Goal: Task Accomplishment & Management: Manage account settings

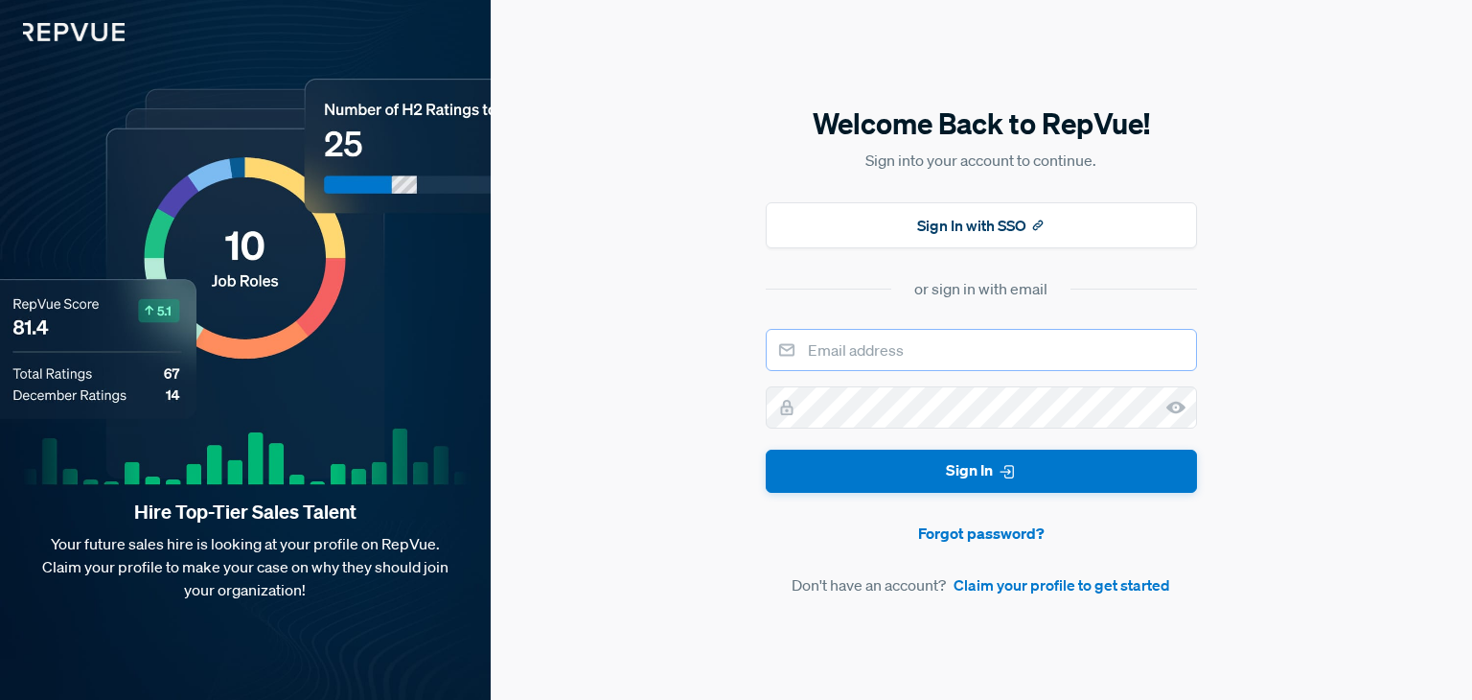
click at [946, 350] on input "email" at bounding box center [981, 350] width 431 height 42
click at [1003, 228] on button "Sign In with SSO" at bounding box center [981, 225] width 431 height 46
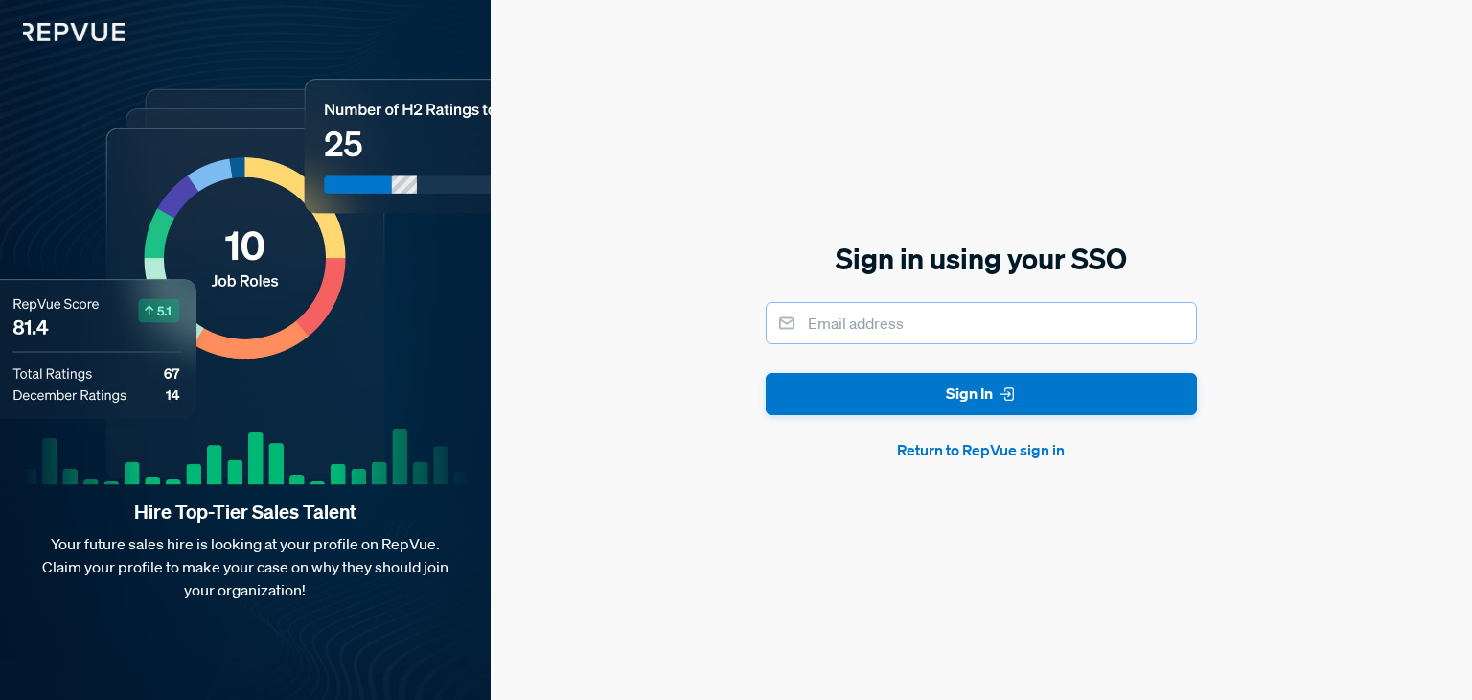
click at [937, 340] on input "email" at bounding box center [981, 323] width 431 height 42
type input "kbullock@lucid.co"
click at [766, 373] on button "Sign In" at bounding box center [981, 394] width 431 height 43
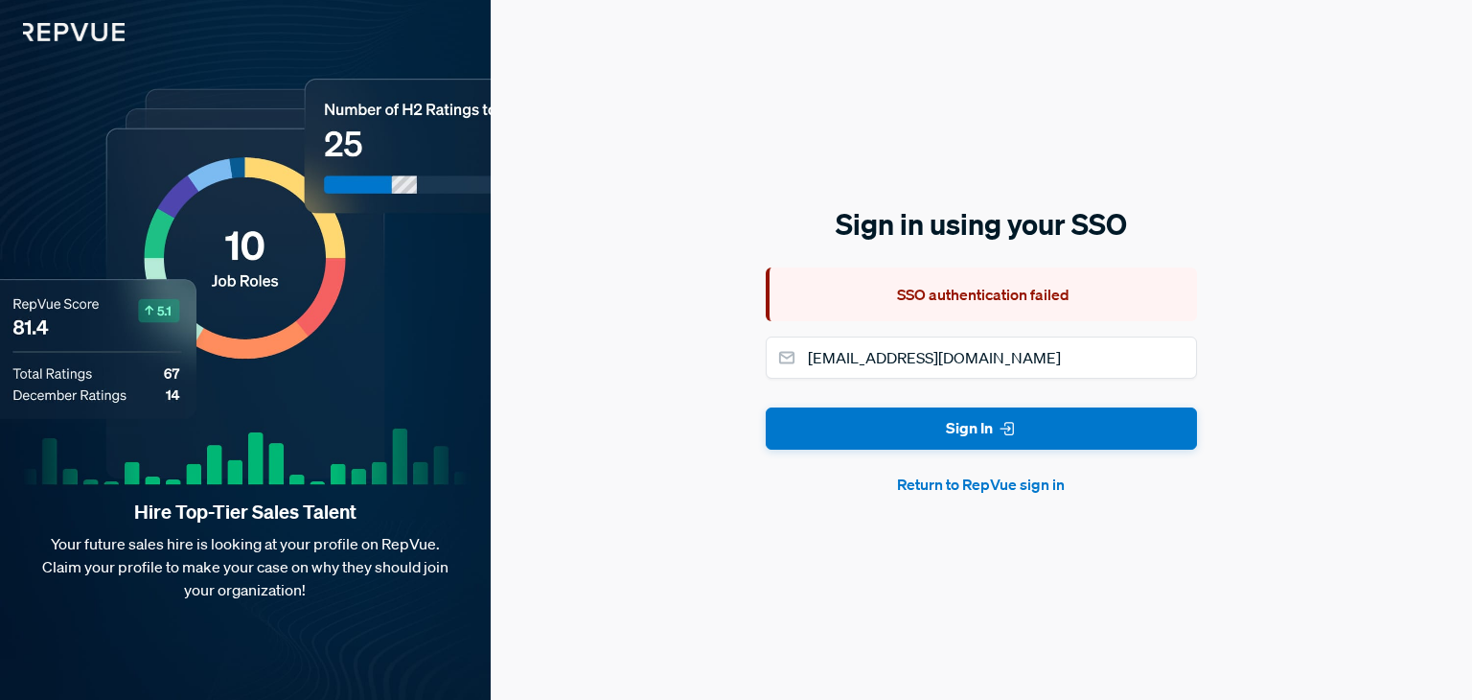
click at [977, 486] on button "Return to RepVue sign in" at bounding box center [981, 483] width 431 height 23
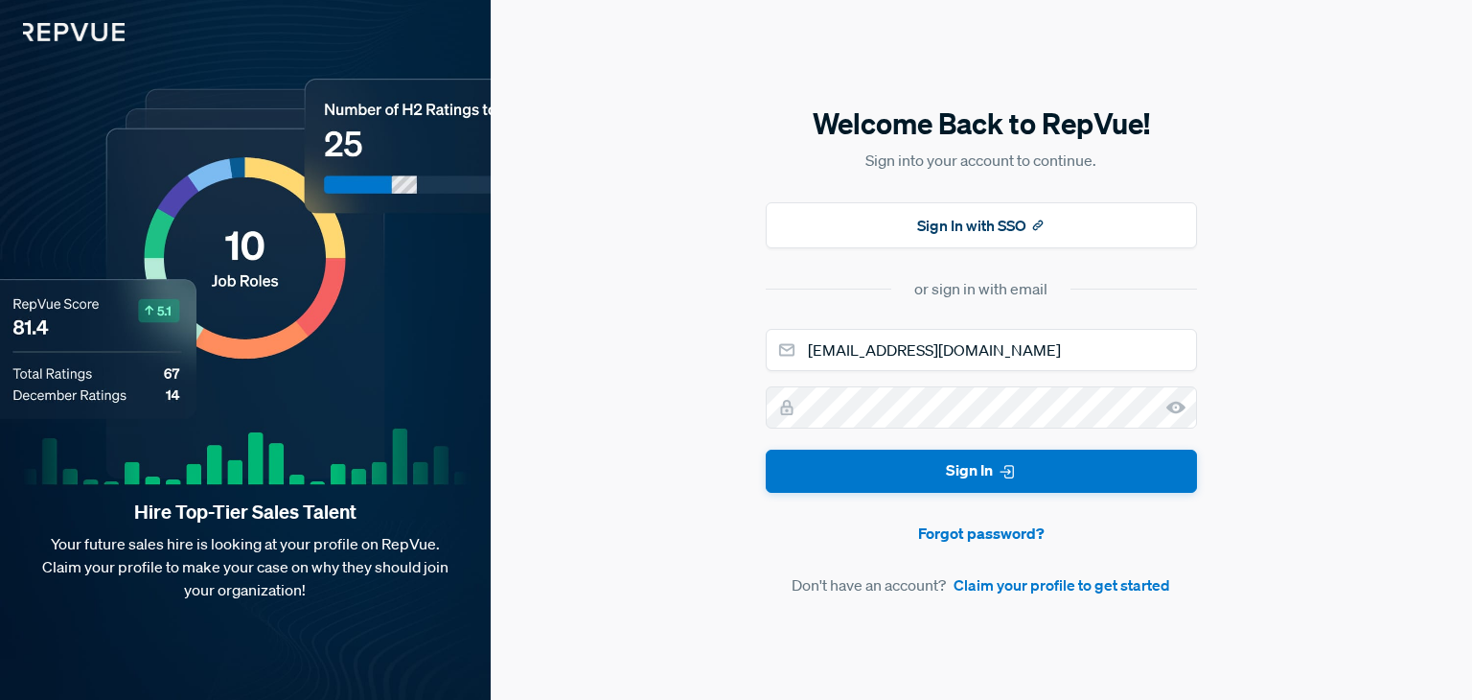
click at [1170, 407] on use at bounding box center [1175, 408] width 19 height 12
click at [1184, 404] on use at bounding box center [1175, 408] width 19 height 12
click at [1171, 407] on use at bounding box center [1175, 408] width 19 height 12
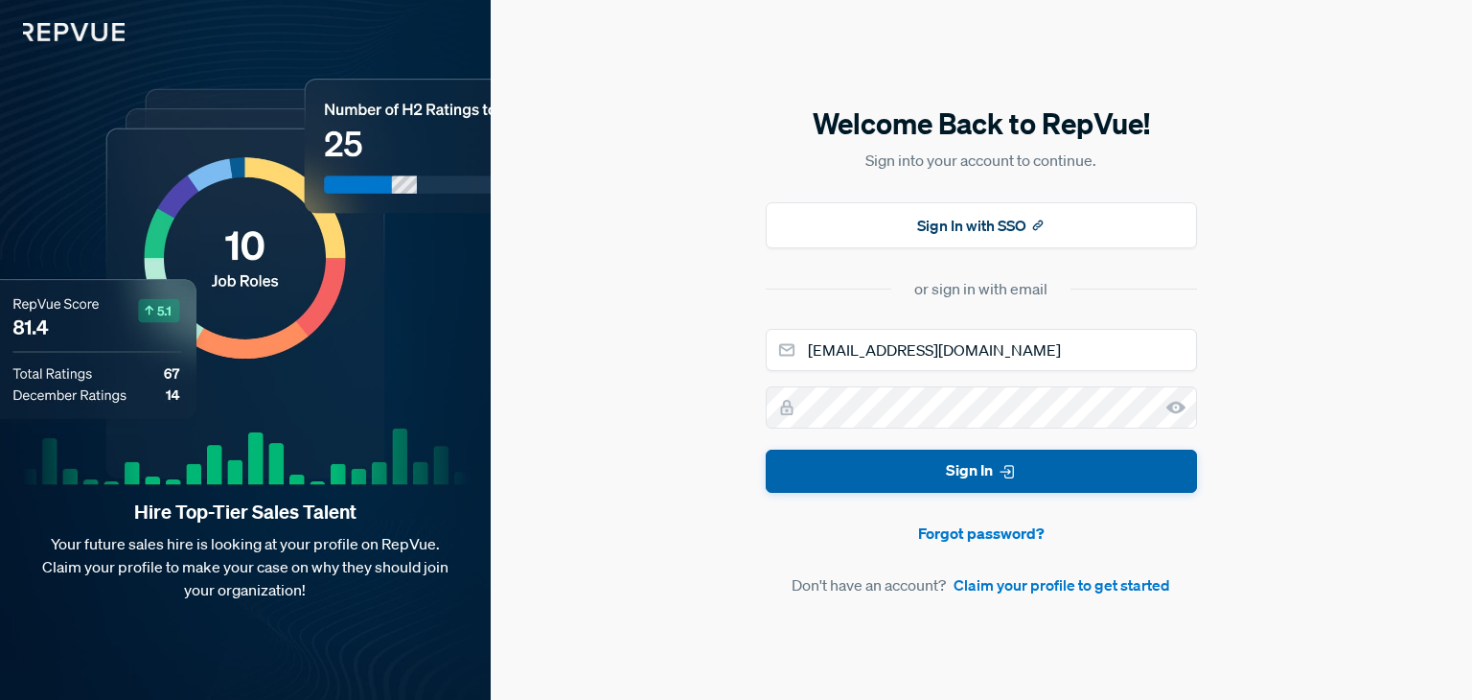
click at [1019, 461] on button "Sign In" at bounding box center [981, 470] width 431 height 43
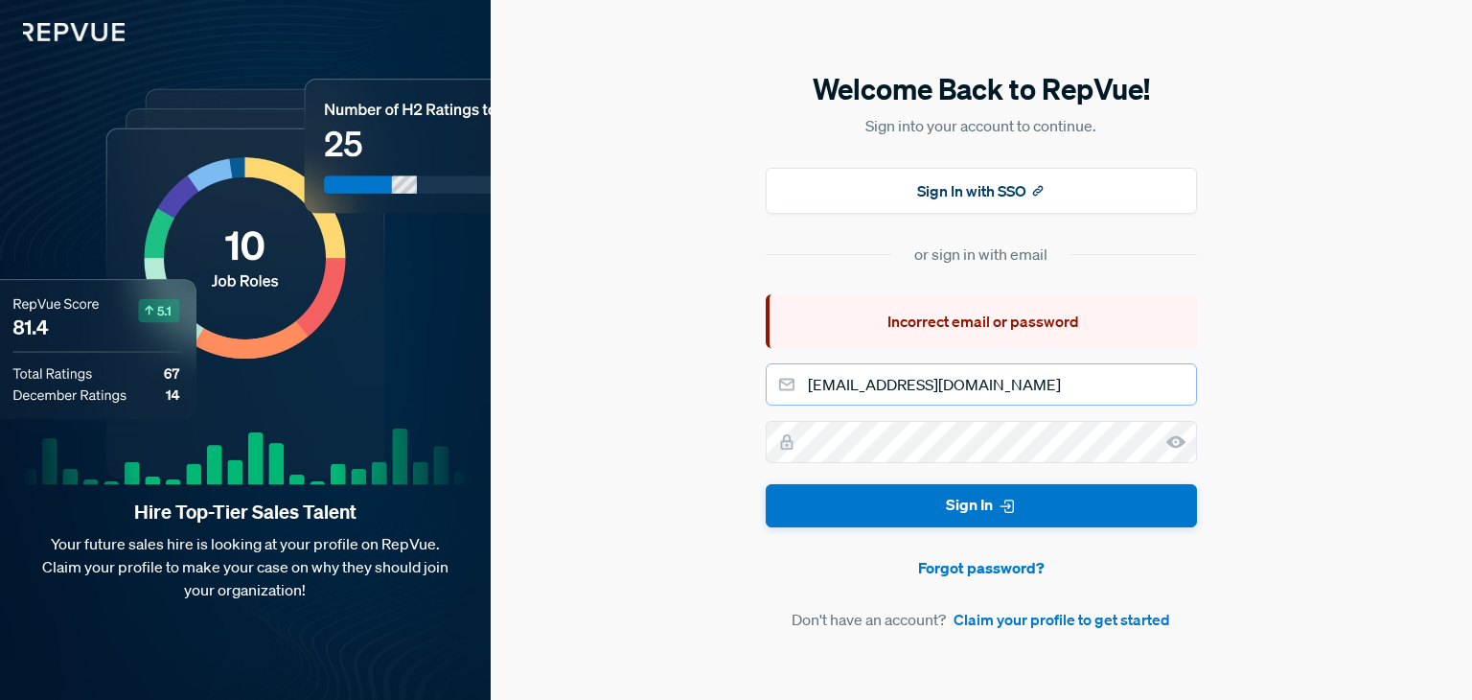
click at [1027, 403] on input "kbullock@lucid.co" at bounding box center [981, 384] width 431 height 42
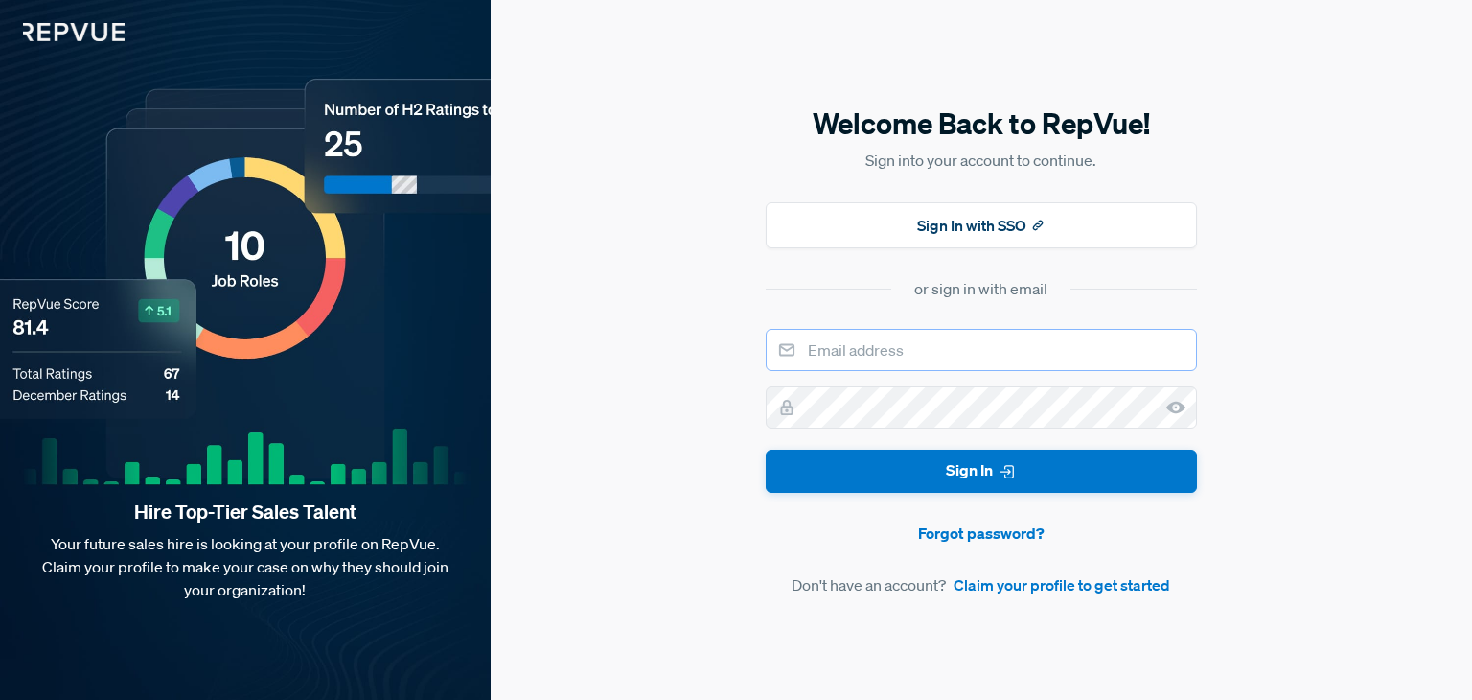
click at [865, 334] on input "email" at bounding box center [981, 350] width 431 height 42
type input "[EMAIL_ADDRESS][DOMAIN_NAME]"
click at [766, 449] on button "Sign In" at bounding box center [981, 470] width 431 height 43
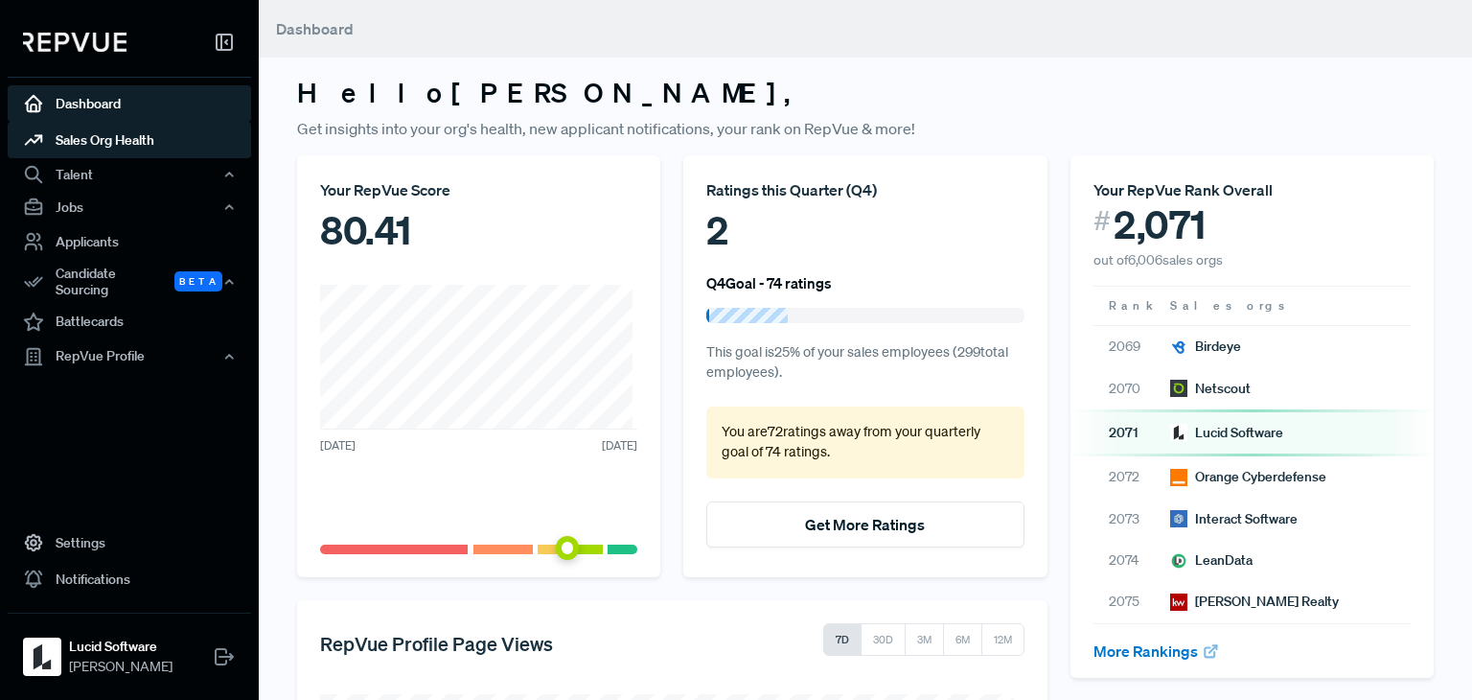
click at [106, 144] on link "Sales Org Health" at bounding box center [129, 140] width 243 height 36
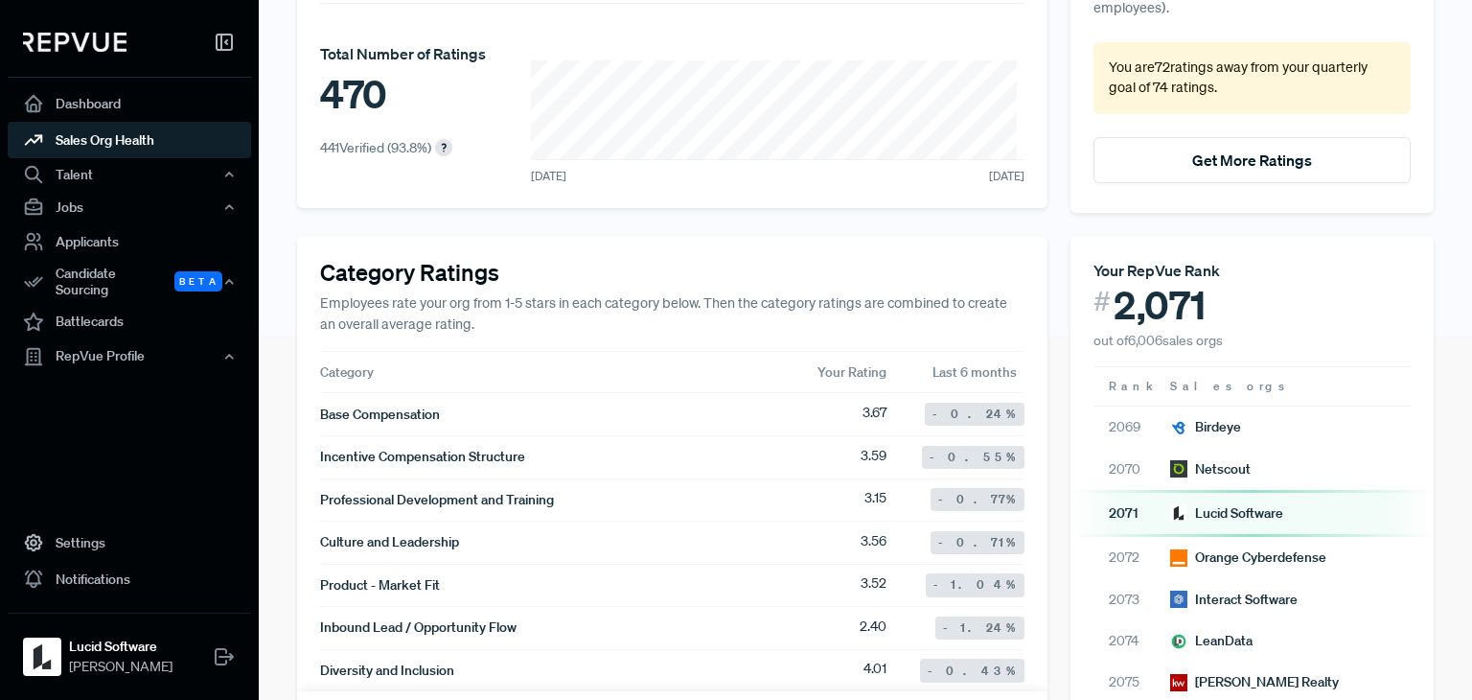
scroll to position [383, 0]
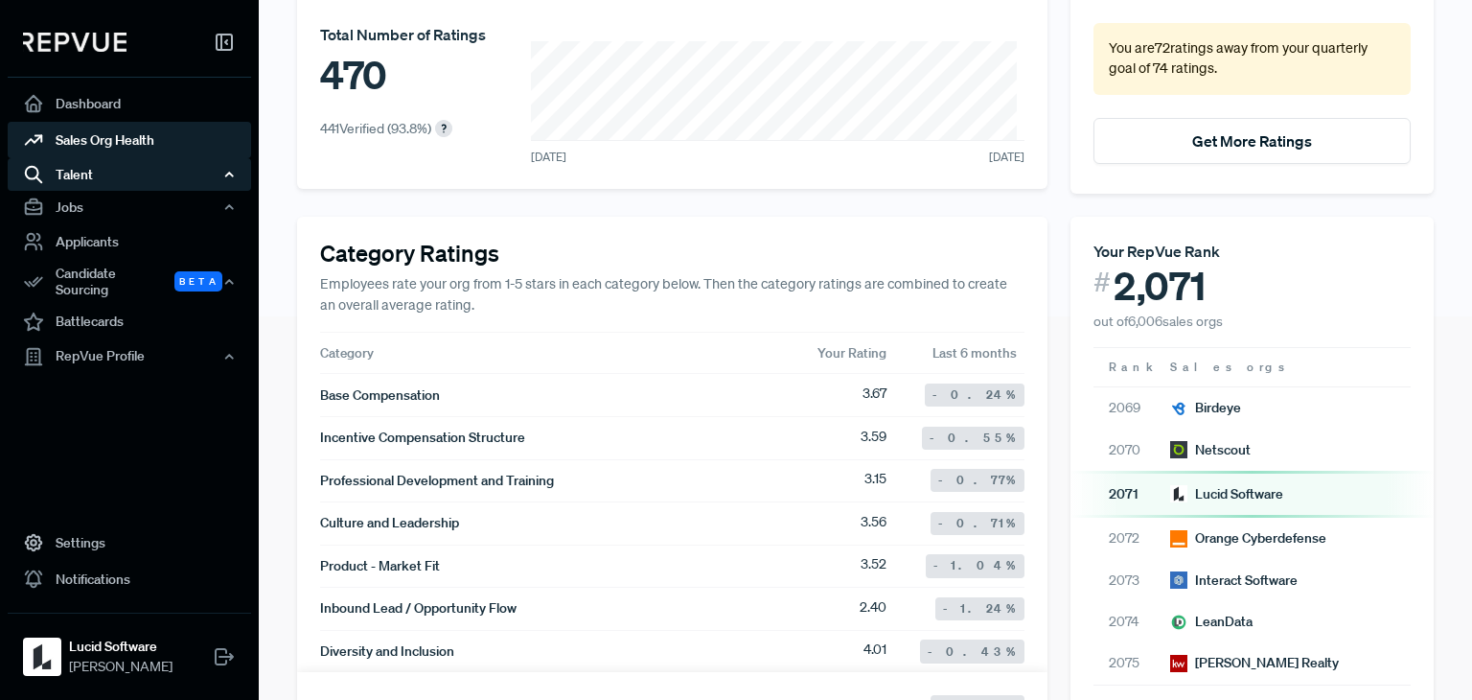
click at [92, 177] on div "Talent" at bounding box center [129, 174] width 243 height 33
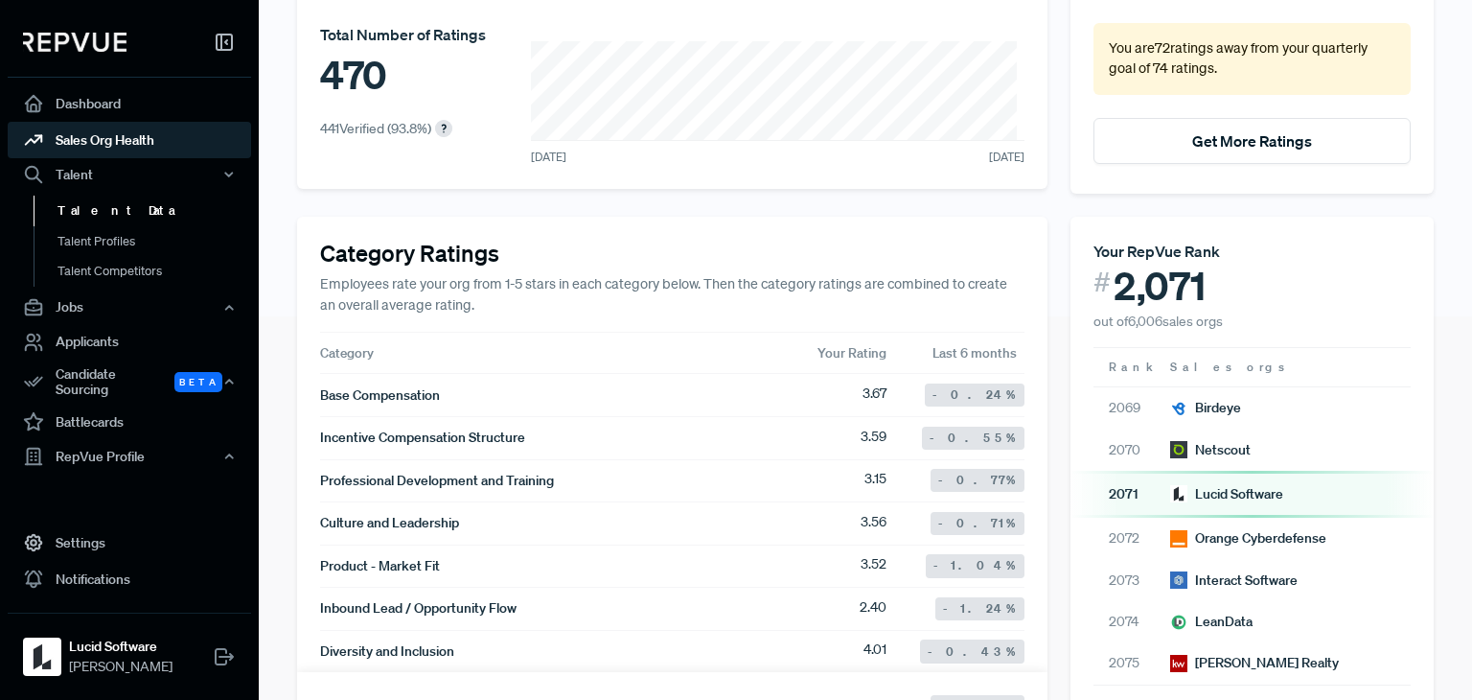
click at [90, 201] on link "Talent Data" at bounding box center [155, 211] width 243 height 31
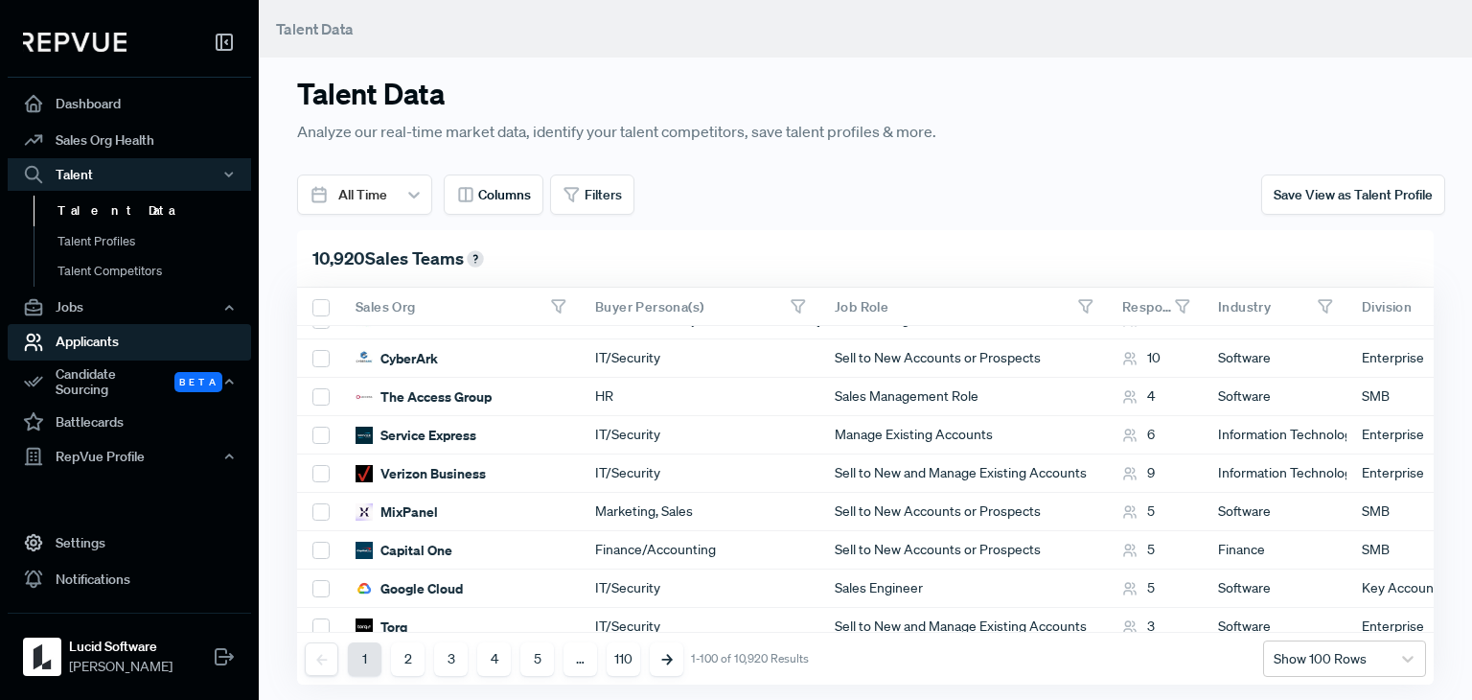
scroll to position [575, 0]
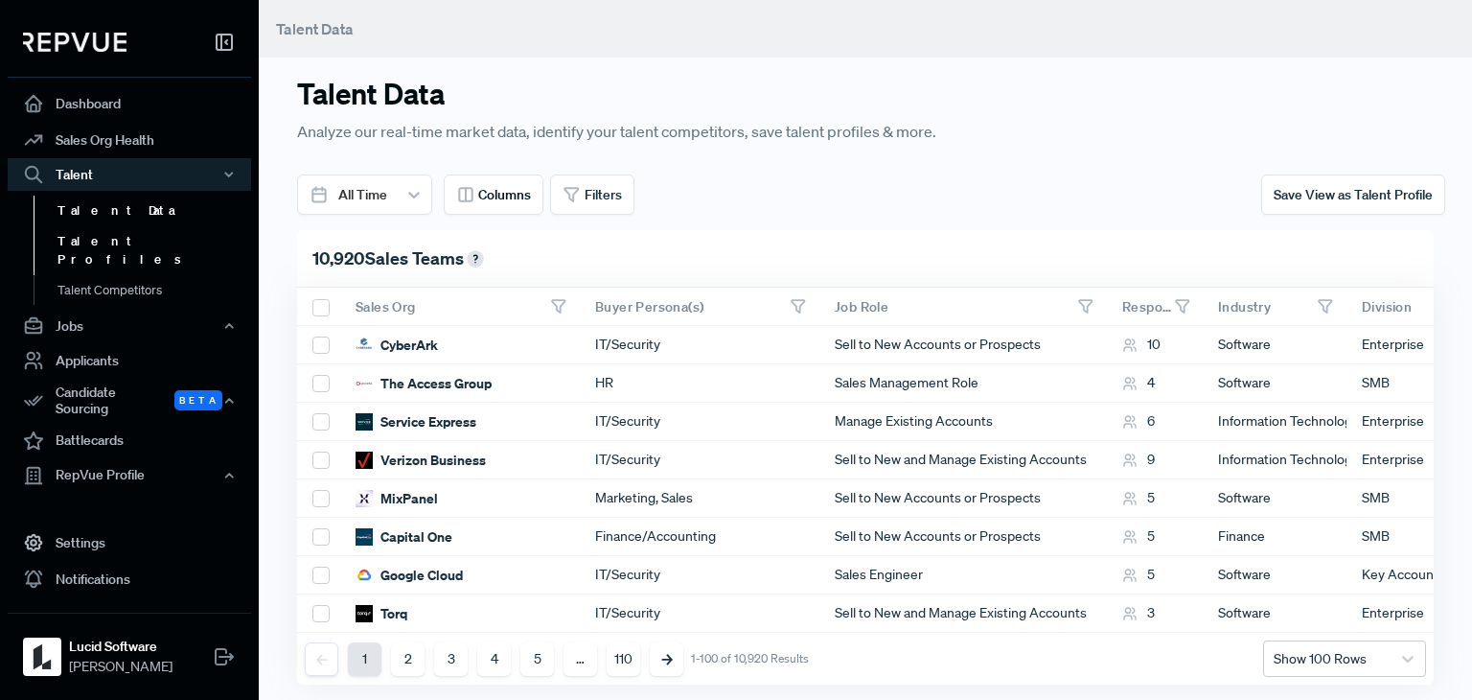
click at [90, 240] on link "Talent Profiles" at bounding box center [155, 250] width 243 height 49
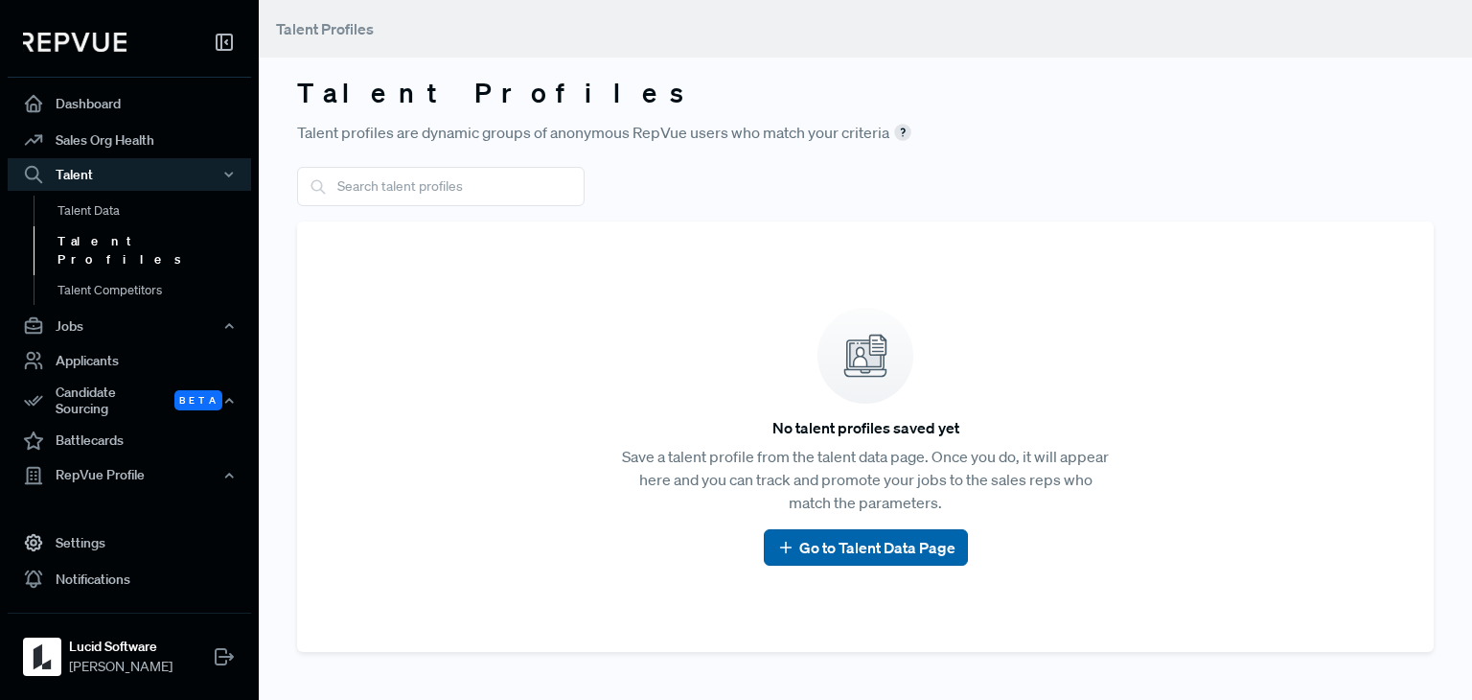
click at [896, 545] on link "Go to Talent Data Page" at bounding box center [865, 547] width 179 height 23
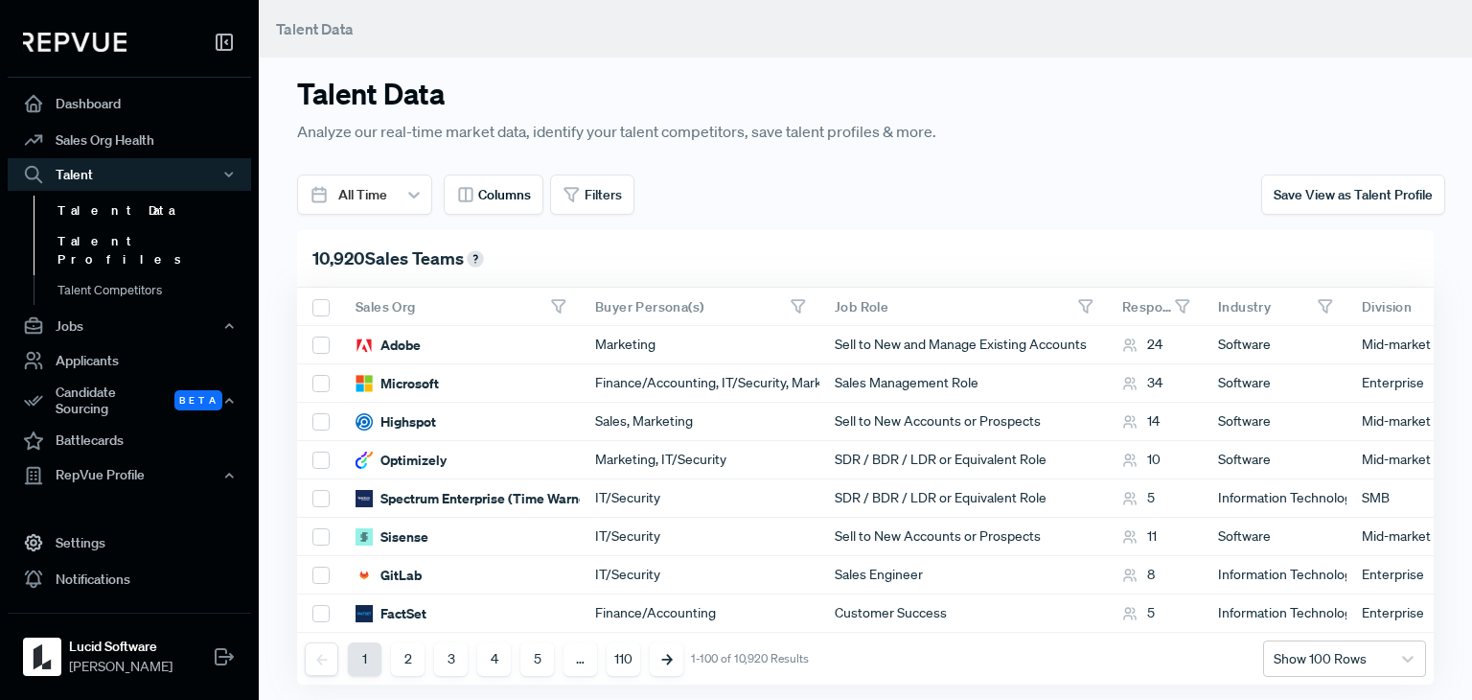
click at [113, 243] on link "Talent Profiles" at bounding box center [155, 250] width 243 height 49
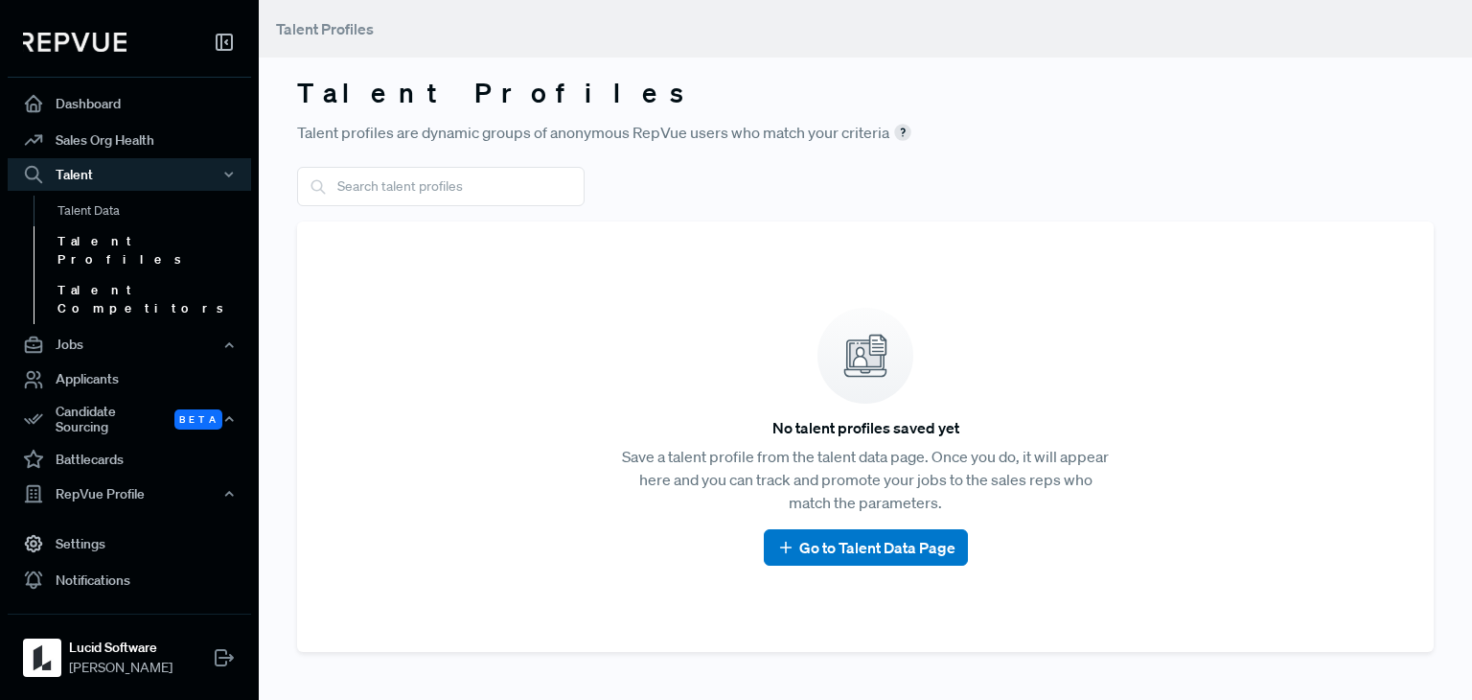
click at [120, 275] on link "Talent Competitors" at bounding box center [155, 299] width 243 height 49
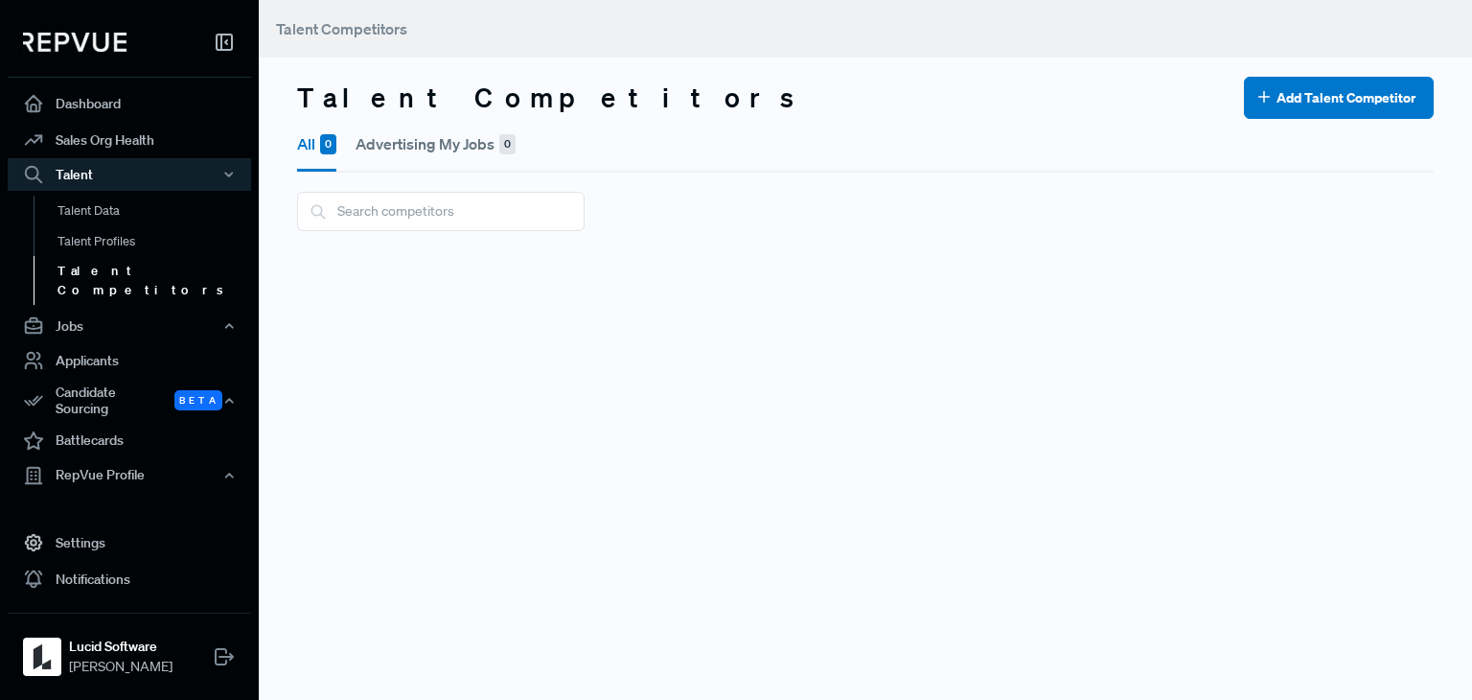
click at [464, 144] on button "Advertising My Jobs 0" at bounding box center [436, 144] width 160 height 50
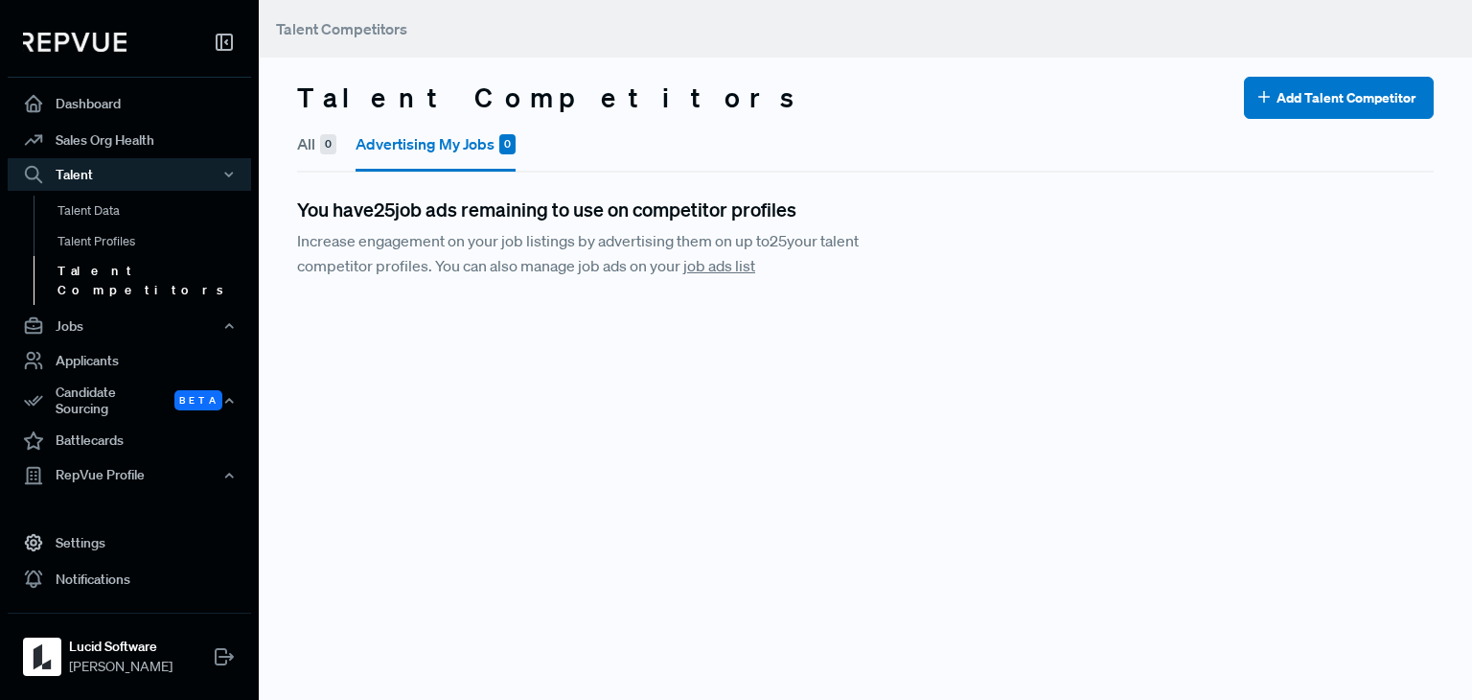
click at [308, 147] on button "All 0" at bounding box center [316, 144] width 39 height 50
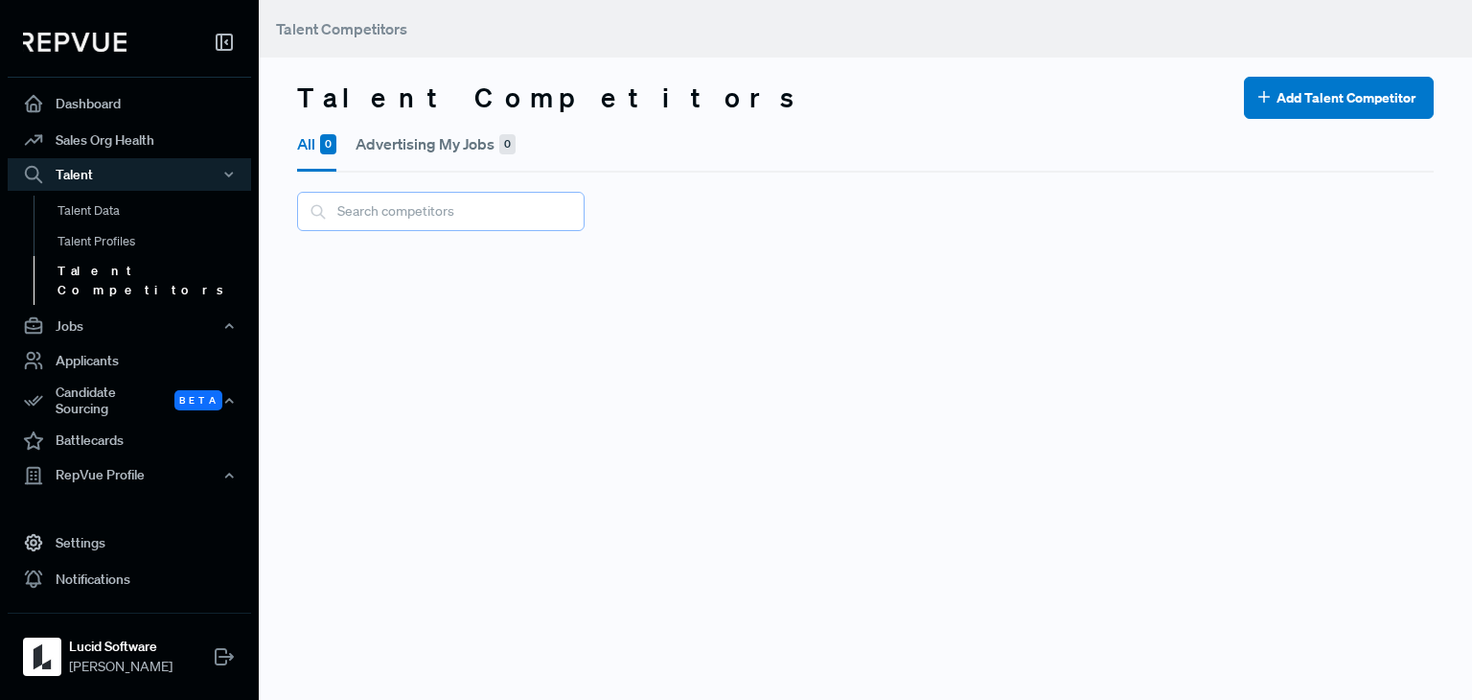
click at [441, 207] on input "text" at bounding box center [441, 211] width 288 height 39
click at [70, 310] on div "Jobs" at bounding box center [129, 326] width 243 height 33
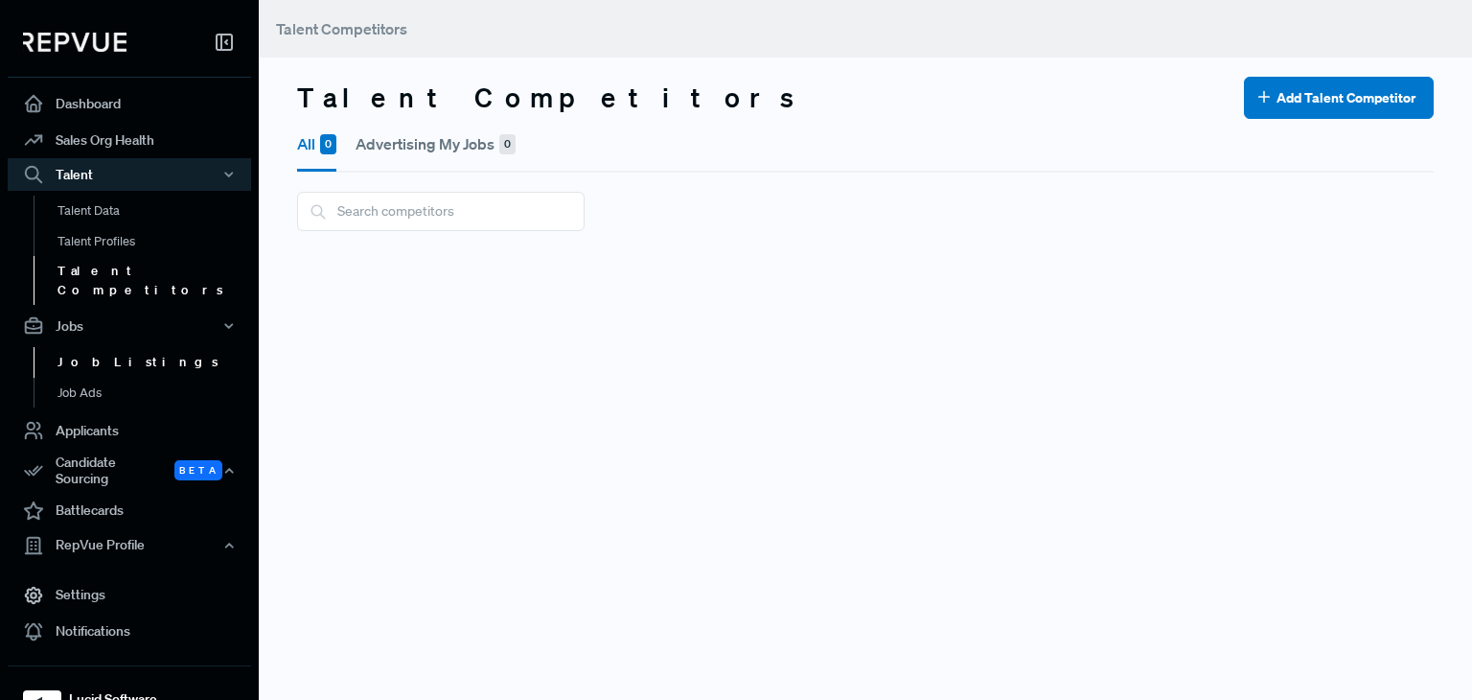
click at [81, 347] on link "Job Listings" at bounding box center [155, 362] width 243 height 31
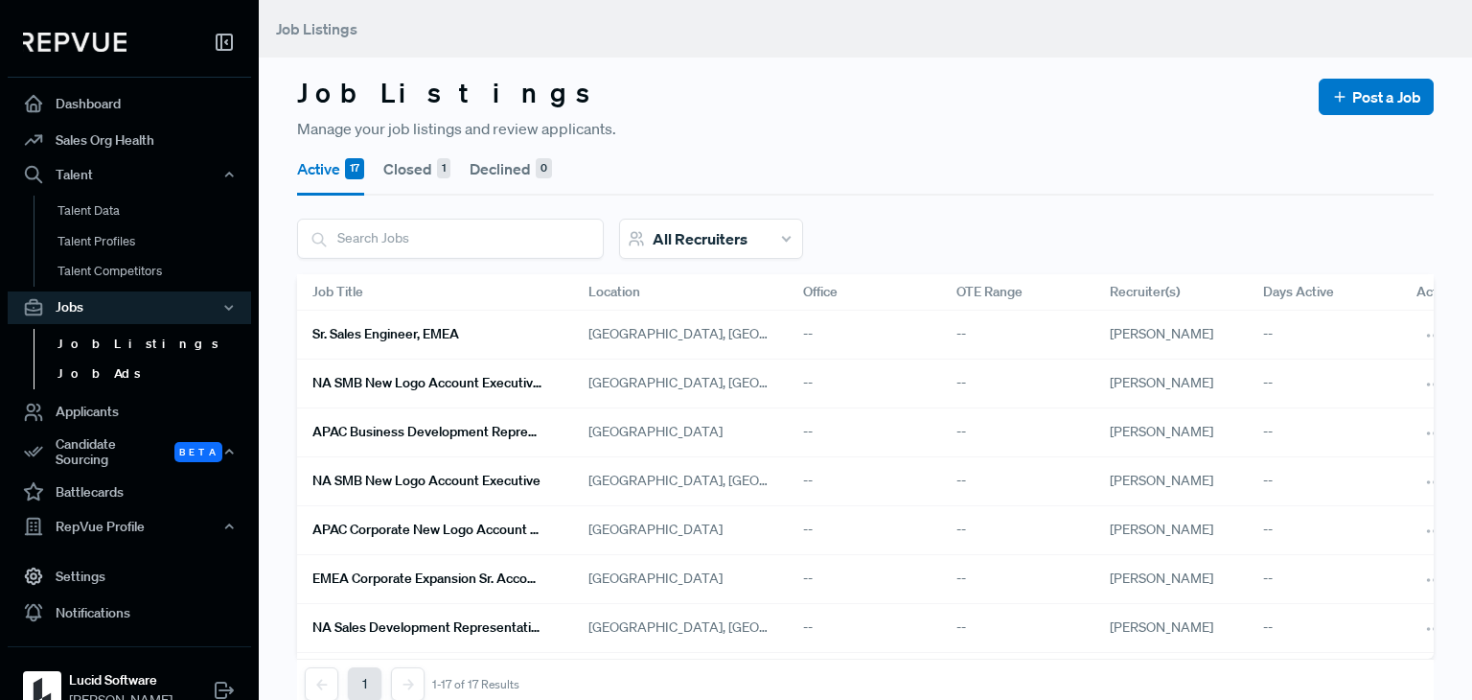
click at [90, 369] on link "Job Ads" at bounding box center [155, 373] width 243 height 31
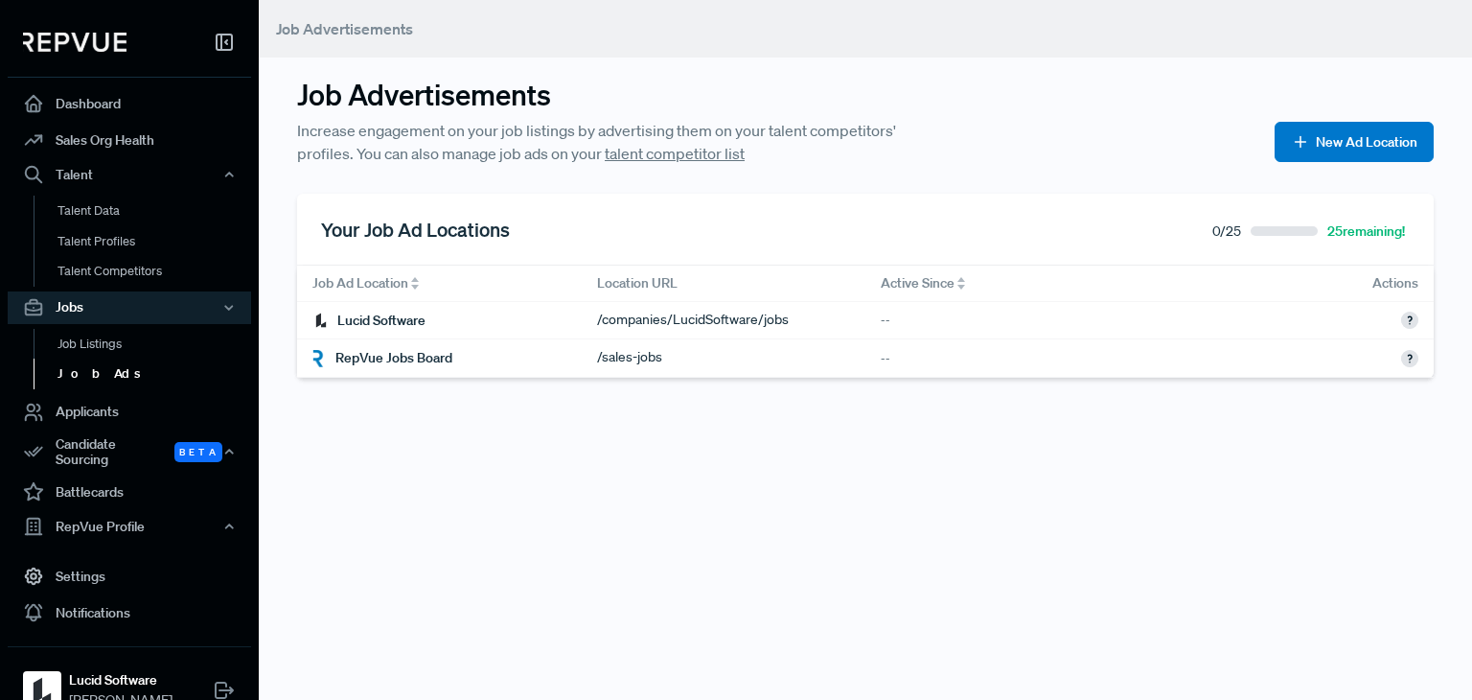
scroll to position [7, 0]
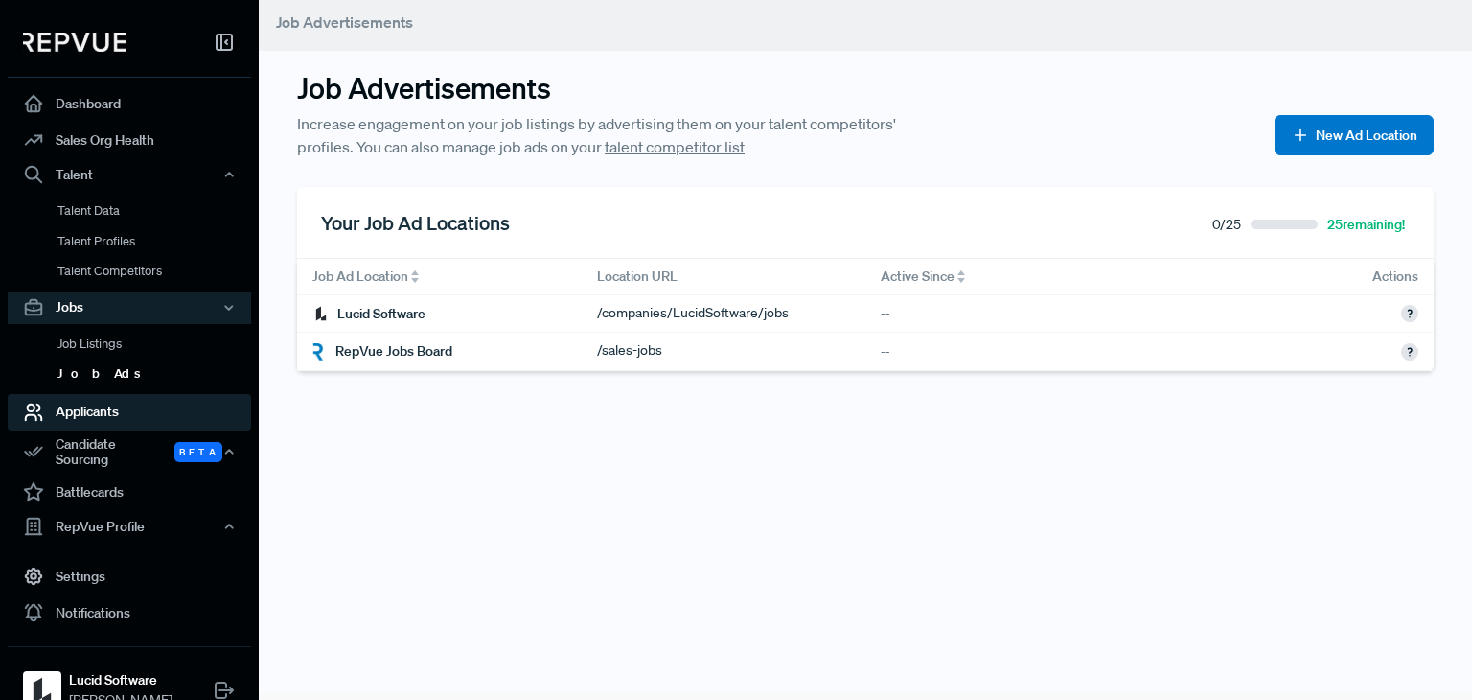
click at [107, 410] on link "Applicants" at bounding box center [129, 412] width 243 height 36
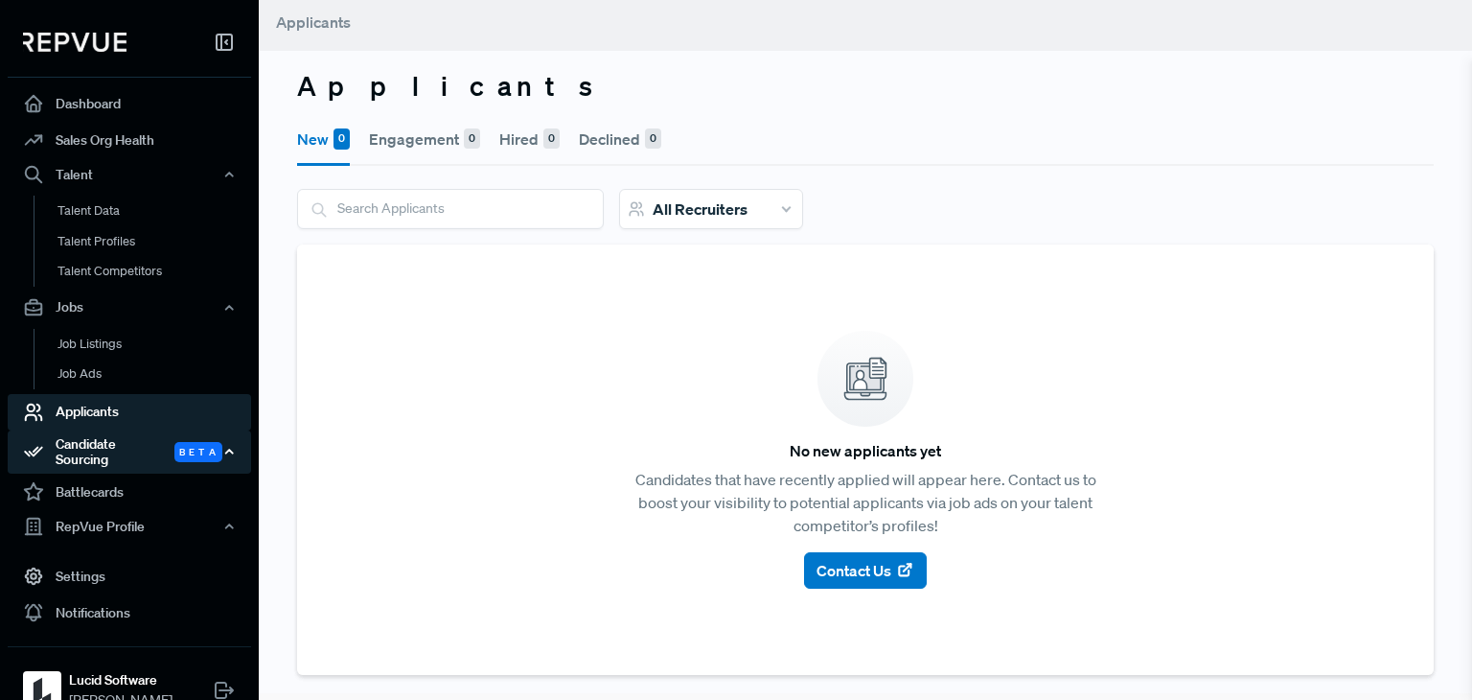
click at [125, 449] on div "Candidate Sourcing Beta" at bounding box center [129, 452] width 243 height 44
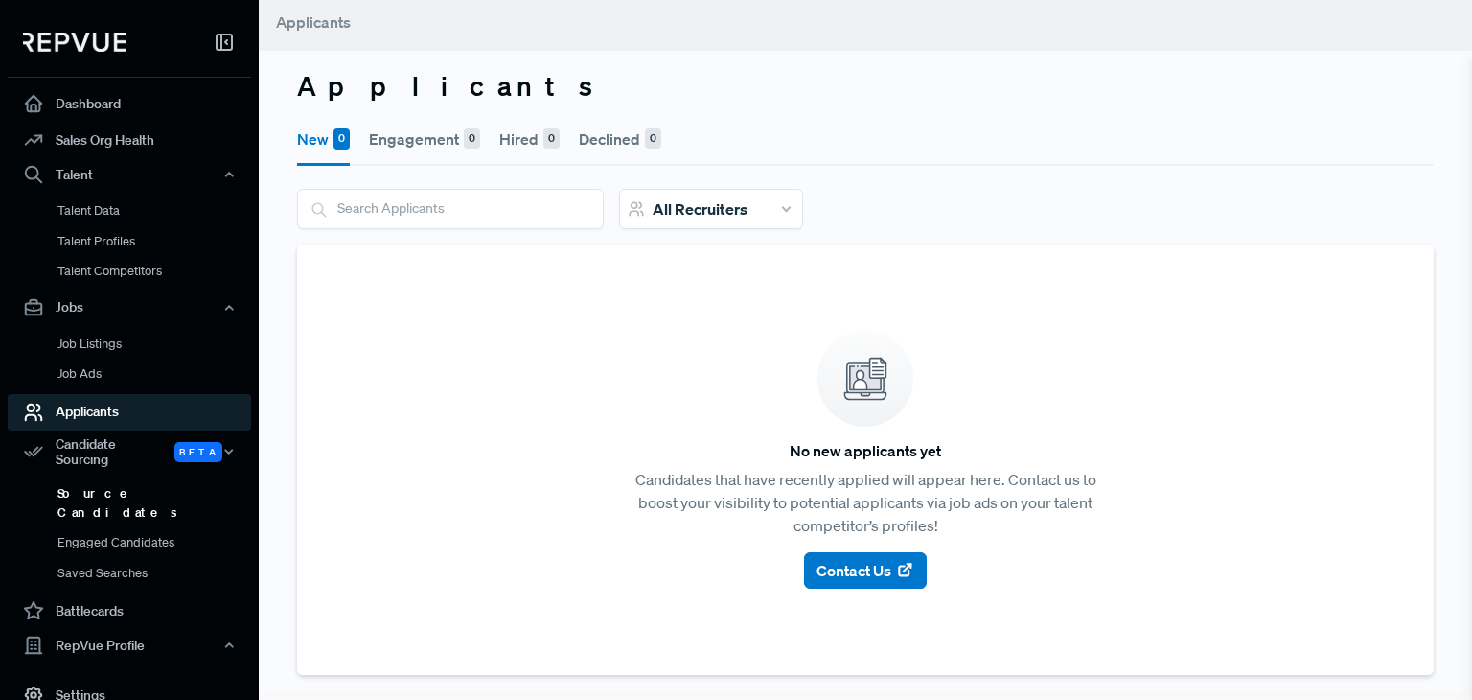
click at [115, 482] on link "Source Candidates" at bounding box center [155, 502] width 243 height 49
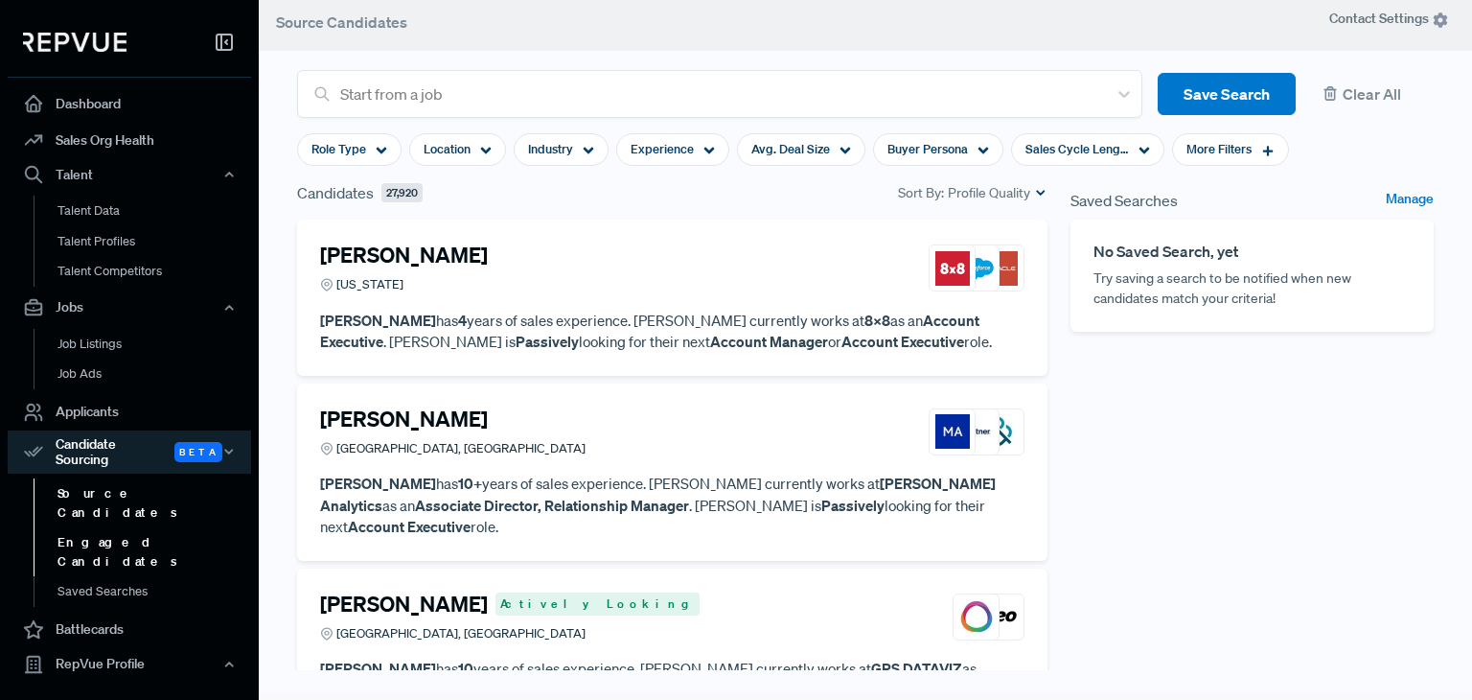
click at [120, 527] on link "Engaged Candidates" at bounding box center [155, 551] width 243 height 49
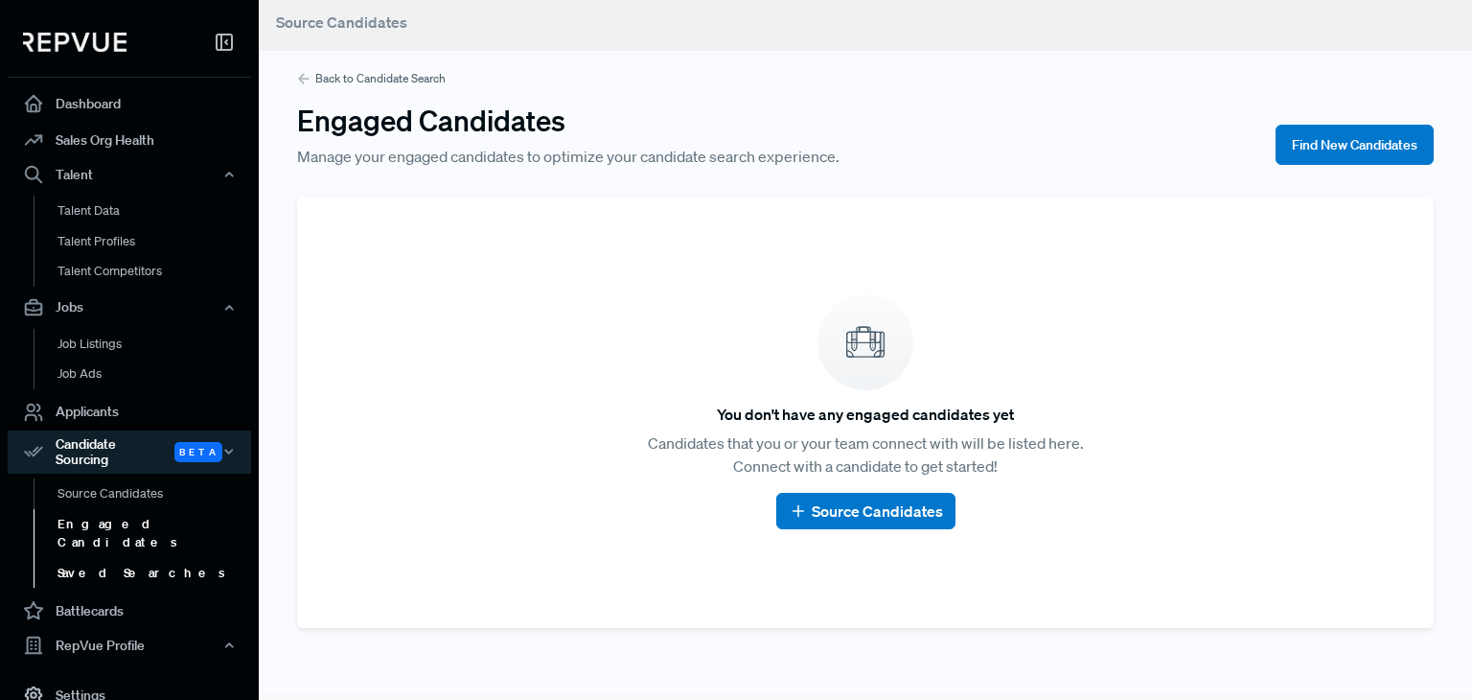
click at [116, 558] on link "Saved Searches" at bounding box center [155, 573] width 243 height 31
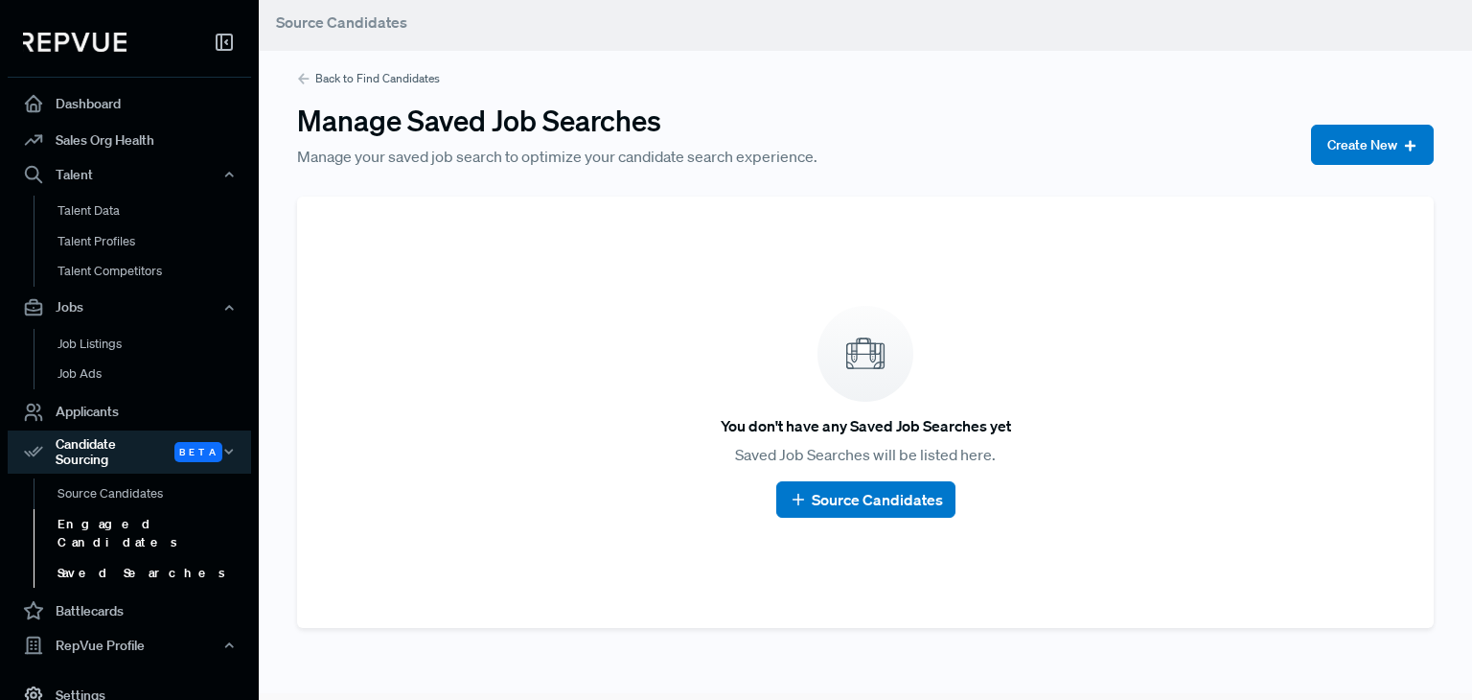
click at [118, 520] on link "Engaged Candidates" at bounding box center [155, 533] width 243 height 49
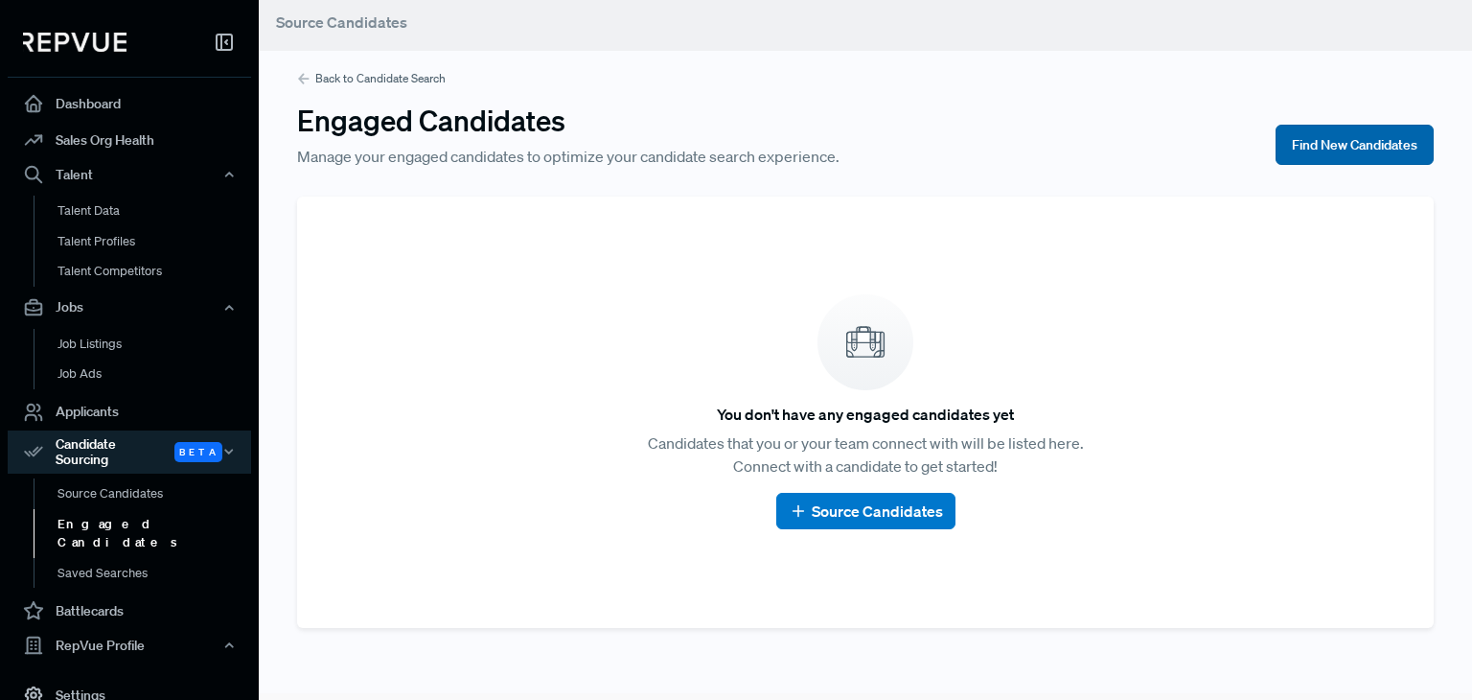
click at [1361, 131] on button "Find New Candidates" at bounding box center [1355, 145] width 158 height 40
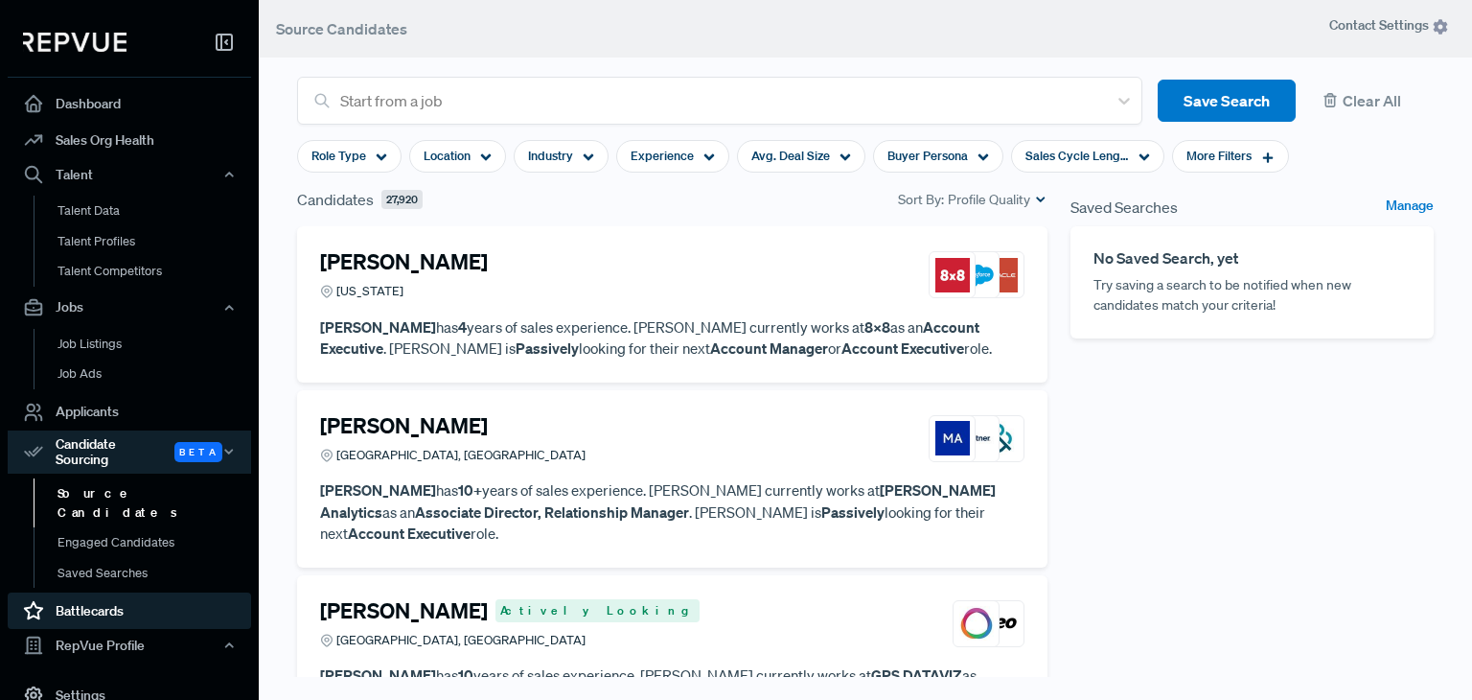
click at [72, 592] on link "Battlecards" at bounding box center [129, 610] width 243 height 36
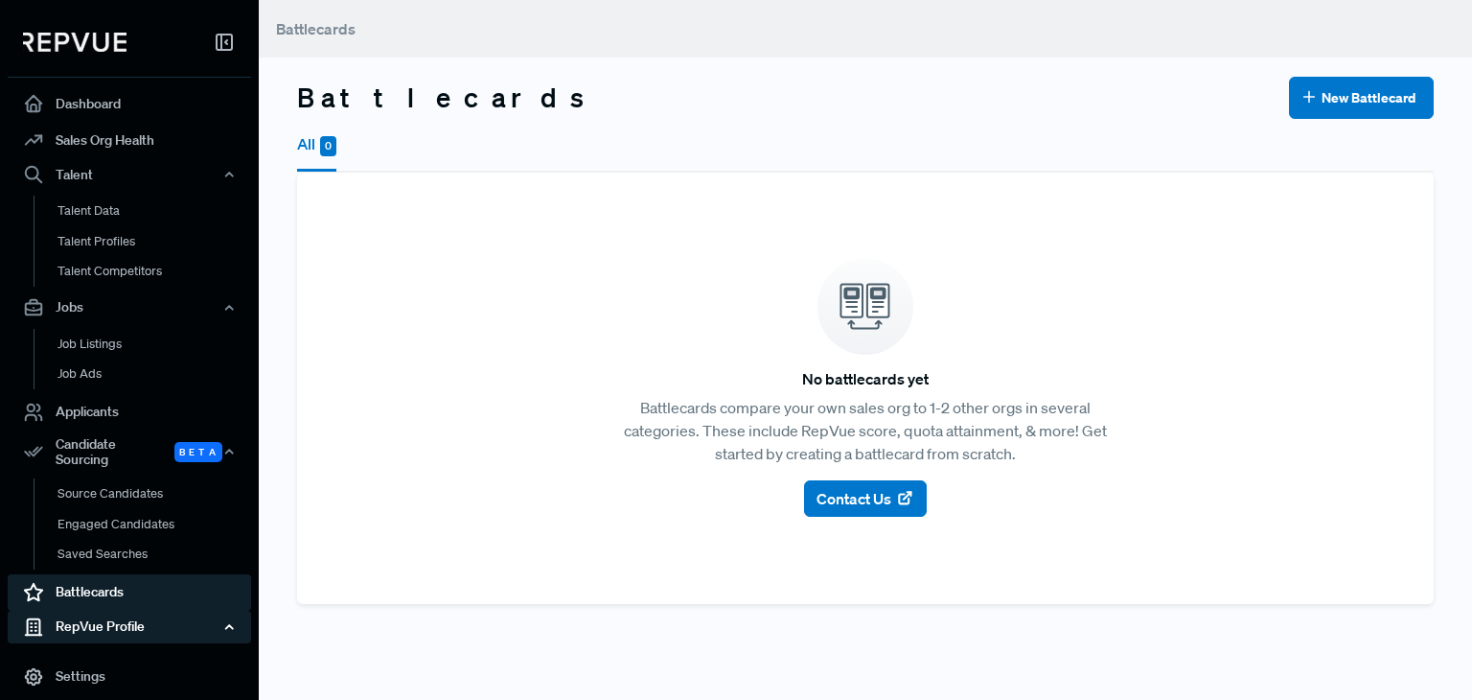
click at [139, 613] on div "RepVue Profile" at bounding box center [129, 626] width 243 height 33
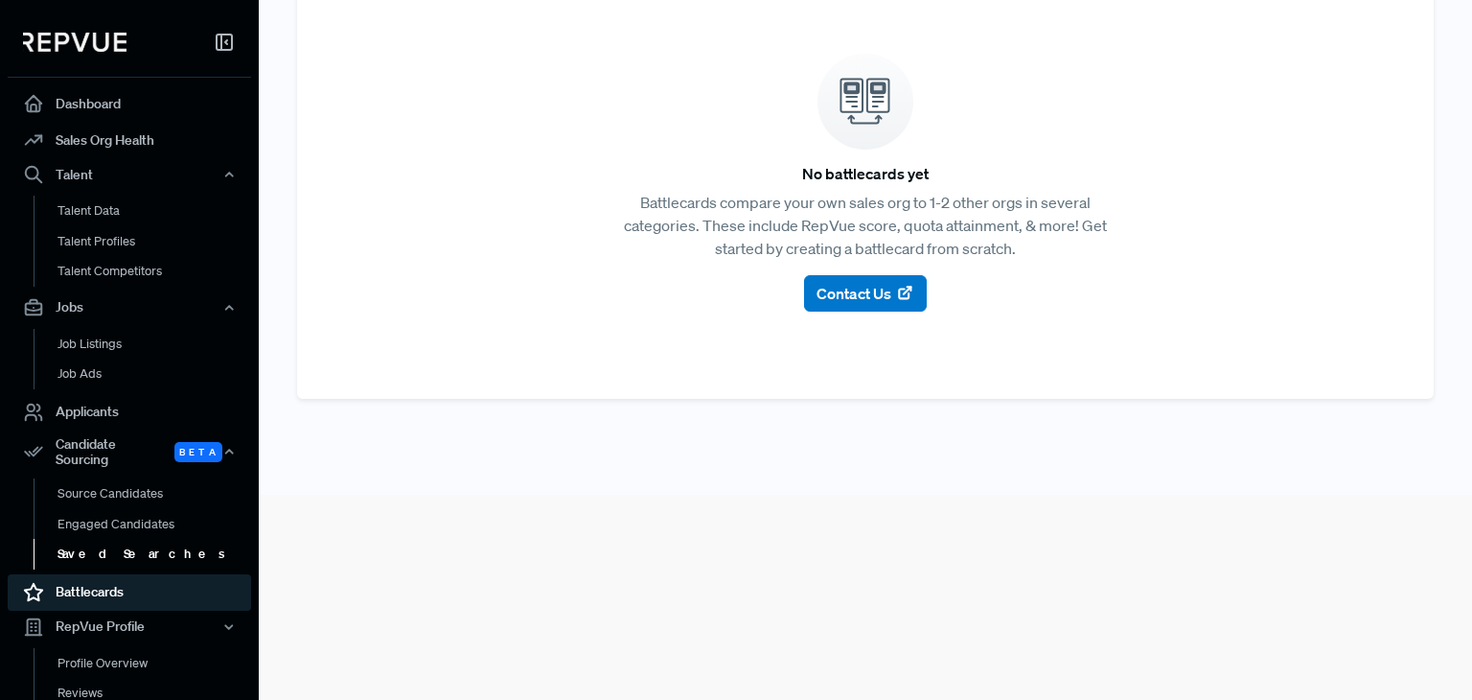
scroll to position [207, 0]
click at [115, 648] on link "Profile Overview" at bounding box center [155, 672] width 243 height 49
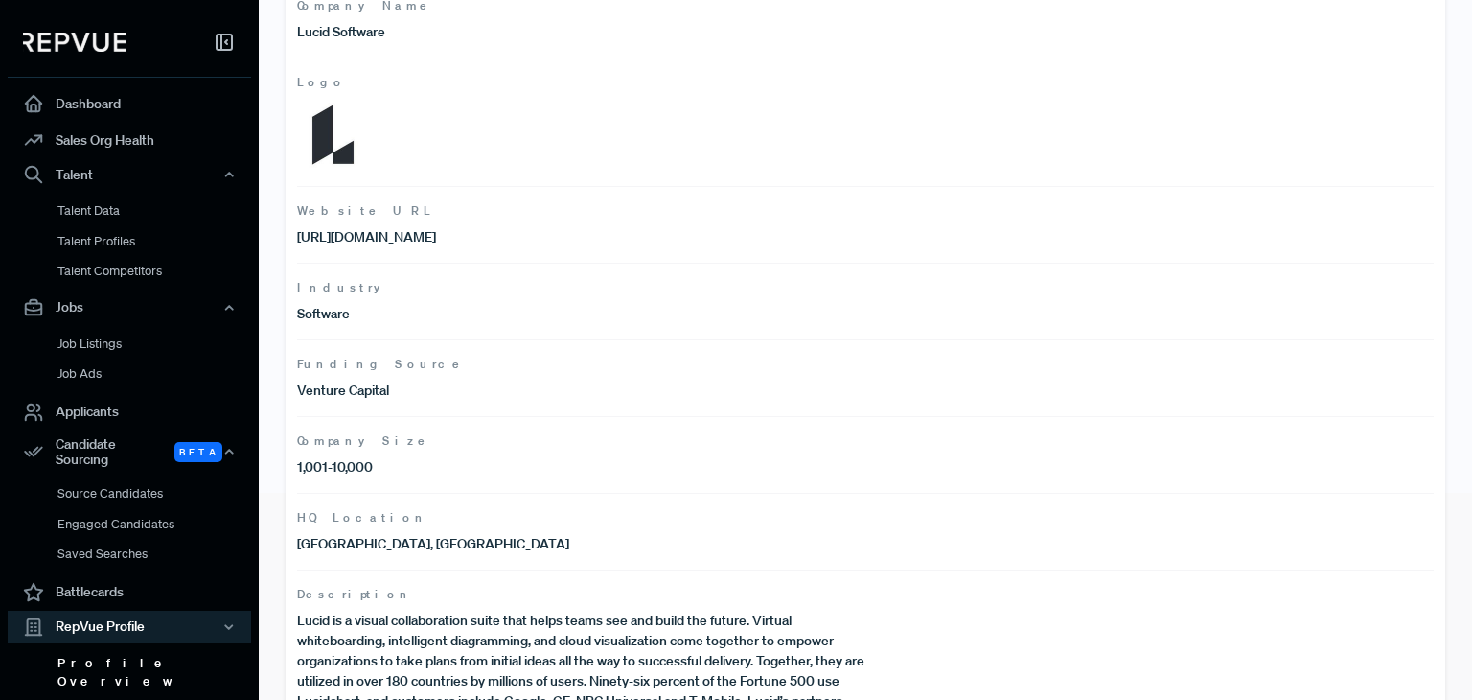
scroll to position [377, 0]
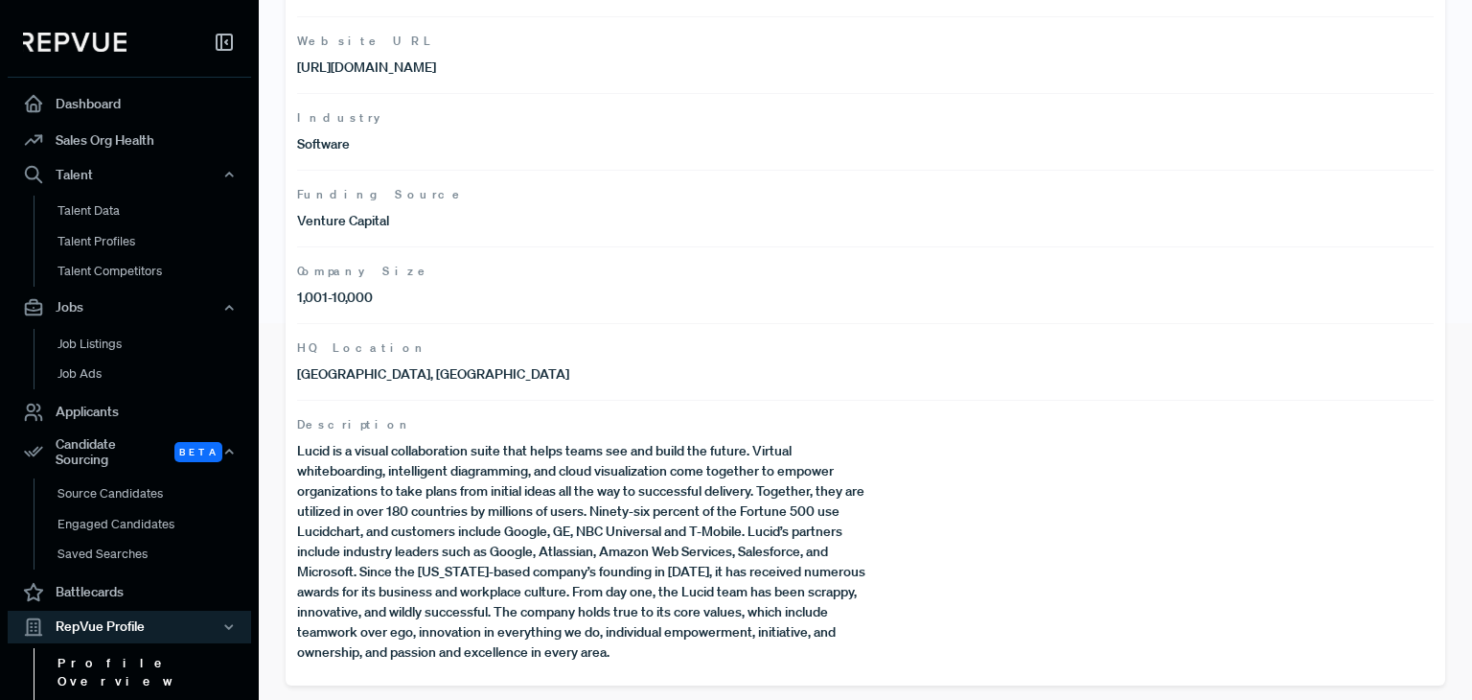
click at [81, 697] on link "Reviews" at bounding box center [155, 712] width 243 height 31
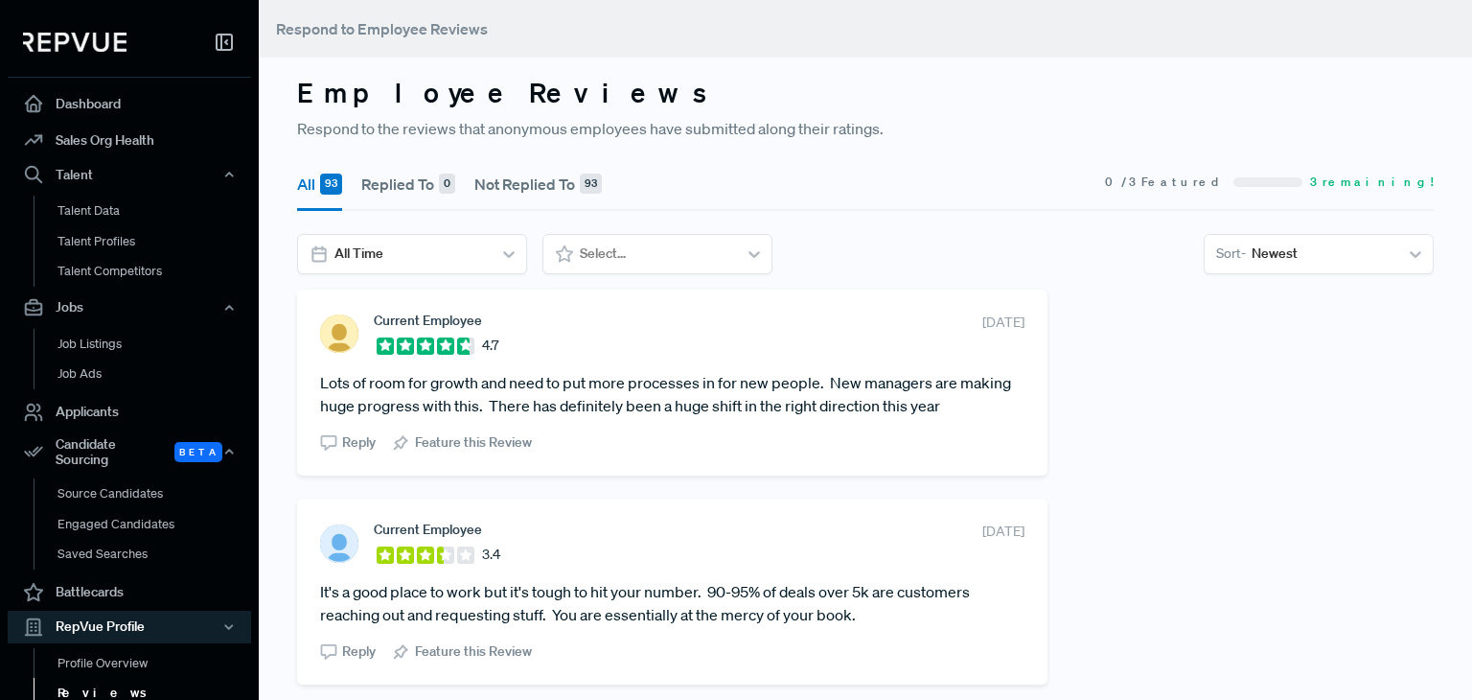
click at [84, 81] on div "Dashboard Sales Org Health Talent Talent Data Talent Profiles Talent Competitor…" at bounding box center [129, 386] width 259 height 743
click at [87, 97] on link "Dashboard" at bounding box center [129, 103] width 243 height 36
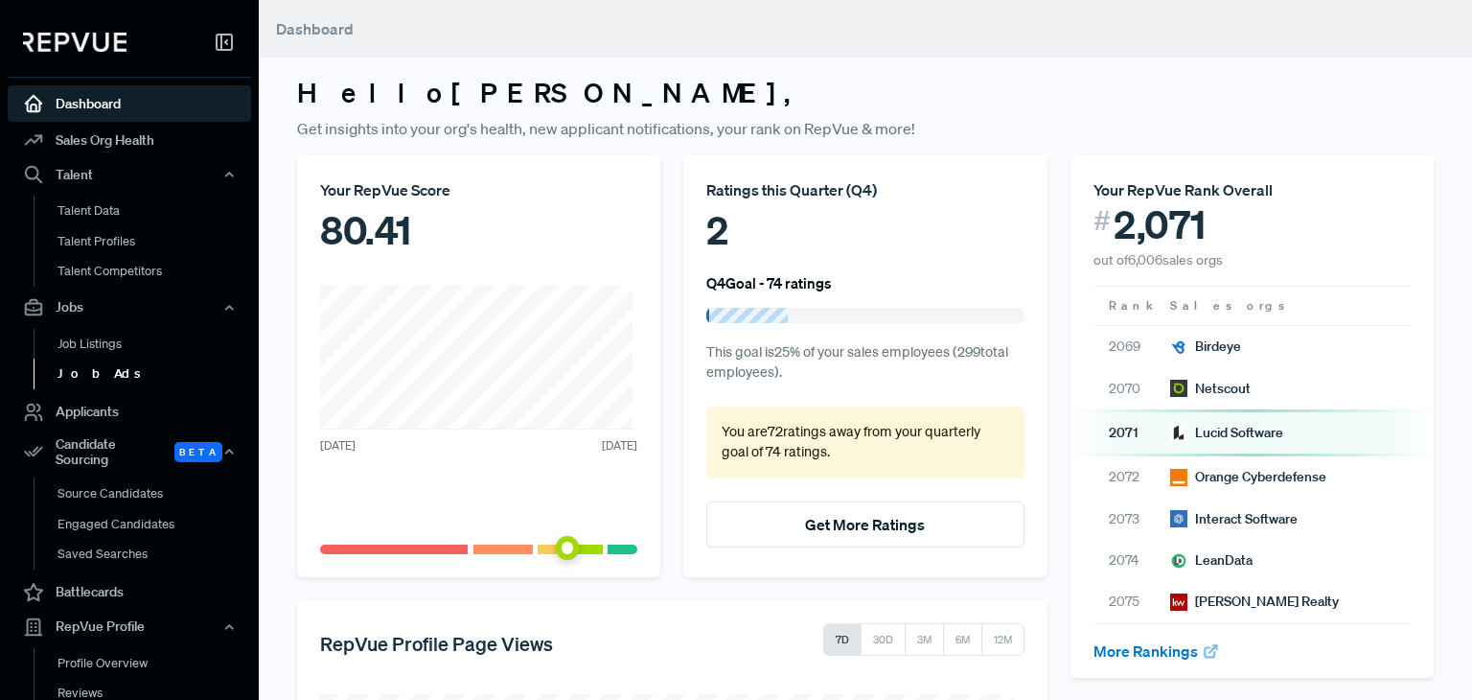
click at [92, 375] on link "Job Ads" at bounding box center [155, 373] width 243 height 31
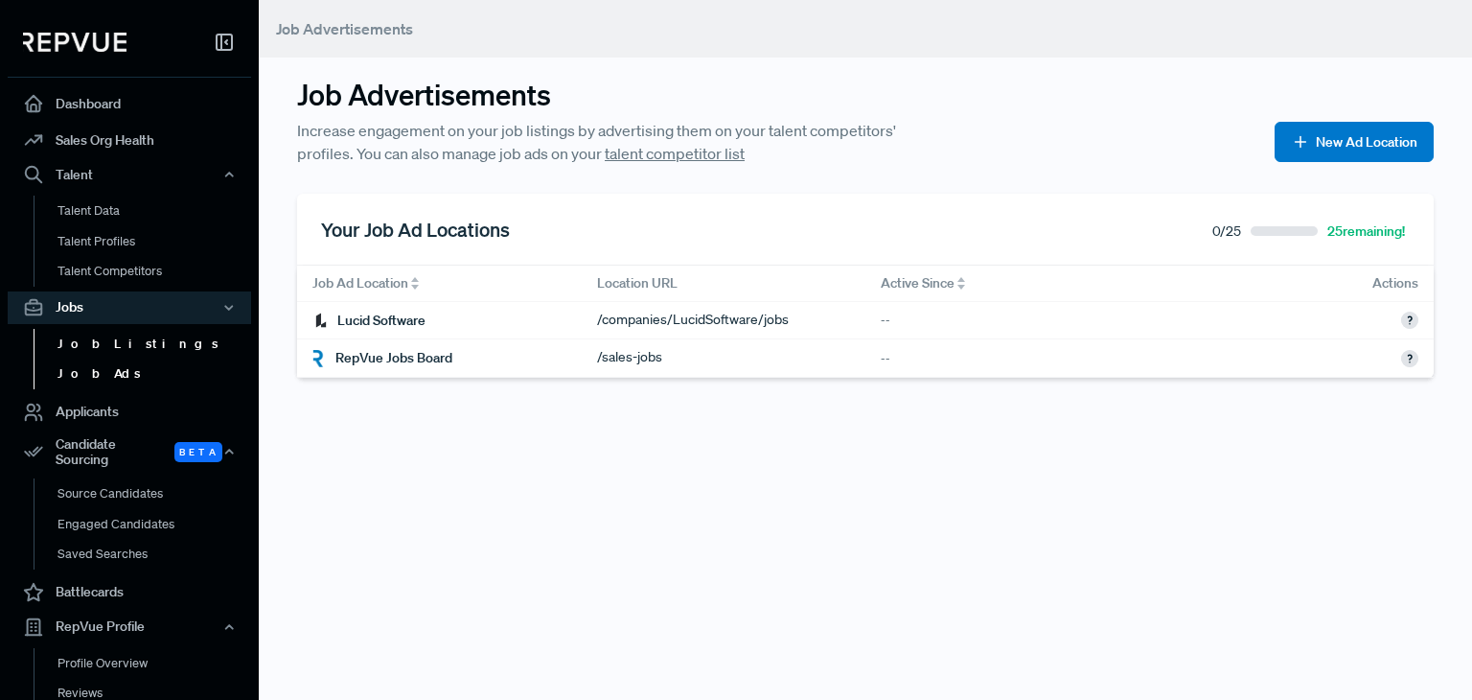
click at [100, 341] on link "Job Listings" at bounding box center [155, 344] width 243 height 31
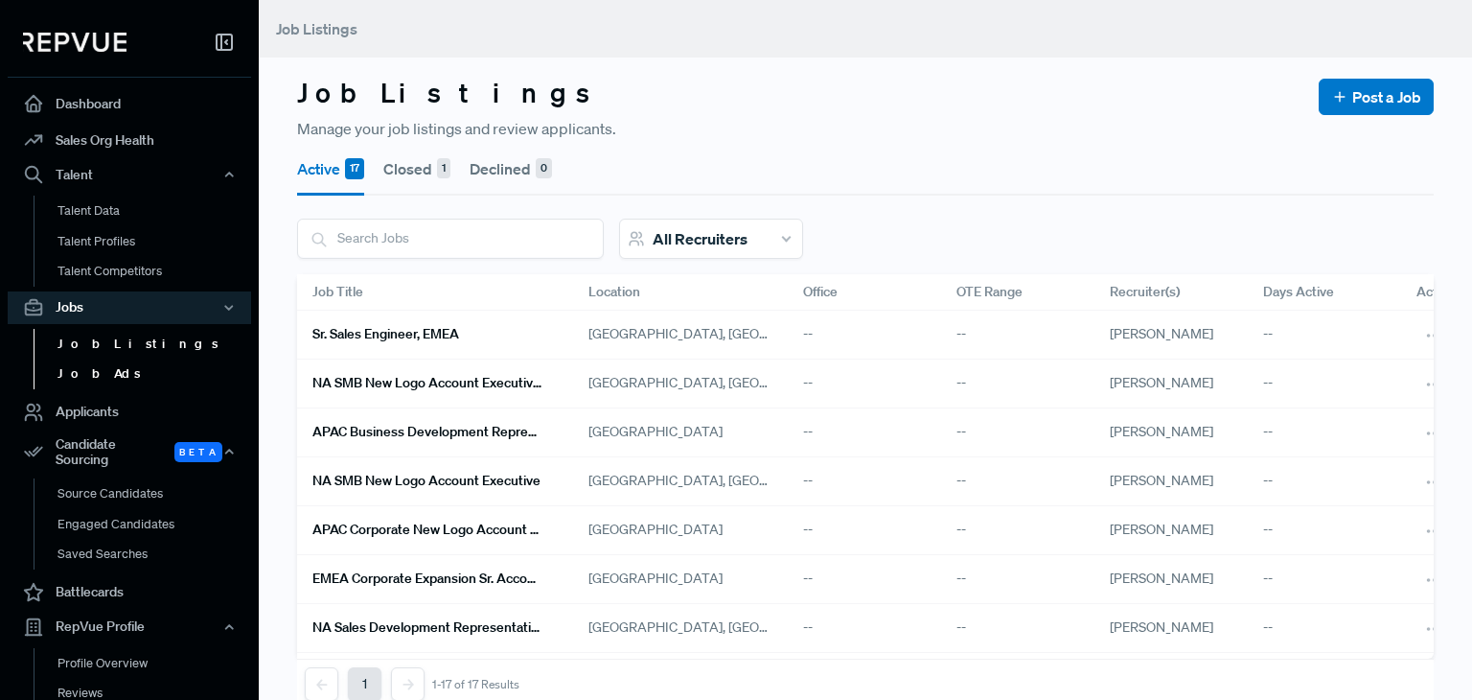
click at [92, 373] on link "Job Ads" at bounding box center [155, 373] width 243 height 31
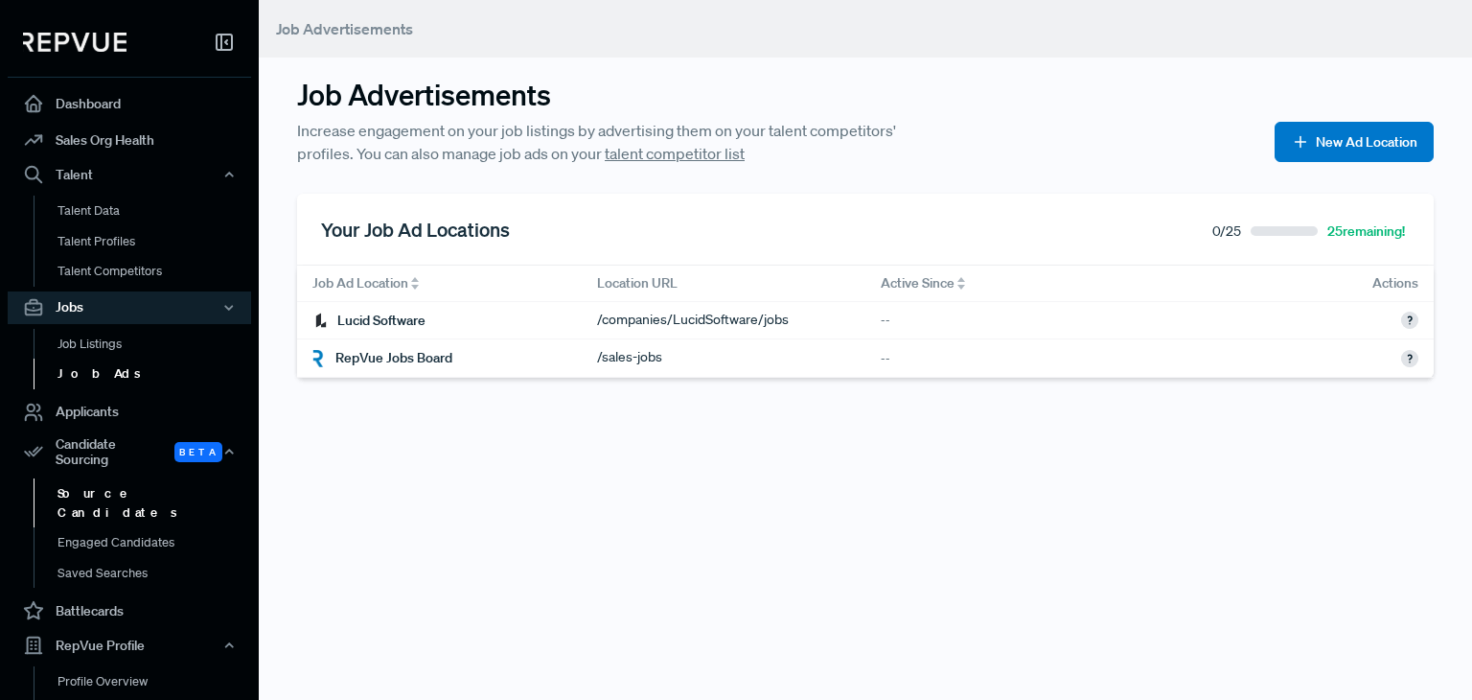
click at [115, 478] on link "Source Candidates" at bounding box center [155, 502] width 243 height 49
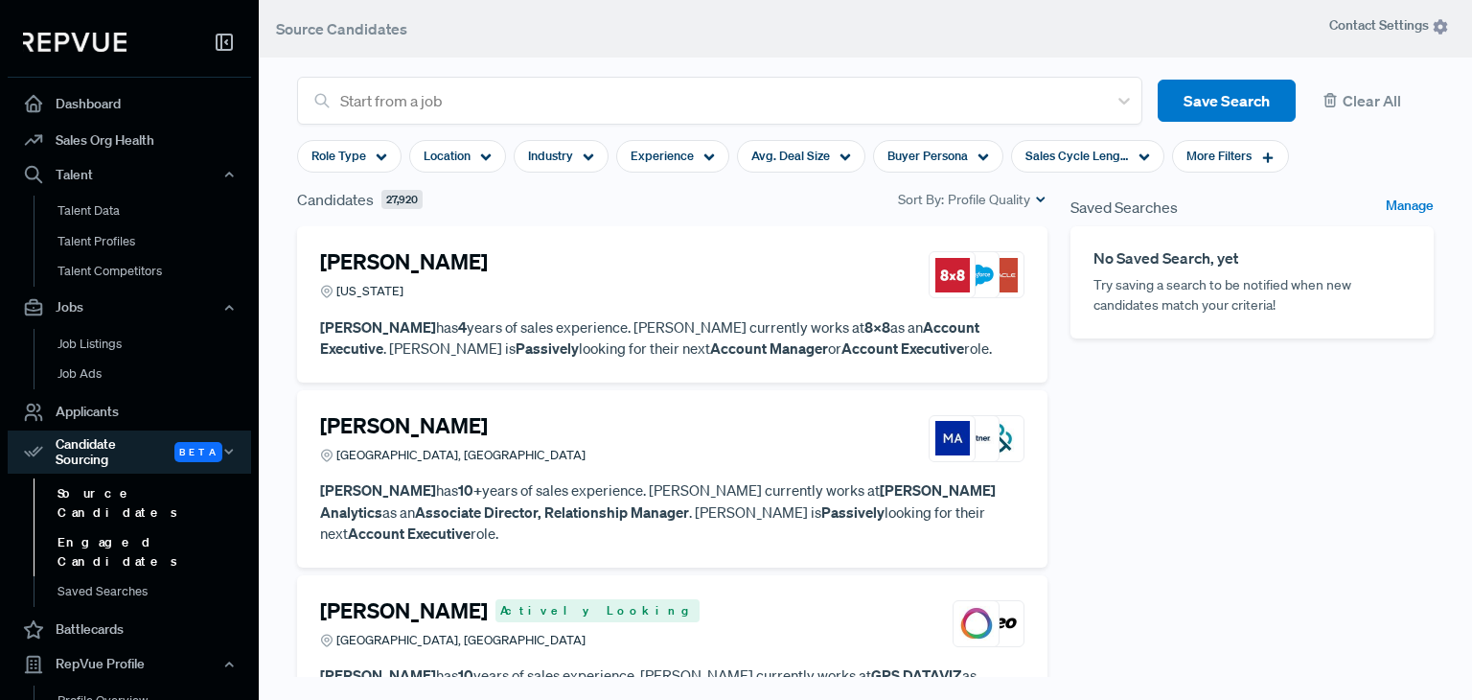
click at [119, 527] on link "Engaged Candidates" at bounding box center [155, 551] width 243 height 49
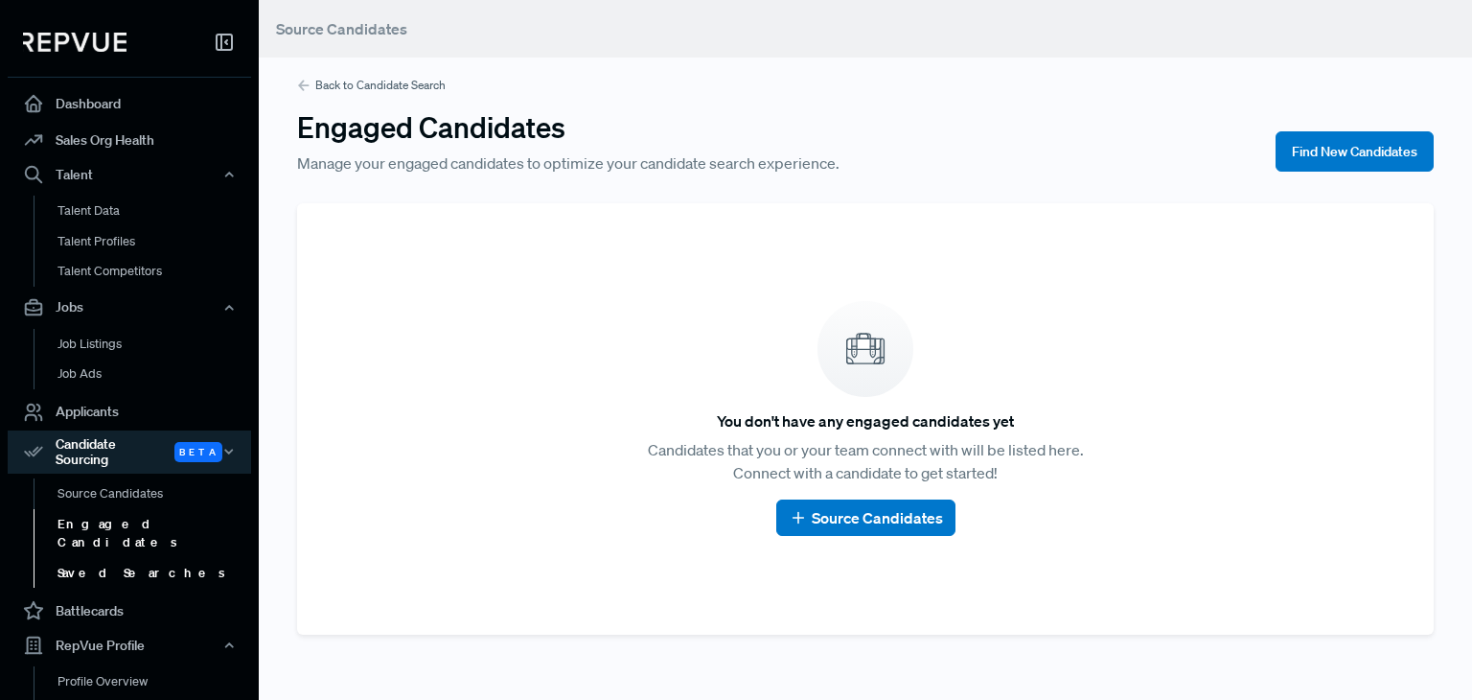
click at [115, 558] on link "Saved Searches" at bounding box center [155, 573] width 243 height 31
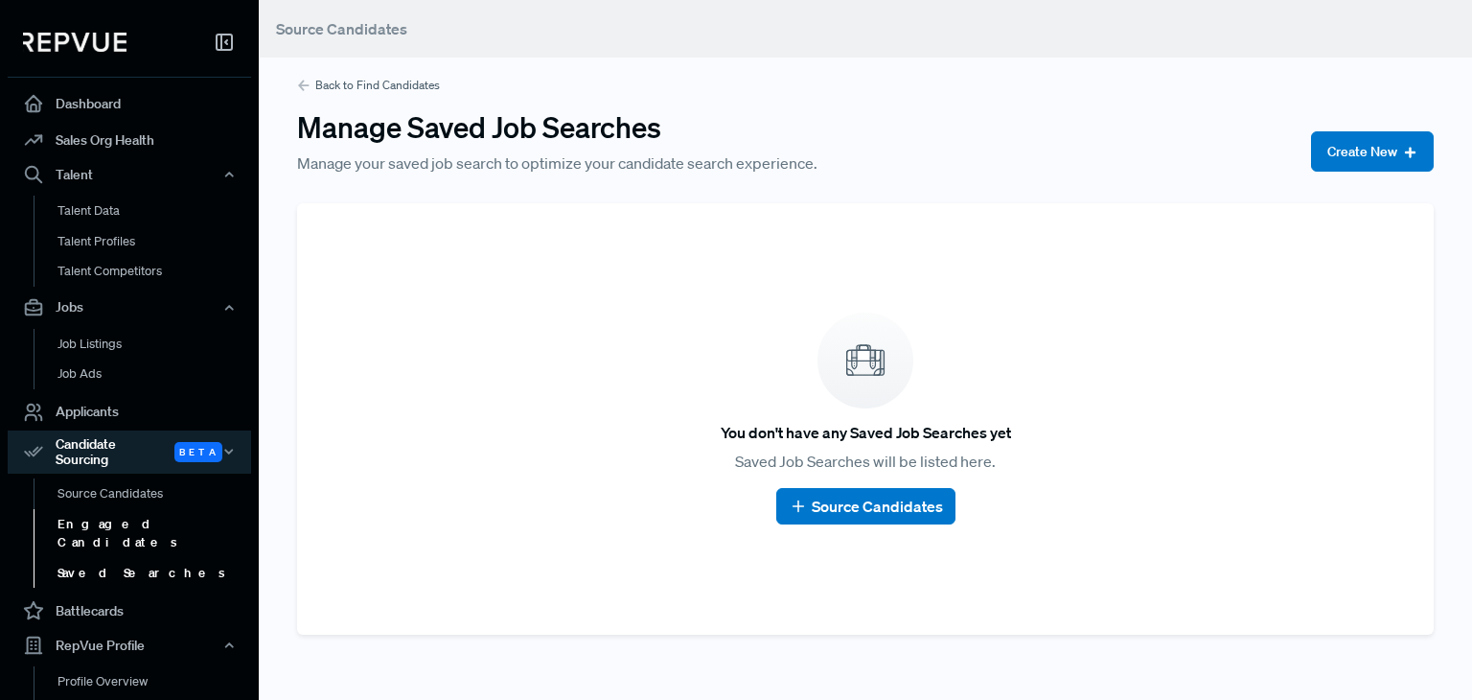
click at [122, 510] on link "Engaged Candidates" at bounding box center [155, 533] width 243 height 49
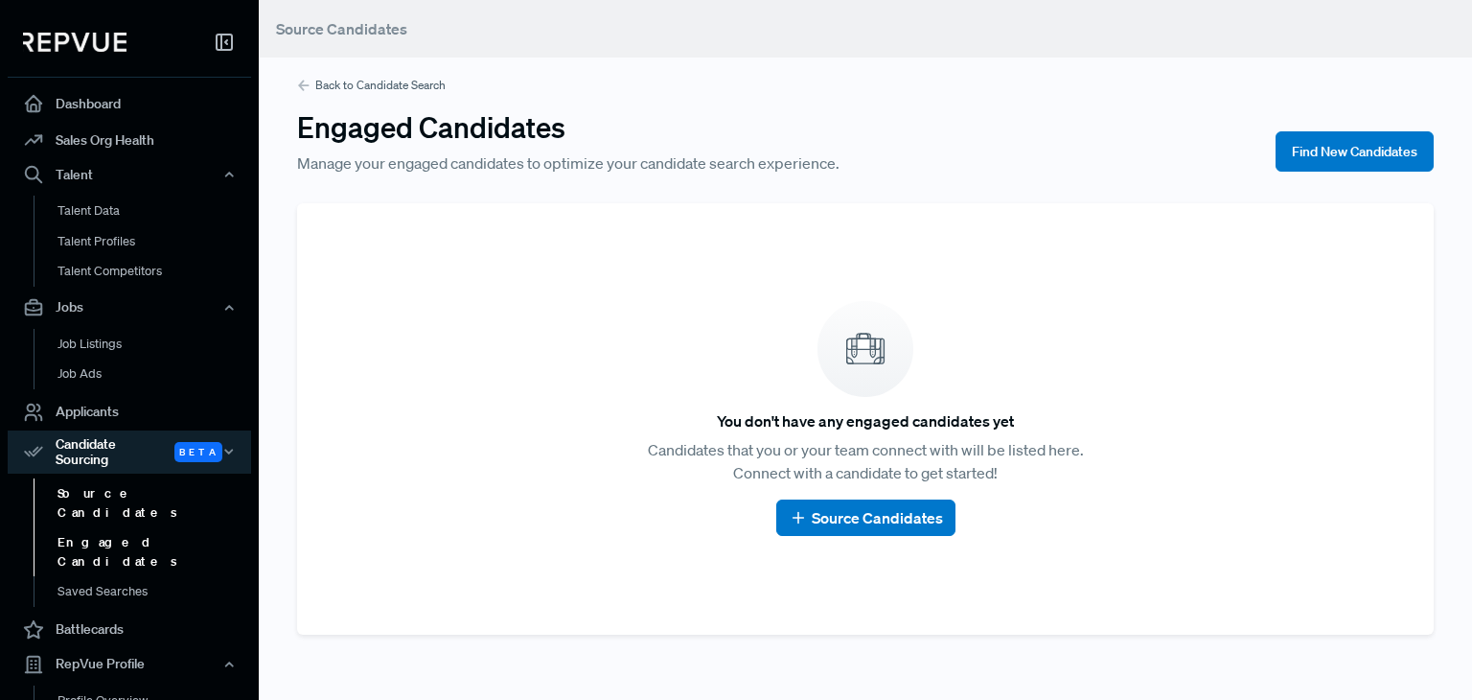
click at [121, 478] on link "Source Candidates" at bounding box center [155, 502] width 243 height 49
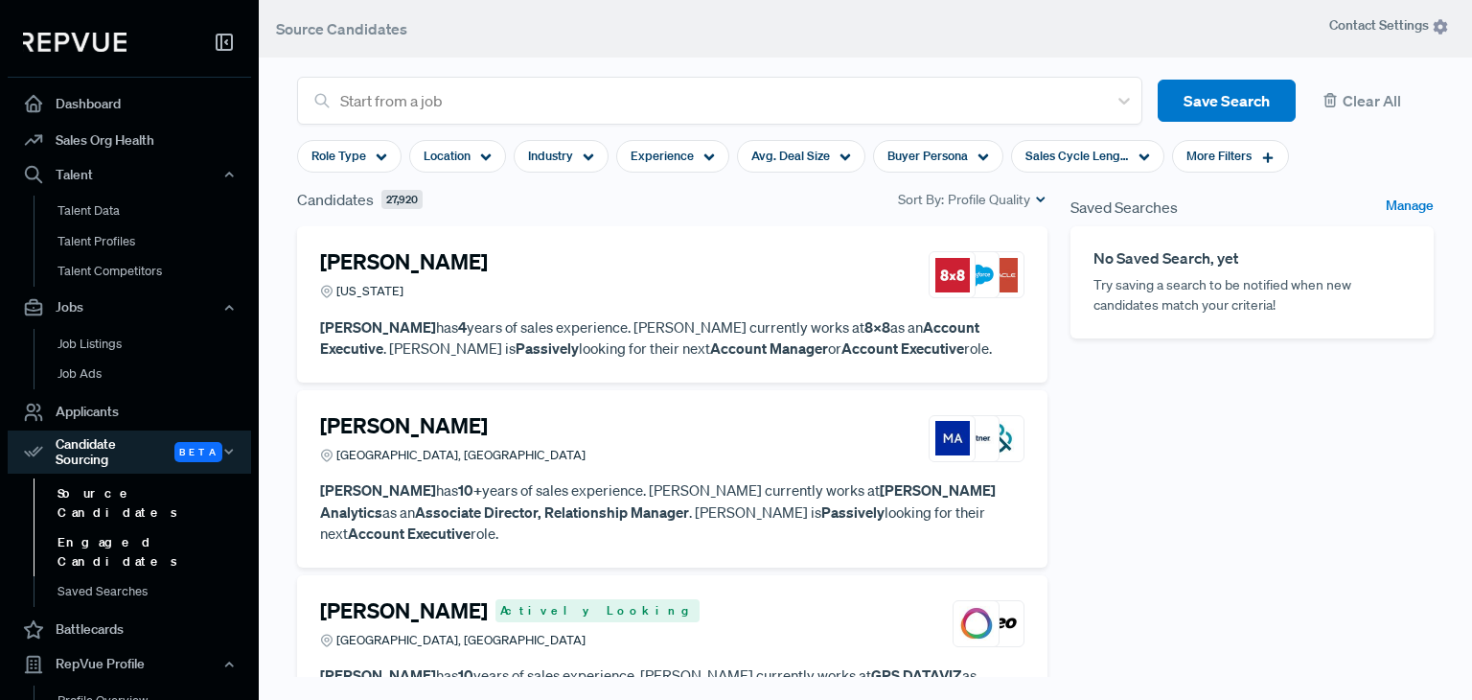
click at [115, 527] on link "Engaged Candidates" at bounding box center [155, 551] width 243 height 49
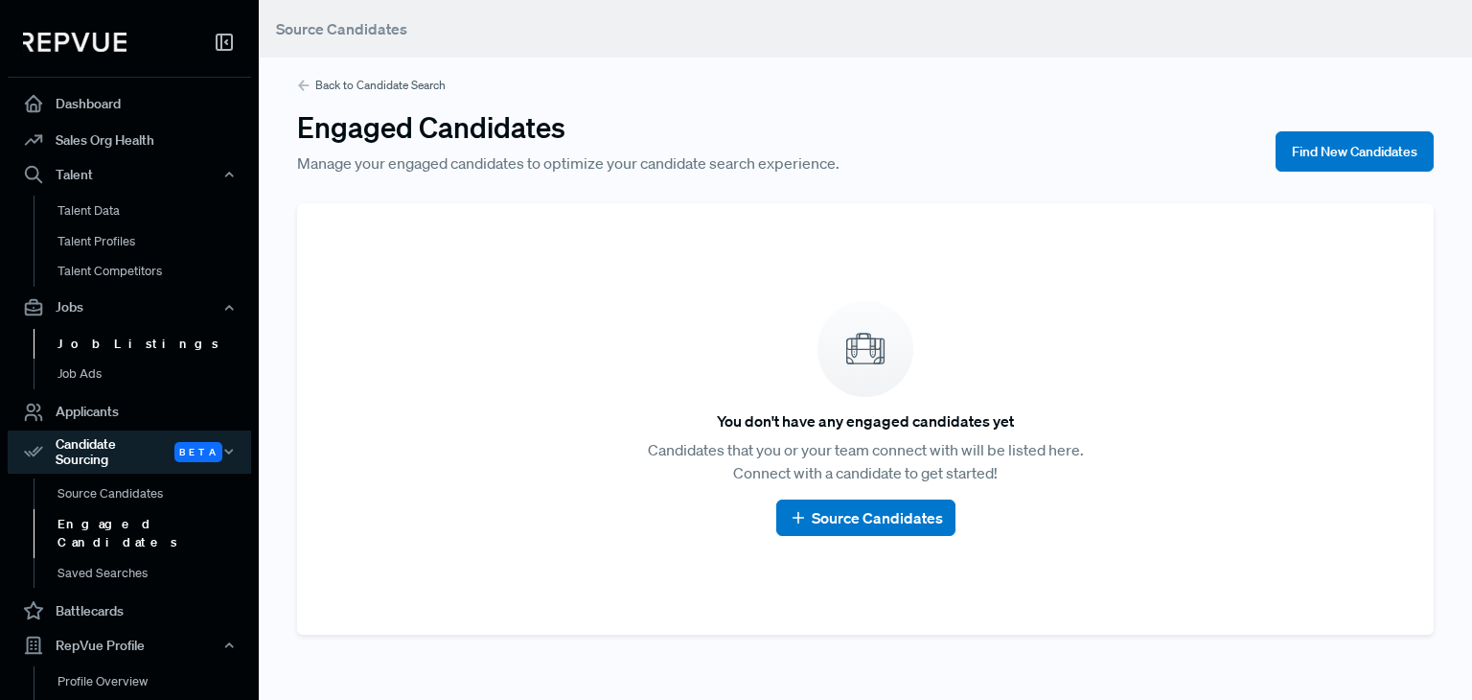
click at [109, 347] on link "Job Listings" at bounding box center [155, 344] width 243 height 31
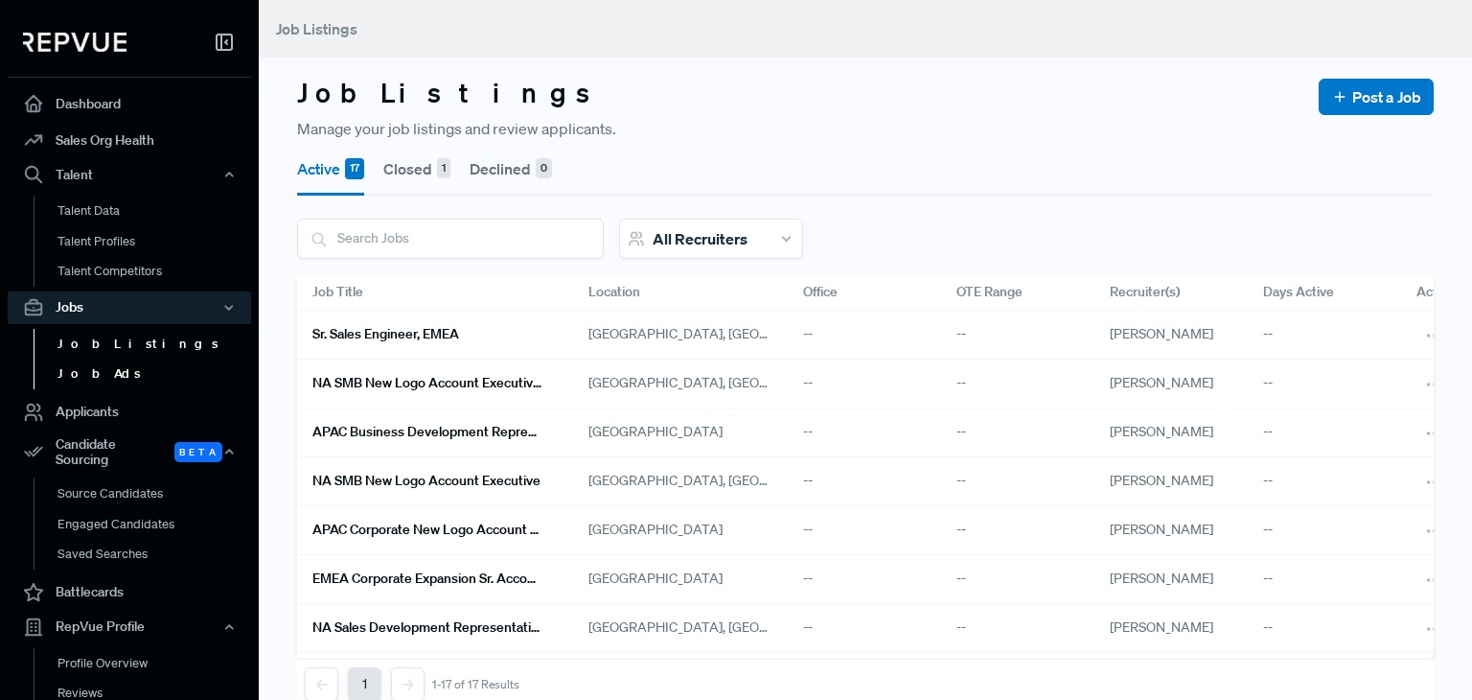
click at [99, 371] on link "Job Ads" at bounding box center [155, 373] width 243 height 31
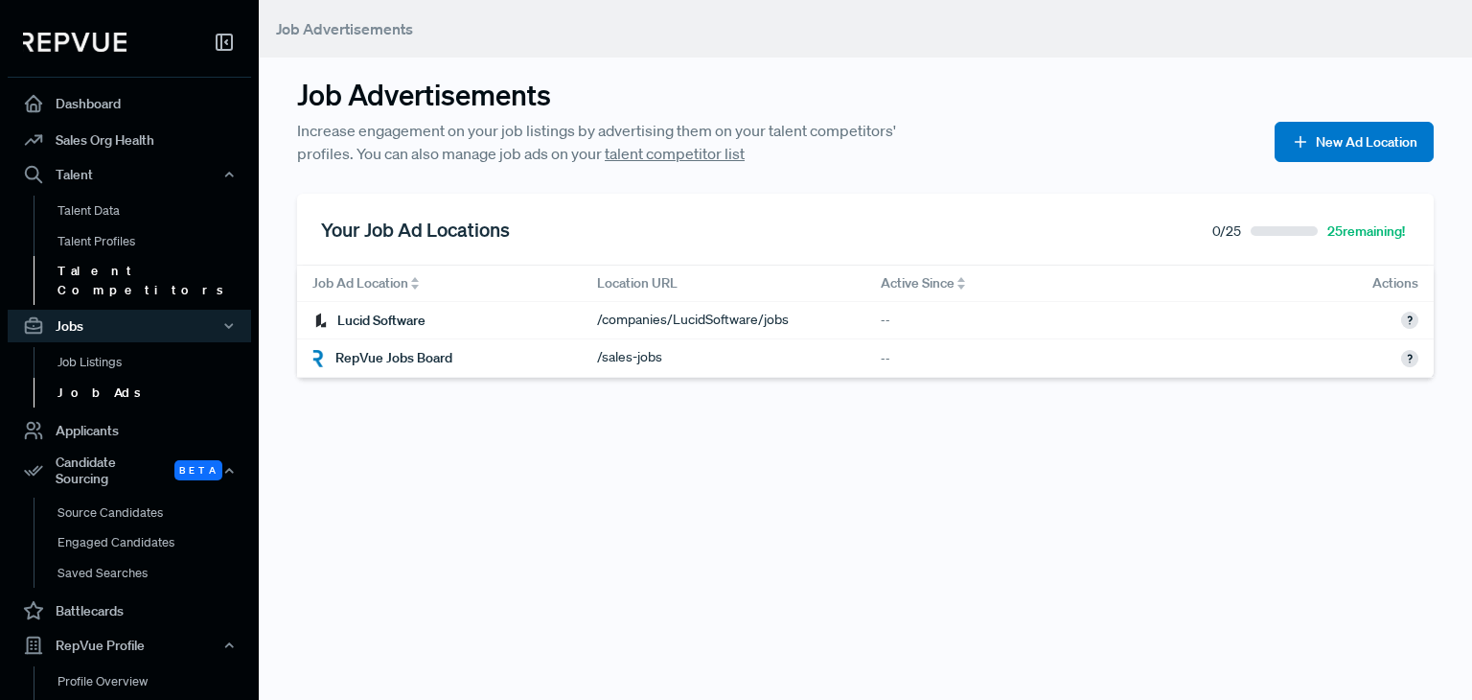
click at [115, 269] on link "Talent Competitors" at bounding box center [155, 280] width 243 height 49
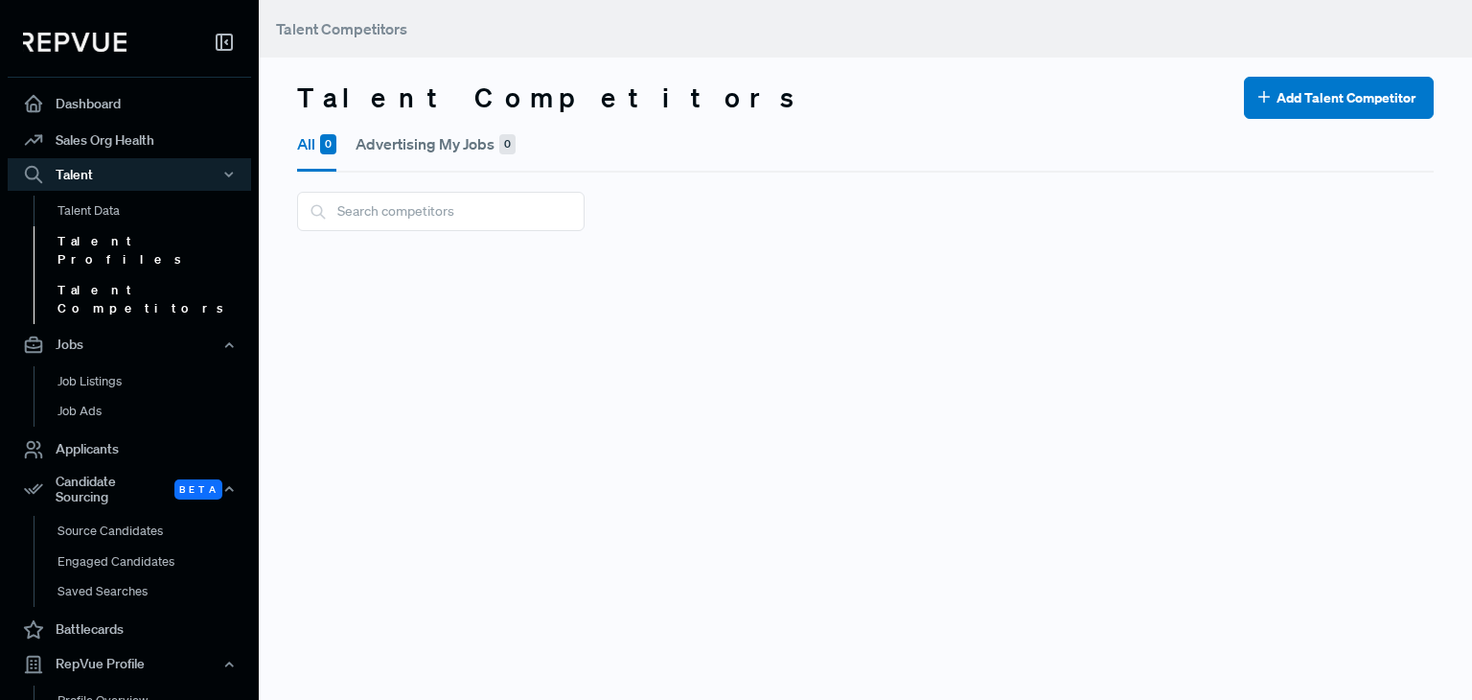
click at [104, 235] on link "Talent Profiles" at bounding box center [155, 250] width 243 height 49
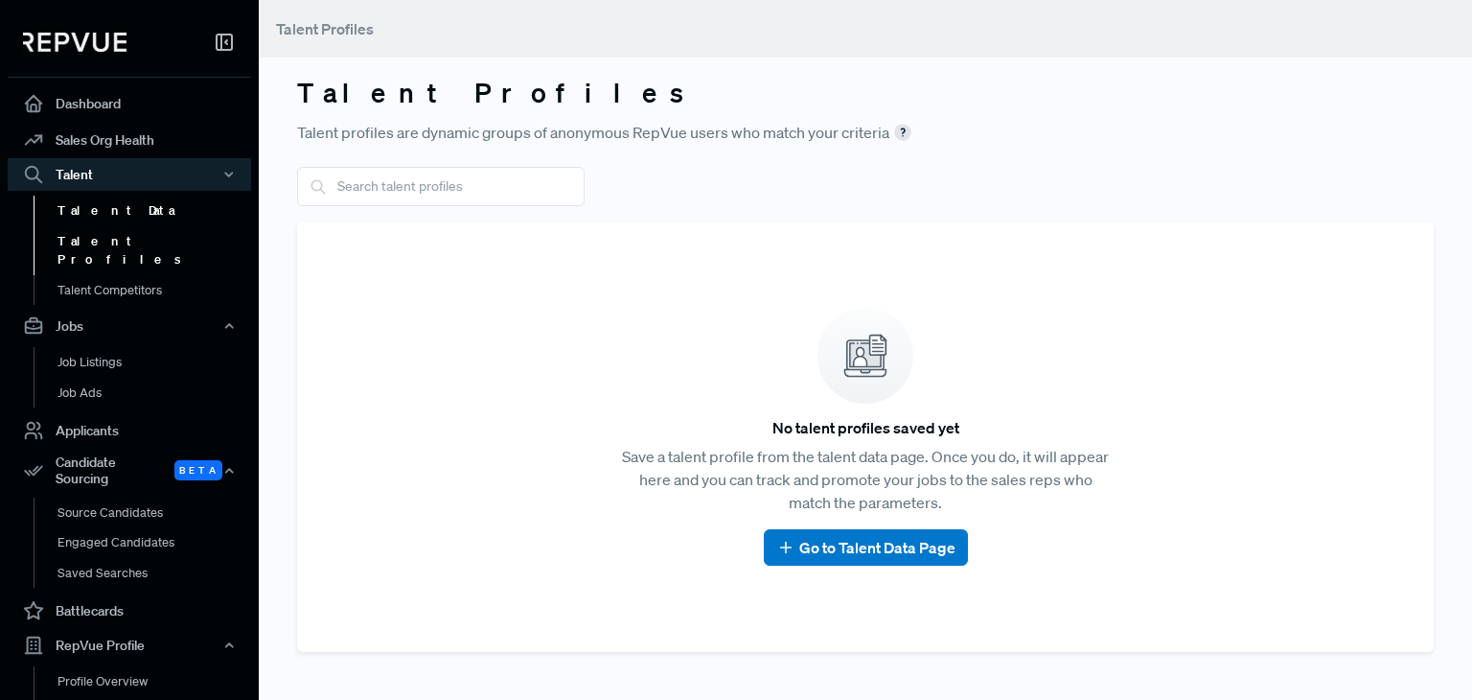
click at [103, 208] on link "Talent Data" at bounding box center [155, 211] width 243 height 31
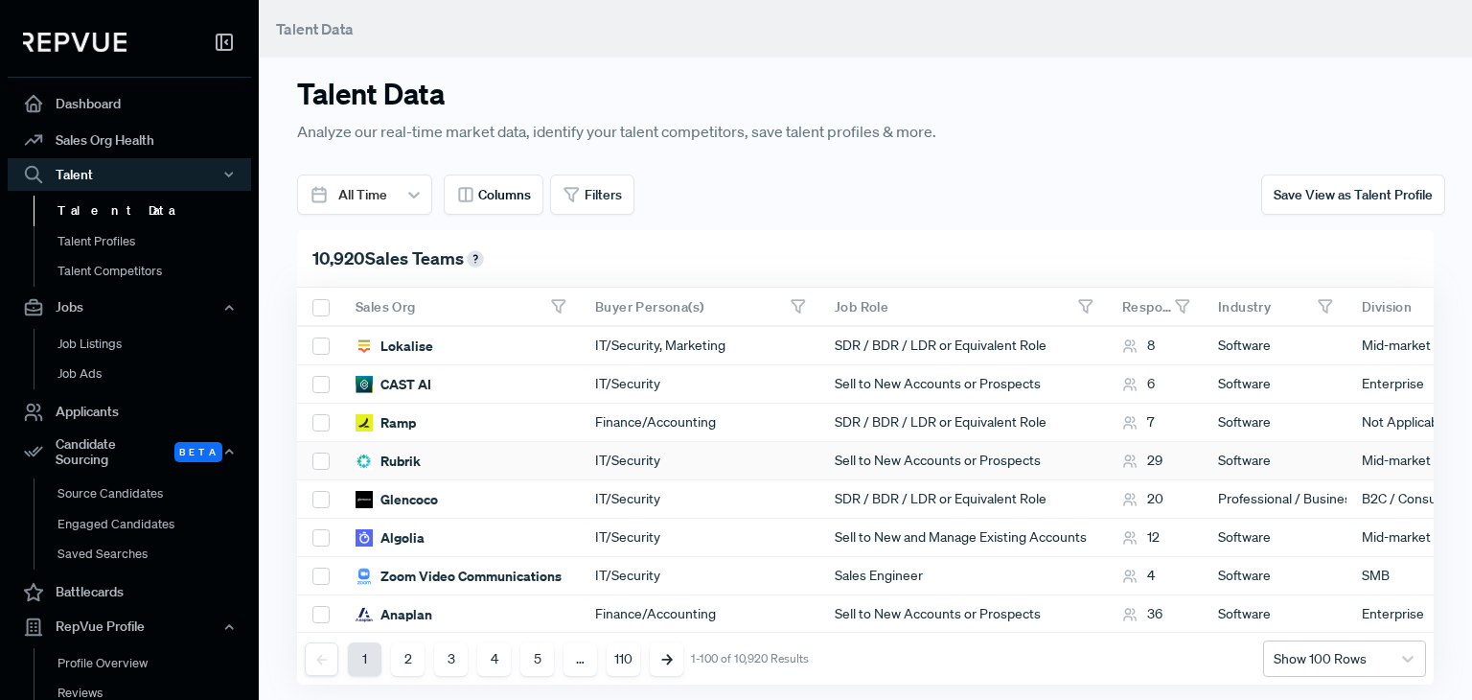
scroll to position [958, 0]
click at [402, 502] on div "Glencoco" at bounding box center [397, 498] width 82 height 19
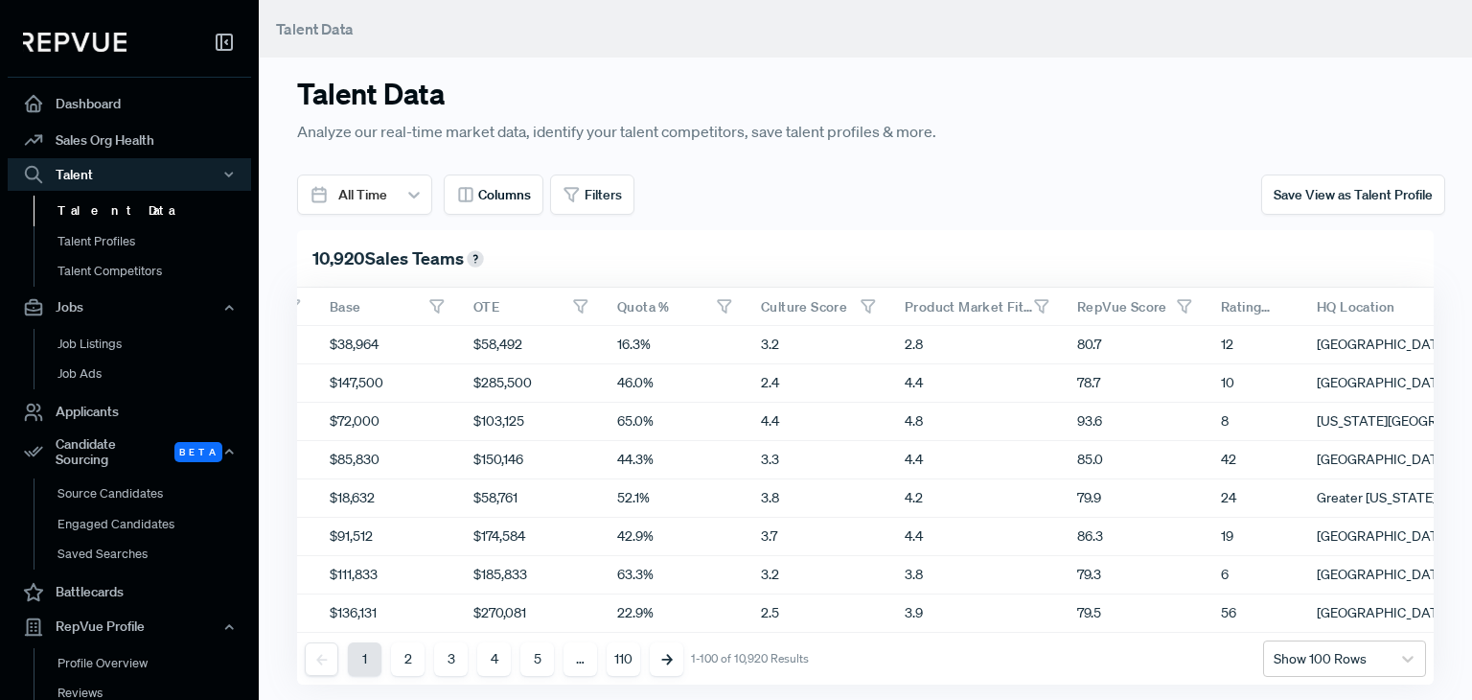
scroll to position [958, 1441]
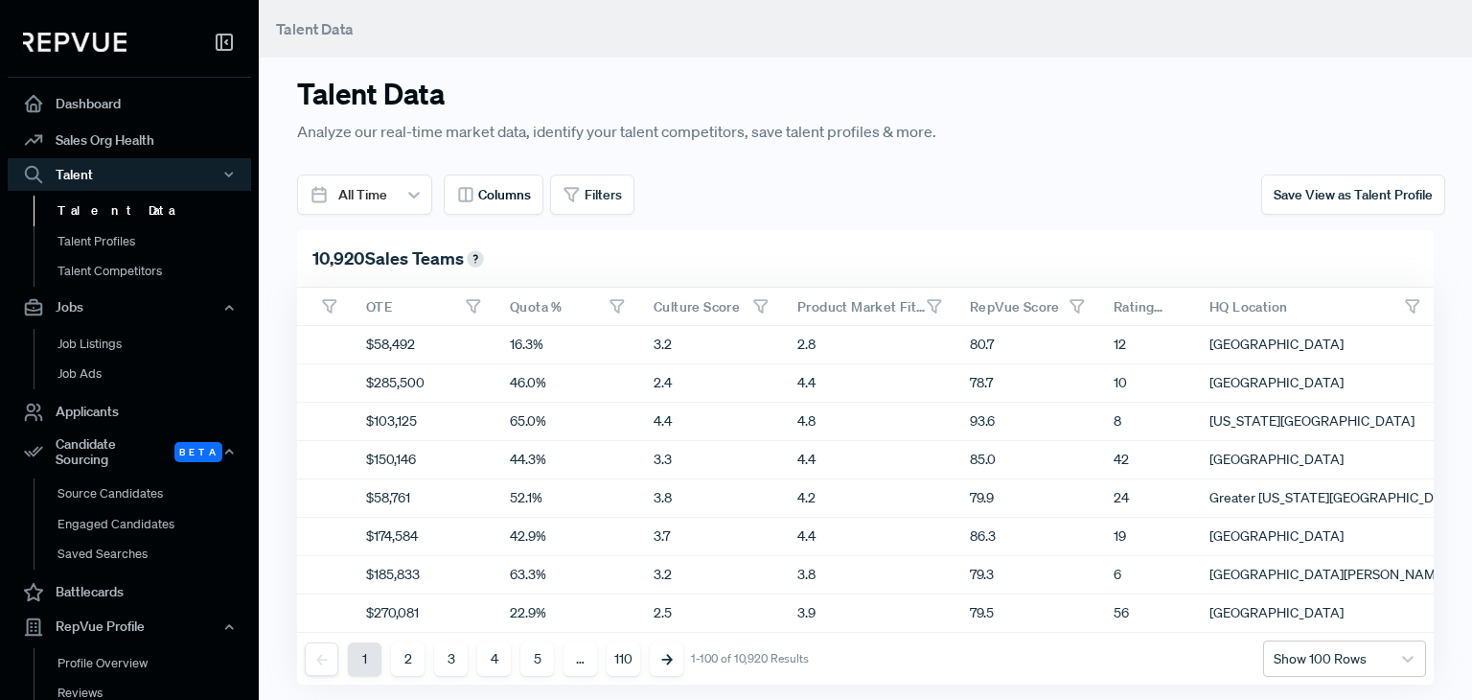
click at [1211, 469] on div "[GEOGRAPHIC_DATA]" at bounding box center [1314, 460] width 240 height 38
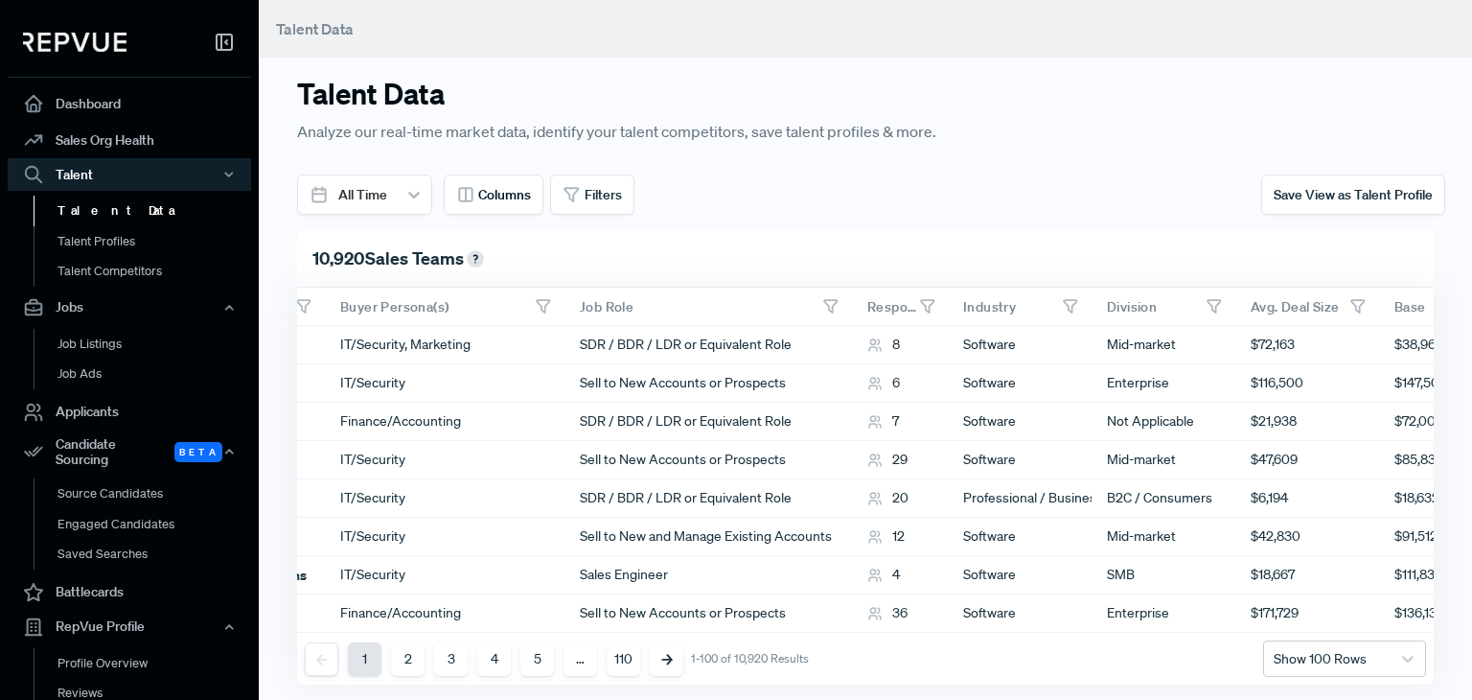
scroll to position [958, 0]
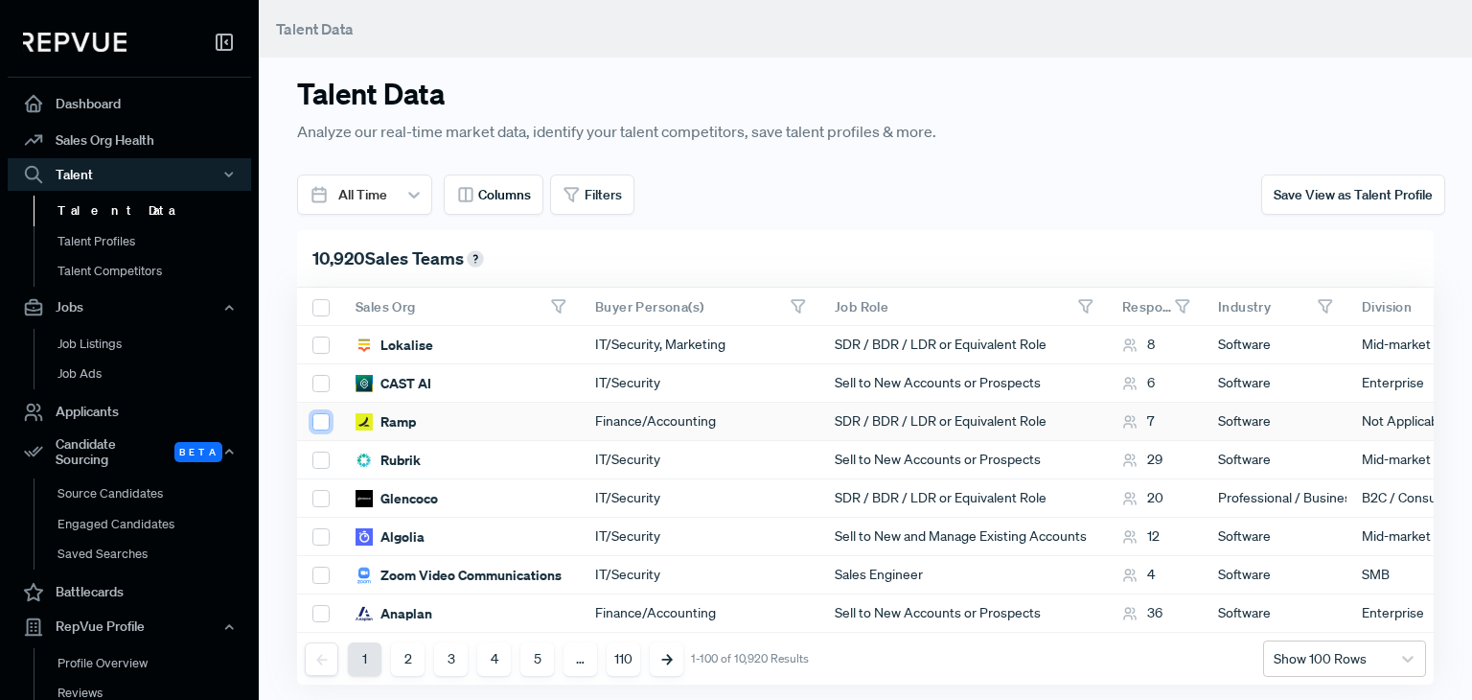
click at [314, 416] on input "checkbox" at bounding box center [320, 421] width 17 height 17
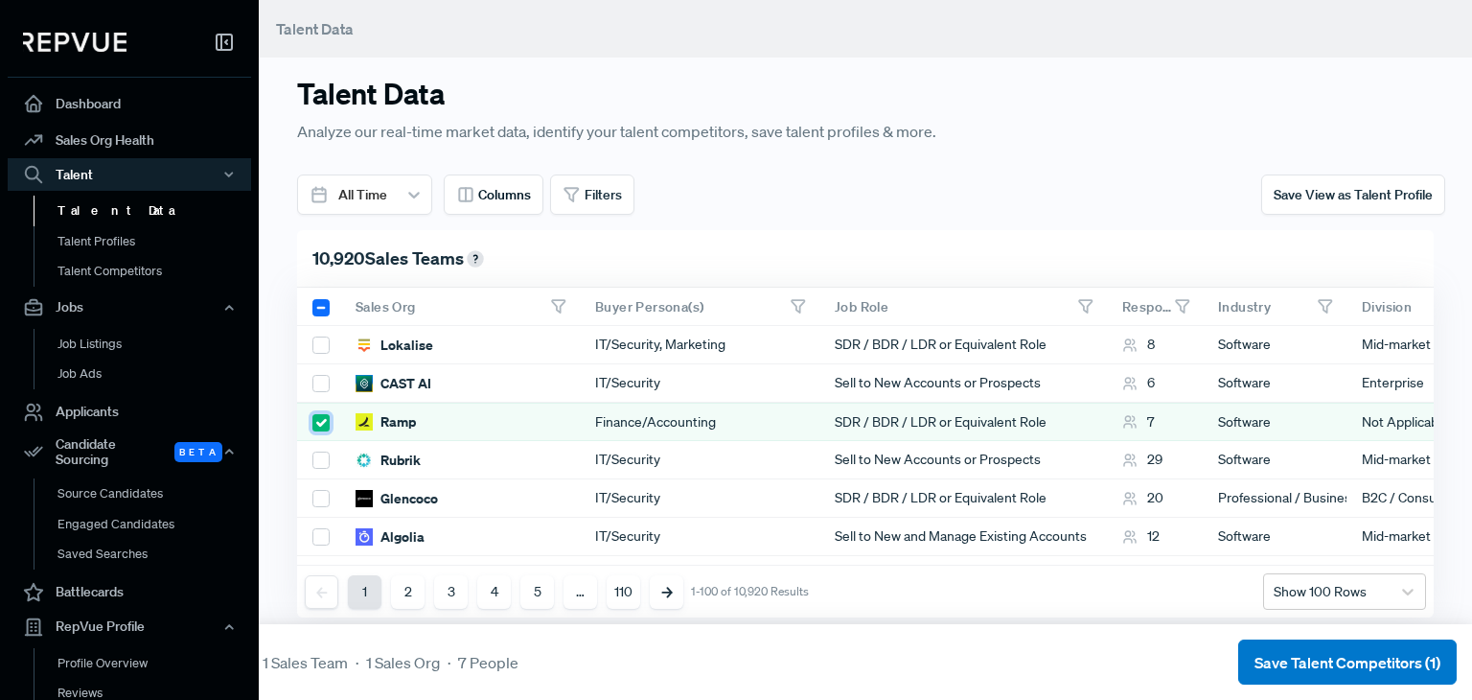
click at [313, 422] on input "checkbox" at bounding box center [320, 422] width 17 height 17
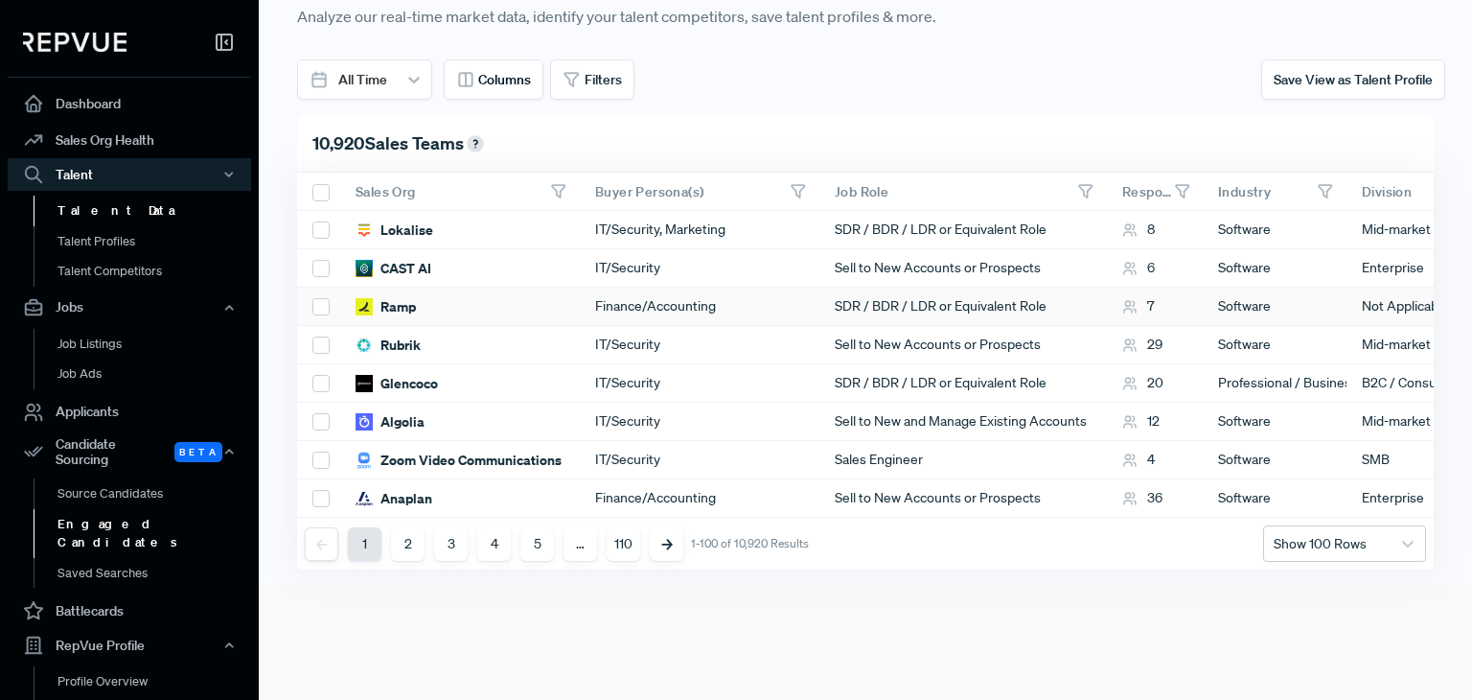
scroll to position [222, 0]
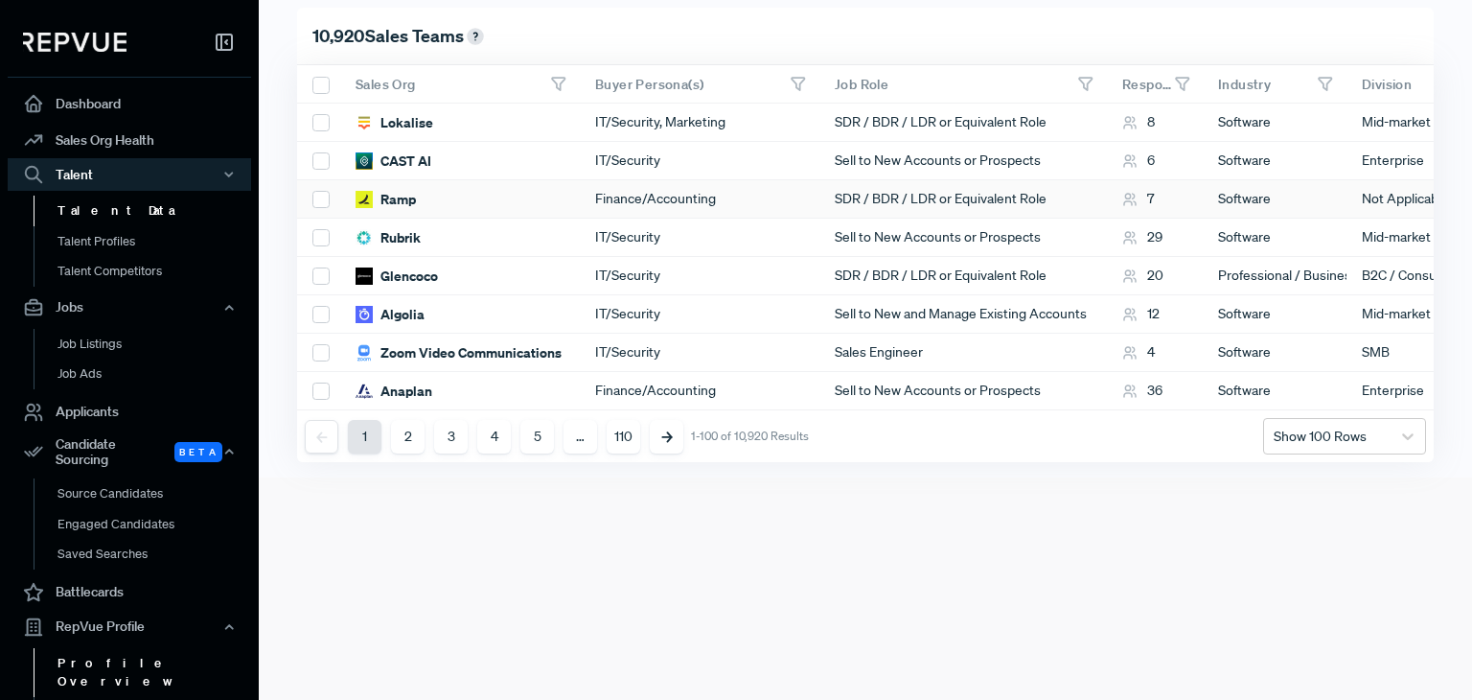
click at [114, 648] on link "Profile Overview" at bounding box center [155, 672] width 243 height 49
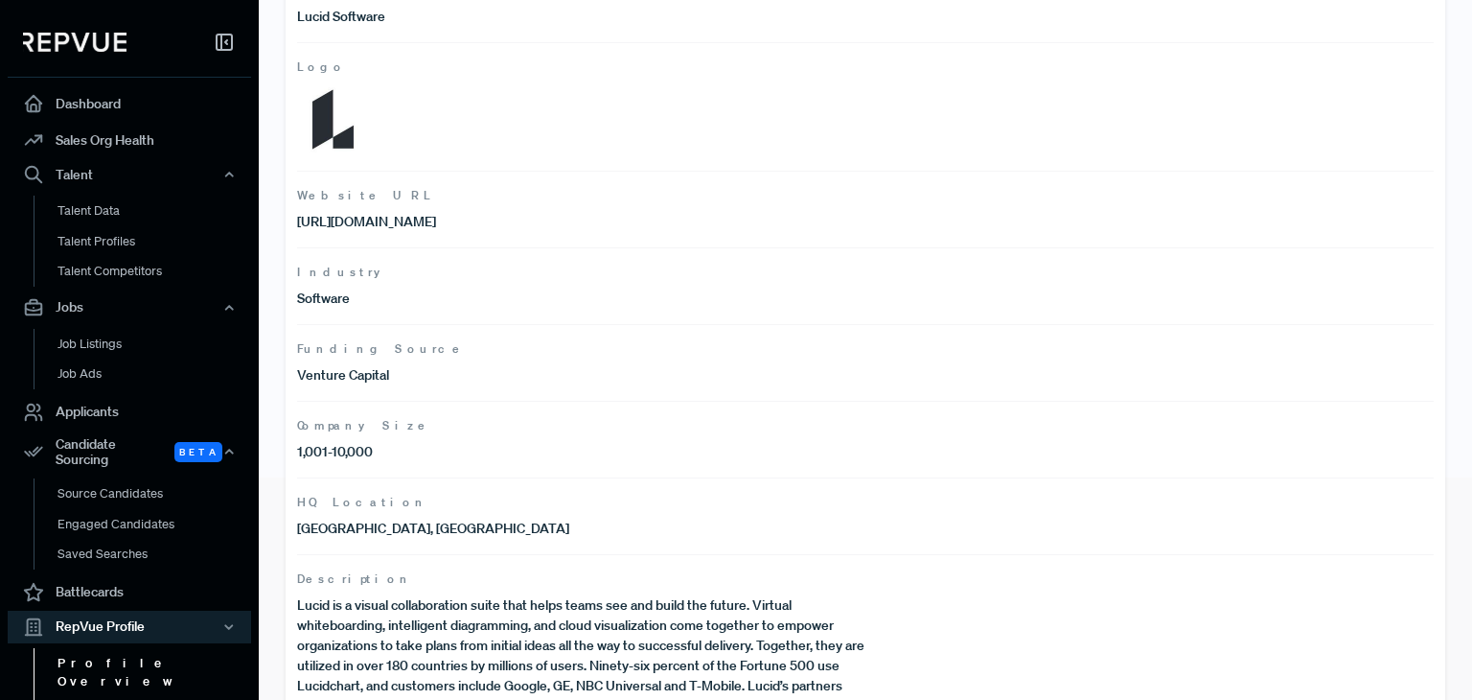
click at [88, 697] on link "Reviews" at bounding box center [155, 712] width 243 height 31
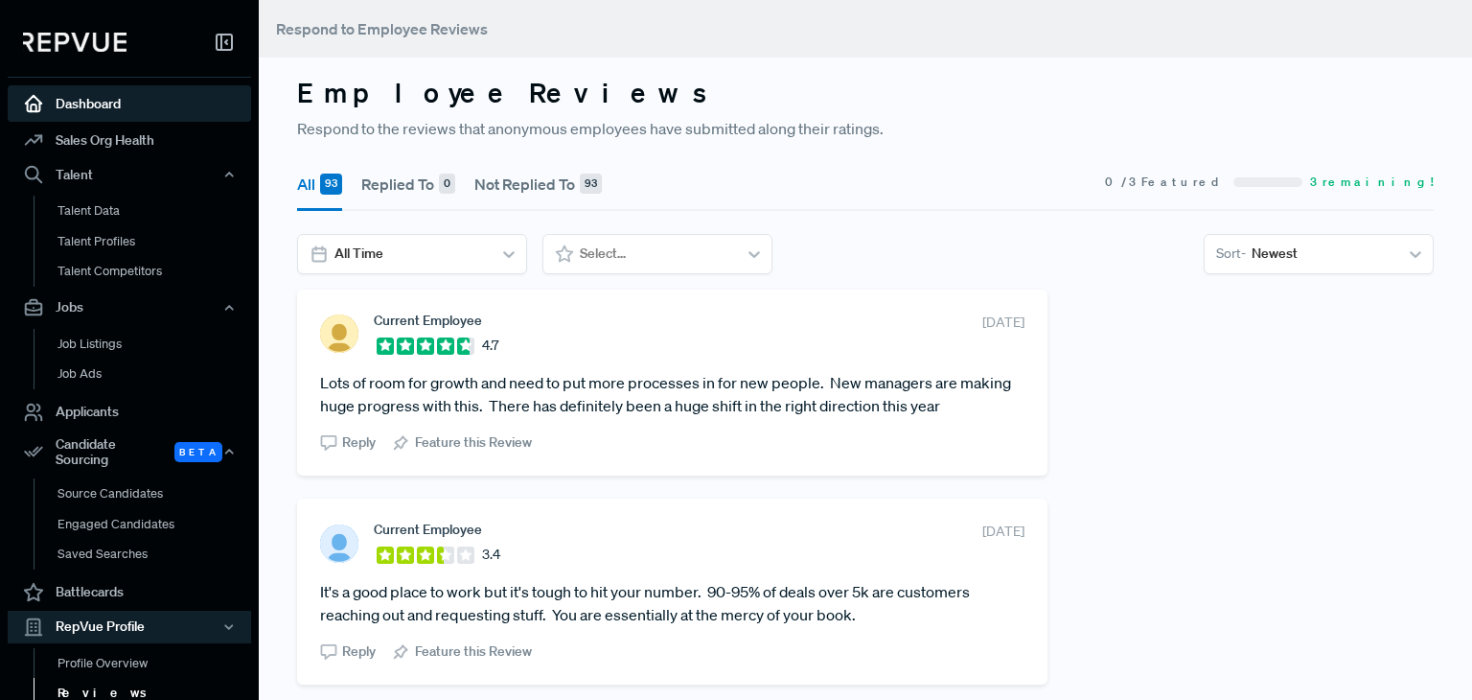
click at [101, 94] on link "Dashboard" at bounding box center [129, 103] width 243 height 36
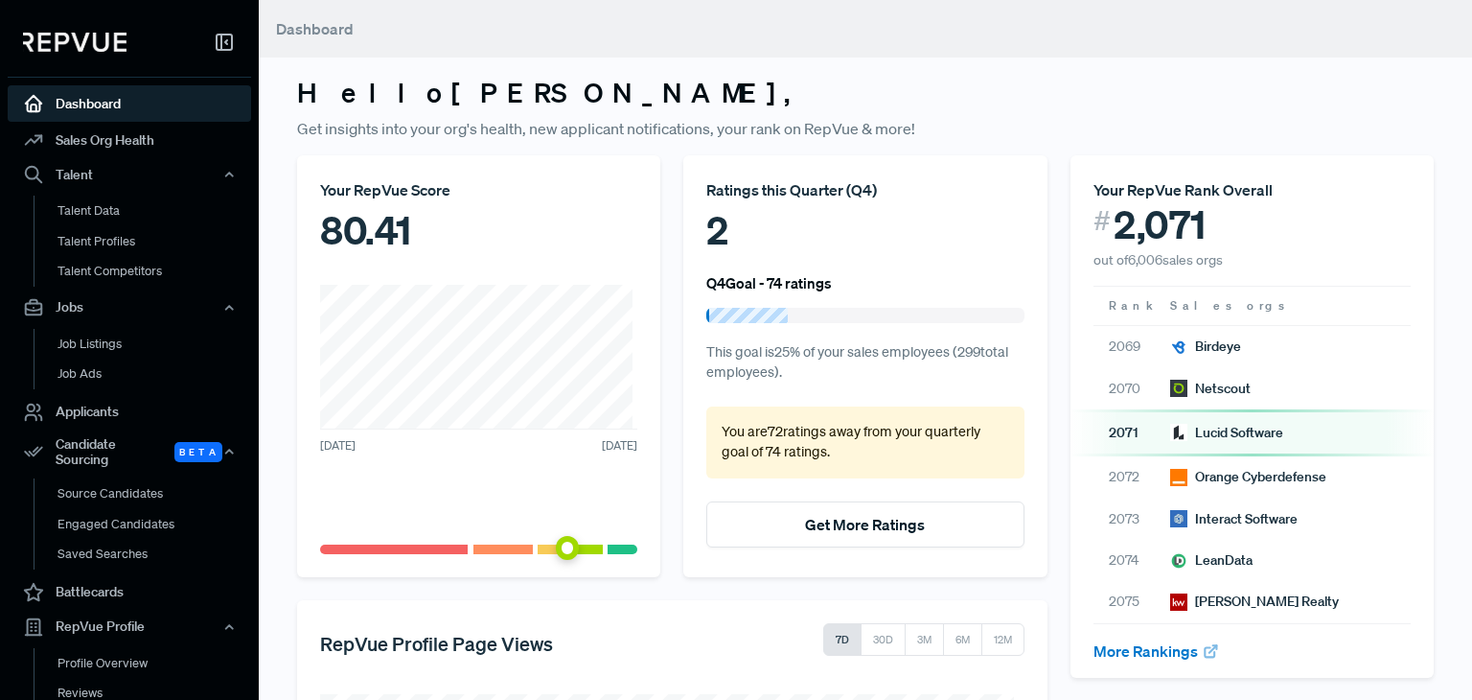
click at [1175, 49] on header "Dashboard" at bounding box center [865, 29] width 1213 height 58
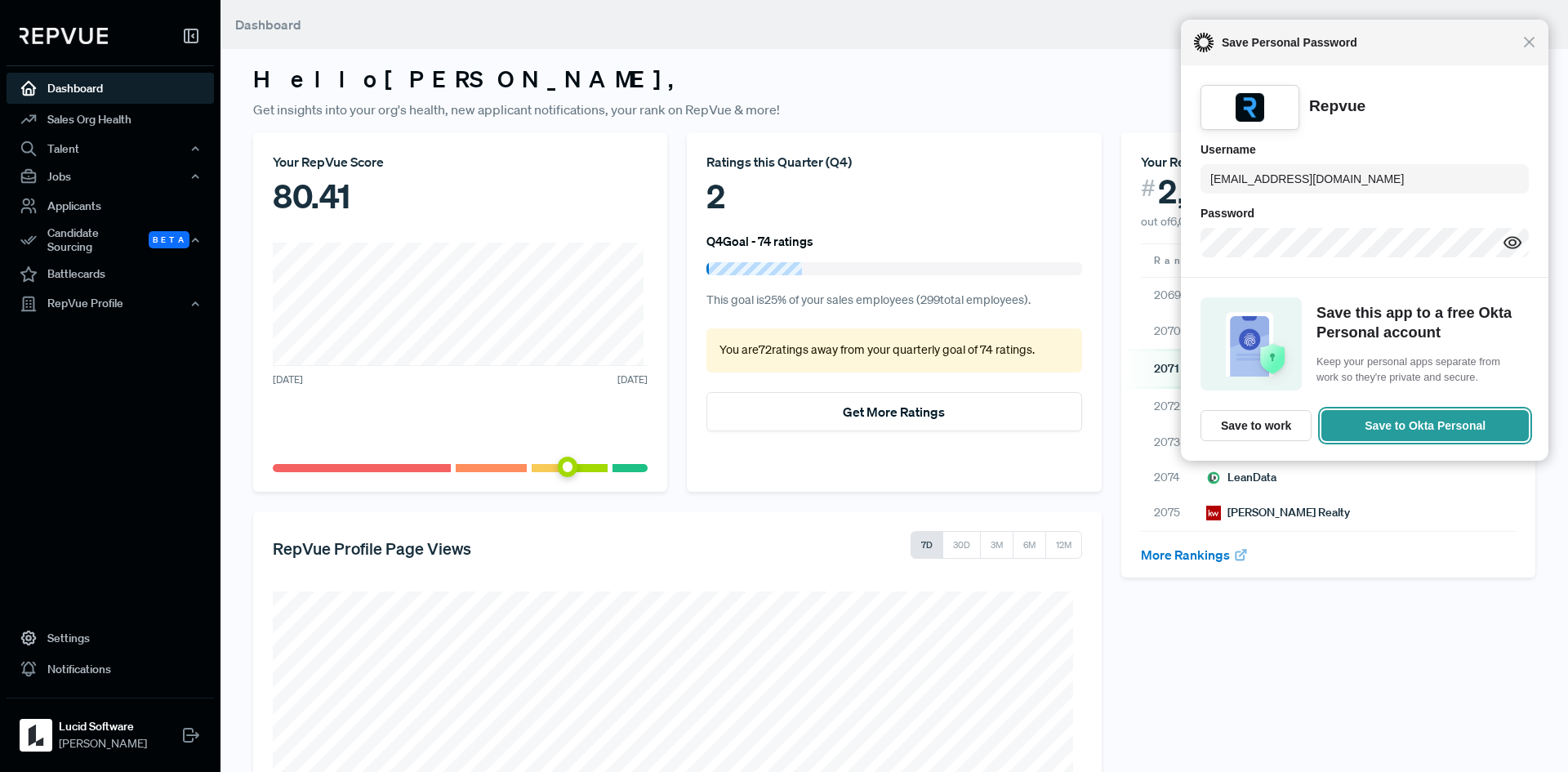
drag, startPoint x: 1409, startPoint y: 418, endPoint x: 1438, endPoint y: 344, distance: 79.5
click at [1438, 344] on div "Save this app to a free Okta Personal account Keep your personal apps separate …" at bounding box center [1364, 369] width 367 height 184
click at [1532, 46] on span "Close" at bounding box center [1529, 42] width 12 height 12
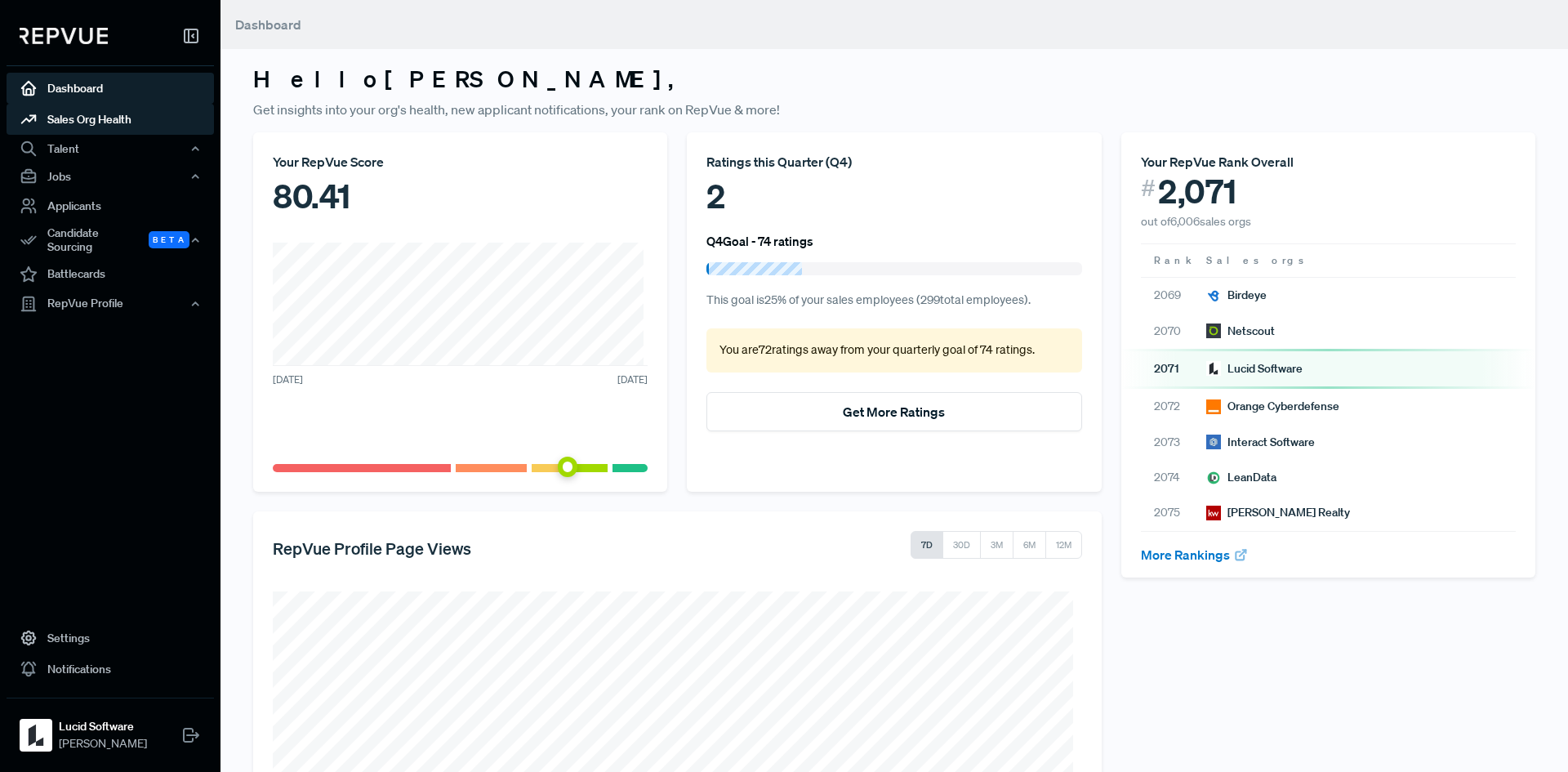
click at [89, 114] on link "Sales Org Health" at bounding box center [110, 119] width 207 height 31
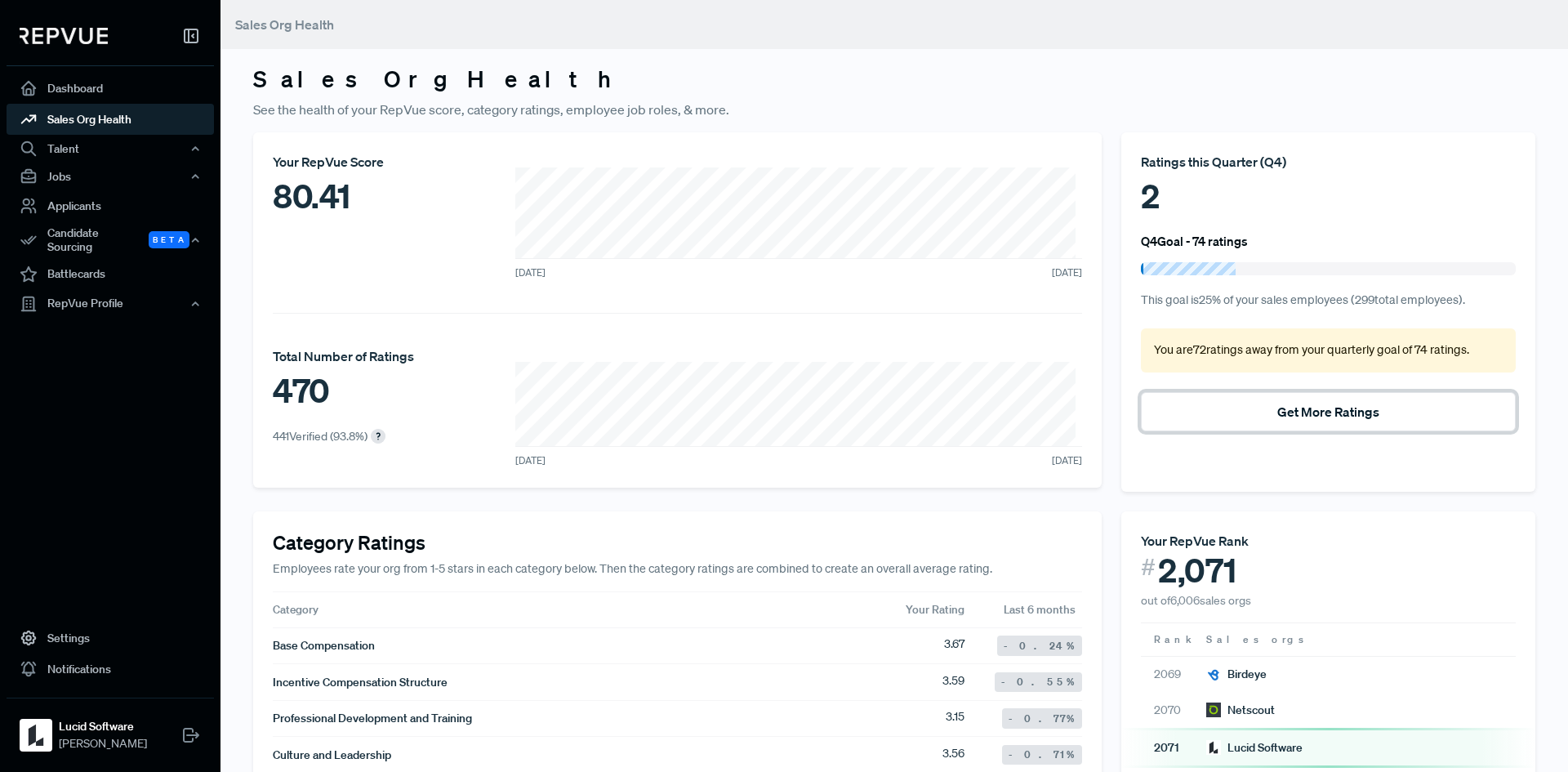
click at [1363, 414] on button "Get More Ratings" at bounding box center [1329, 412] width 375 height 39
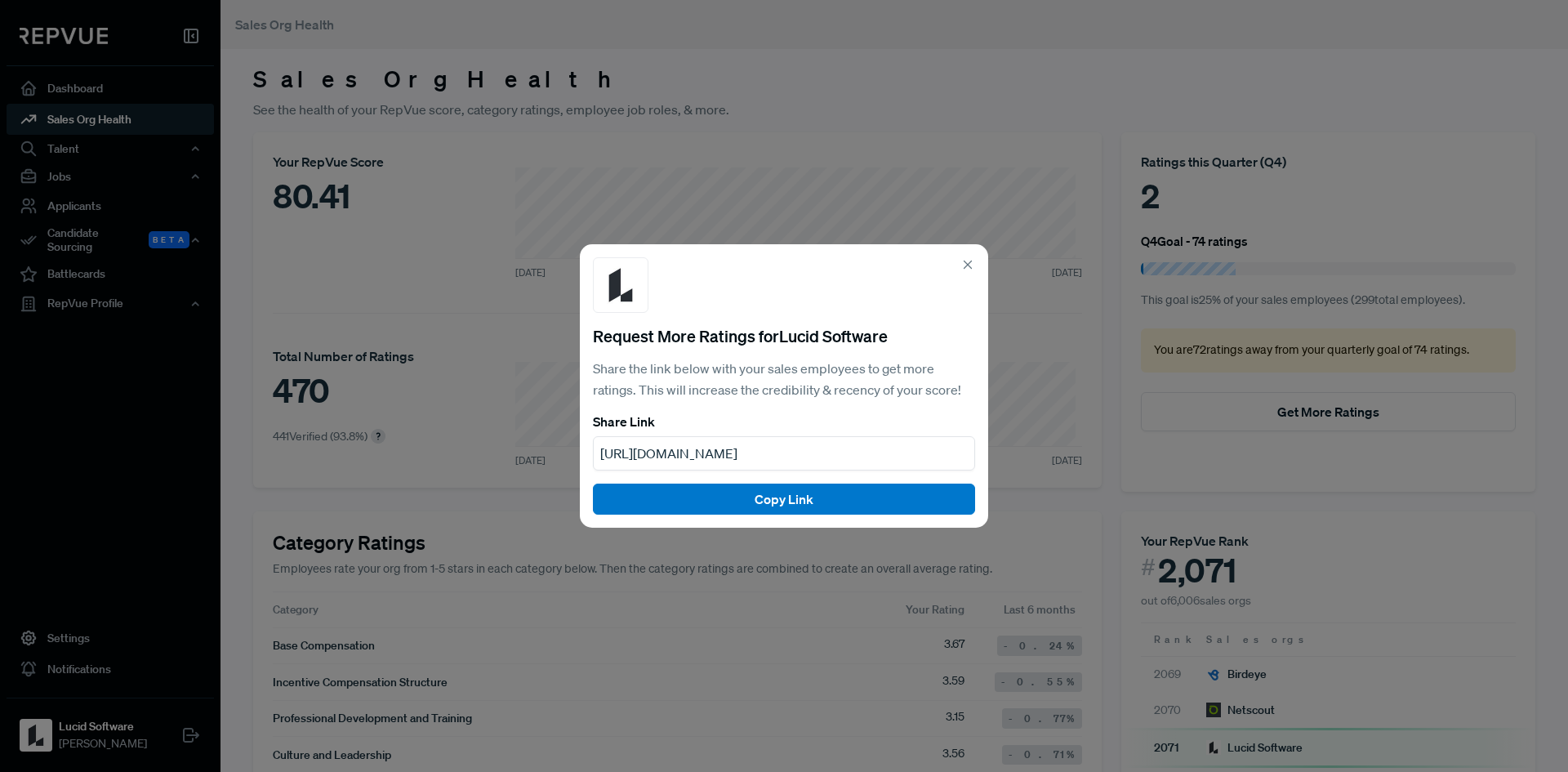
click at [967, 262] on icon at bounding box center [967, 264] width 14 height 14
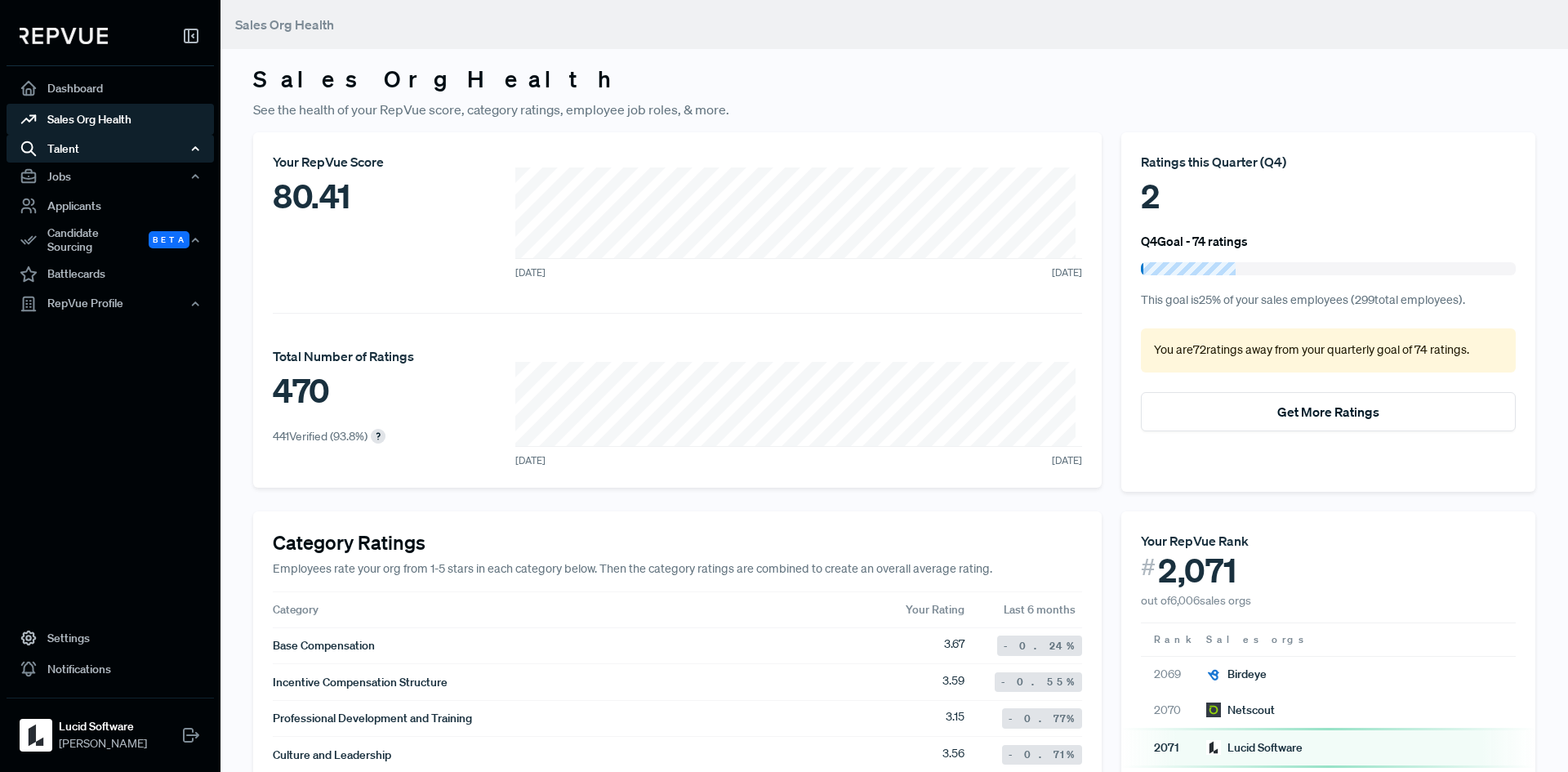
click at [45, 145] on div "Talent" at bounding box center [110, 148] width 207 height 28
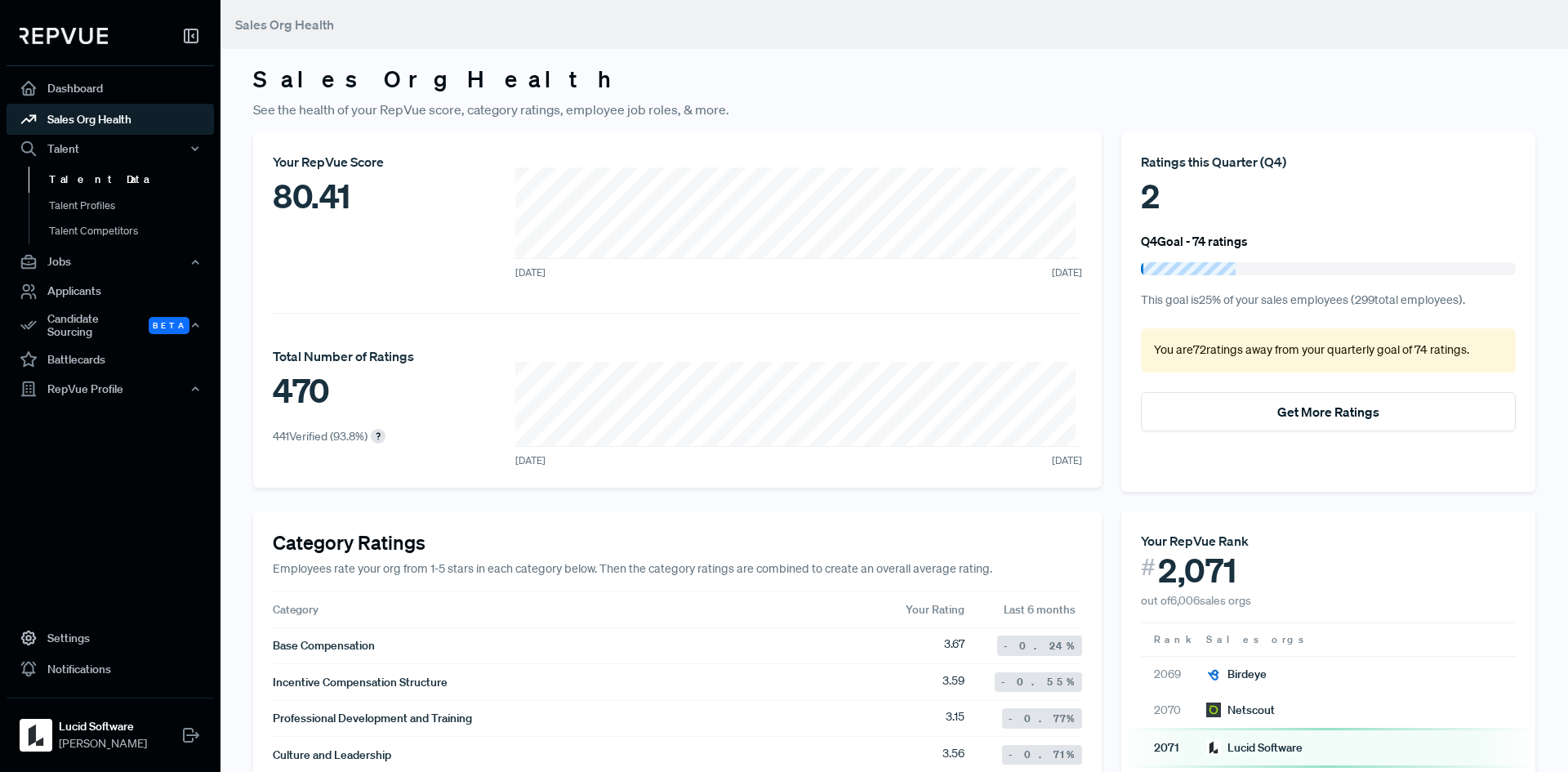
click at [55, 176] on link "Talent Data" at bounding box center [132, 180] width 207 height 26
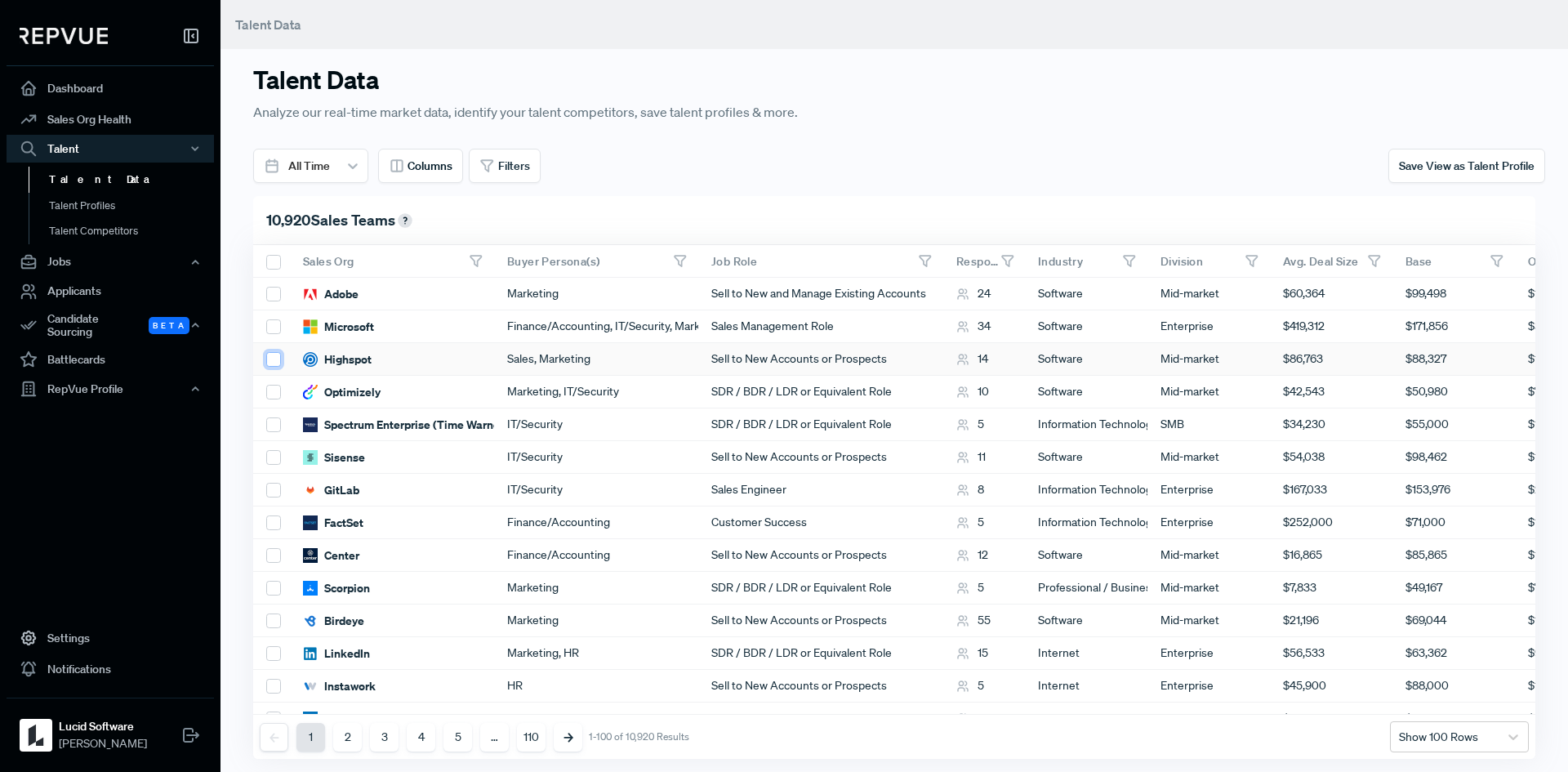
click at [269, 357] on input "checkbox" at bounding box center [273, 359] width 14 height 14
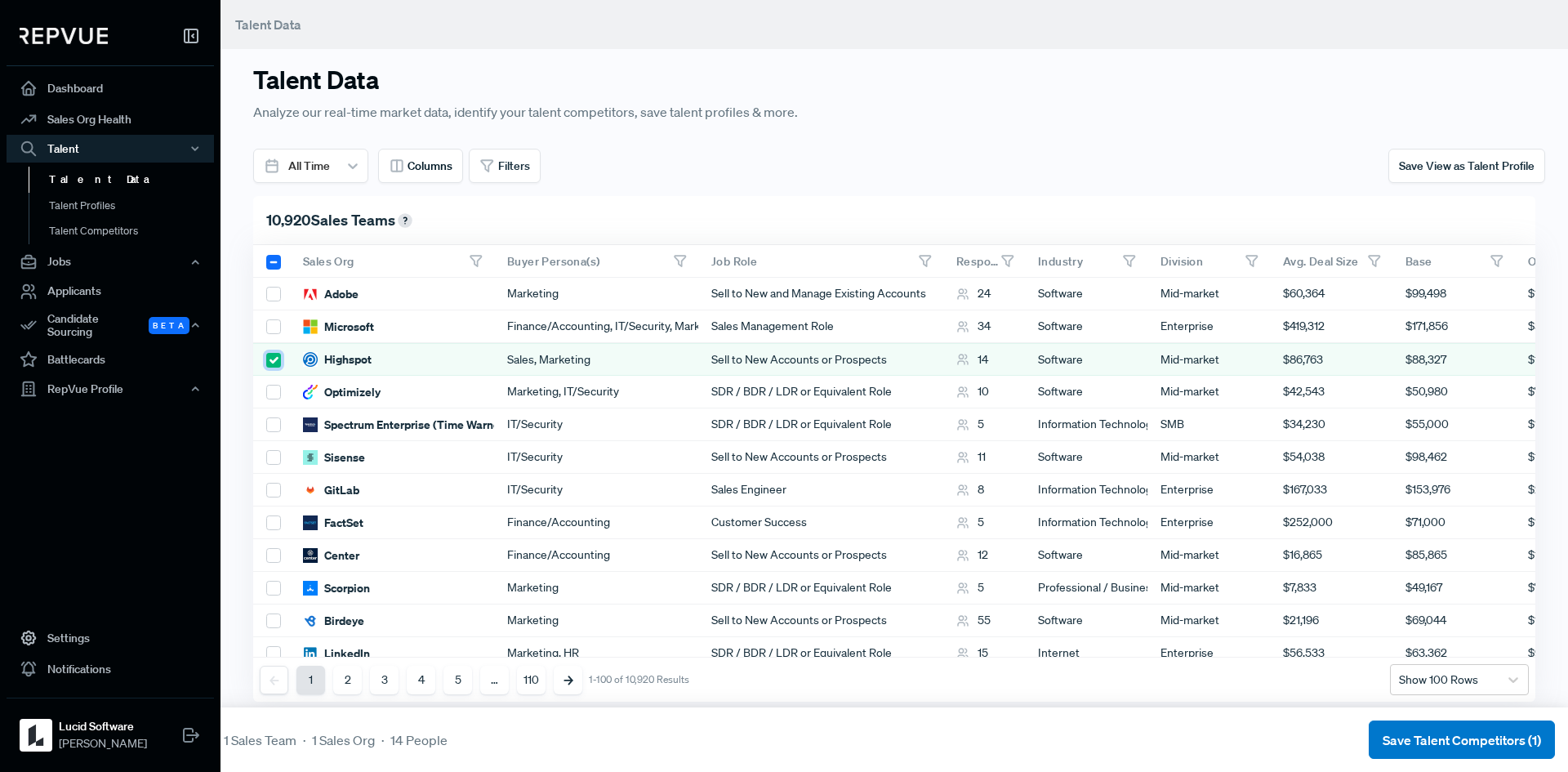
click at [275, 362] on input "checkbox" at bounding box center [273, 360] width 14 height 14
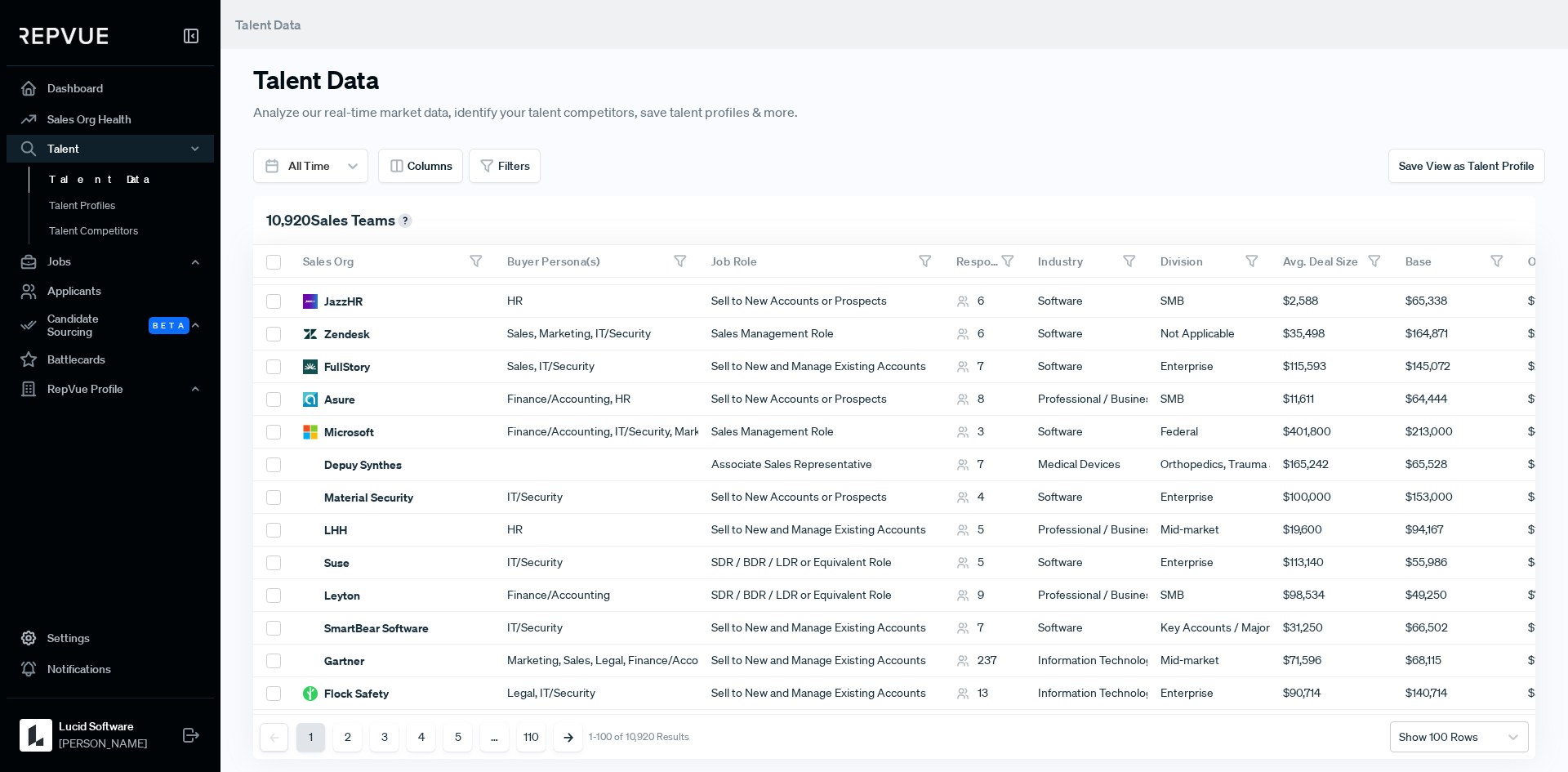
scroll to position [2695, 0]
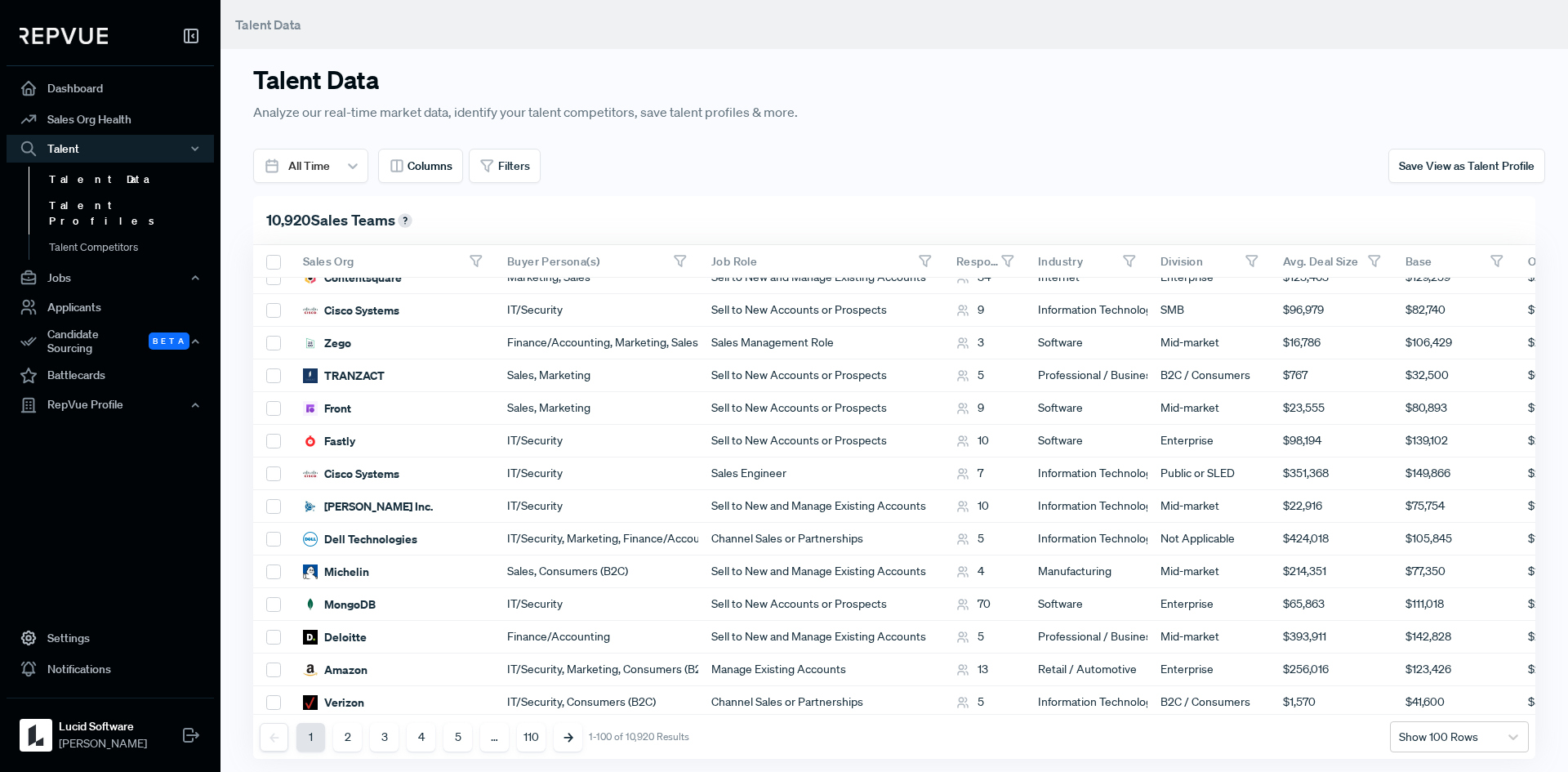
click at [91, 208] on link "Talent Profiles" at bounding box center [132, 213] width 207 height 42
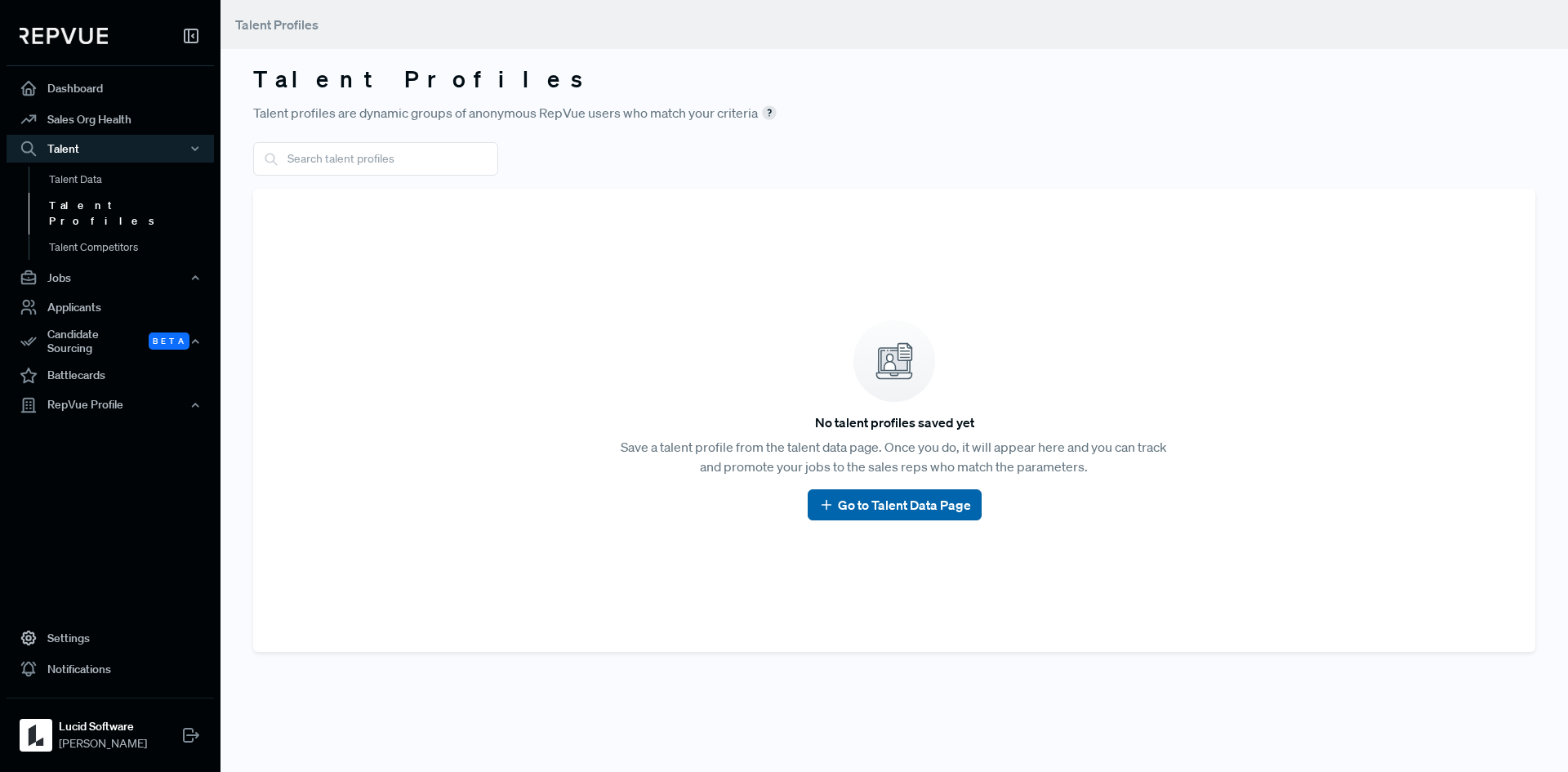
click at [914, 510] on link "Go to Talent Data Page" at bounding box center [894, 504] width 153 height 20
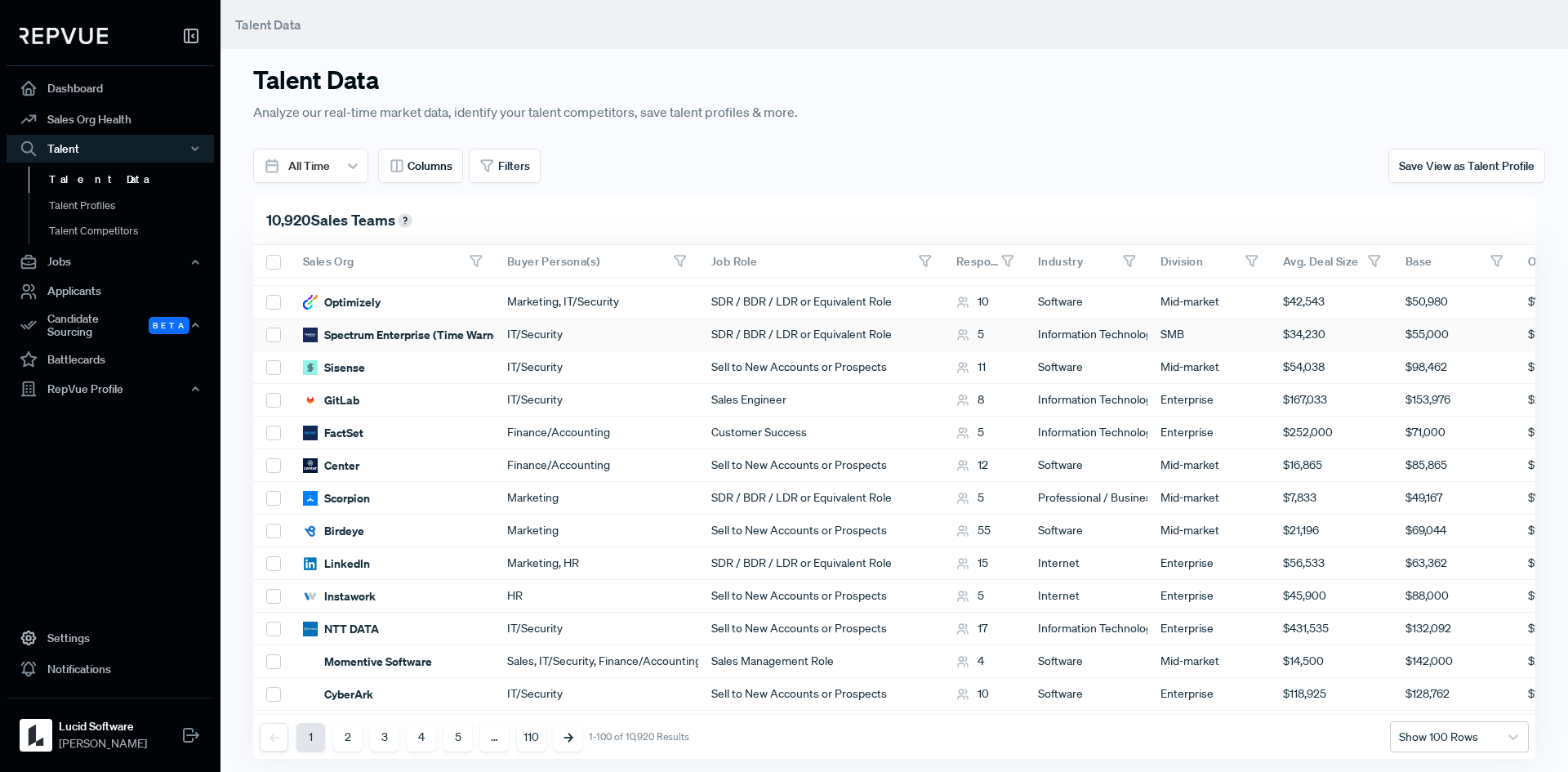
scroll to position [245, 0]
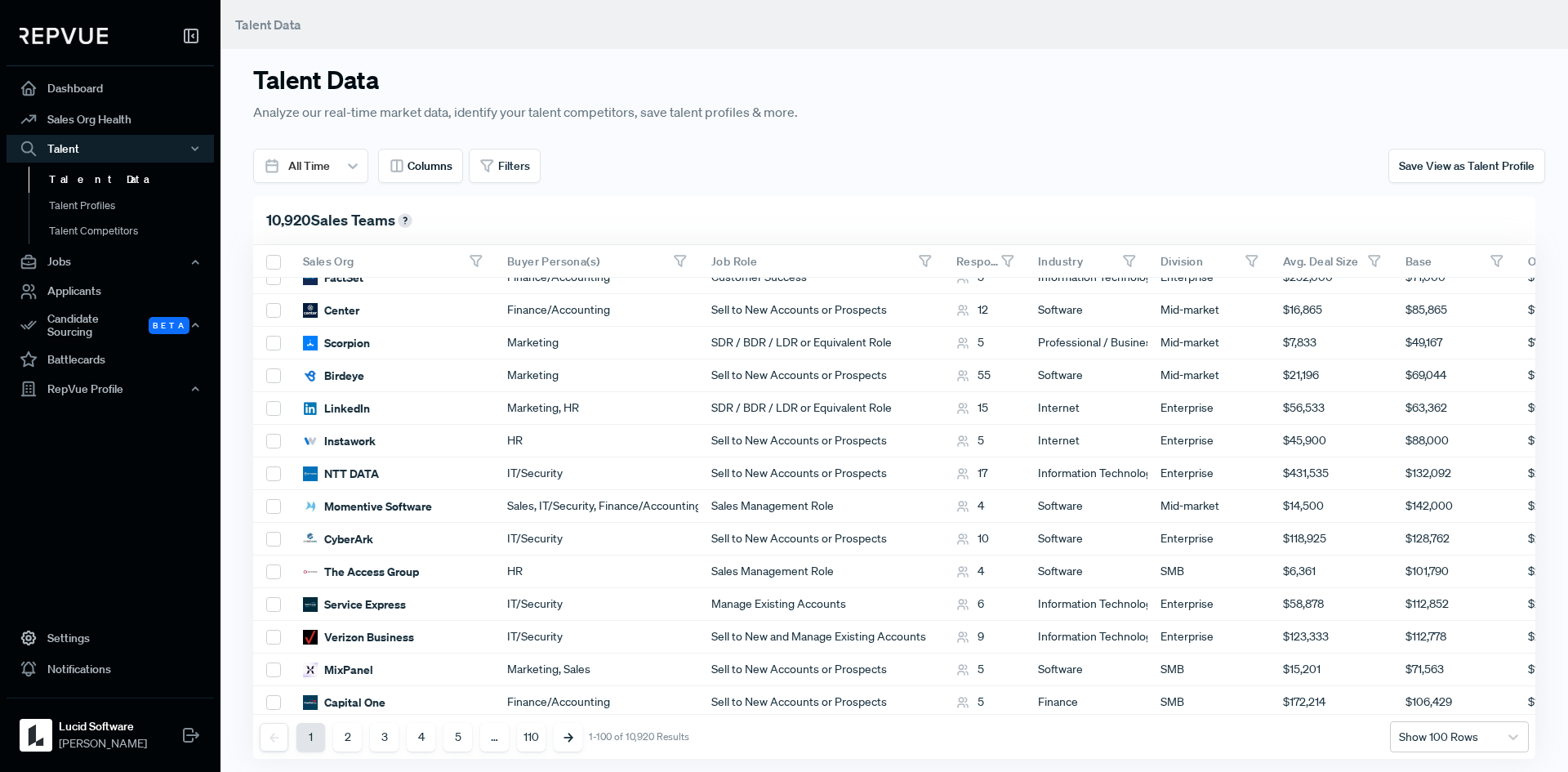
click at [1167, 149] on div "Save View as Talent Profile" at bounding box center [1219, 165] width 651 height 34
click at [345, 165] on div at bounding box center [353, 165] width 30 height 30
click at [476, 182] on div "Talent Data Analyze our real-time market data, identify your talent competitors…" at bounding box center [894, 386] width 1347 height 772
click at [429, 158] on span "Columns" at bounding box center [429, 166] width 45 height 17
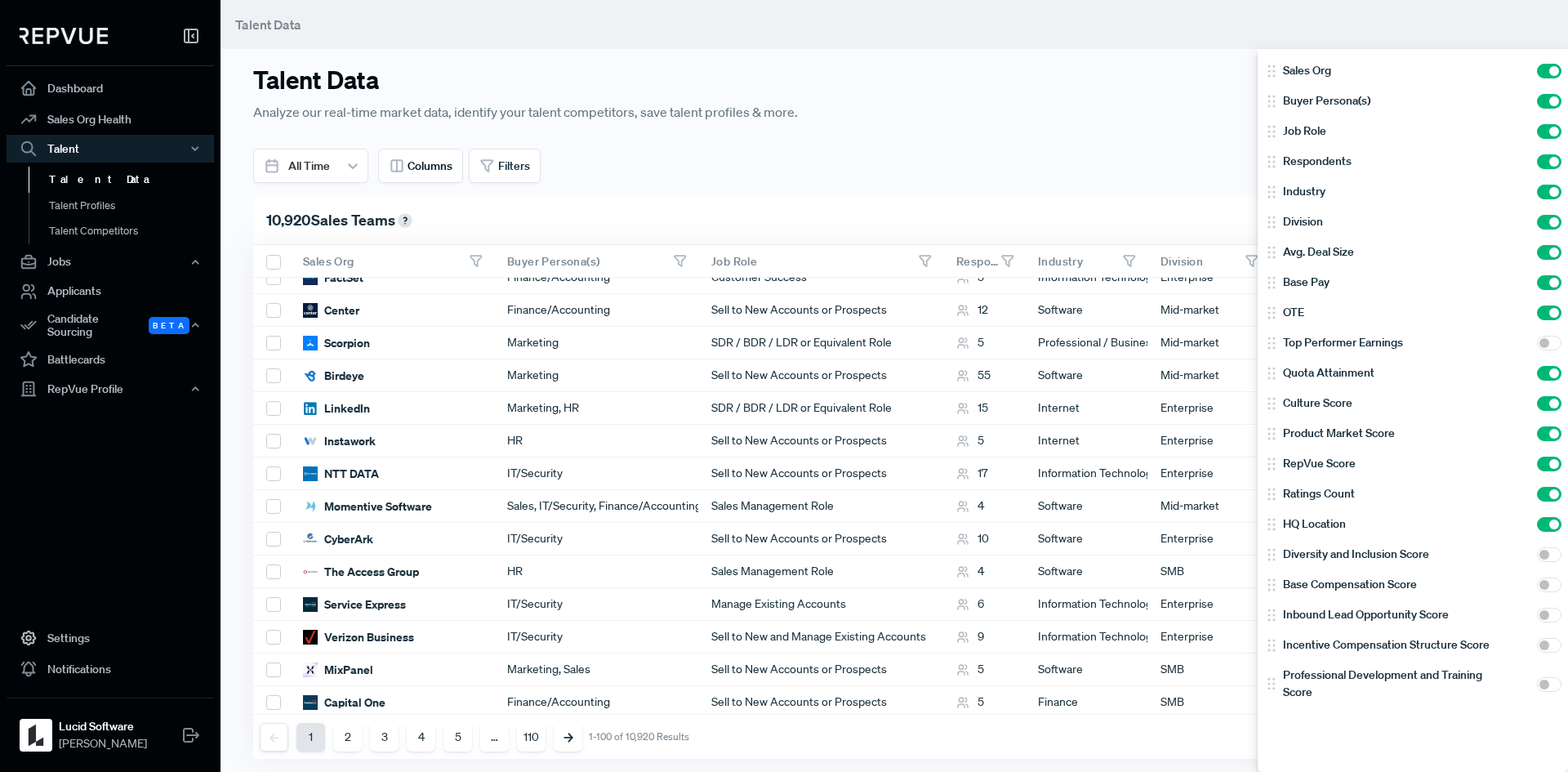
click at [527, 160] on div at bounding box center [784, 386] width 1568 height 772
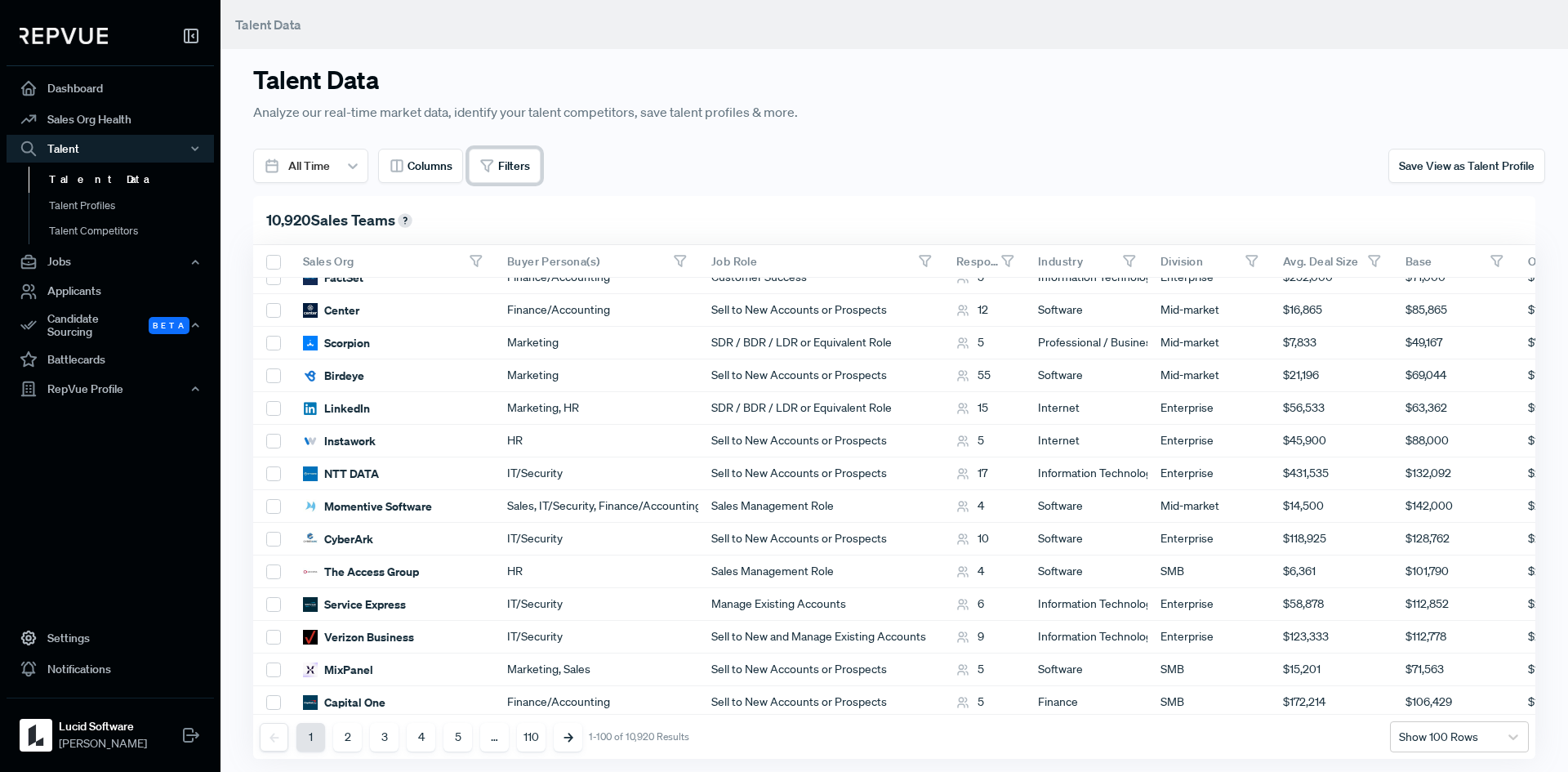
click at [509, 158] on span "Filters" at bounding box center [514, 166] width 32 height 17
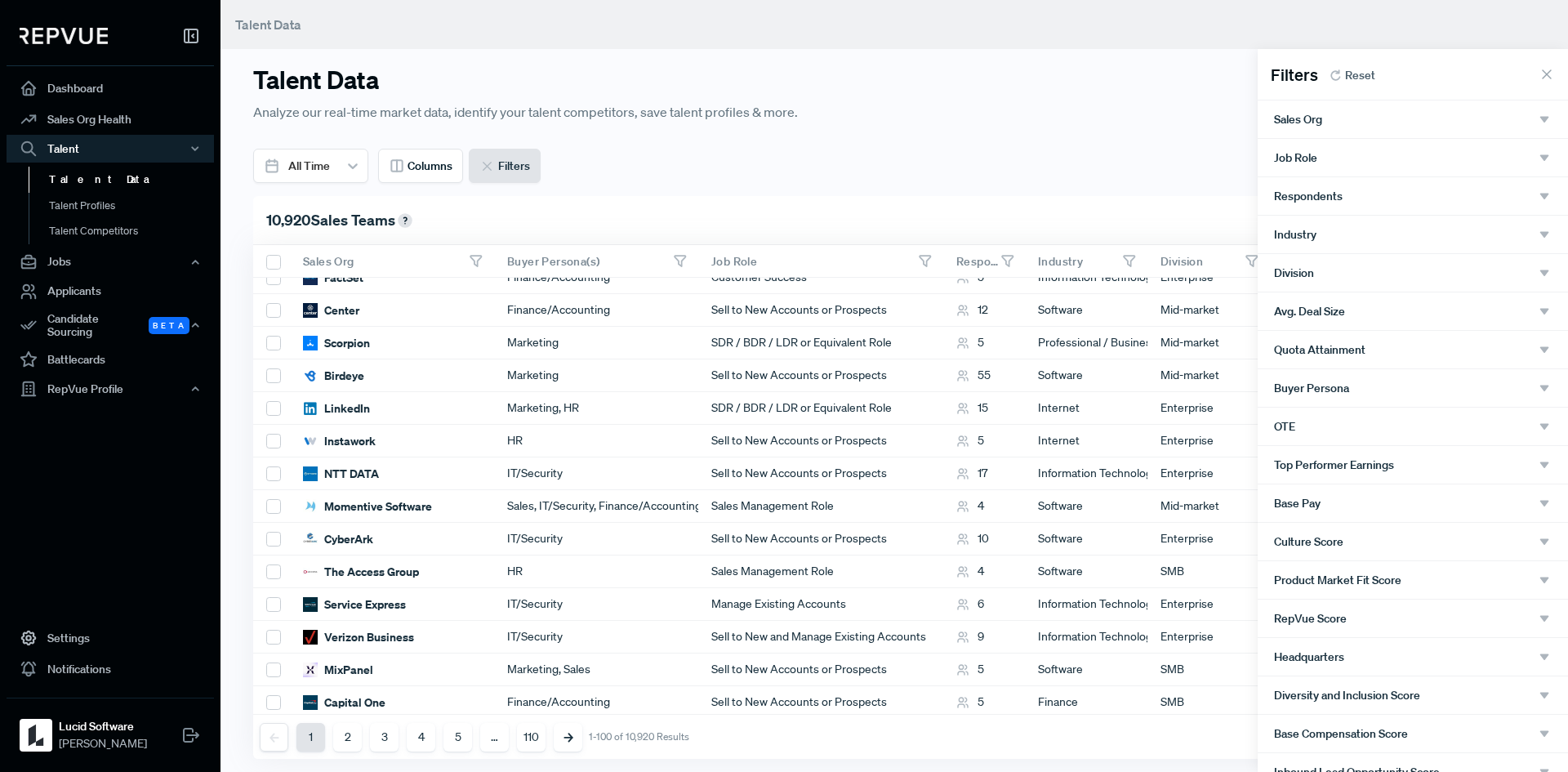
click at [1322, 118] on span "Sales Org" at bounding box center [1298, 118] width 49 height 13
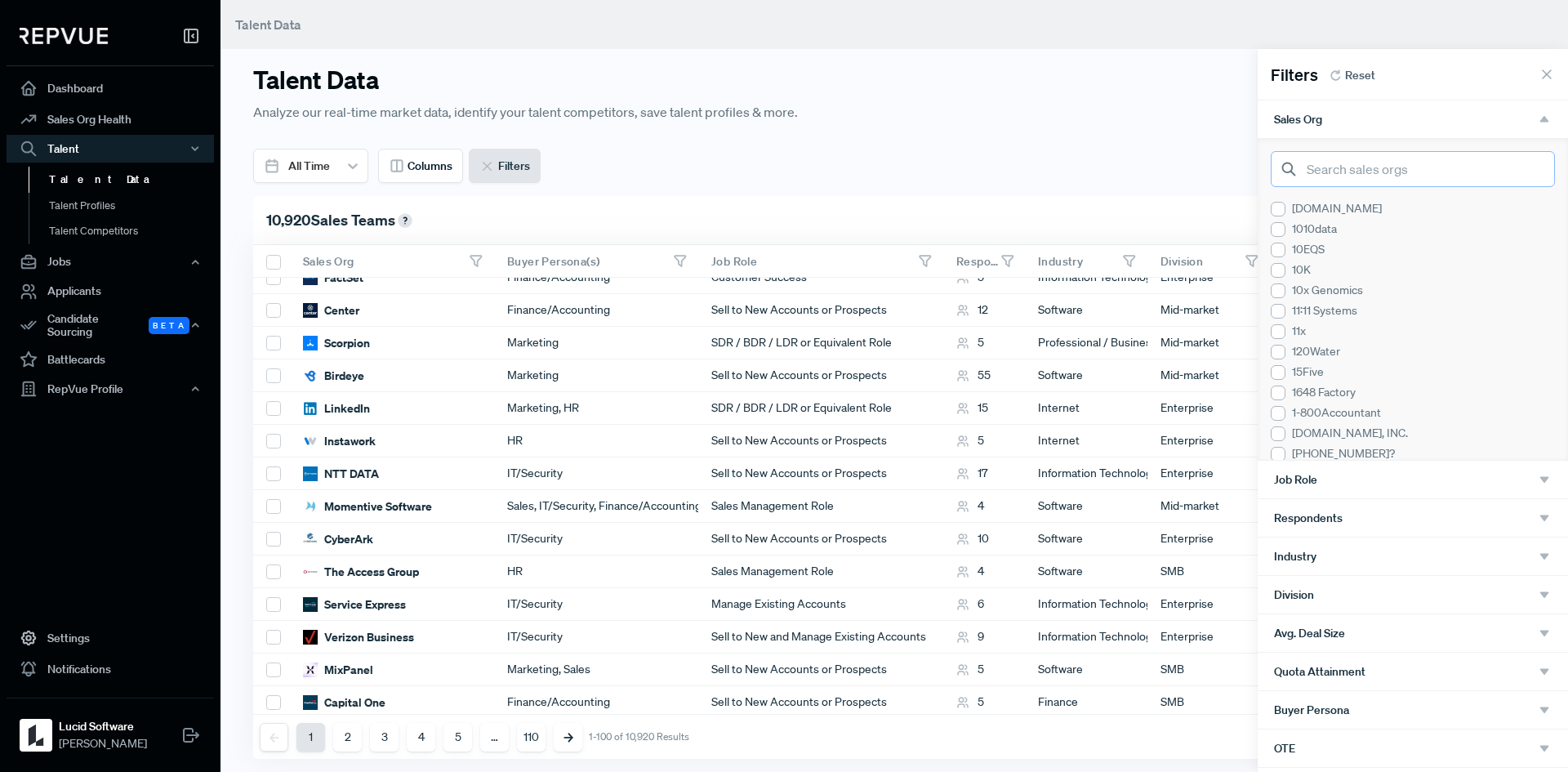
click at [1340, 167] on input "search" at bounding box center [1413, 169] width 285 height 36
type input "miro"
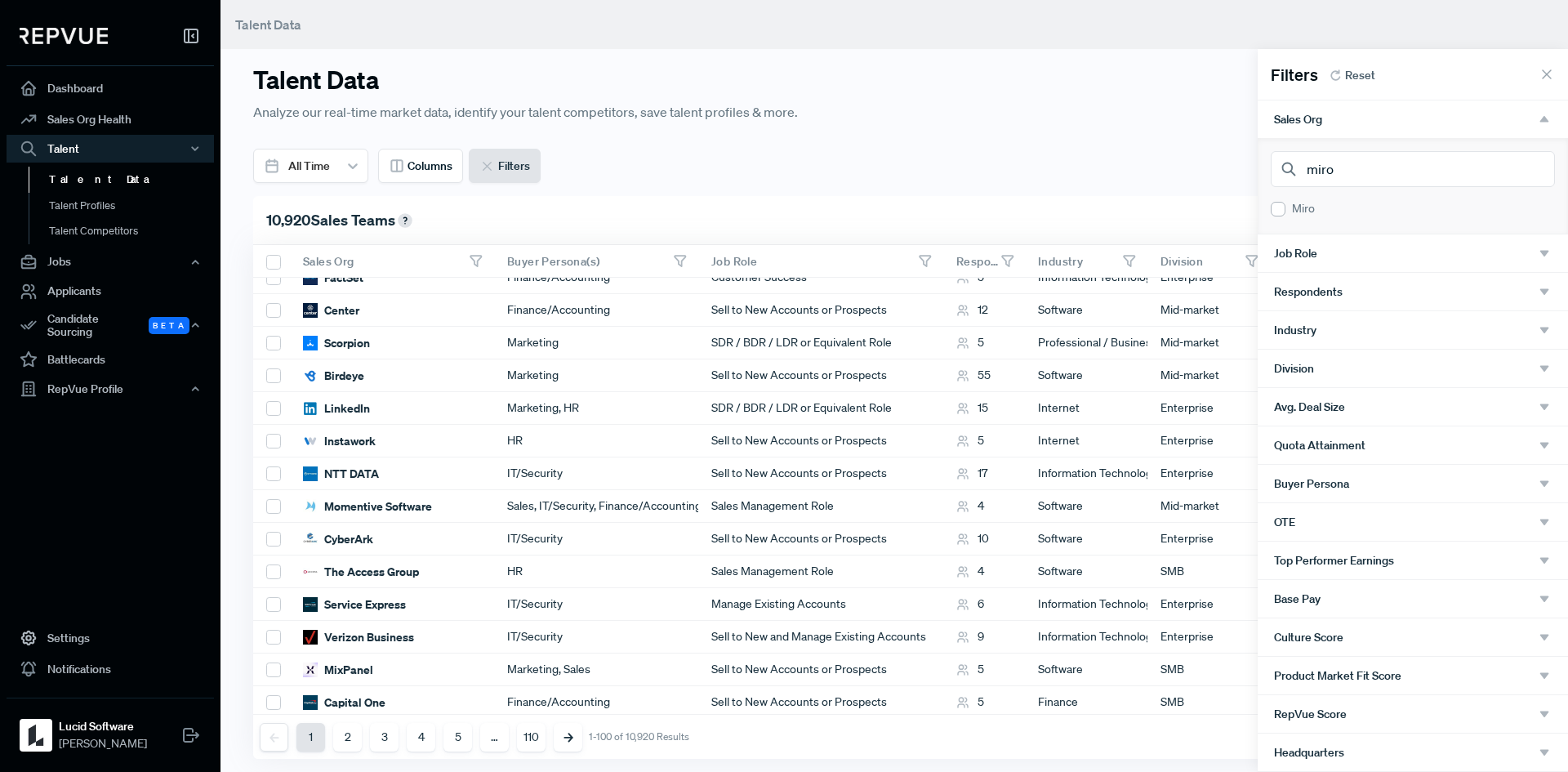
click at [1279, 206] on div at bounding box center [1277, 209] width 14 height 14
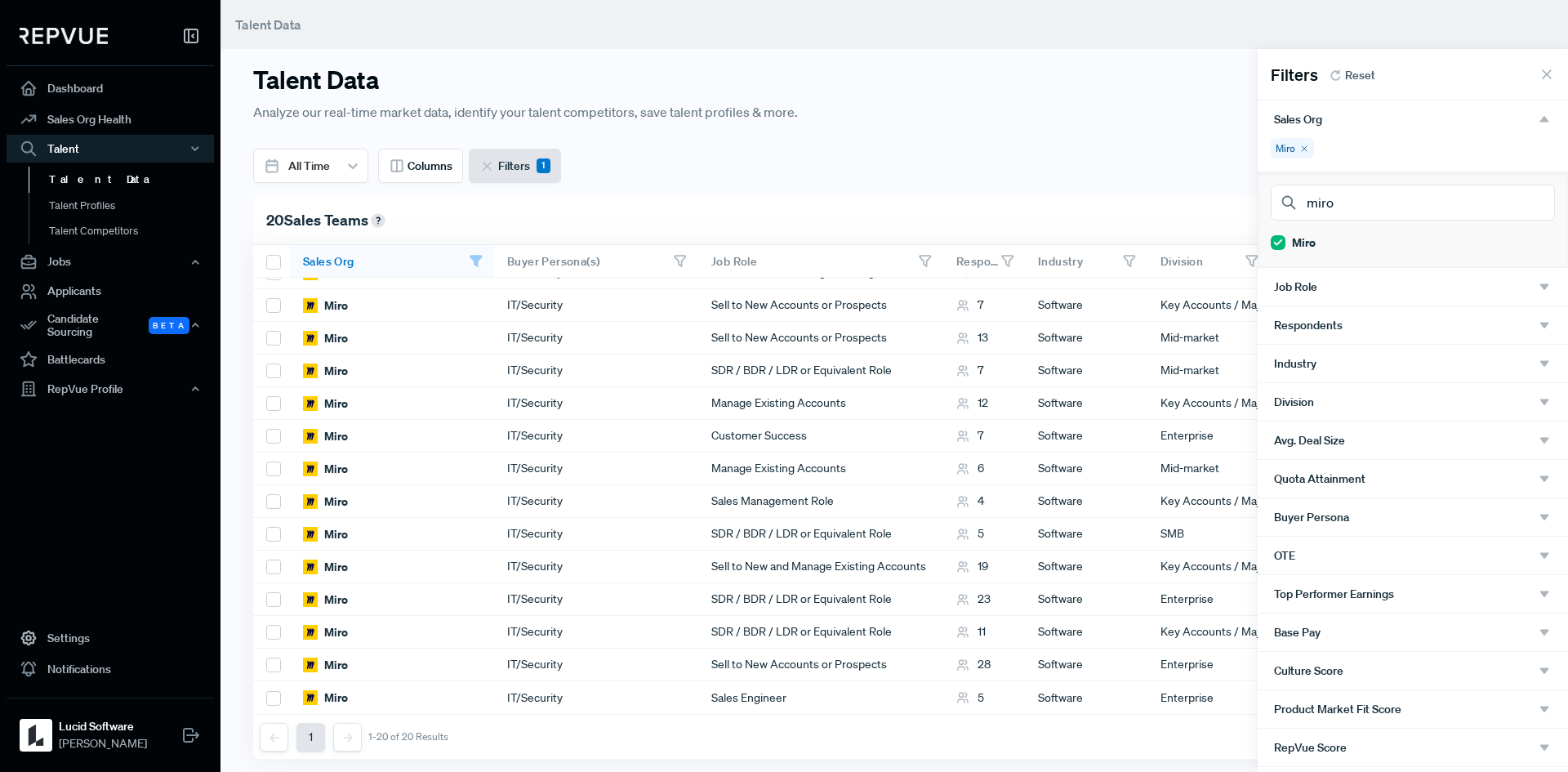
scroll to position [0, 0]
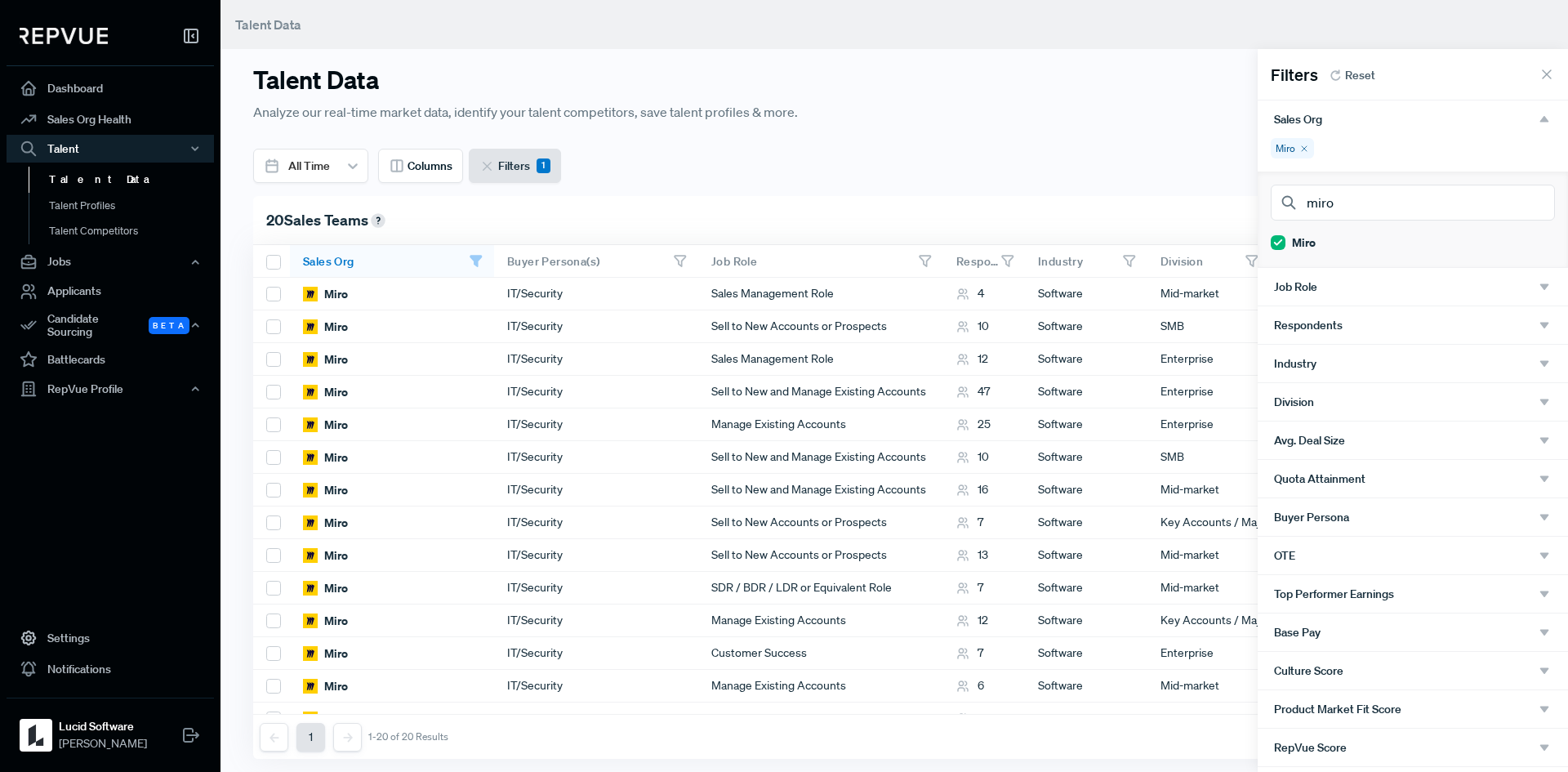
click at [983, 150] on div at bounding box center [784, 386] width 1568 height 772
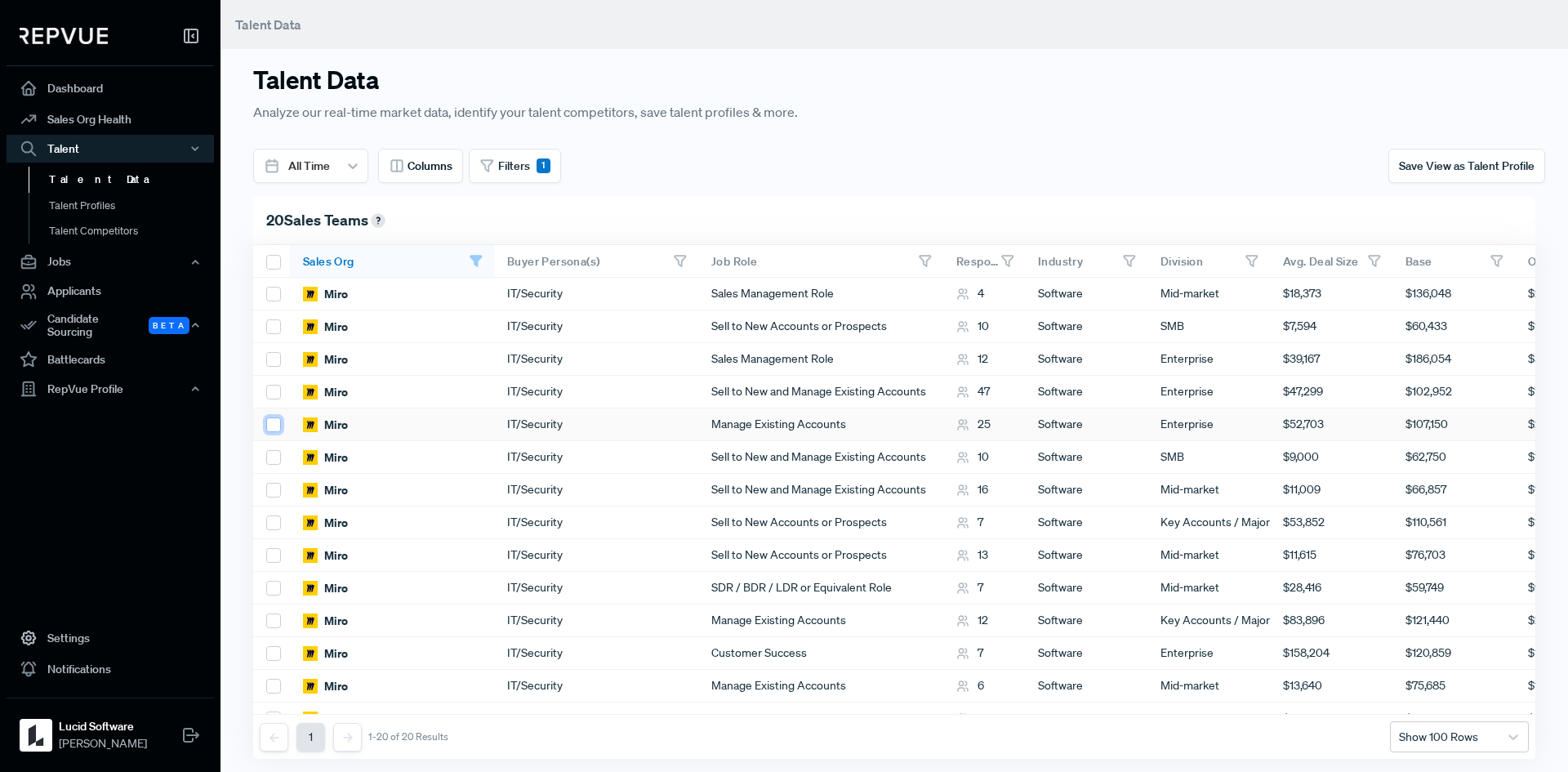
click at [275, 428] on input "checkbox" at bounding box center [273, 424] width 14 height 14
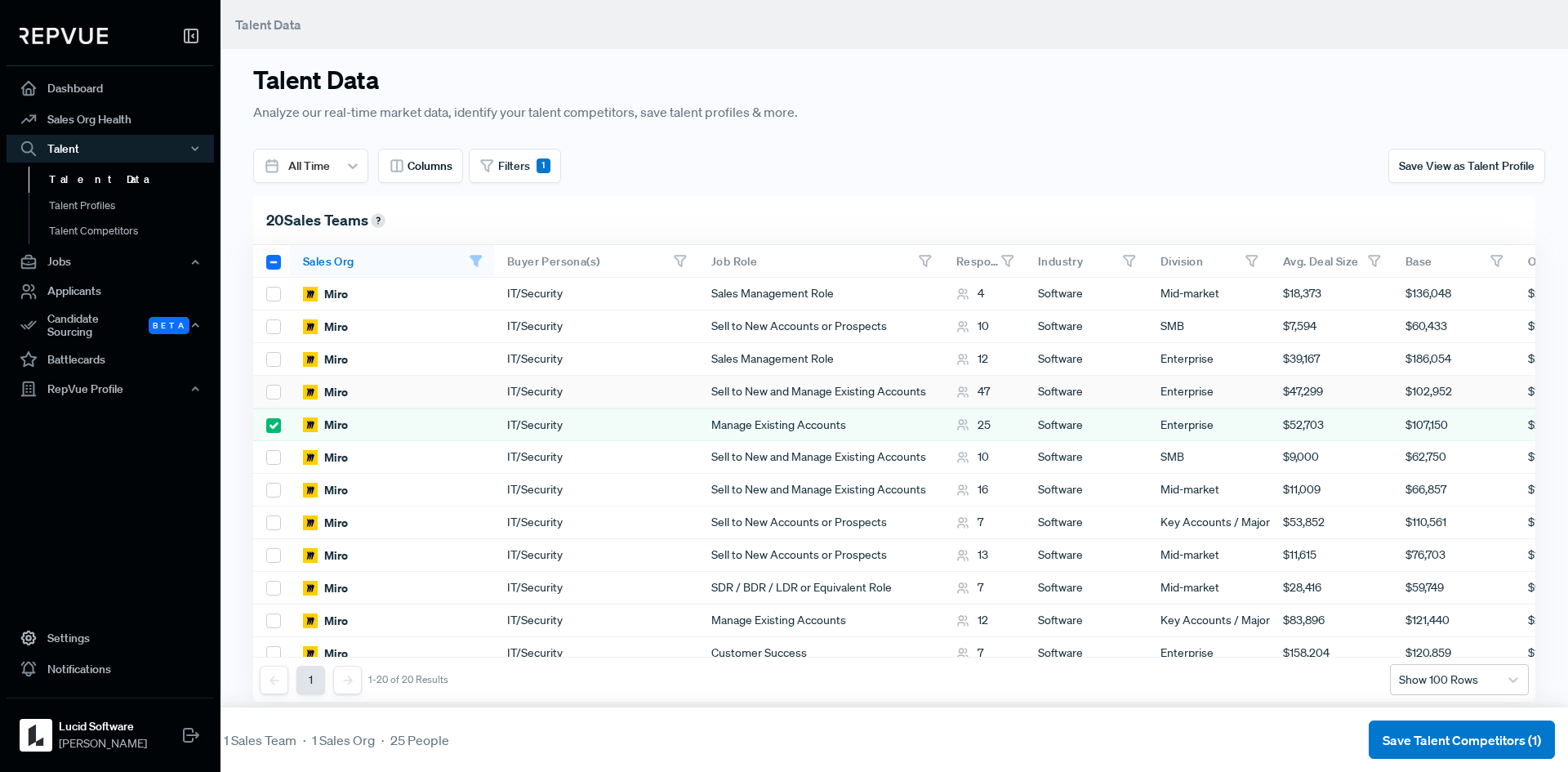
click at [263, 389] on div at bounding box center [271, 392] width 37 height 32
click at [269, 389] on input "checkbox" at bounding box center [273, 391] width 14 height 14
click at [276, 290] on input "checkbox" at bounding box center [273, 293] width 14 height 14
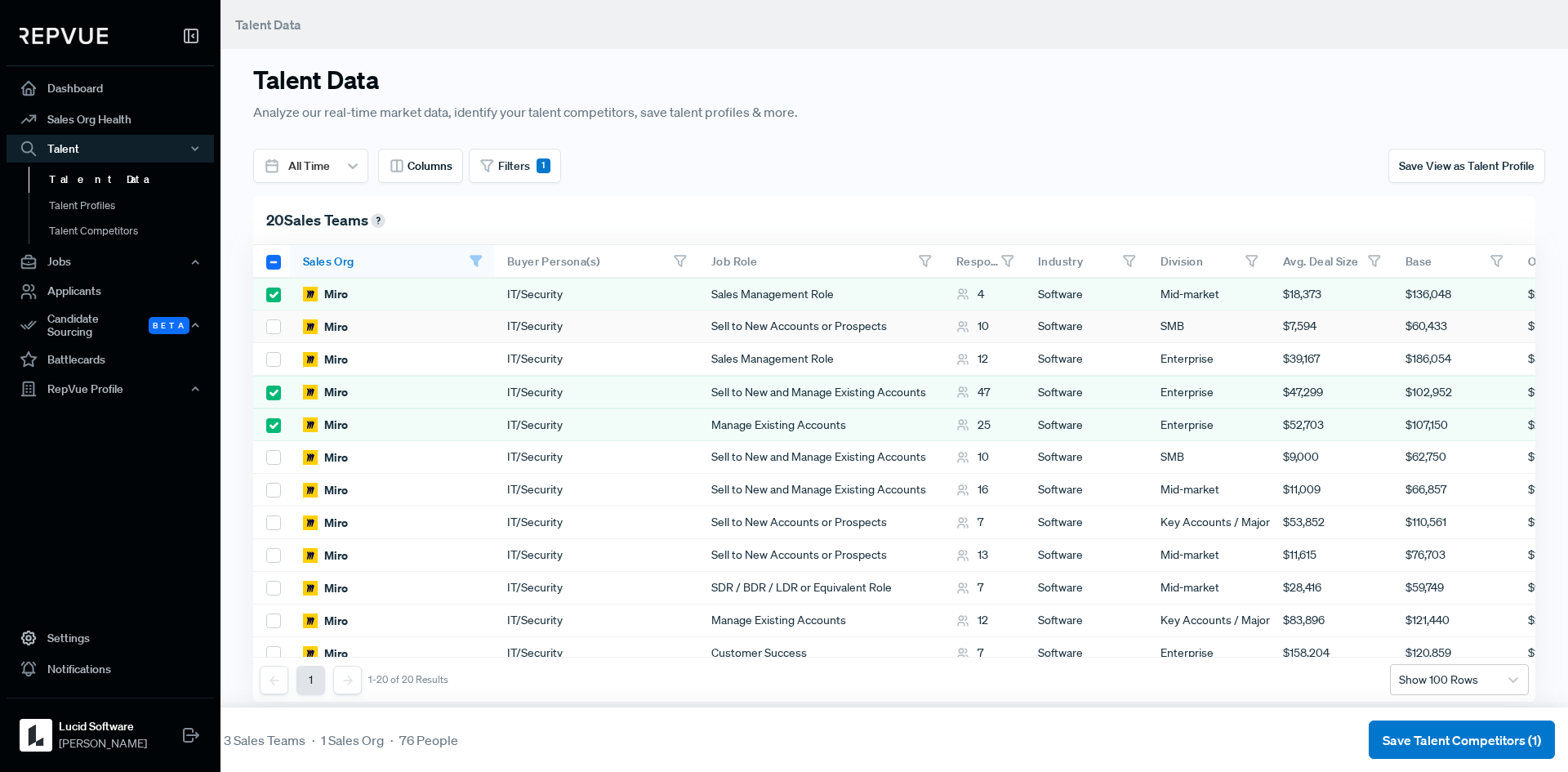
click at [274, 312] on div at bounding box center [271, 326] width 37 height 32
click at [274, 325] on input "checkbox" at bounding box center [273, 326] width 14 height 14
click at [272, 349] on div at bounding box center [271, 360] width 37 height 32
click at [272, 363] on input "checkbox" at bounding box center [273, 359] width 14 height 14
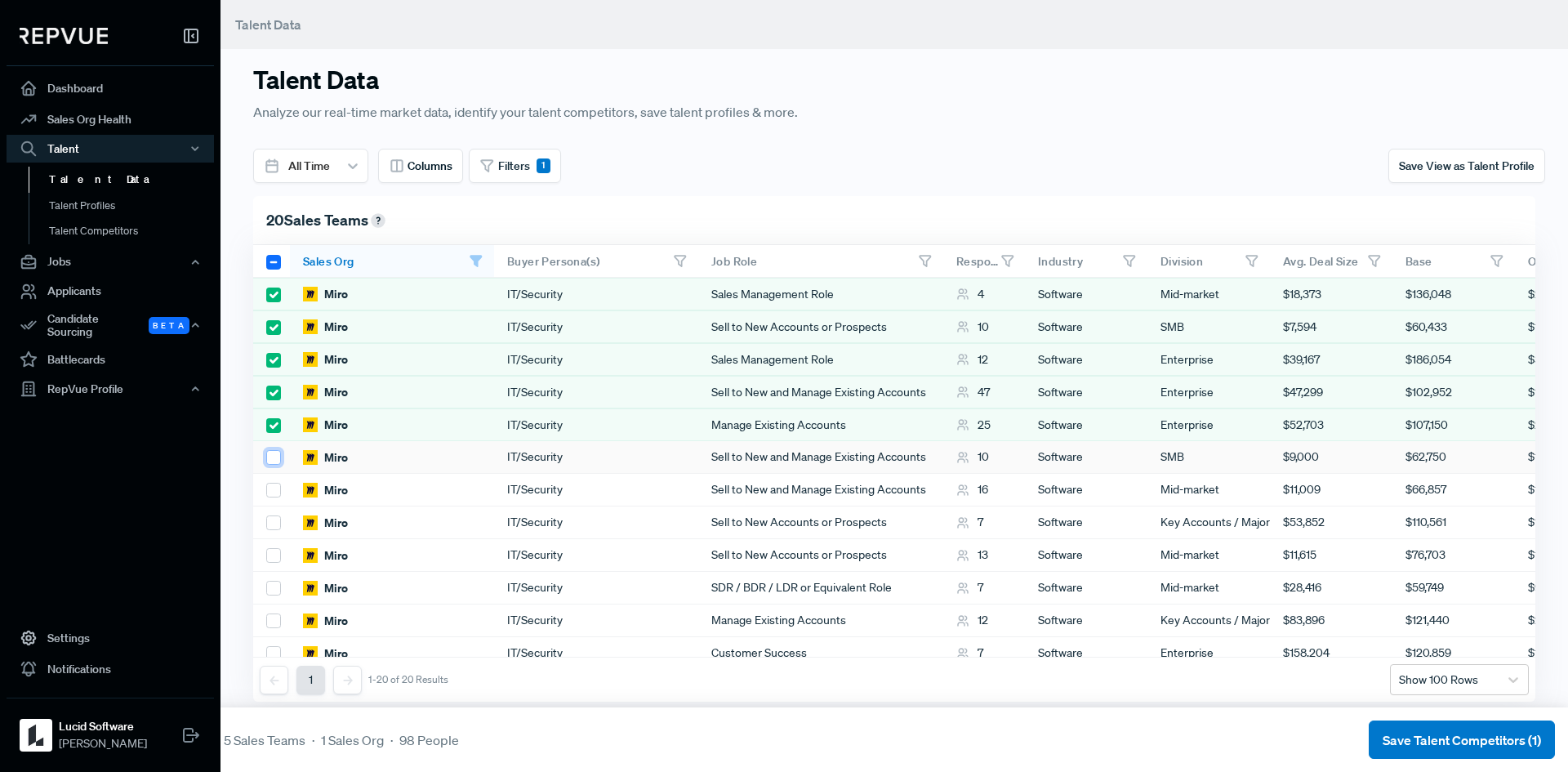
click at [268, 463] on input "checkbox" at bounding box center [273, 457] width 14 height 14
click at [272, 486] on input "checkbox" at bounding box center [273, 489] width 14 height 14
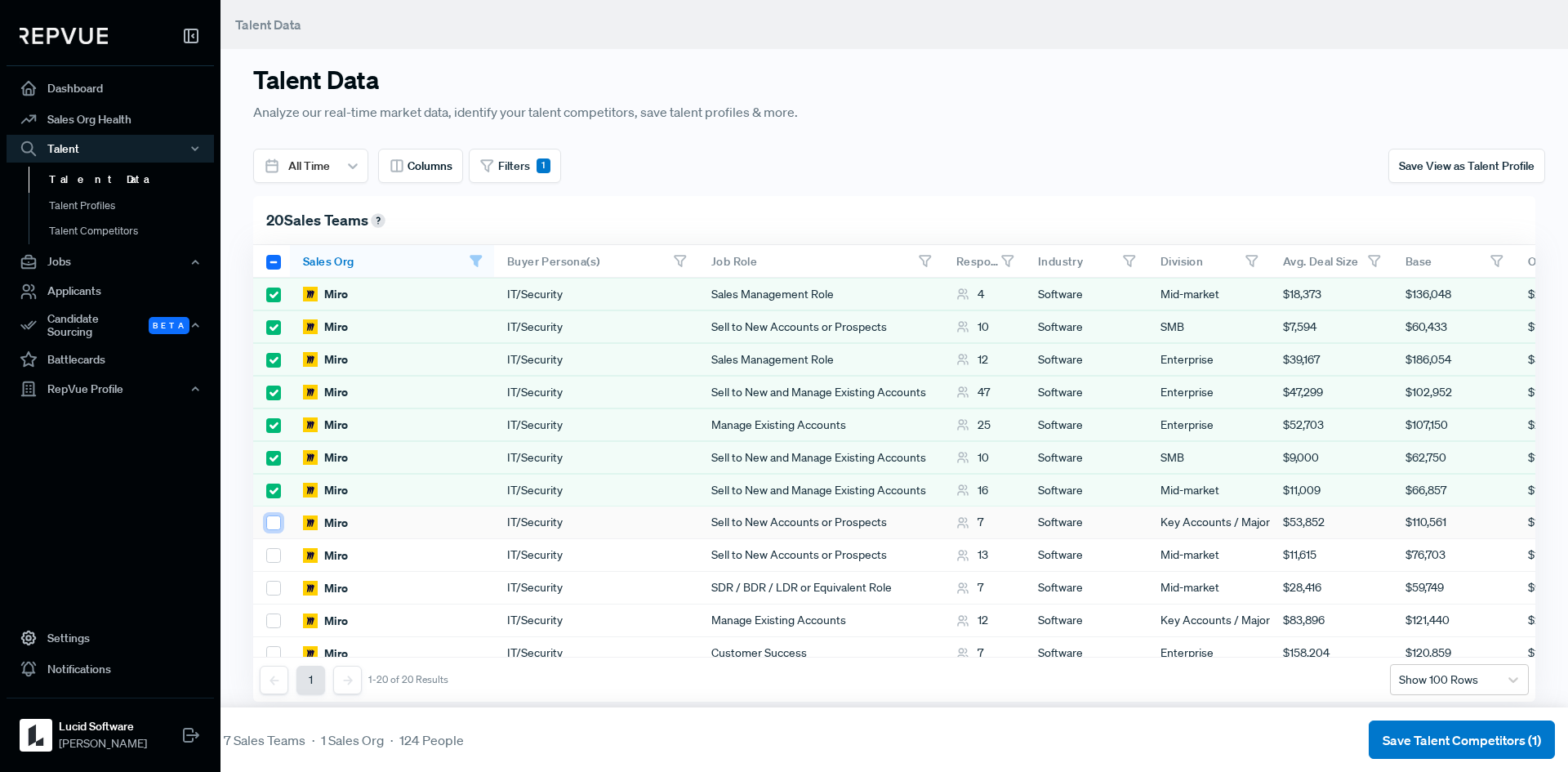
click at [270, 526] on input "checkbox" at bounding box center [273, 522] width 14 height 14
click at [279, 562] on div at bounding box center [273, 555] width 14 height 17
click at [270, 596] on div at bounding box center [271, 588] width 37 height 32
click at [278, 556] on input "checkbox" at bounding box center [273, 555] width 14 height 14
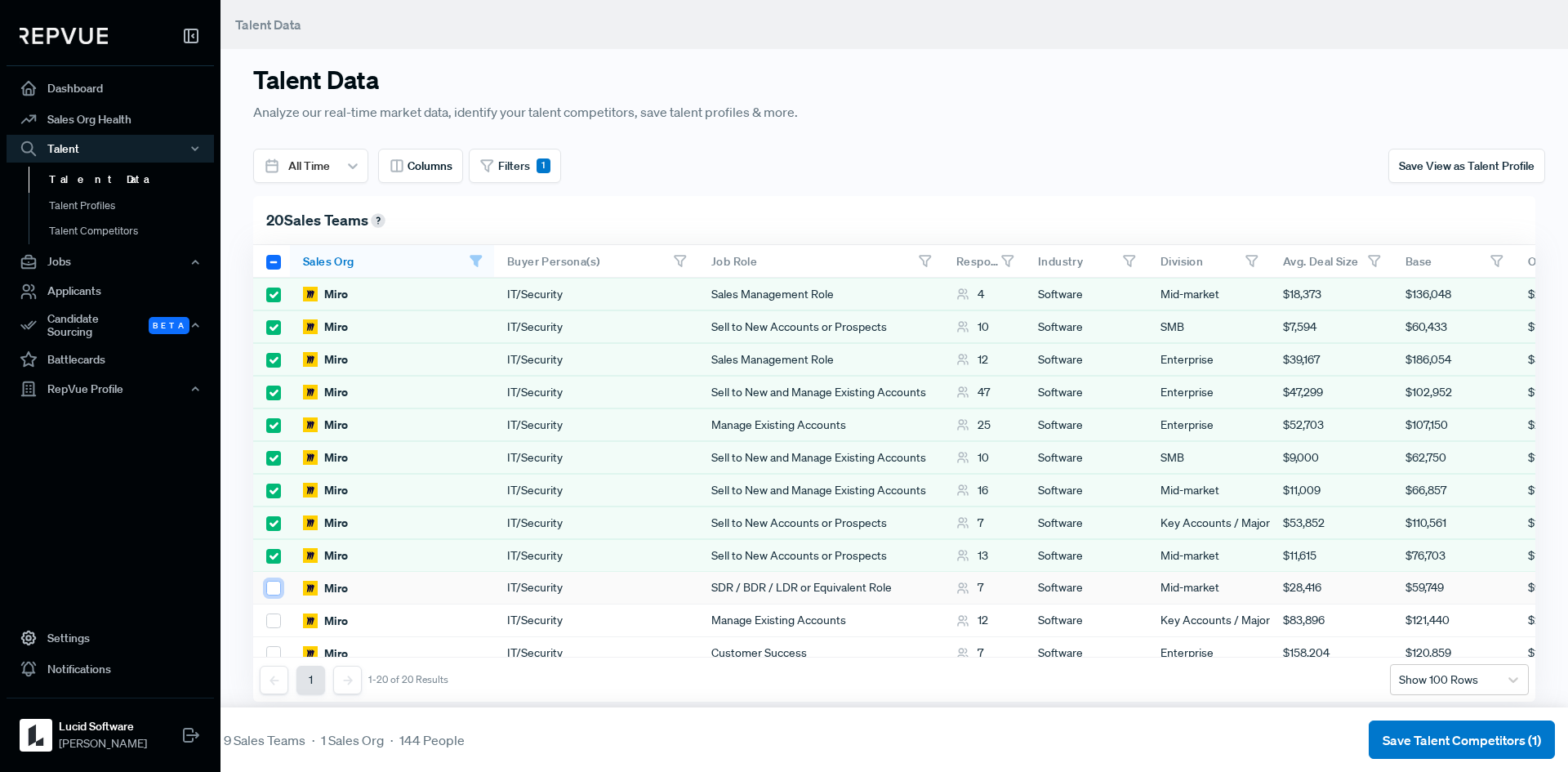
click at [272, 593] on input "checkbox" at bounding box center [273, 587] width 14 height 14
click at [269, 624] on input "checkbox" at bounding box center [273, 620] width 14 height 14
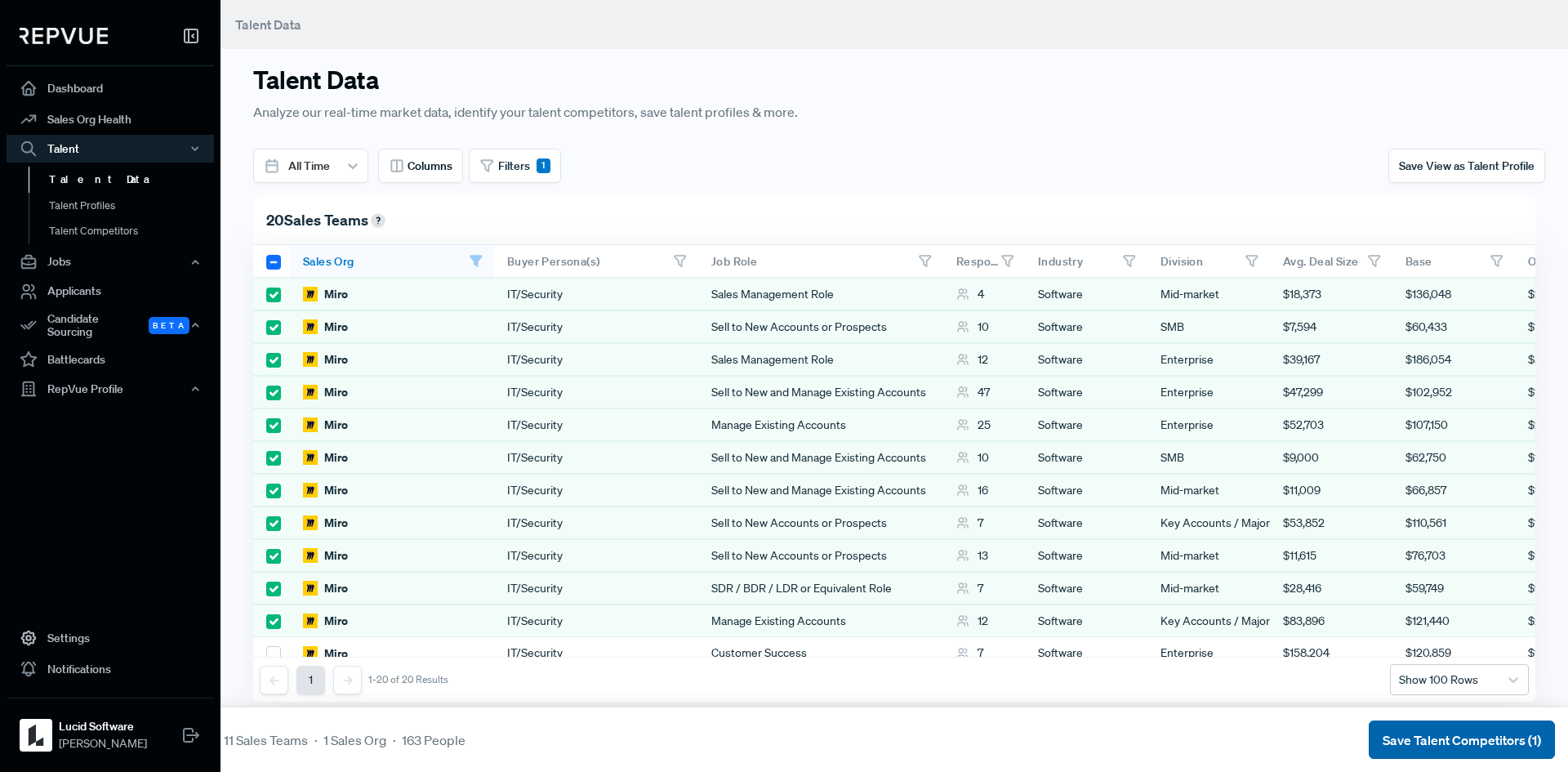
click at [1437, 737] on button "Save Talent Competitors (1)" at bounding box center [1461, 739] width 187 height 38
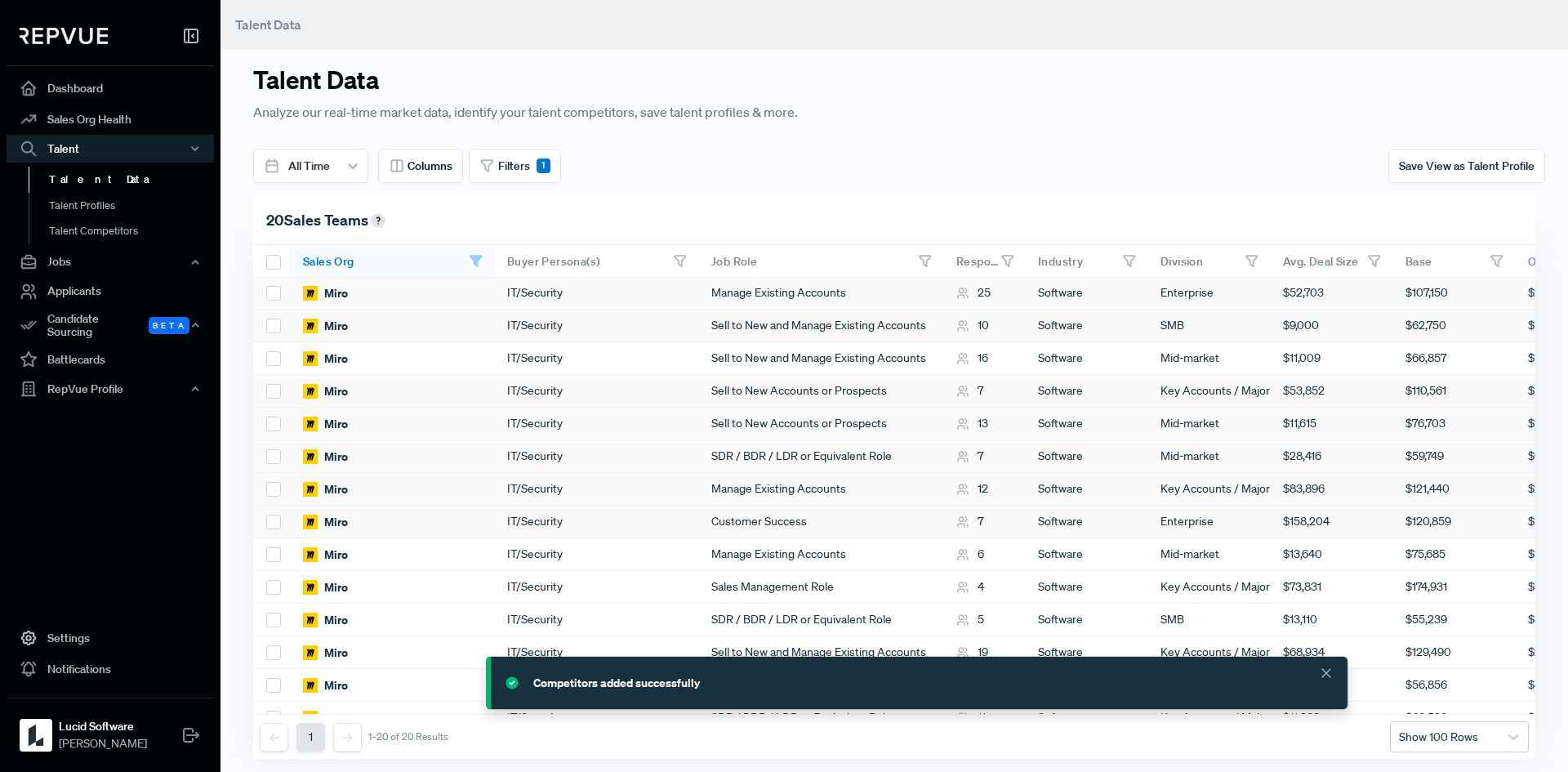
scroll to position [229, 0]
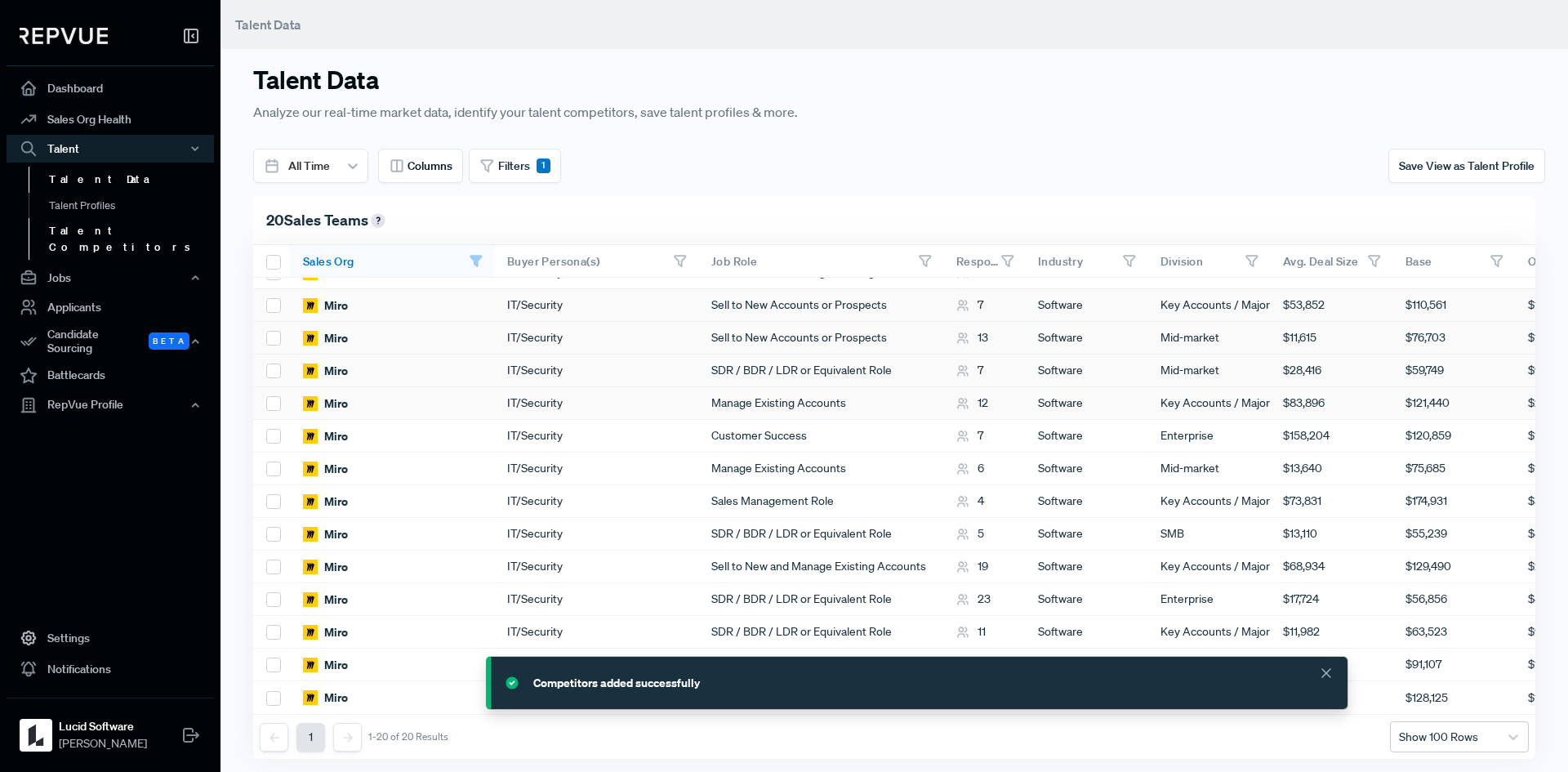
click at [132, 227] on link "Talent Competitors" at bounding box center [132, 239] width 207 height 42
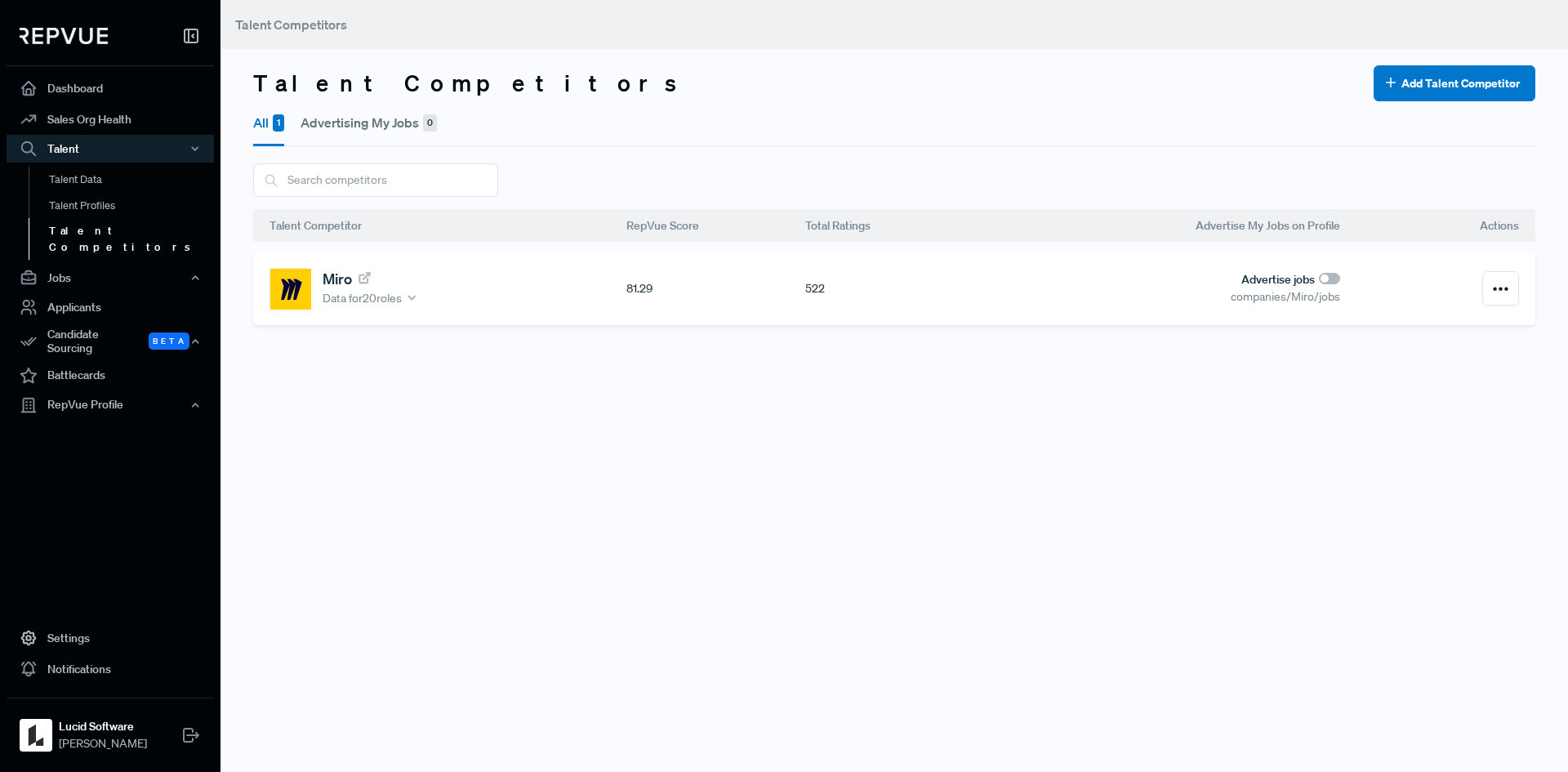
click at [1122, 303] on div "companies/Miro/jobs" at bounding box center [1162, 297] width 357 height 17
click at [1491, 291] on icon "button" at bounding box center [1501, 289] width 20 height 20
click at [1127, 423] on div "Talent Competitors Talent Competitors Add Talent Competitor All 1 Advertising M…" at bounding box center [894, 386] width 1347 height 772
click at [113, 208] on link "Talent Profiles" at bounding box center [132, 213] width 207 height 42
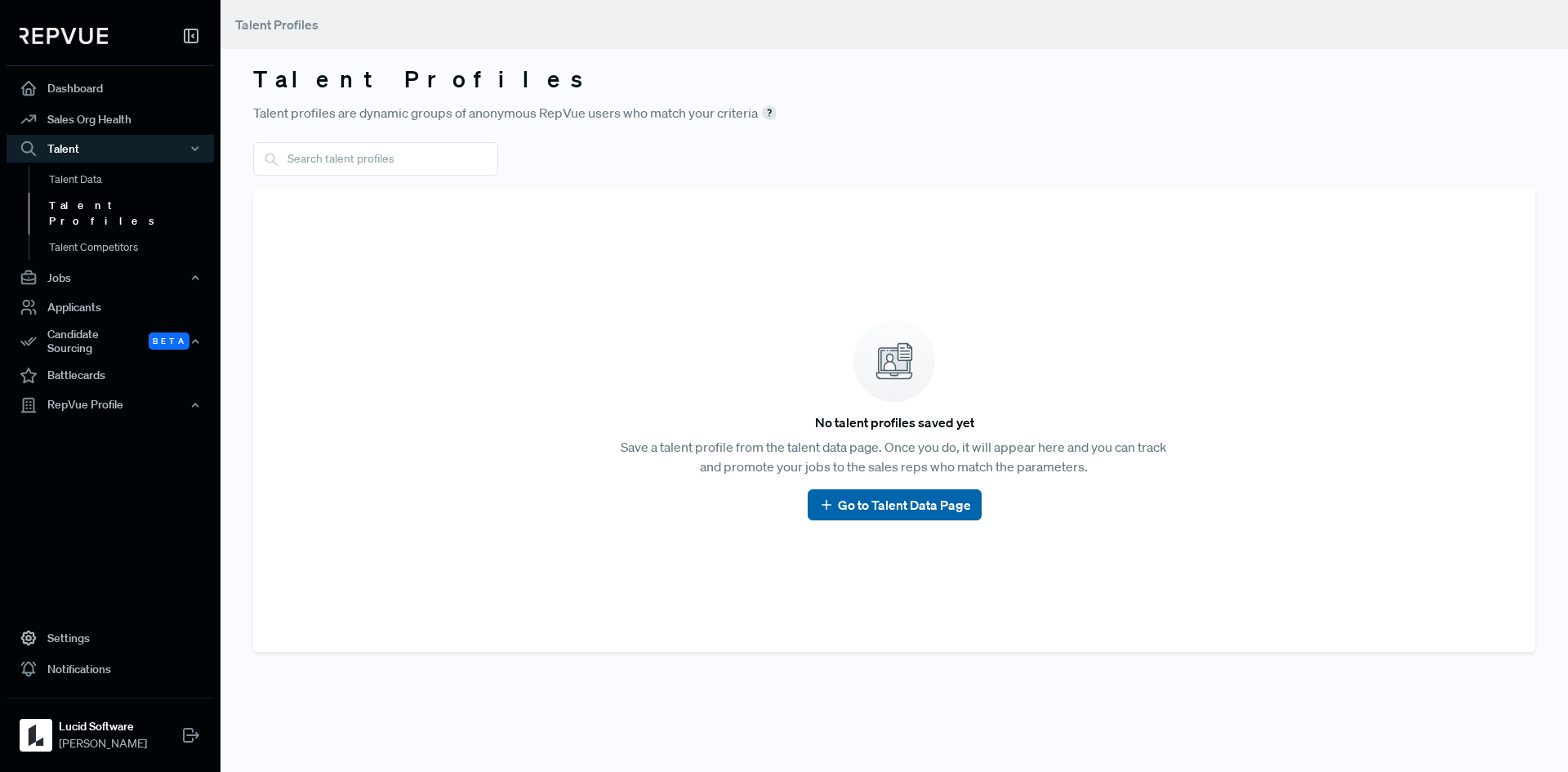
click at [892, 500] on link "Go to Talent Data Page" at bounding box center [894, 504] width 153 height 20
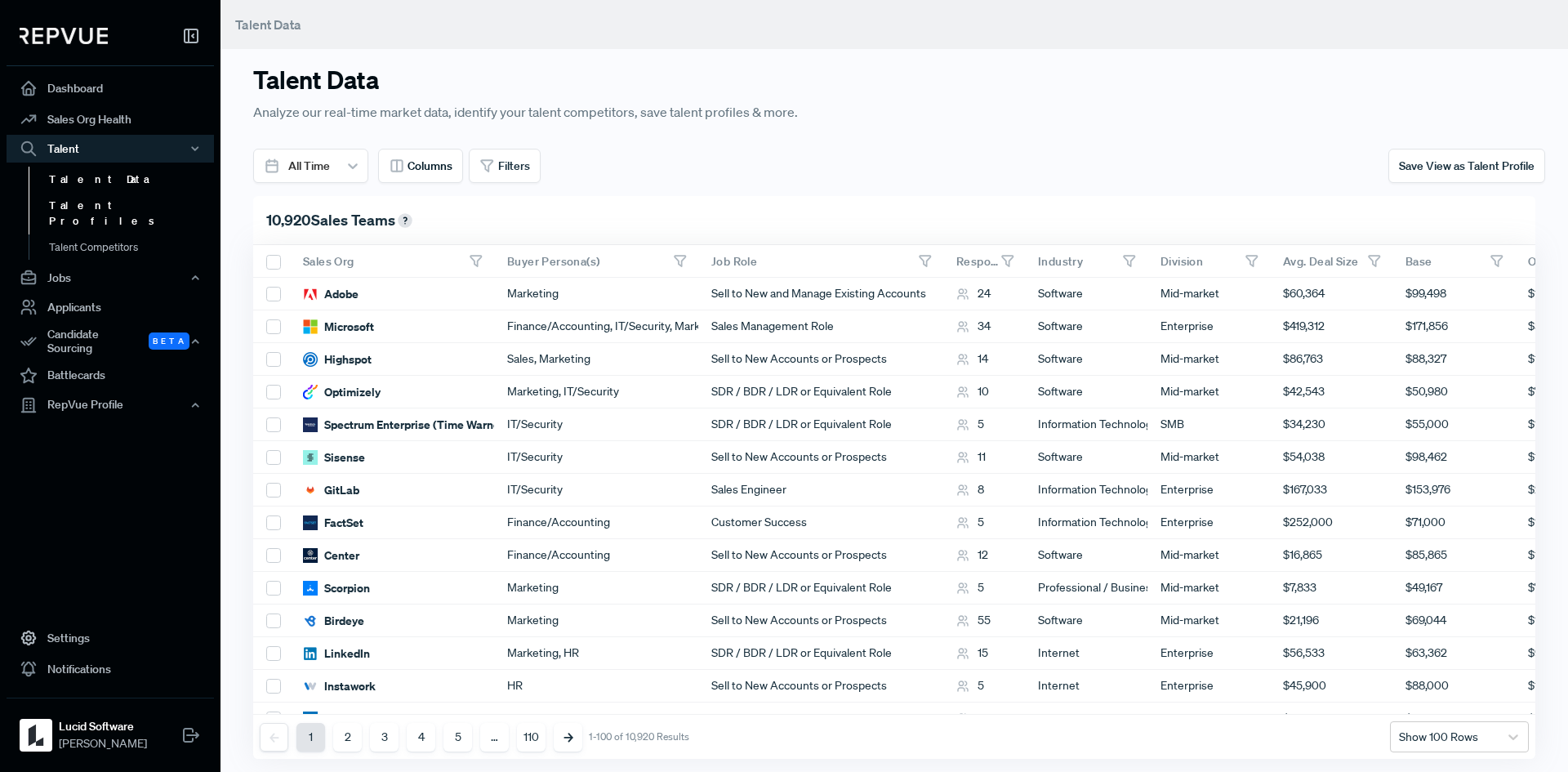
click at [61, 205] on link "Talent Profiles" at bounding box center [132, 213] width 207 height 42
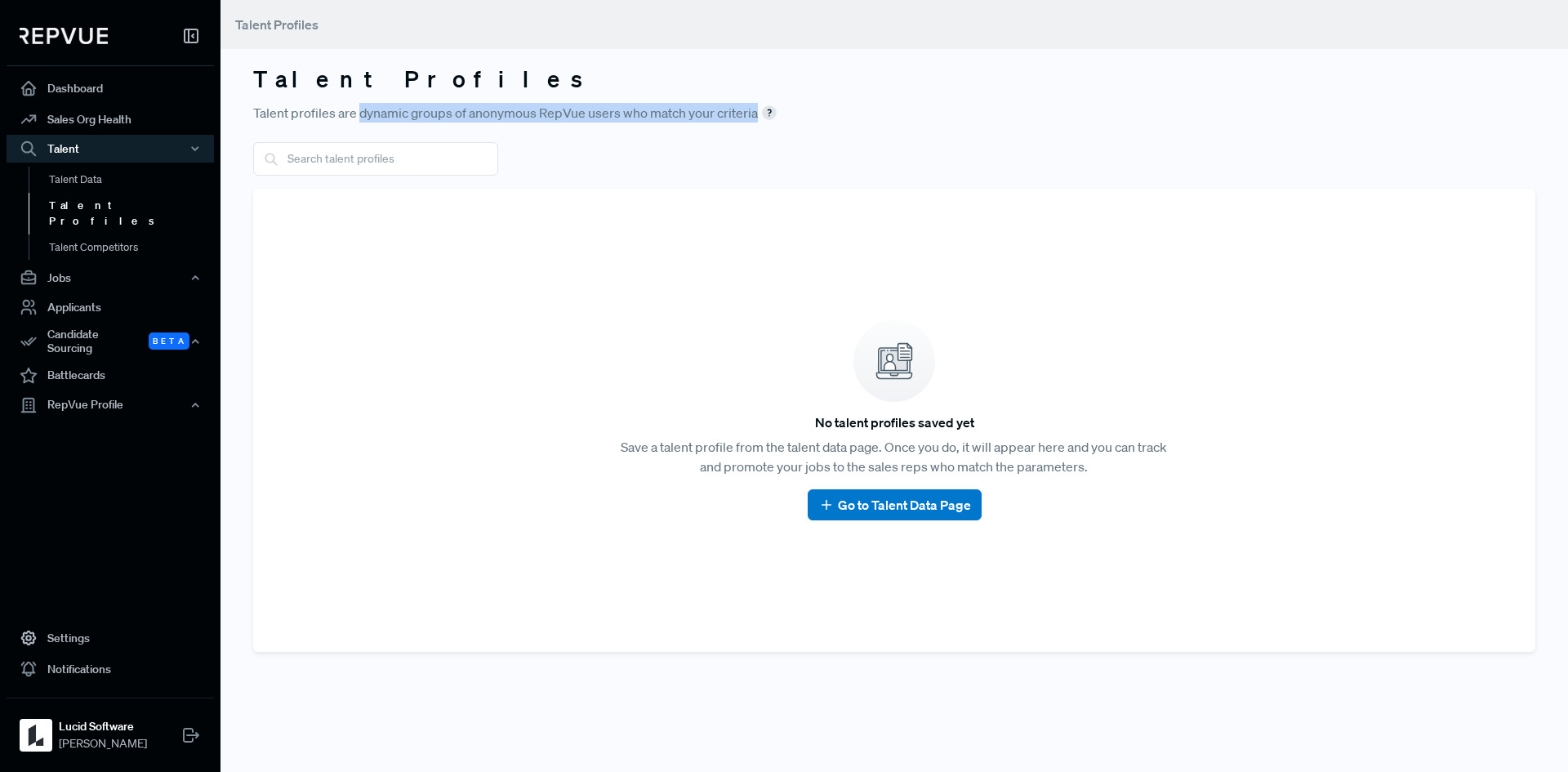
drag, startPoint x: 360, startPoint y: 115, endPoint x: 775, endPoint y: 124, distance: 415.1
click at [775, 124] on div "Talent Profiles Talent profiles are dynamic groups of anonymous RepVue users wh…" at bounding box center [894, 338] width 1347 height 677
click at [766, 108] on use at bounding box center [769, 112] width 13 height 13
click at [501, 199] on div "No talent profiles saved yet Save a talent profile from the talent data page. O…" at bounding box center [894, 420] width 1283 height 464
click at [332, 139] on div "Talent Profiles Talent profiles are dynamic groups of anonymous RepVue users wh…" at bounding box center [894, 338] width 1347 height 677
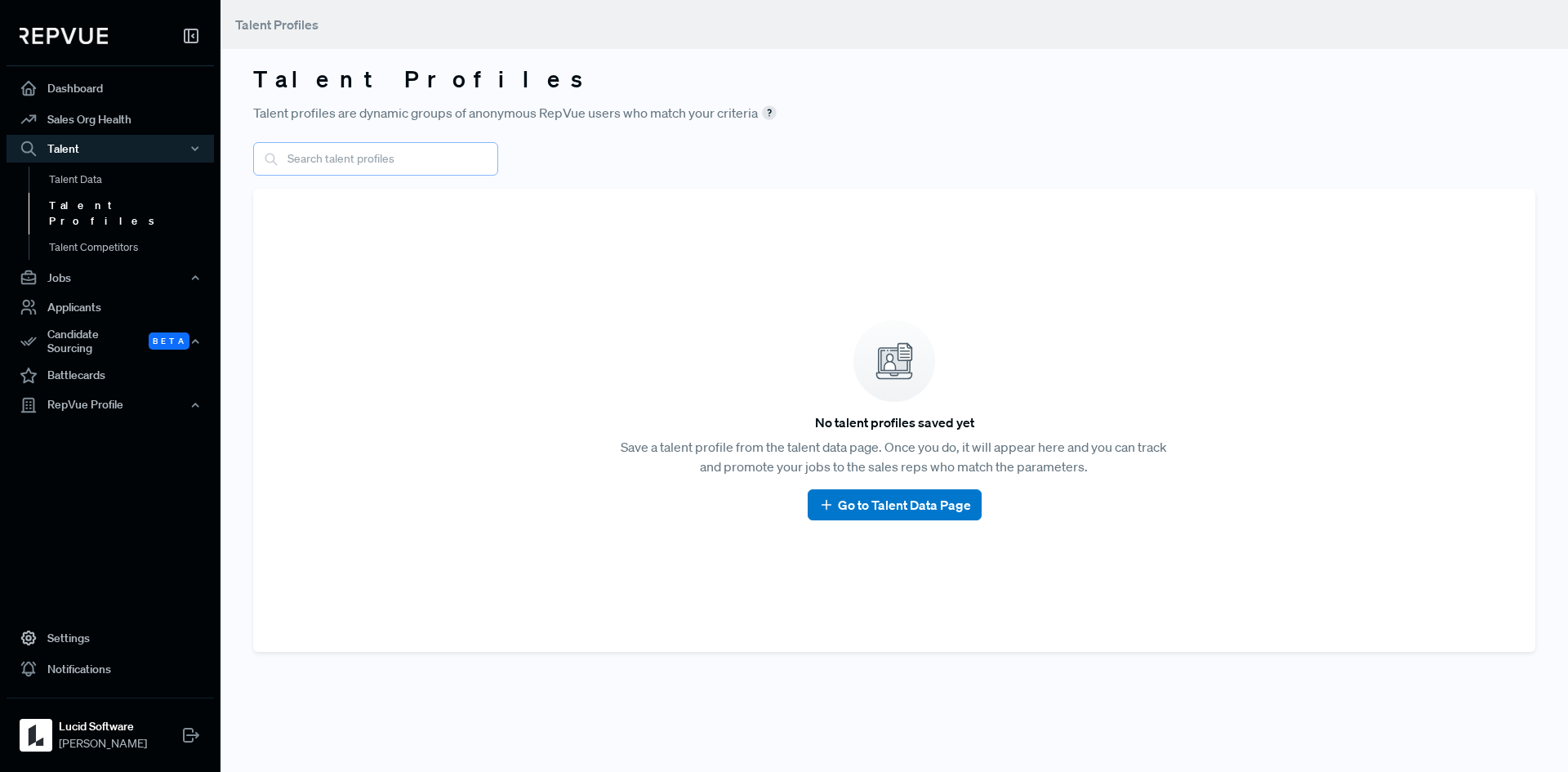
click at [342, 157] on input "text" at bounding box center [376, 158] width 245 height 33
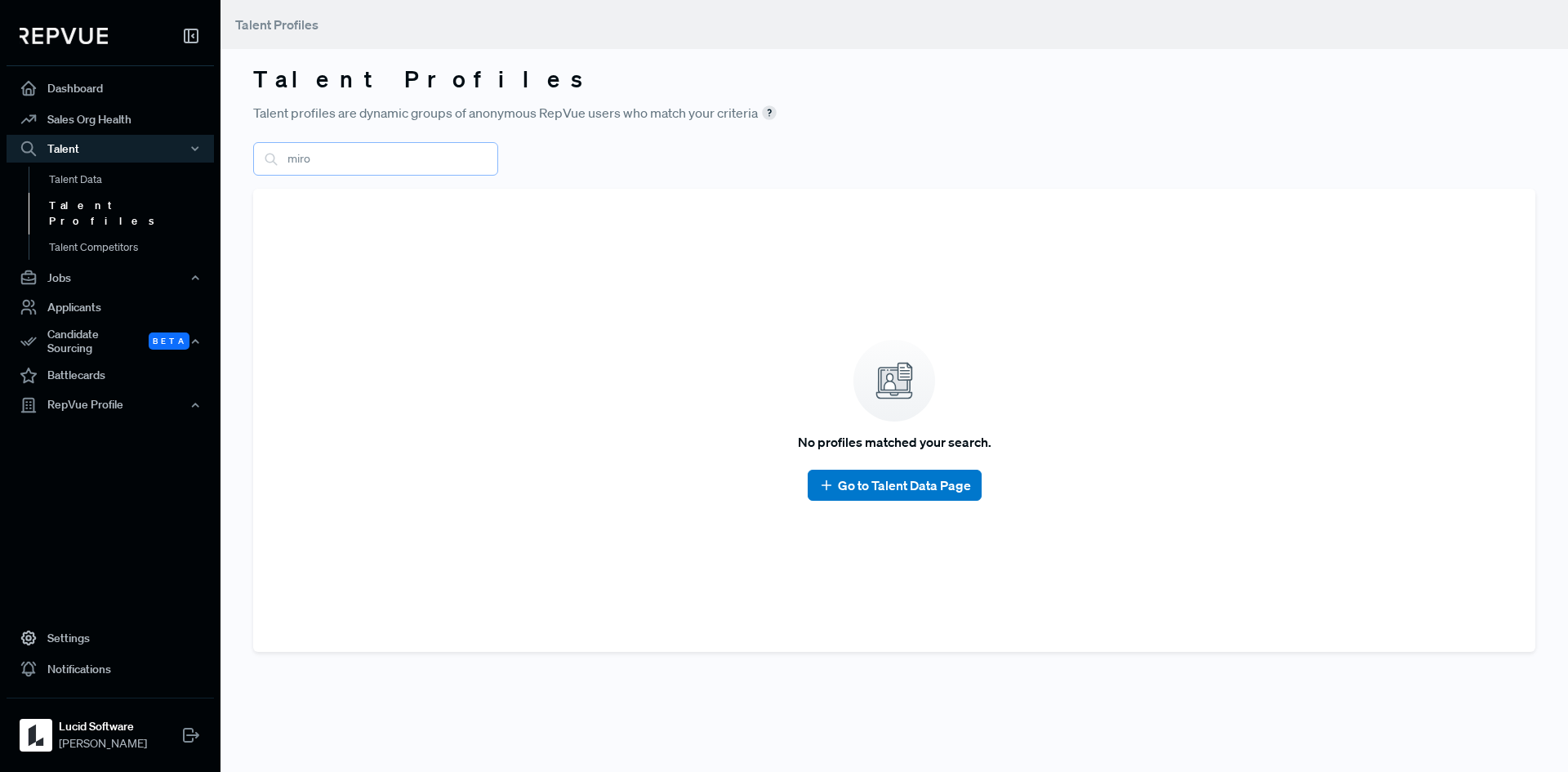
type input "miro"
click at [331, 156] on input "miro" at bounding box center [376, 158] width 245 height 33
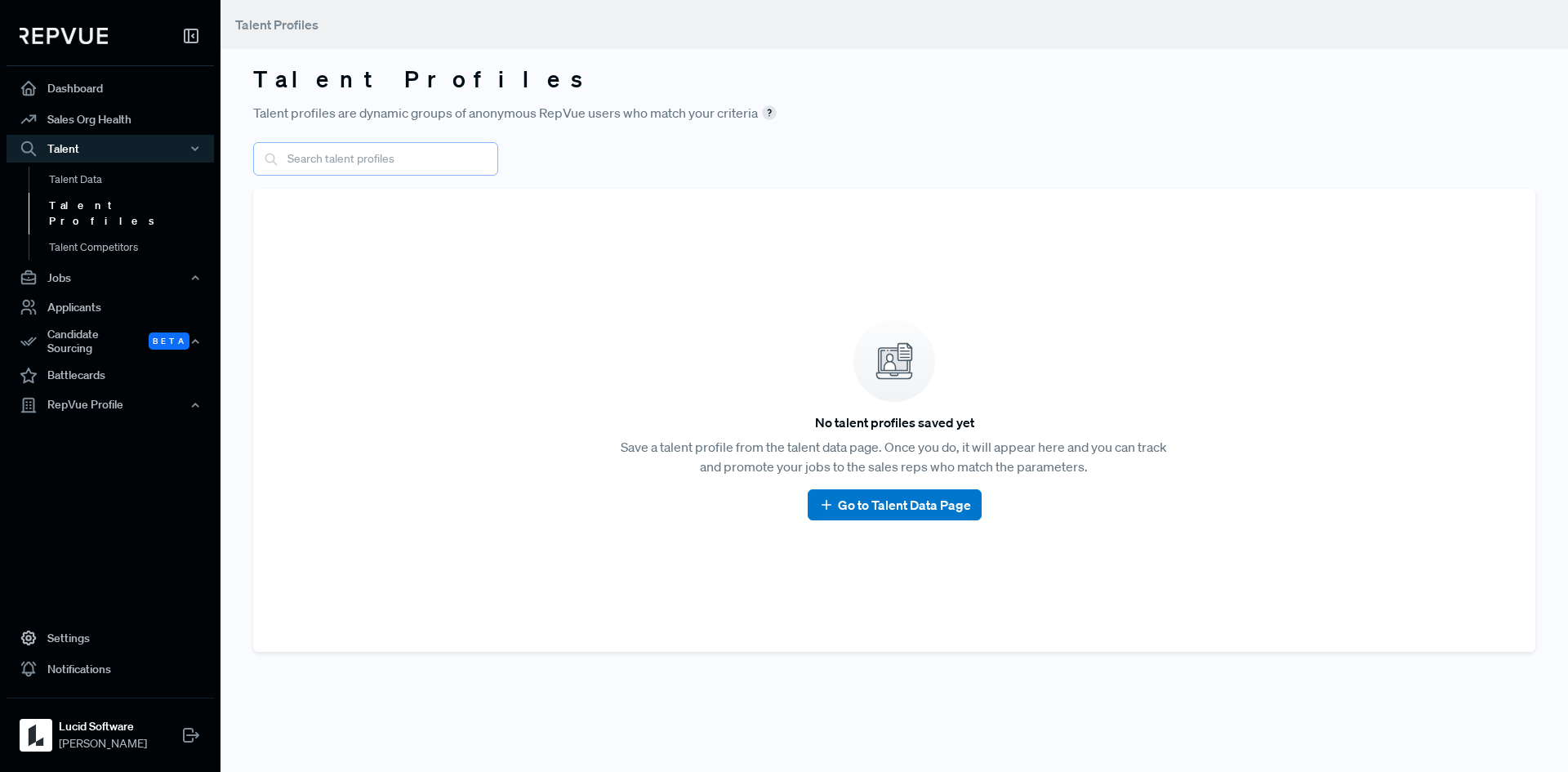
click at [305, 154] on input "text" at bounding box center [376, 158] width 245 height 33
click at [92, 234] on link "Talent Competitors" at bounding box center [132, 255] width 207 height 42
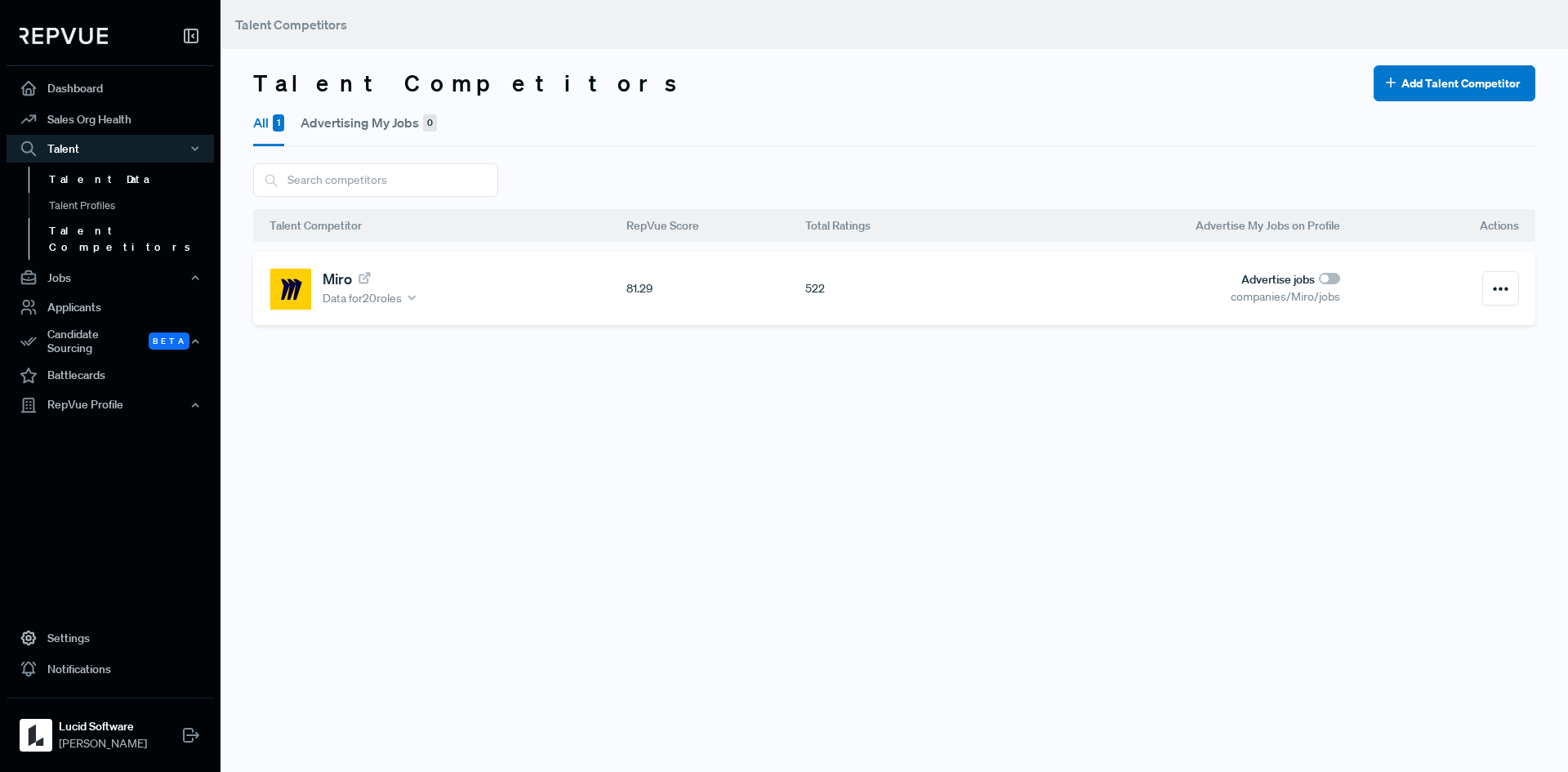
click at [88, 181] on link "Talent Data" at bounding box center [132, 180] width 207 height 26
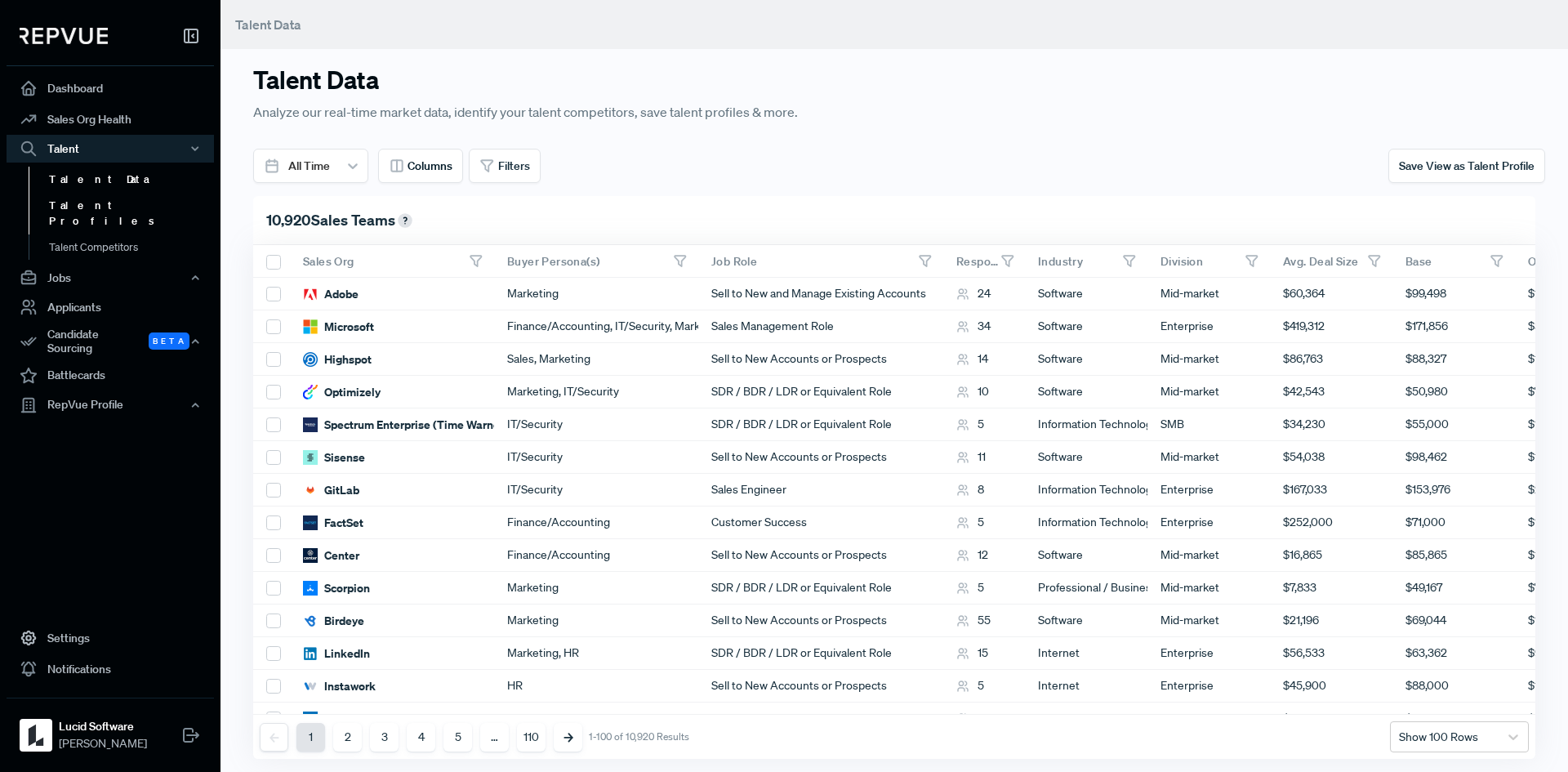
click at [94, 206] on link "Talent Profiles" at bounding box center [132, 213] width 207 height 42
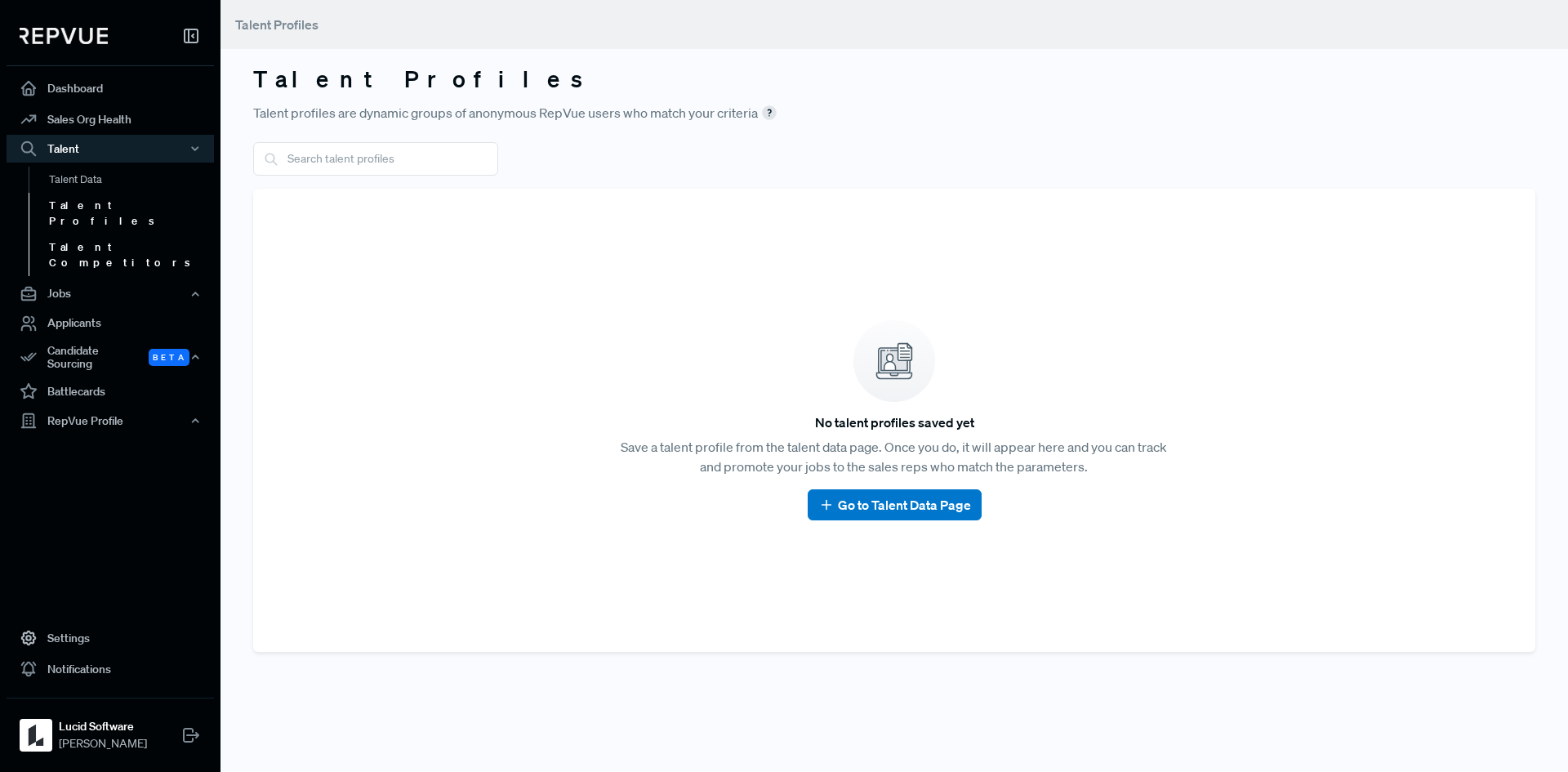
click at [104, 234] on link "Talent Competitors" at bounding box center [132, 255] width 207 height 42
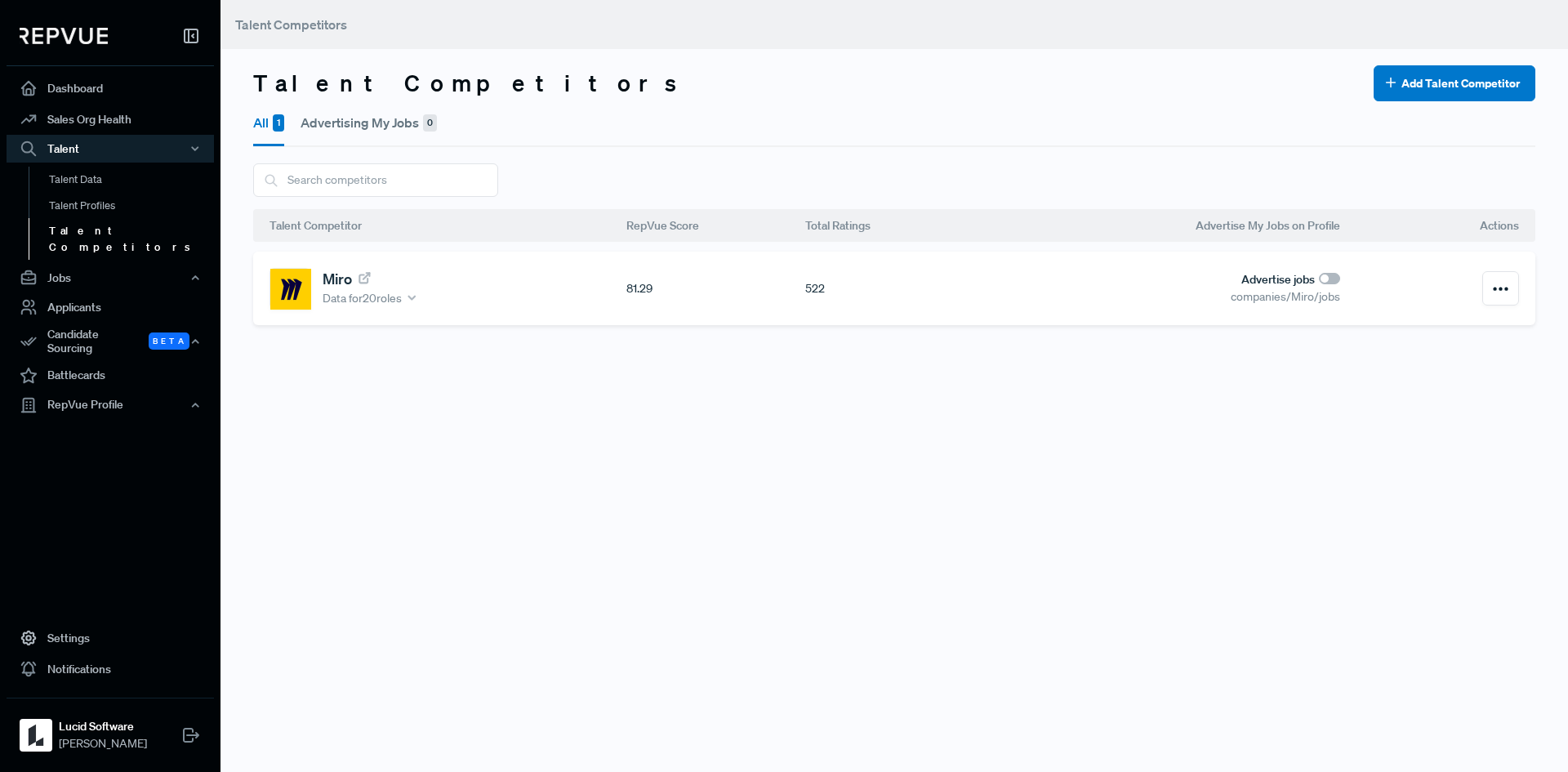
click at [462, 285] on div "Miro Data for 20 roles" at bounding box center [447, 288] width 357 height 41
click at [815, 295] on div "522" at bounding box center [895, 289] width 179 height 17
click at [91, 208] on link "Talent Profiles" at bounding box center [132, 213] width 207 height 42
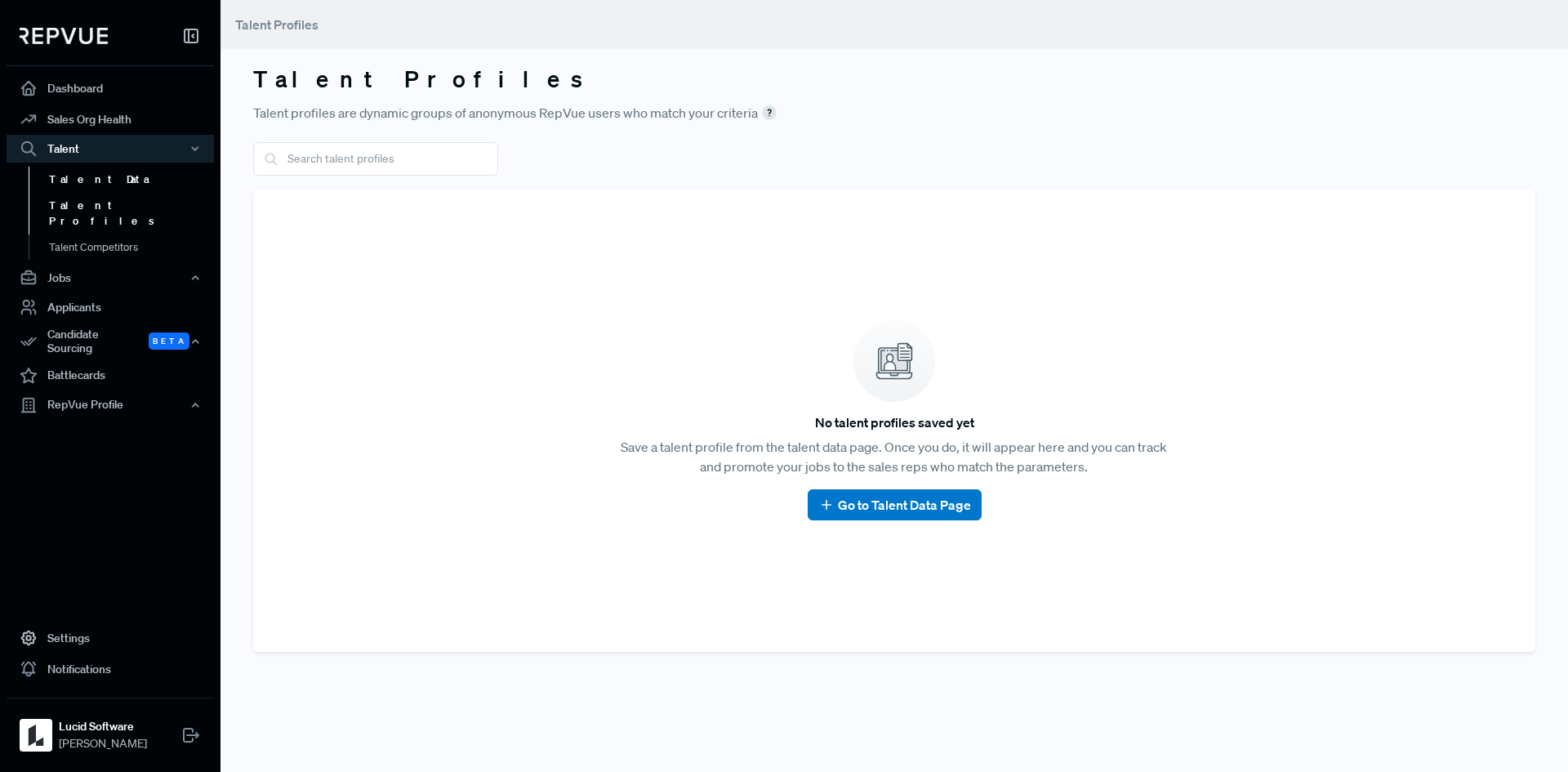
click at [84, 187] on link "Talent Data" at bounding box center [132, 180] width 207 height 26
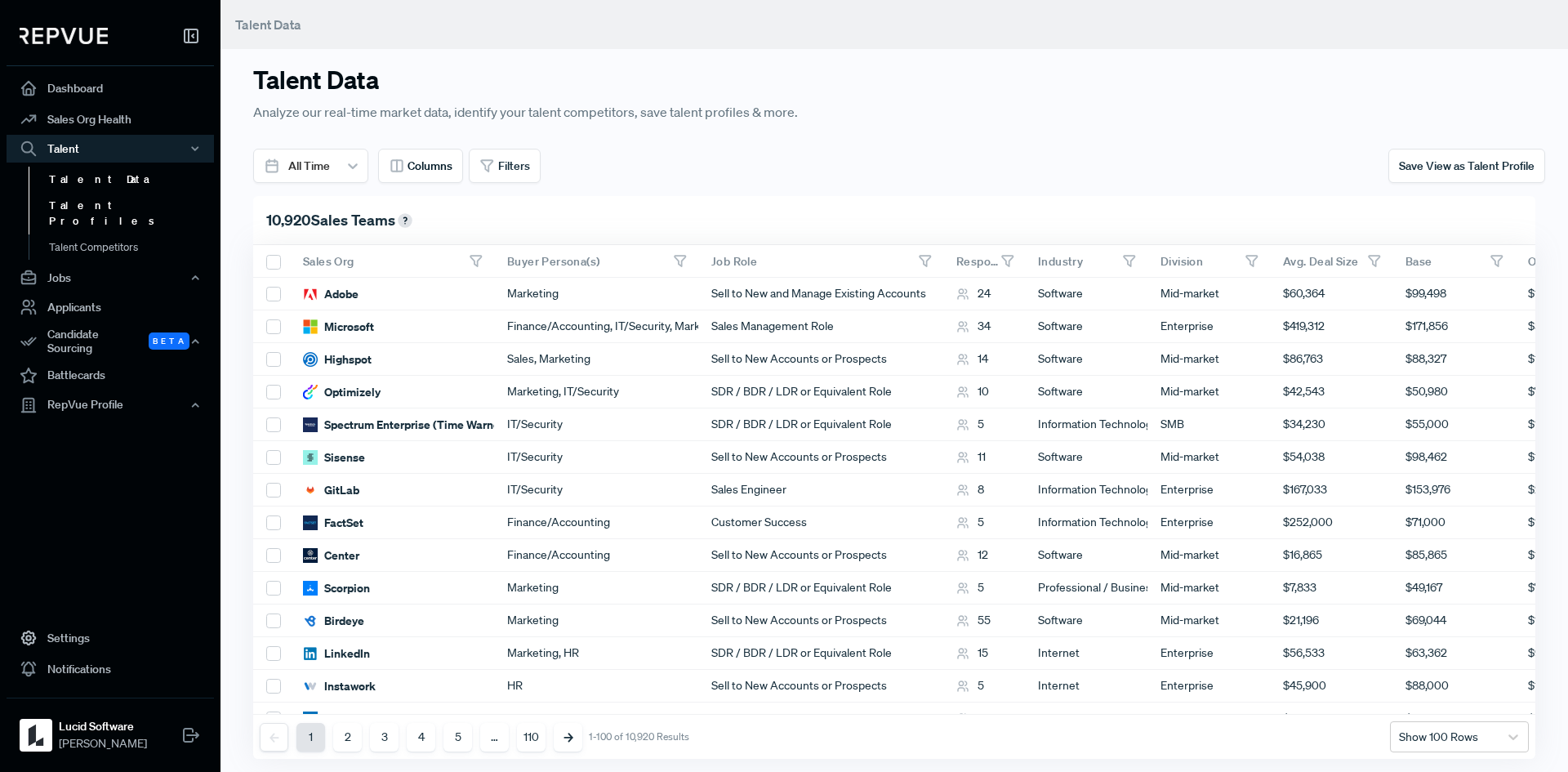
click at [84, 198] on link "Talent Profiles" at bounding box center [132, 213] width 207 height 42
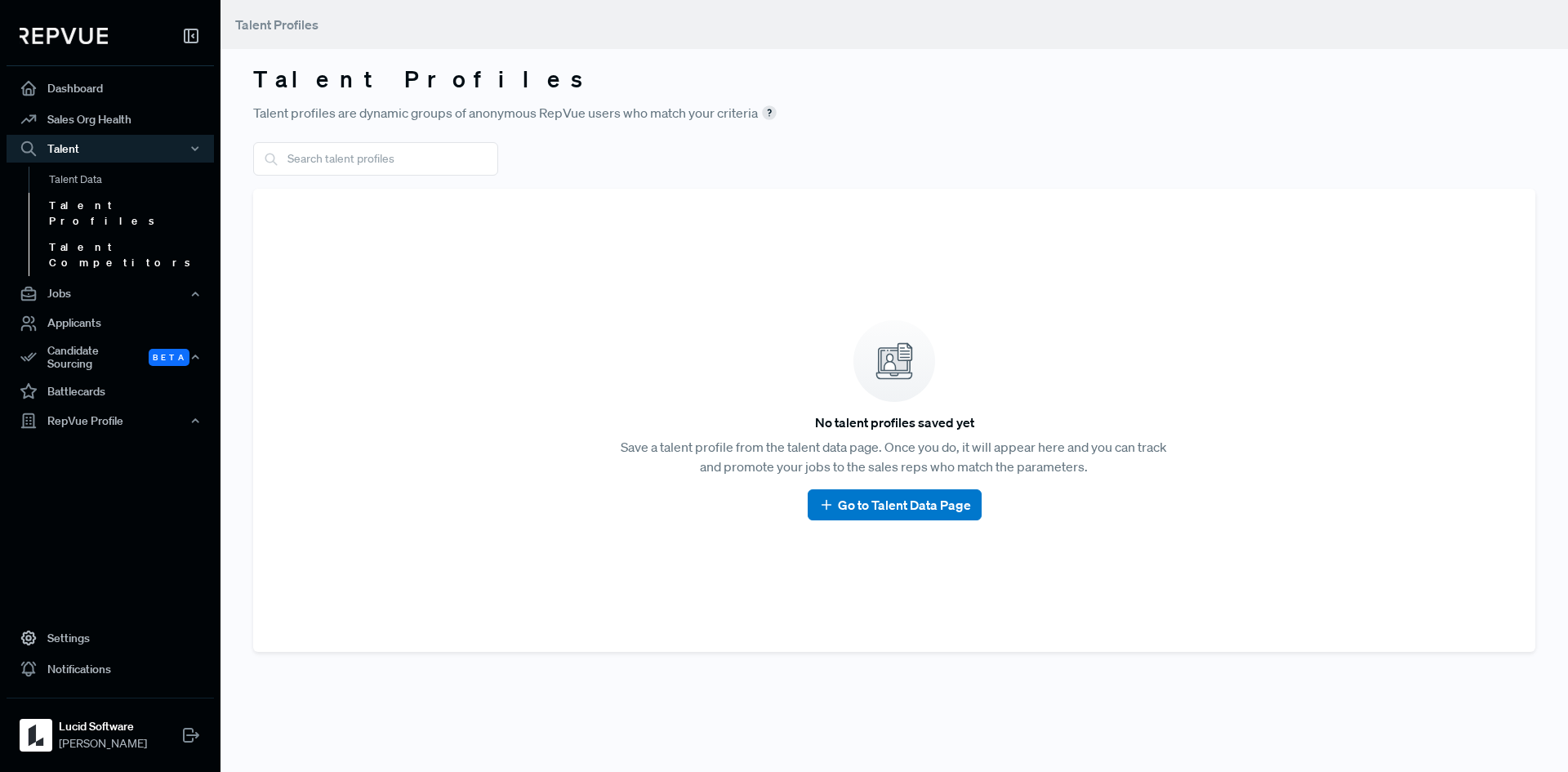
click at [95, 234] on link "Talent Competitors" at bounding box center [132, 255] width 207 height 42
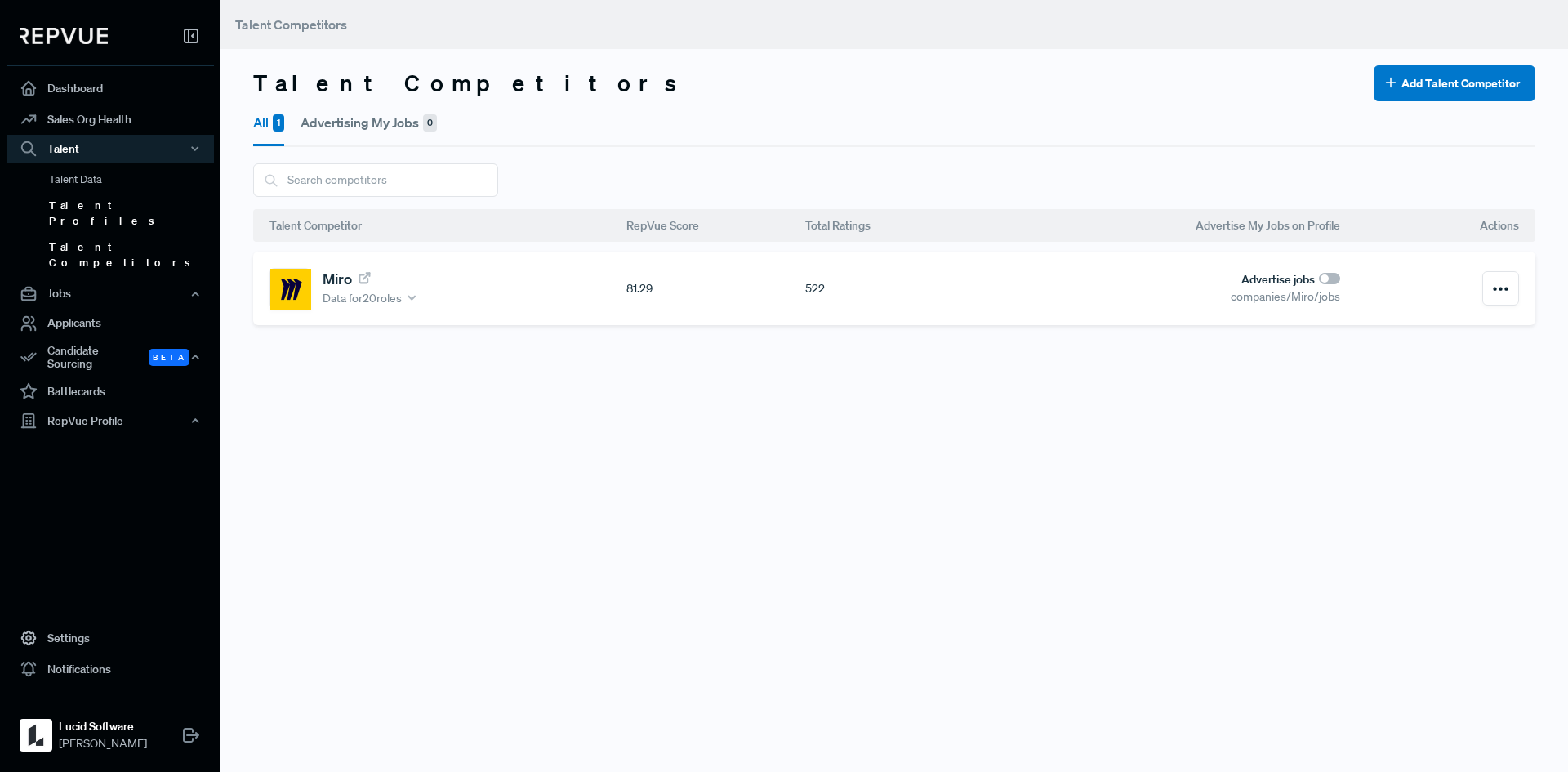
click at [113, 208] on link "Talent Profiles" at bounding box center [132, 213] width 207 height 42
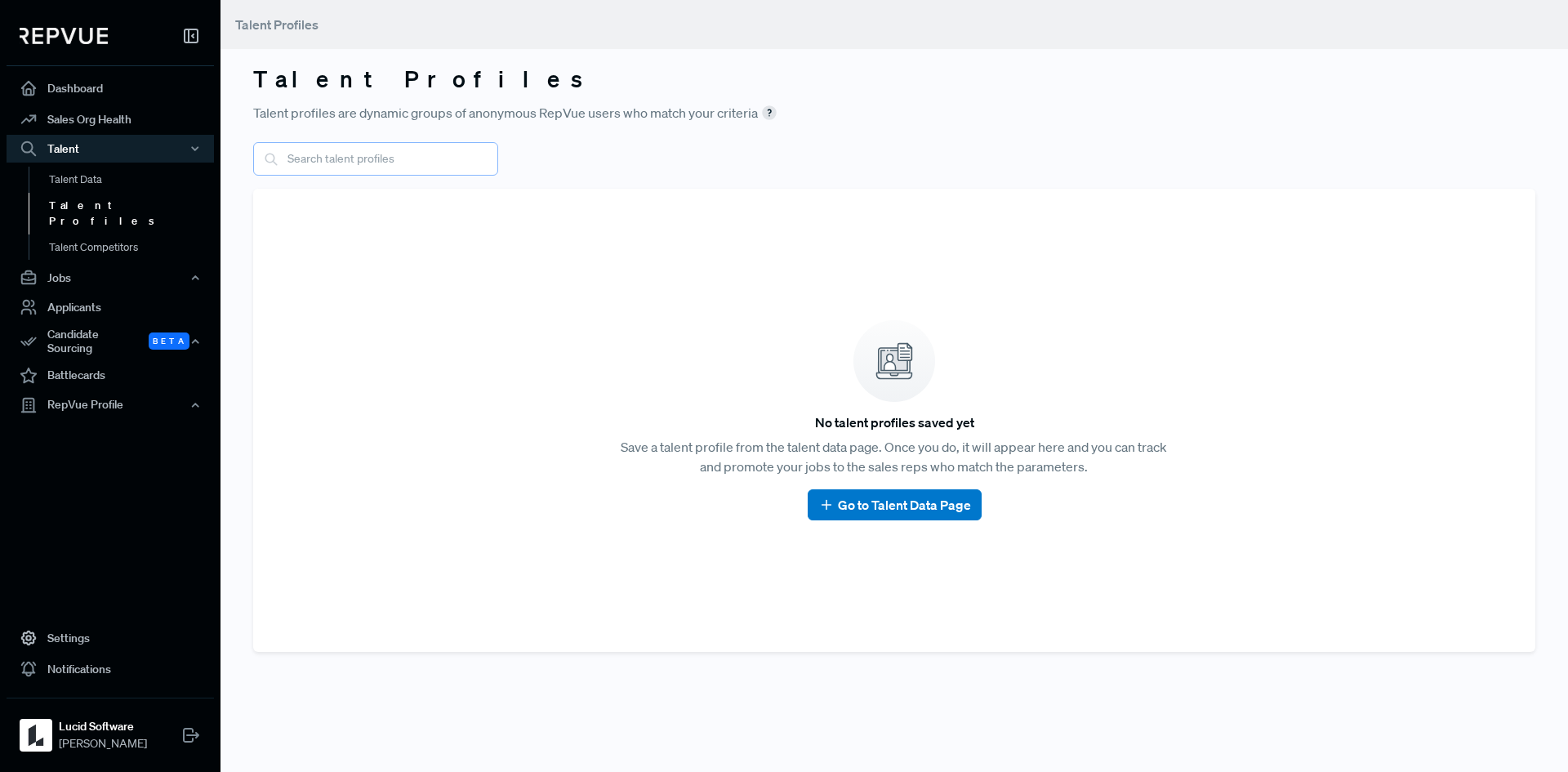
click at [383, 154] on input "text" at bounding box center [376, 158] width 245 height 33
click at [380, 155] on input "text" at bounding box center [376, 158] width 245 height 33
click at [91, 181] on link "Talent Data" at bounding box center [132, 180] width 207 height 26
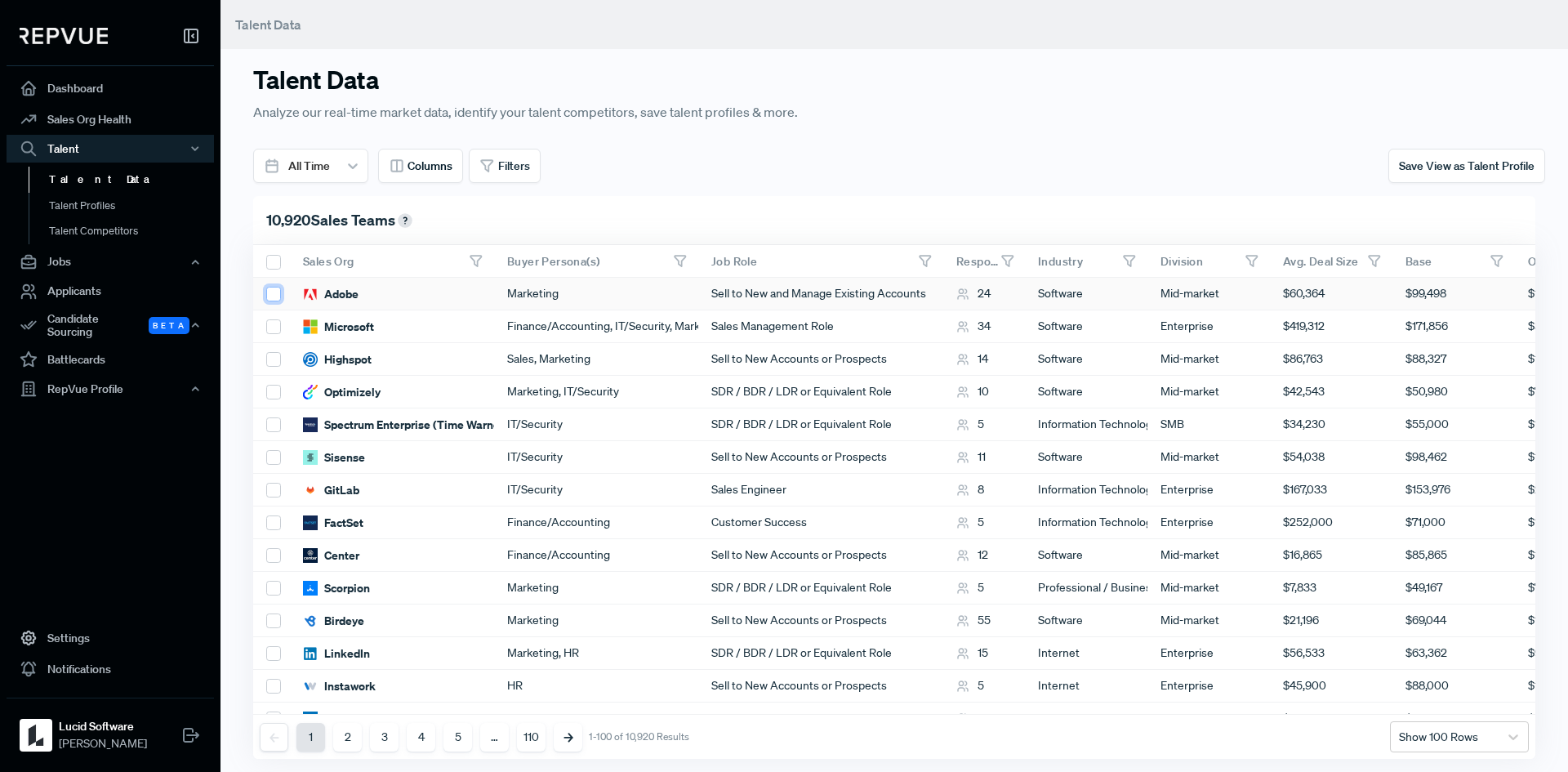
click at [270, 293] on input "checkbox" at bounding box center [273, 293] width 14 height 14
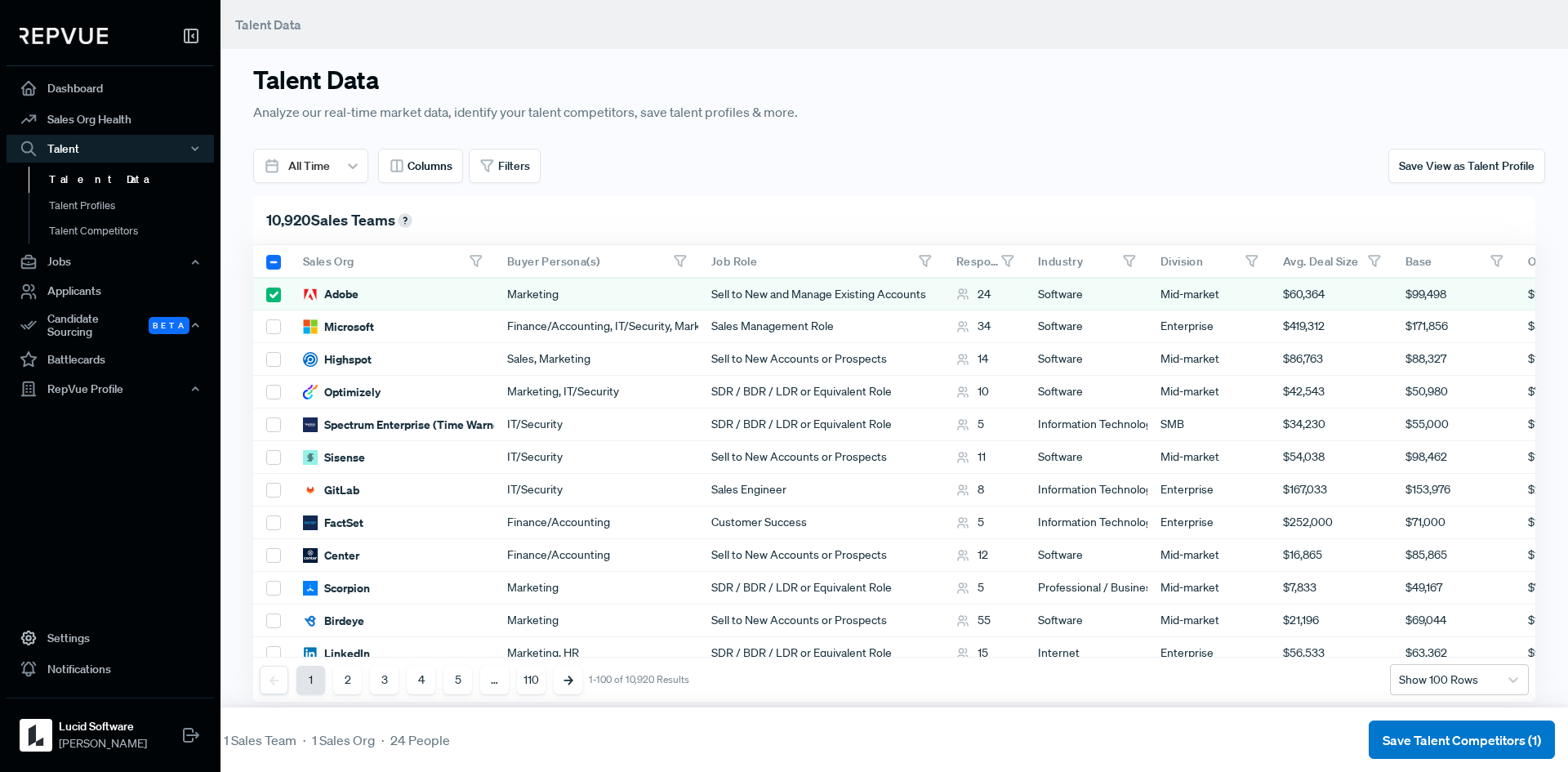
click at [380, 296] on div "Adobe" at bounding box center [392, 294] width 205 height 32
click at [1452, 289] on div "$99,498" at bounding box center [1454, 294] width 123 height 32
click at [1413, 293] on span "$99,498" at bounding box center [1426, 294] width 41 height 17
click at [1363, 156] on div "Save View as Talent Profile" at bounding box center [1219, 165] width 651 height 34
click at [268, 279] on div at bounding box center [271, 294] width 37 height 32
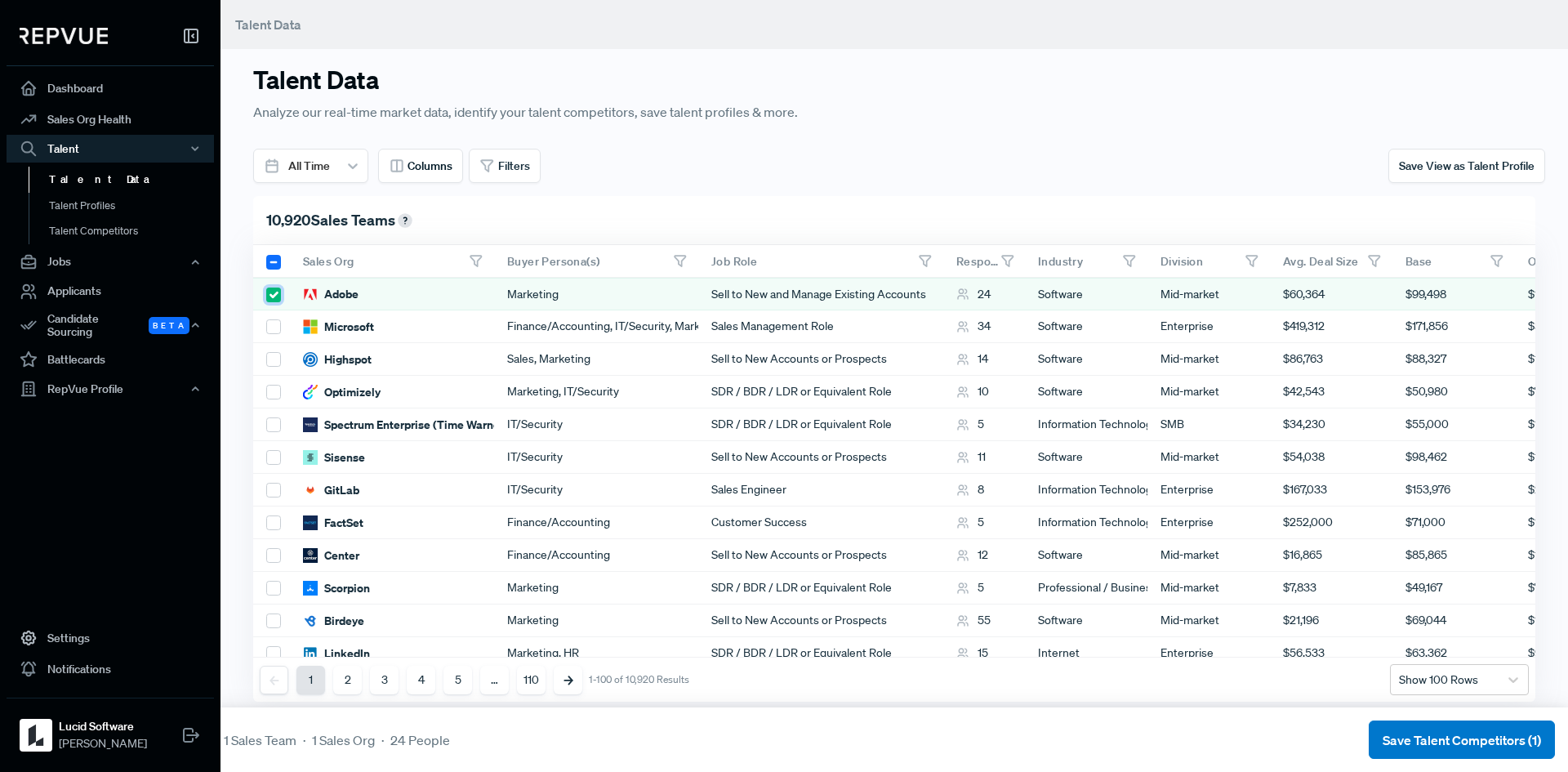
click at [274, 290] on input "checkbox" at bounding box center [273, 294] width 14 height 14
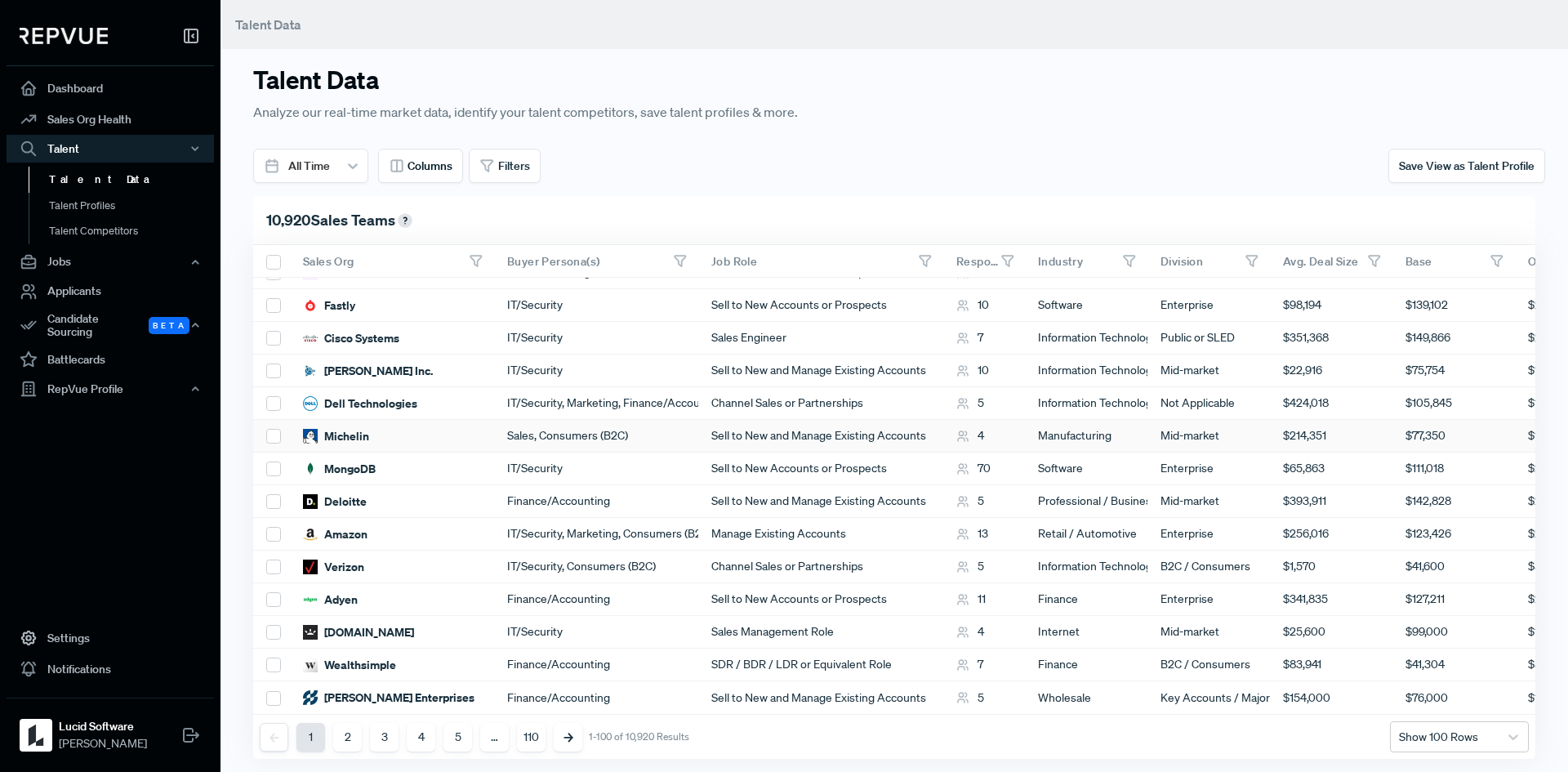
scroll to position [12, 0]
click at [336, 154] on div "All Time" at bounding box center [309, 166] width 58 height 27
click at [620, 196] on div "10,920 Sales Teams" at bounding box center [894, 221] width 1283 height 49
click at [1470, 158] on span "Save View as Talent Profile" at bounding box center [1467, 165] width 135 height 14
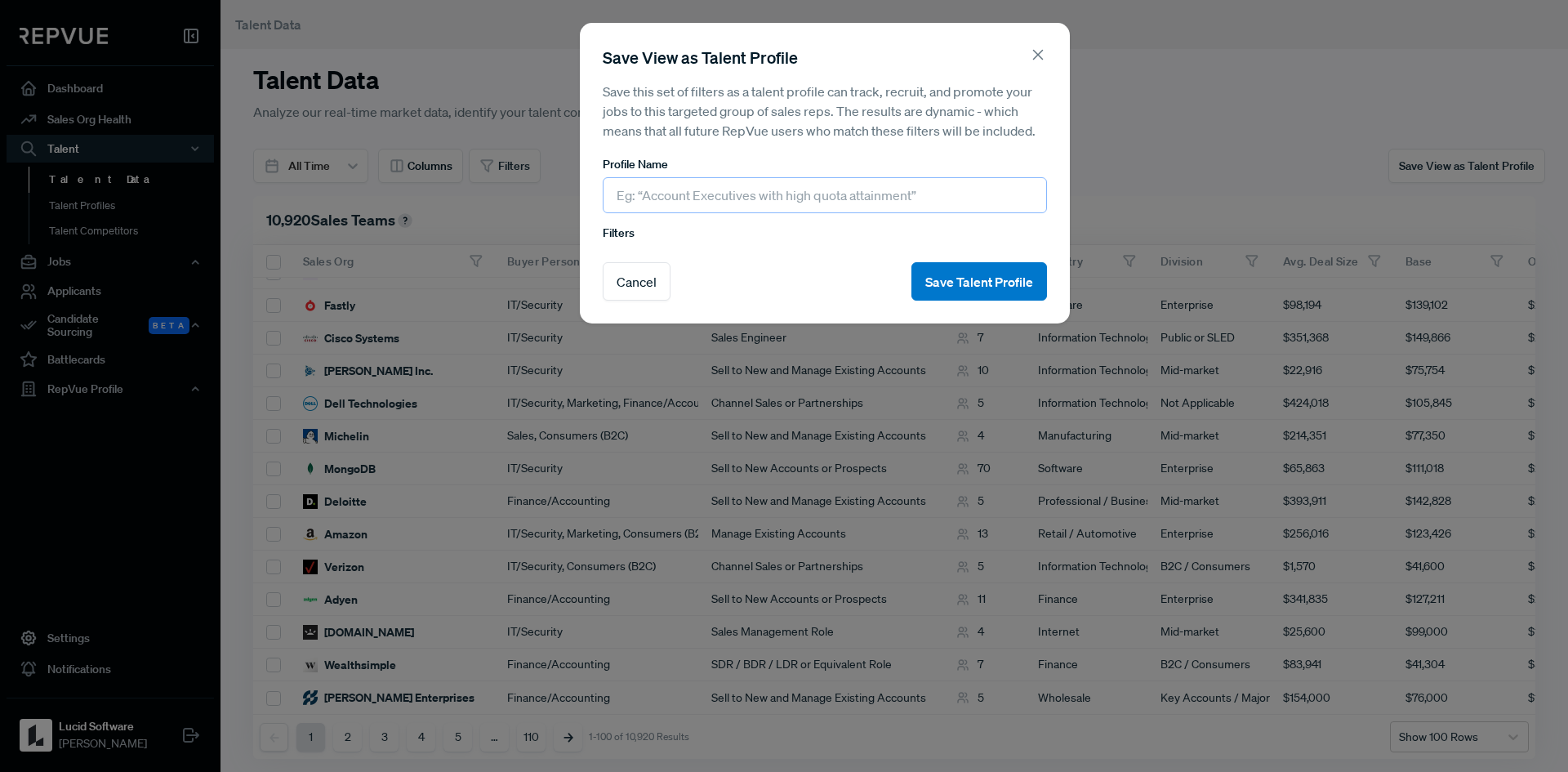
click at [700, 204] on input "text" at bounding box center [824, 195] width 444 height 36
click at [871, 181] on input "text" at bounding box center [824, 195] width 444 height 36
click at [866, 187] on input "text" at bounding box center [824, 195] width 444 height 36
click at [1042, 49] on icon at bounding box center [1038, 55] width 18 height 18
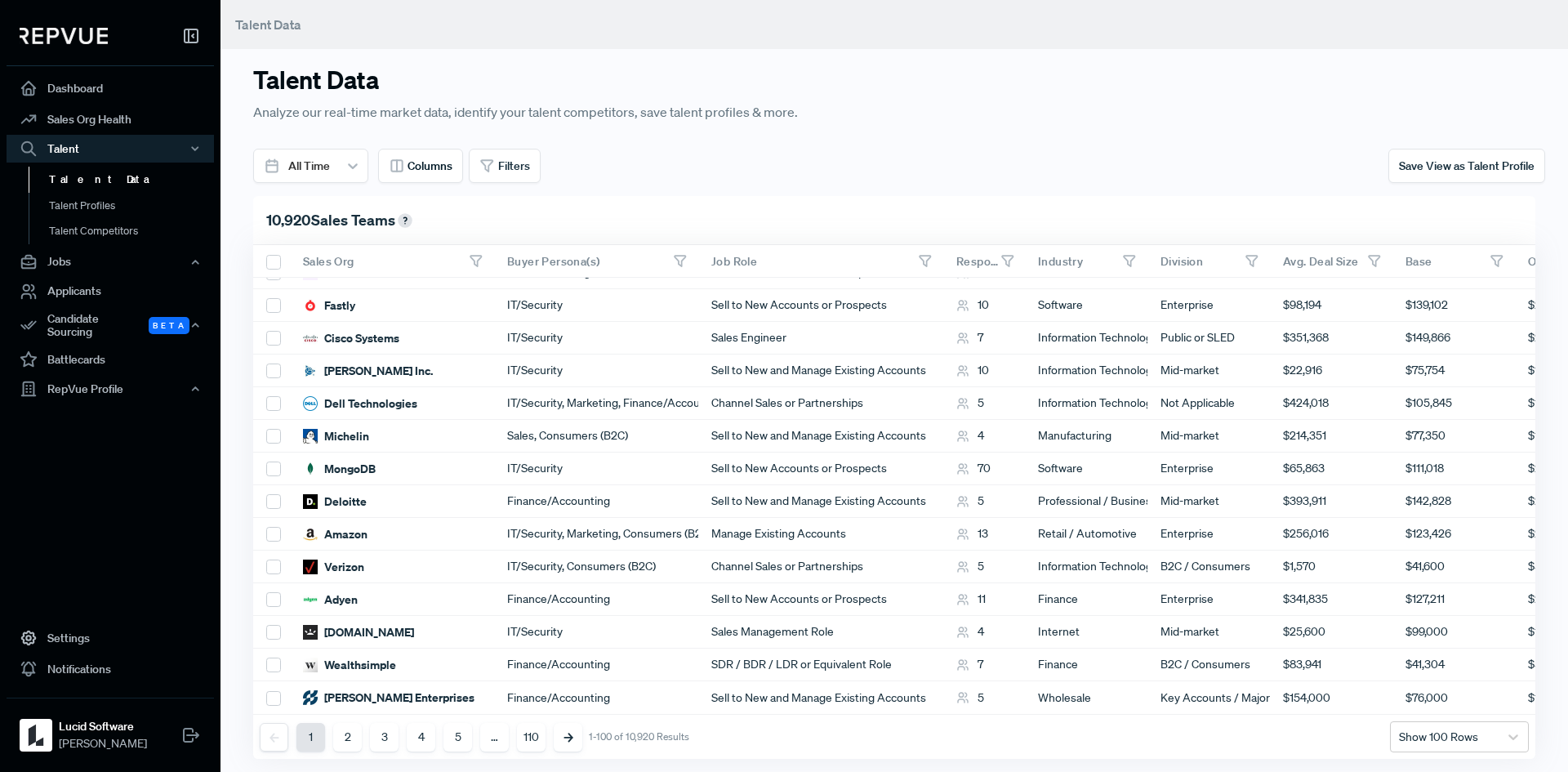
click at [736, 167] on div "All Time Columns Filters" at bounding box center [569, 165] width 651 height 34
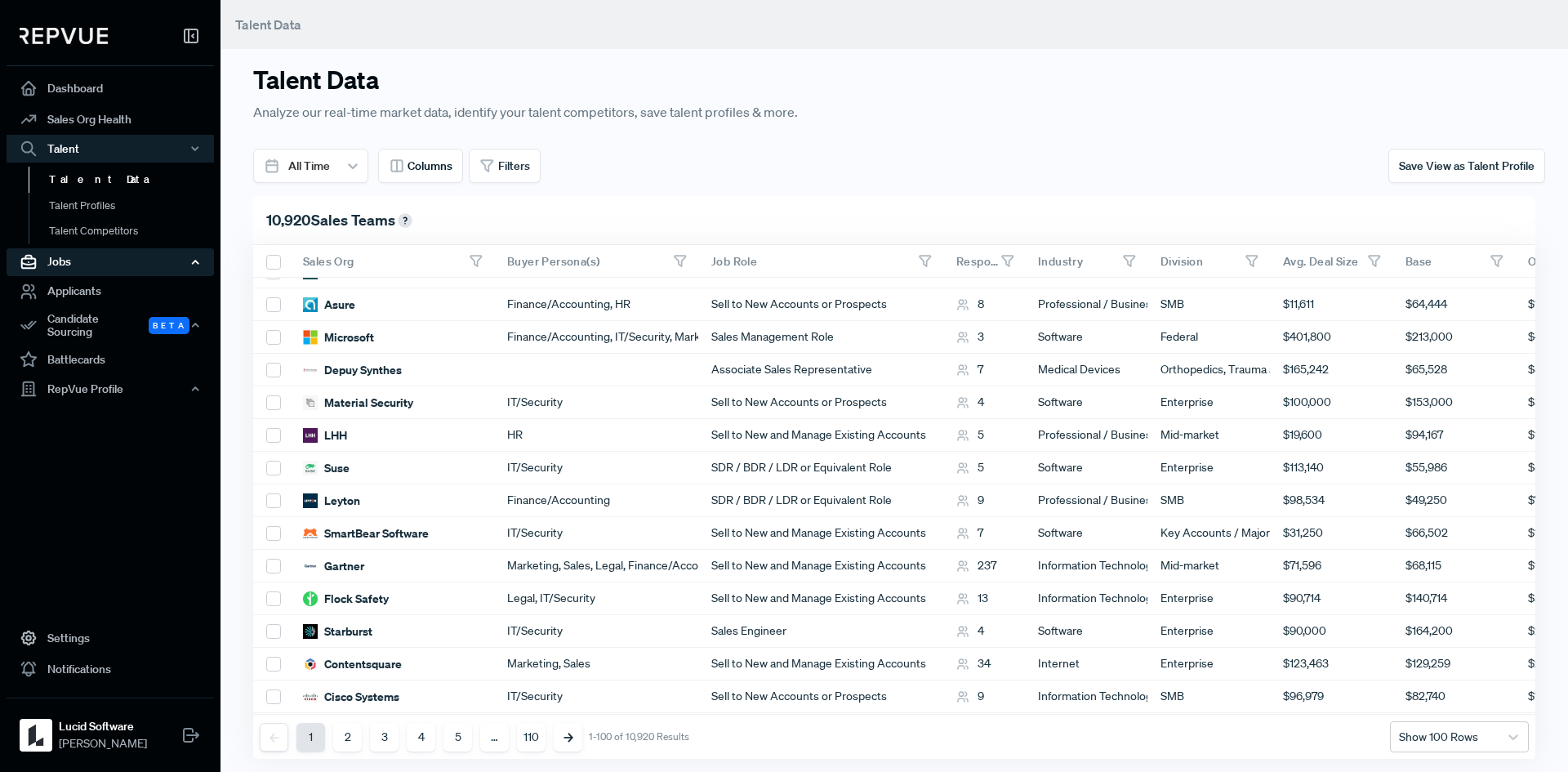
scroll to position [2368, 0]
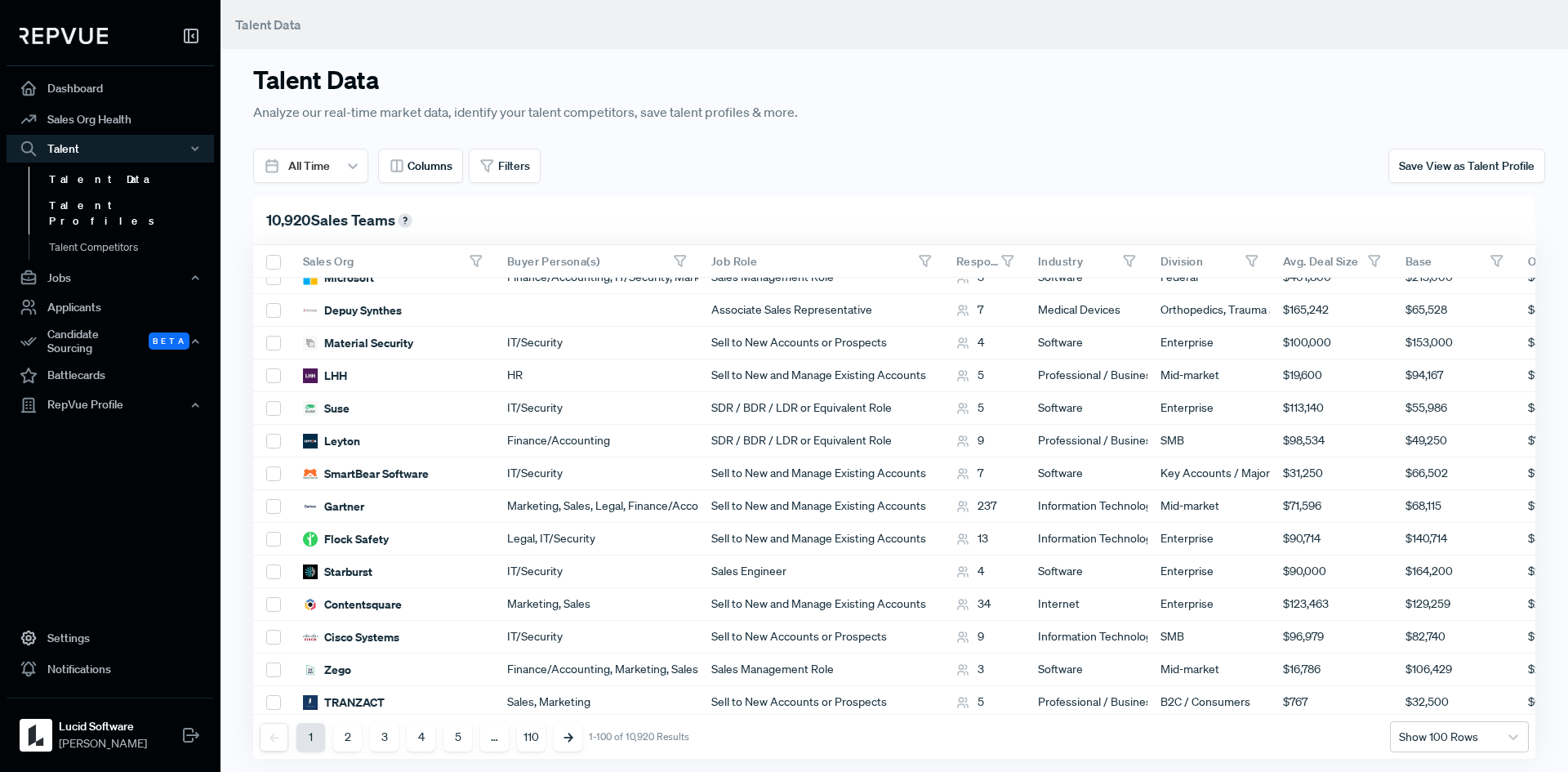
click at [90, 193] on link "Talent Profiles" at bounding box center [132, 213] width 207 height 42
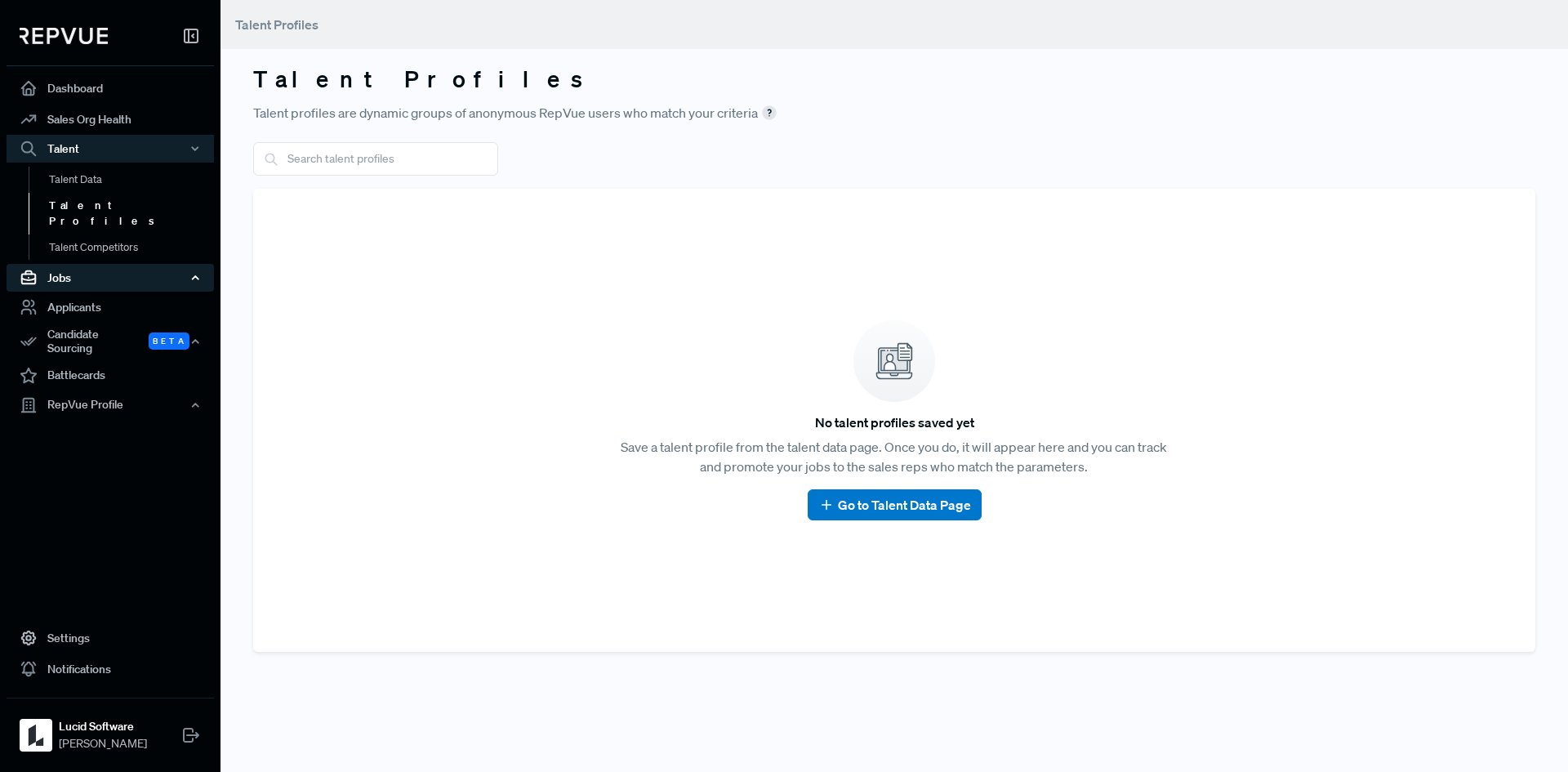
click at [120, 264] on div "Jobs" at bounding box center [110, 278] width 207 height 28
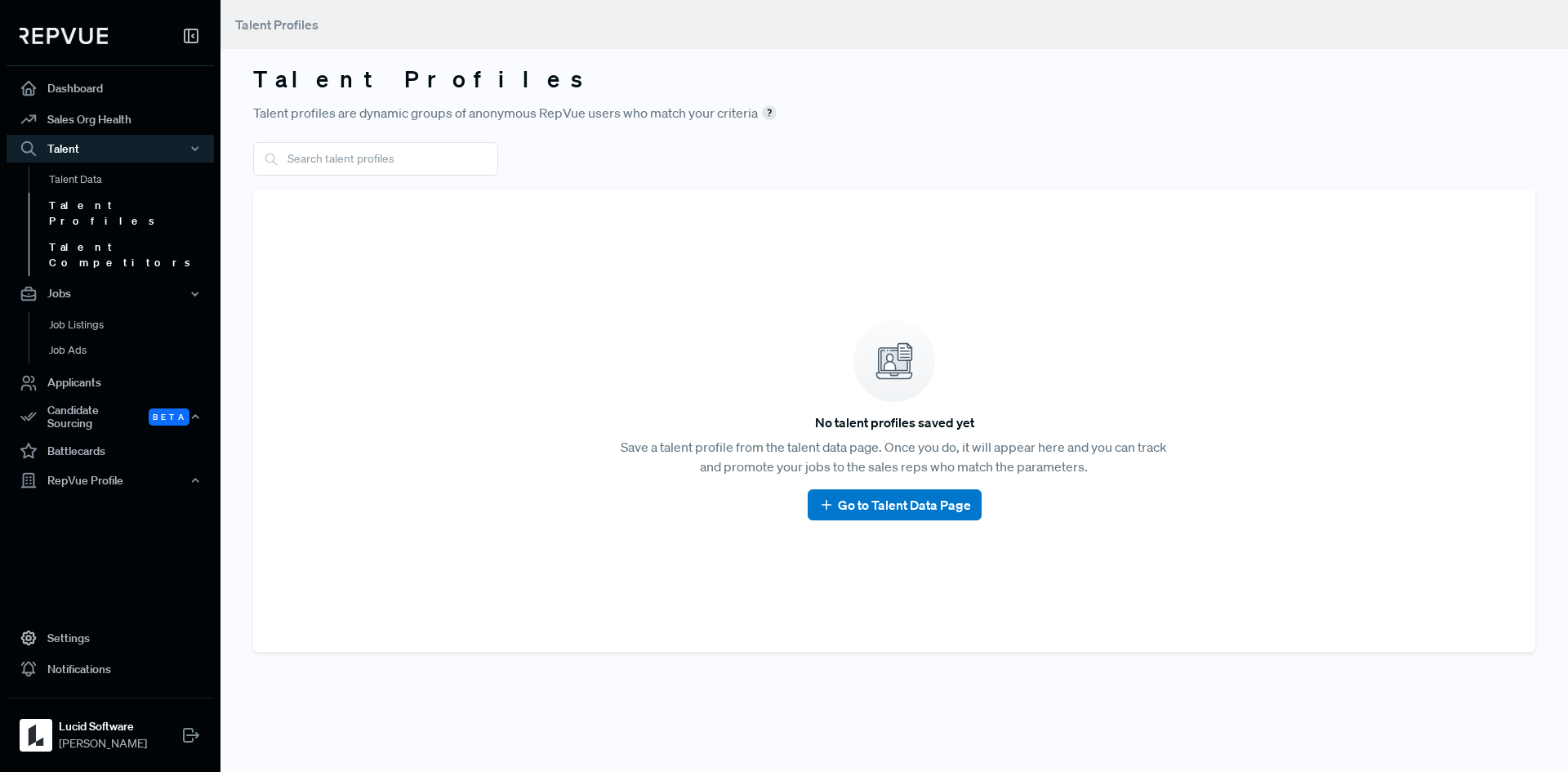
click at [124, 234] on link "Talent Competitors" at bounding box center [132, 255] width 207 height 42
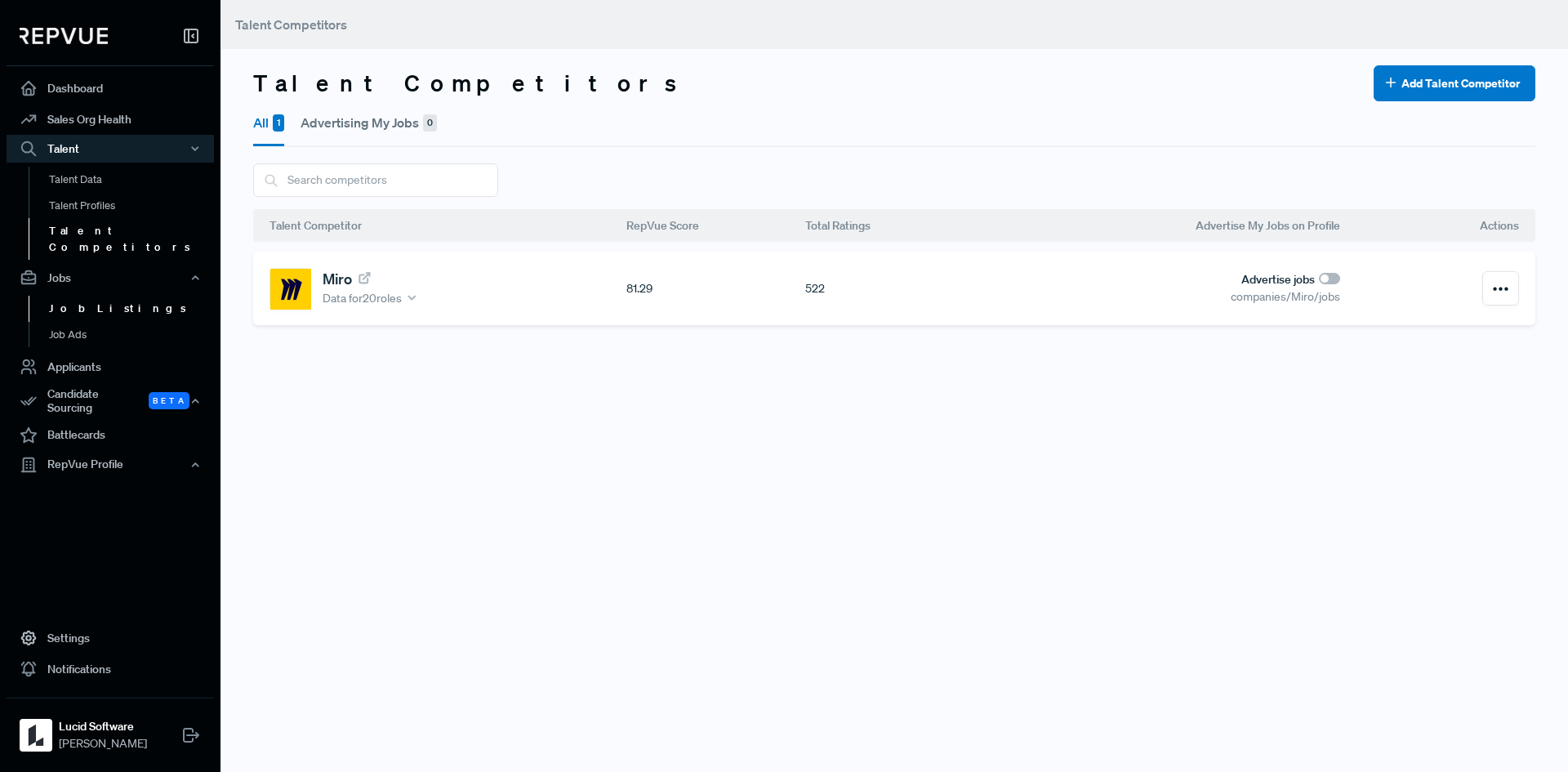
click at [88, 296] on link "Job Listings" at bounding box center [132, 308] width 207 height 26
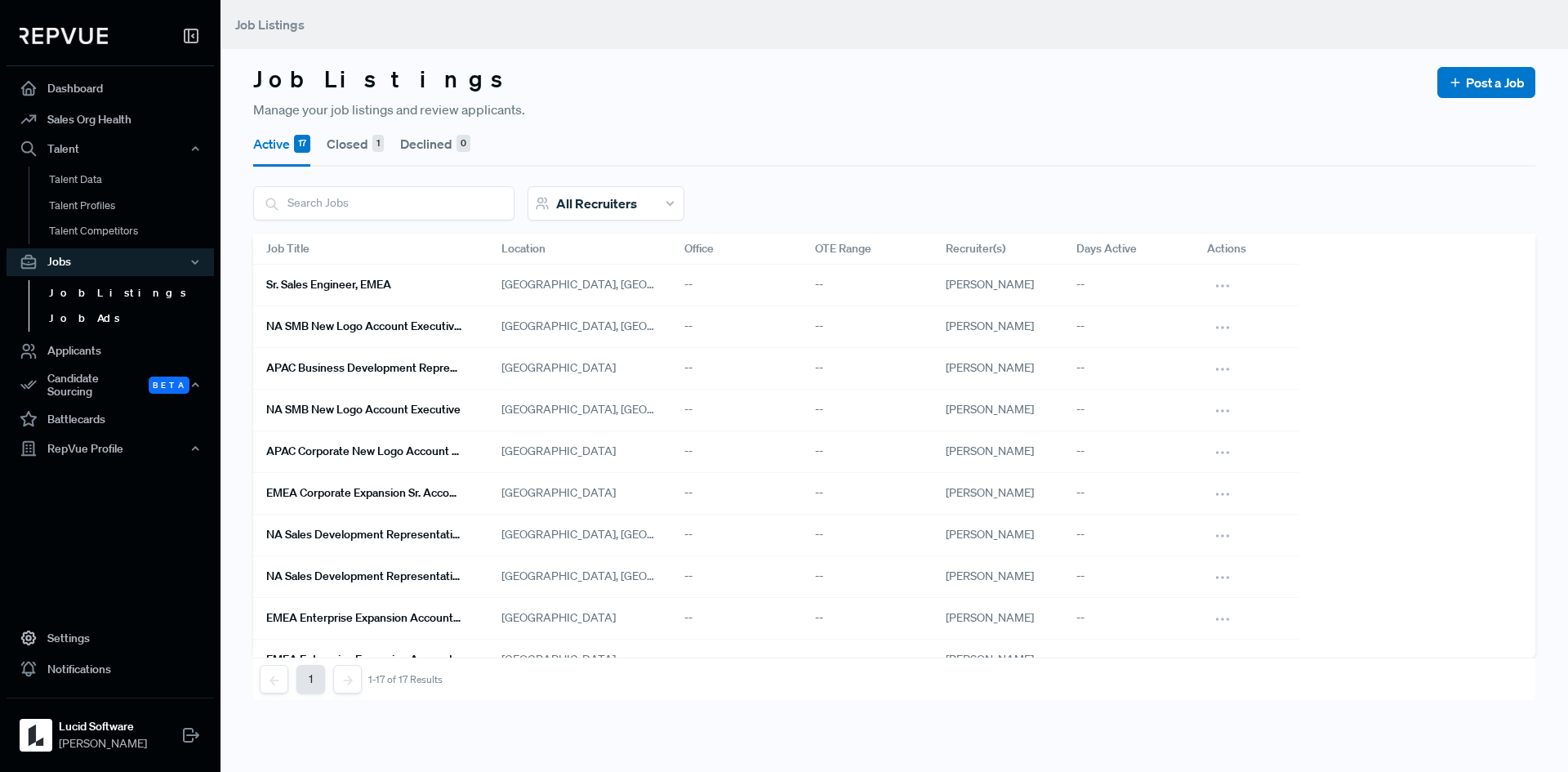
click at [86, 318] on link "Job Ads" at bounding box center [132, 318] width 207 height 26
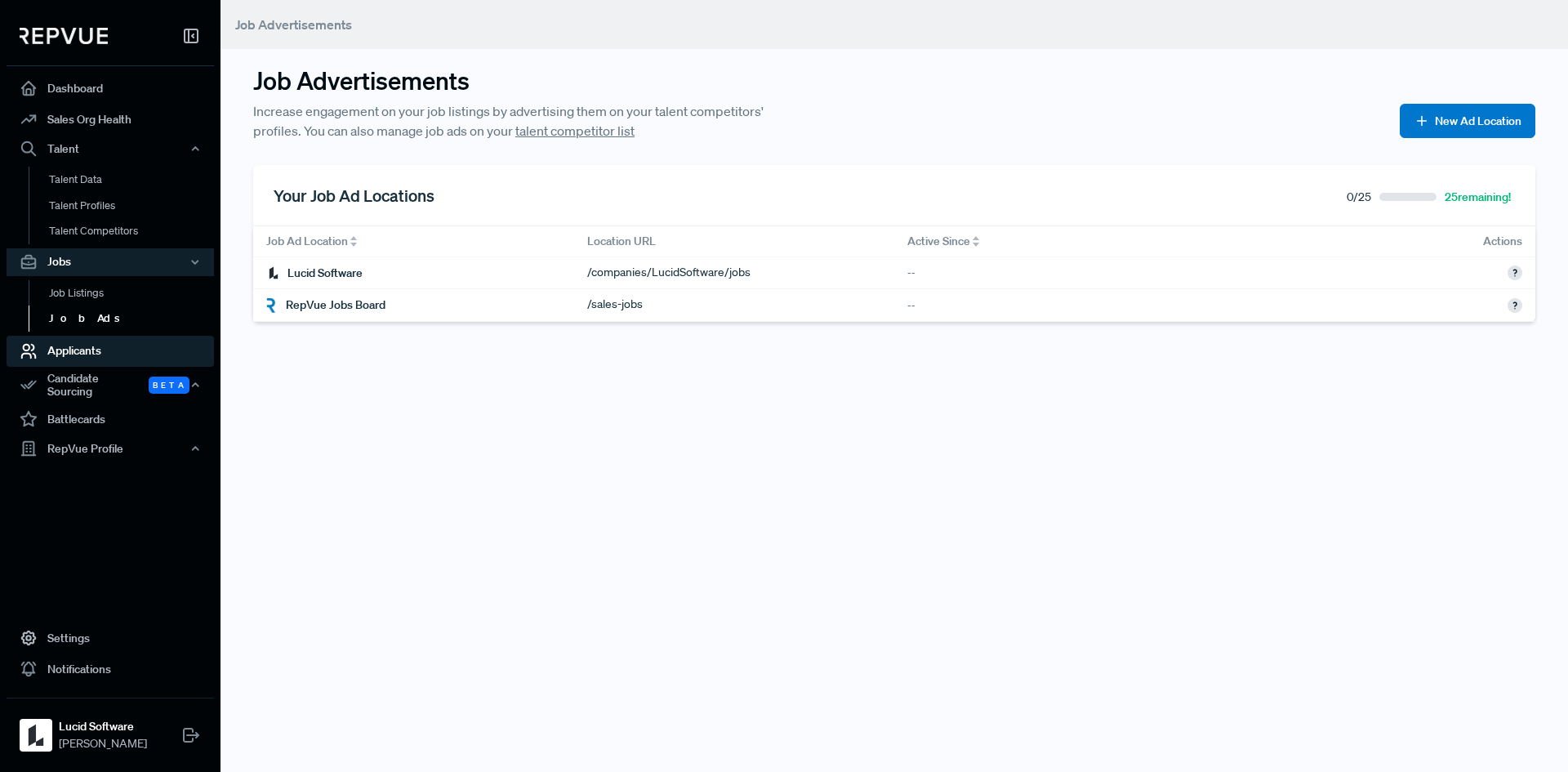
click at [89, 348] on link "Applicants" at bounding box center [110, 351] width 207 height 31
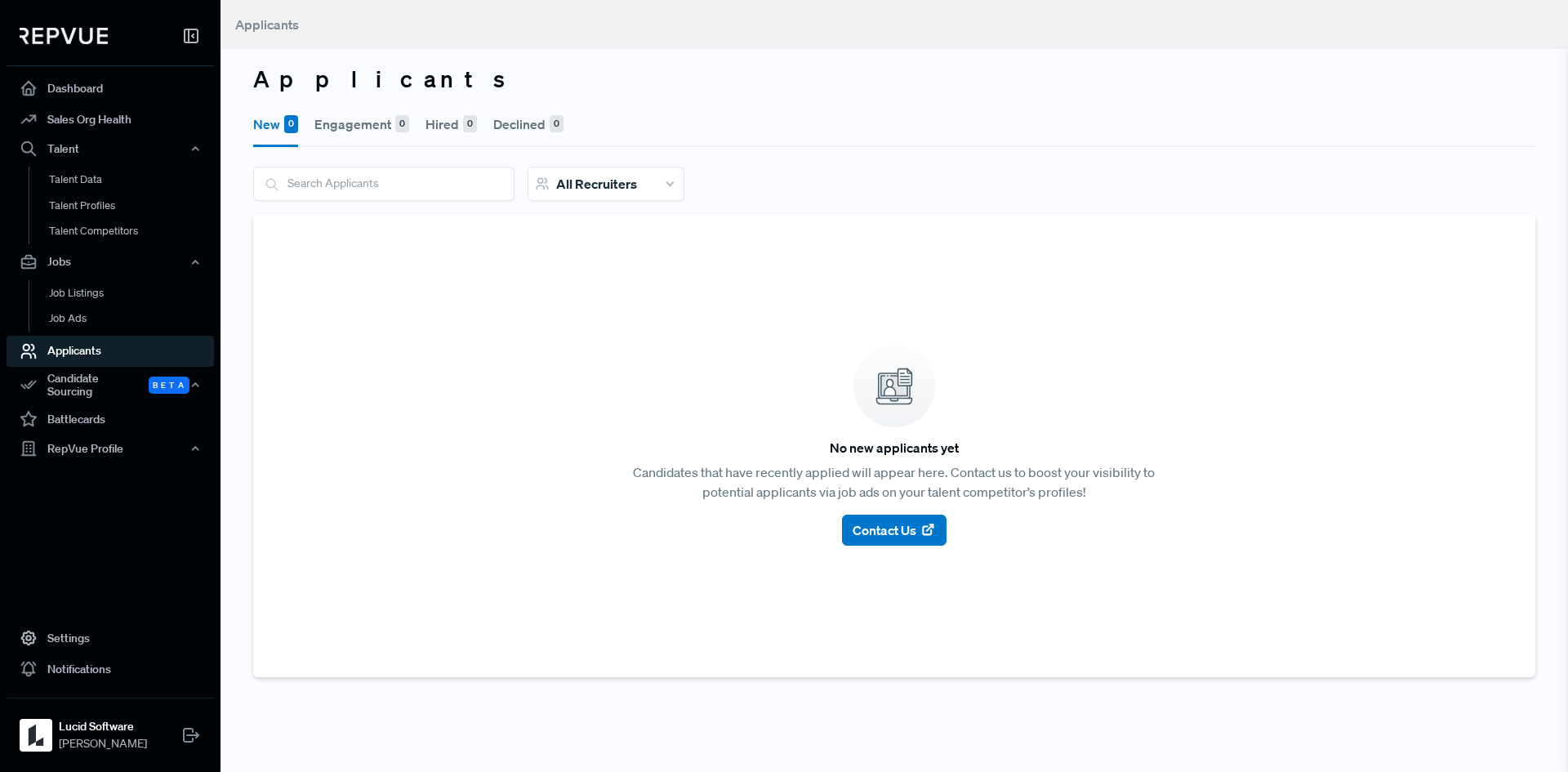
click at [590, 385] on article "No new applicants yet Candidates that have recently applied will appear here. C…" at bounding box center [894, 446] width 1243 height 424
click at [380, 173] on input "search" at bounding box center [383, 182] width 260 height 32
click at [608, 244] on article "No new applicants yet Candidates that have recently applied will appear here. C…" at bounding box center [894, 446] width 1243 height 424
click at [853, 199] on div "All Recruiters" at bounding box center [894, 191] width 1283 height 48
click at [355, 118] on button "Engagement 0" at bounding box center [361, 124] width 95 height 46
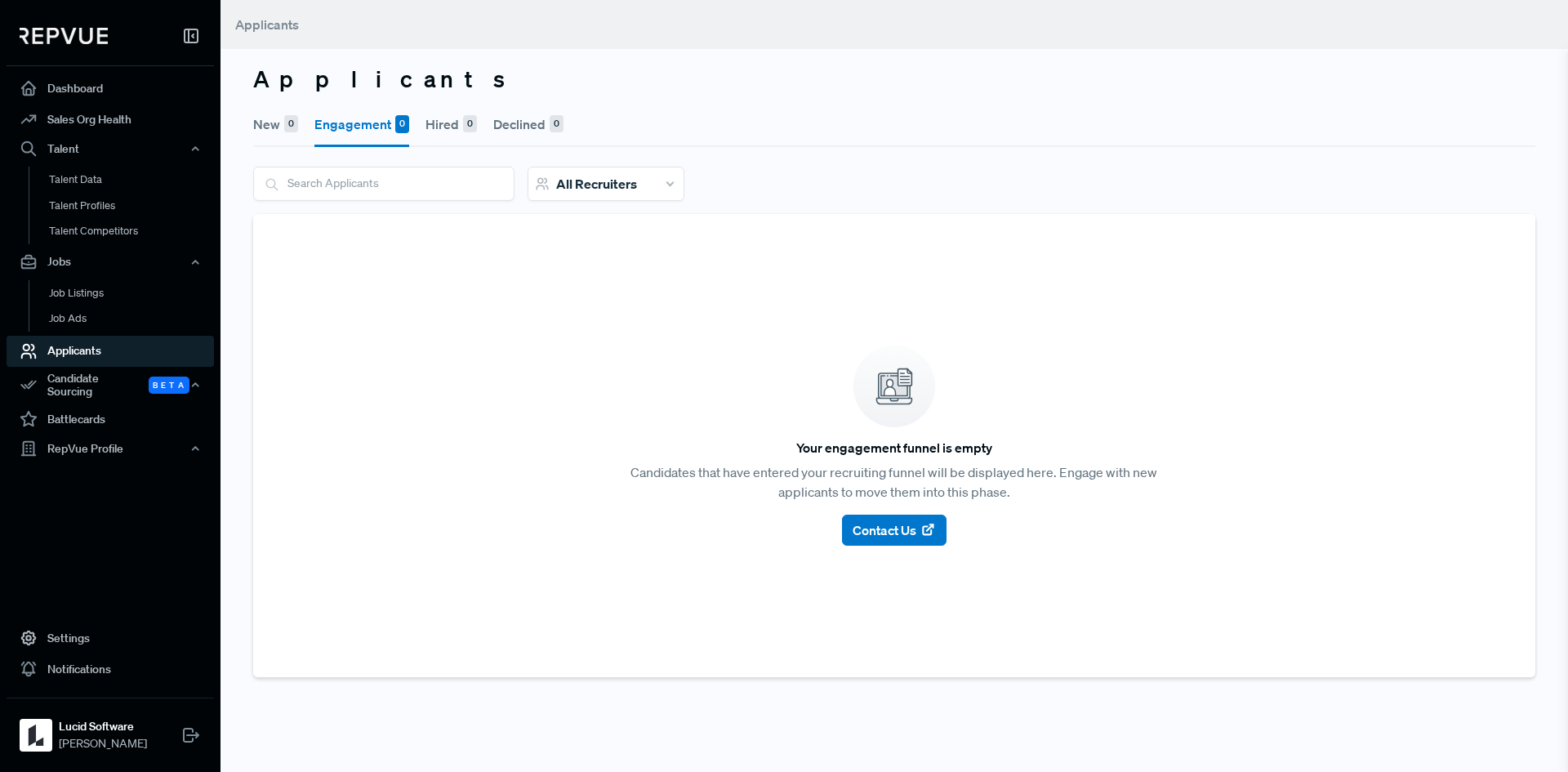
click at [445, 125] on button "Hired 0" at bounding box center [451, 124] width 51 height 46
drag, startPoint x: 516, startPoint y: 123, endPoint x: 515, endPoint y: 130, distance: 7.1
click at [516, 126] on button "Declined 0" at bounding box center [528, 124] width 70 height 46
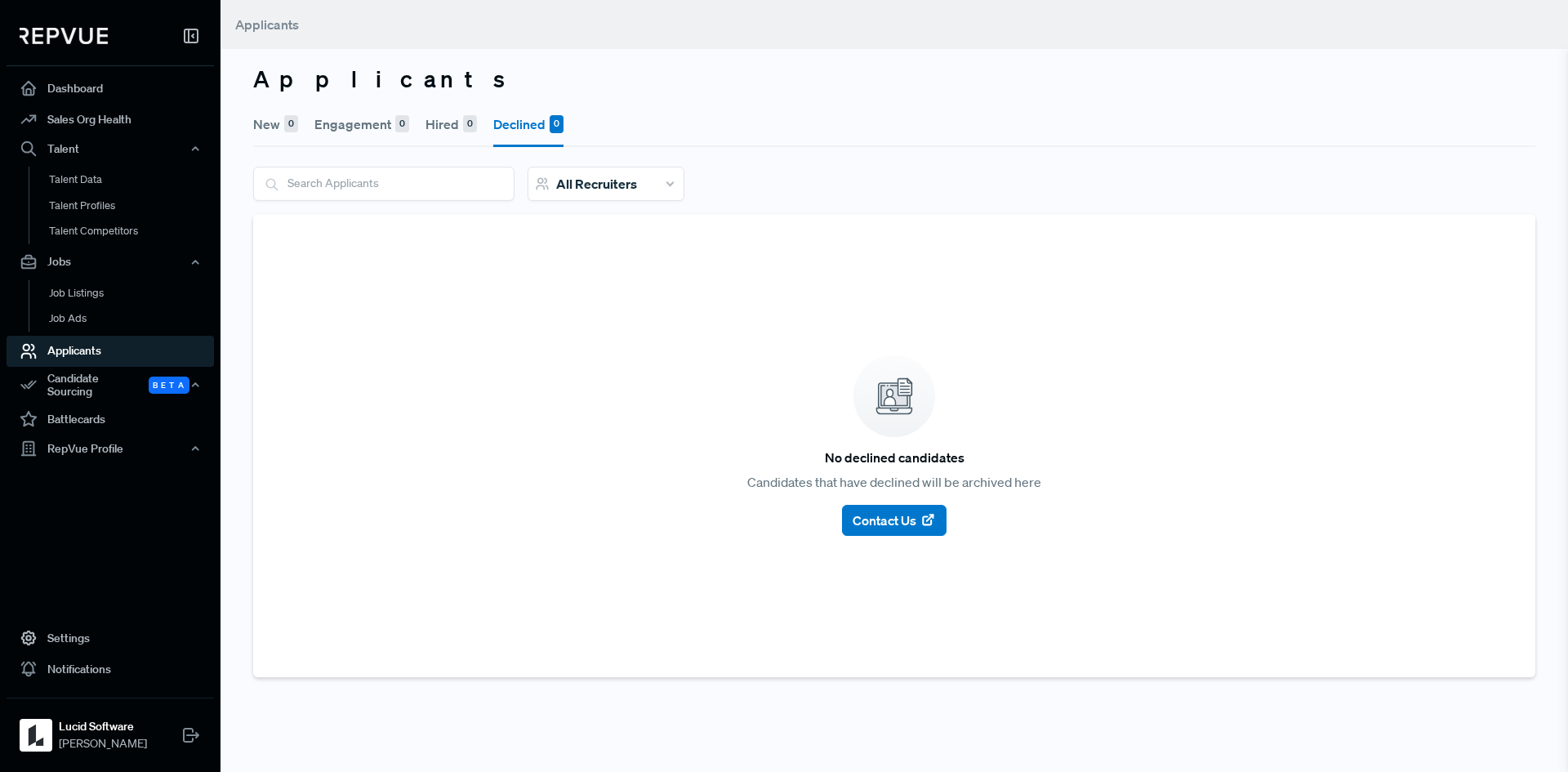
click at [265, 133] on button "New 0" at bounding box center [275, 124] width 45 height 46
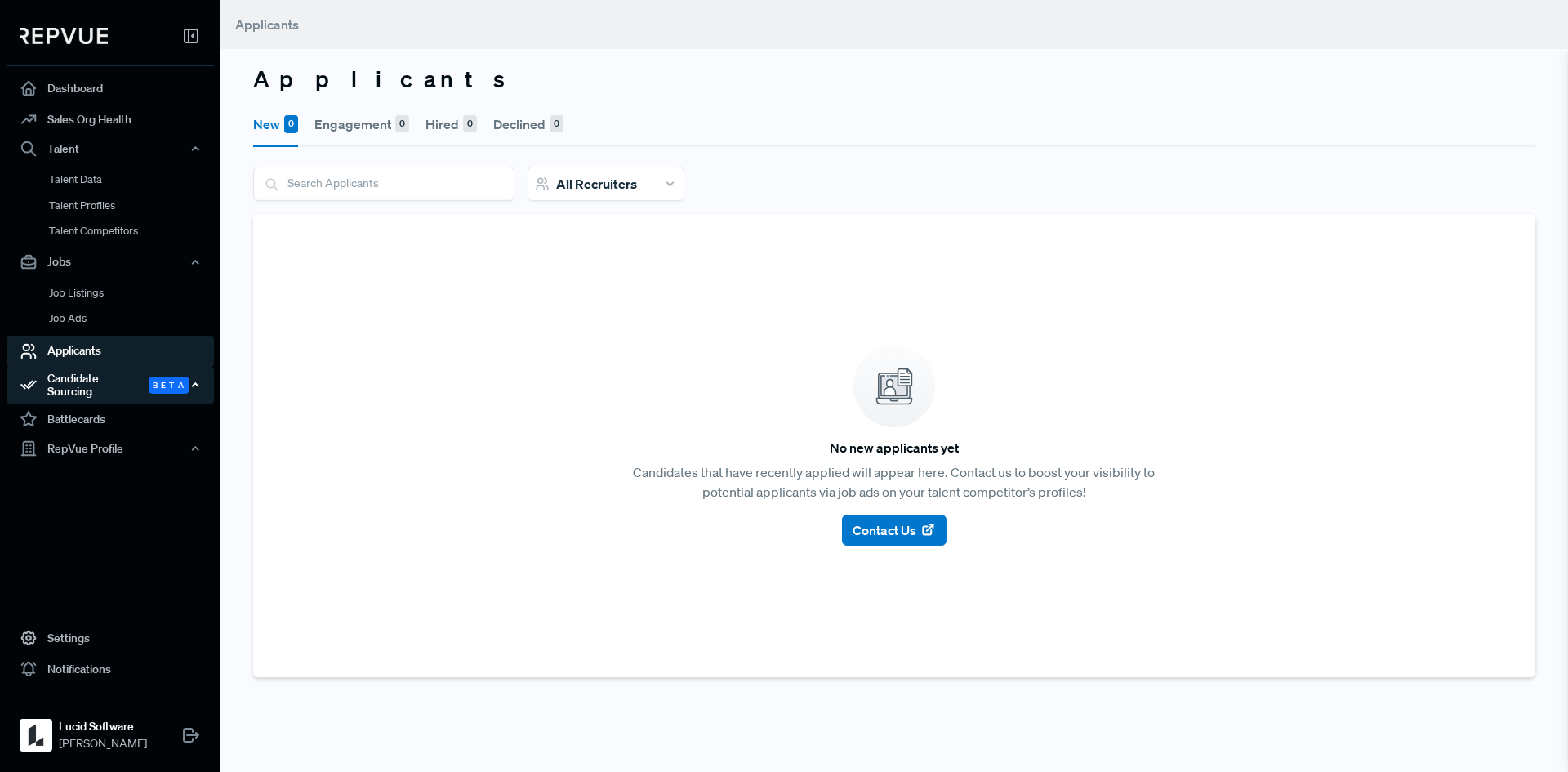
click at [108, 377] on div "Candidate Sourcing Beta" at bounding box center [110, 385] width 207 height 37
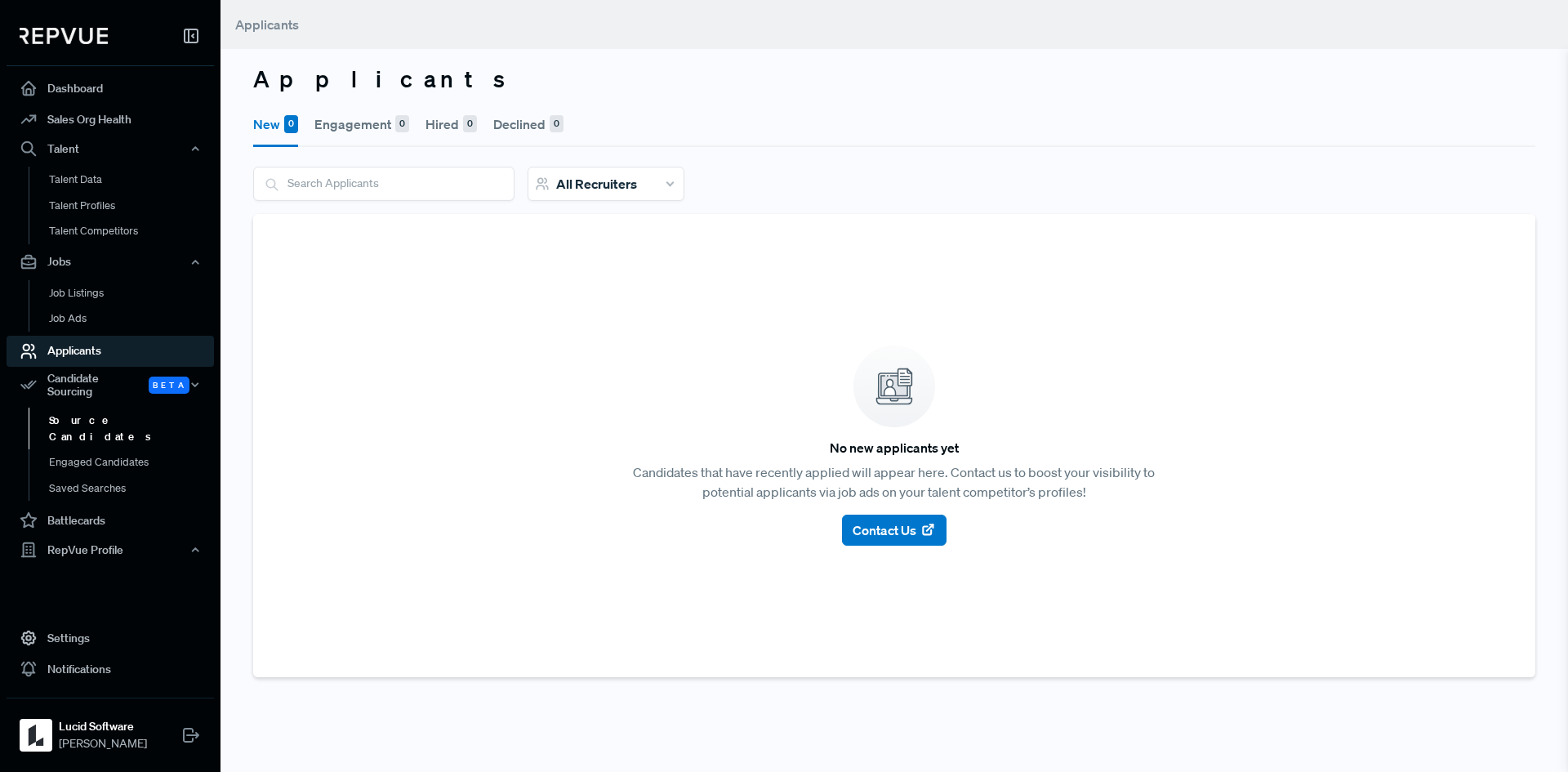
click at [102, 407] on link "Source Candidates" at bounding box center [132, 428] width 207 height 42
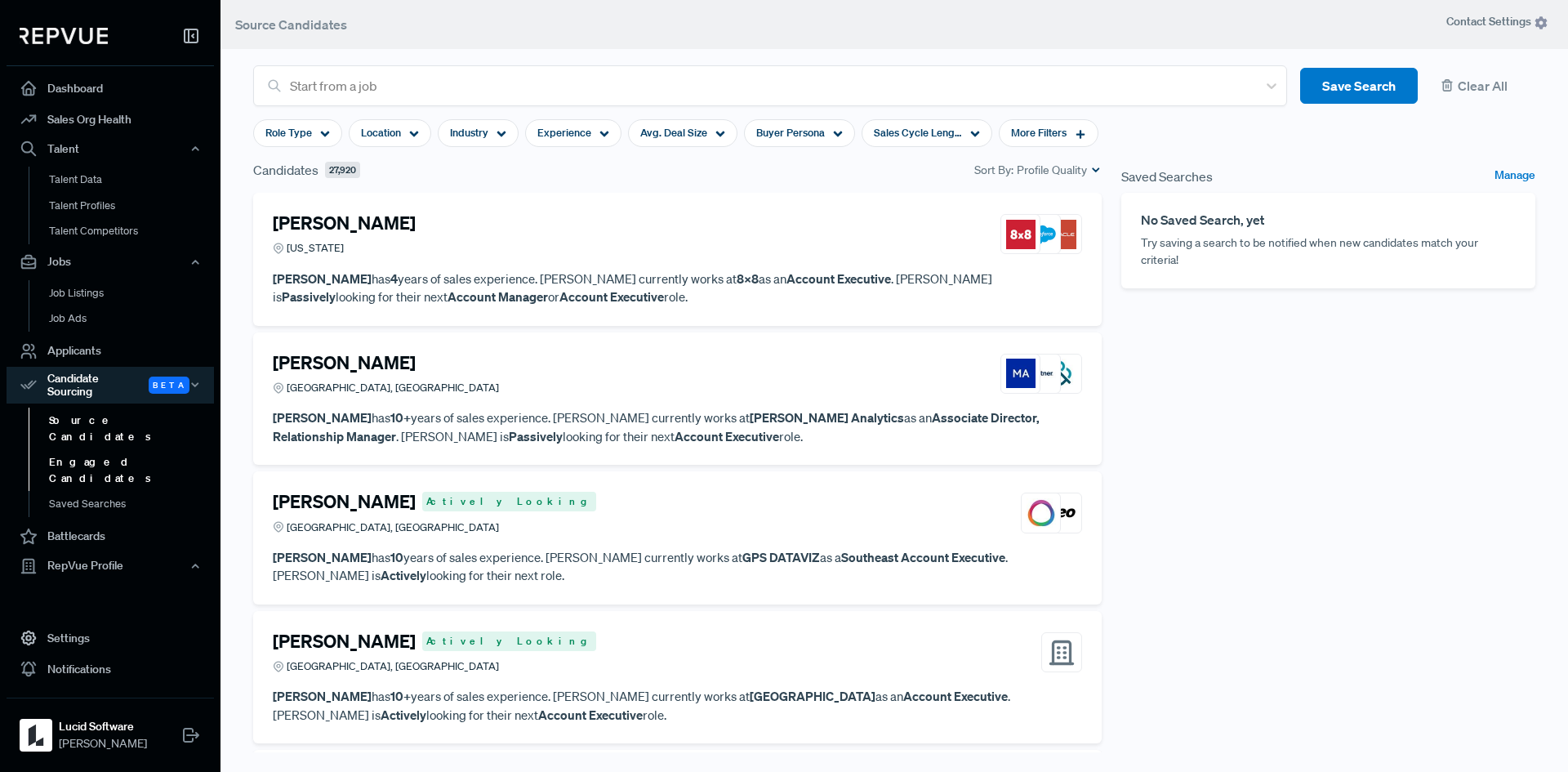
click at [118, 449] on link "Engaged Candidates" at bounding box center [132, 470] width 207 height 42
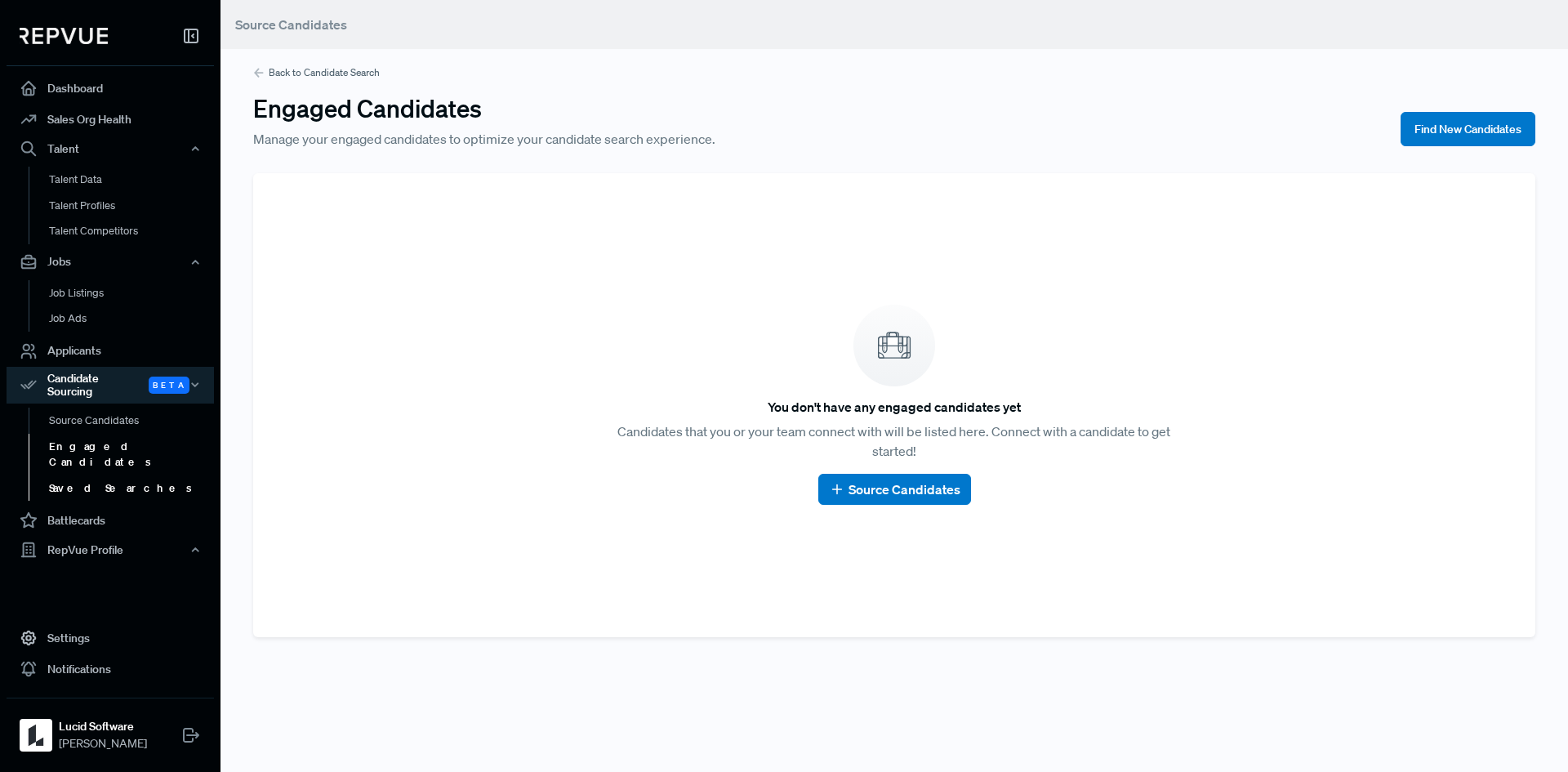
click at [107, 475] on link "Saved Searches" at bounding box center [132, 488] width 207 height 26
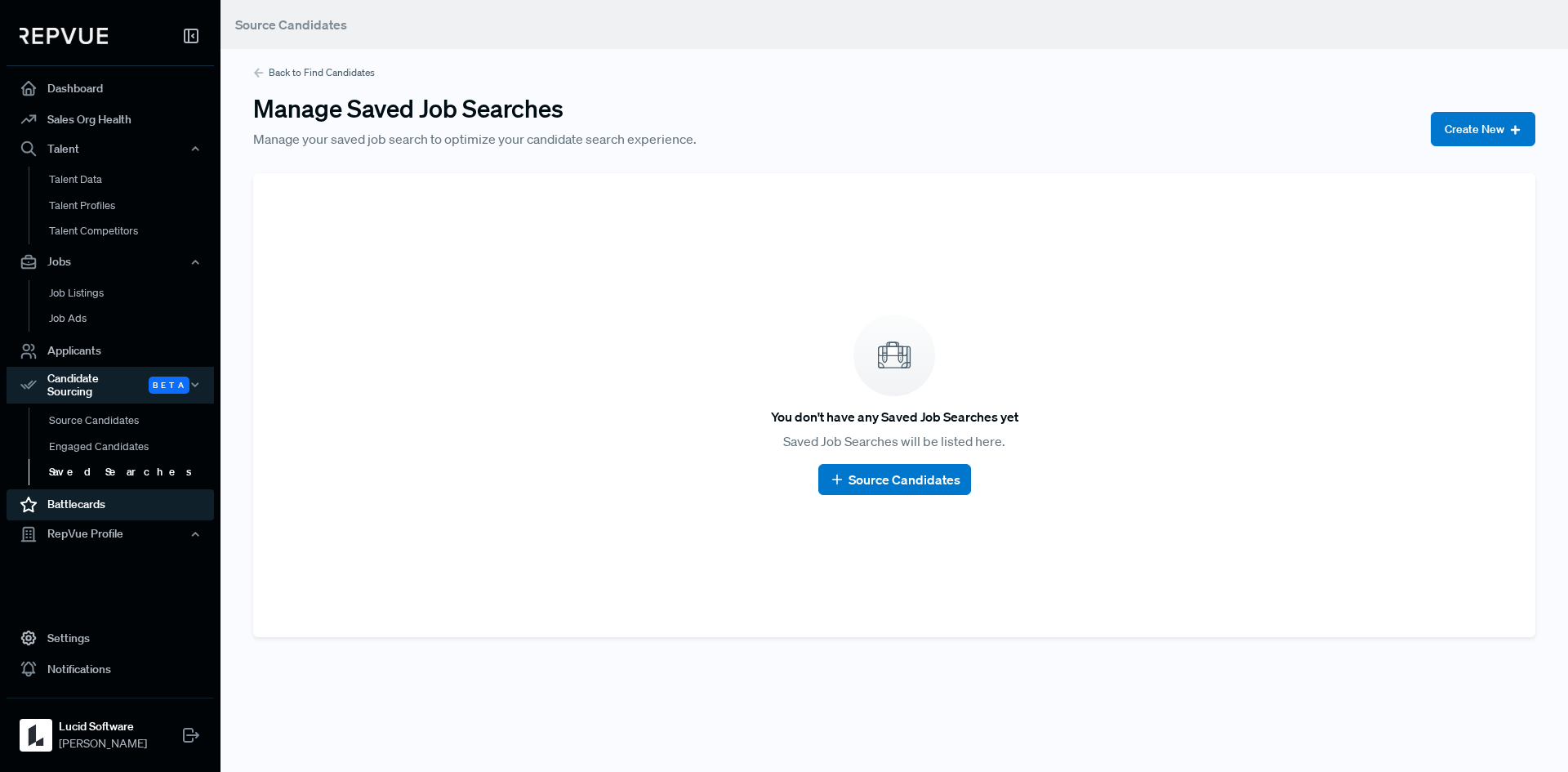
click at [104, 501] on link "Battlecards" at bounding box center [110, 504] width 207 height 31
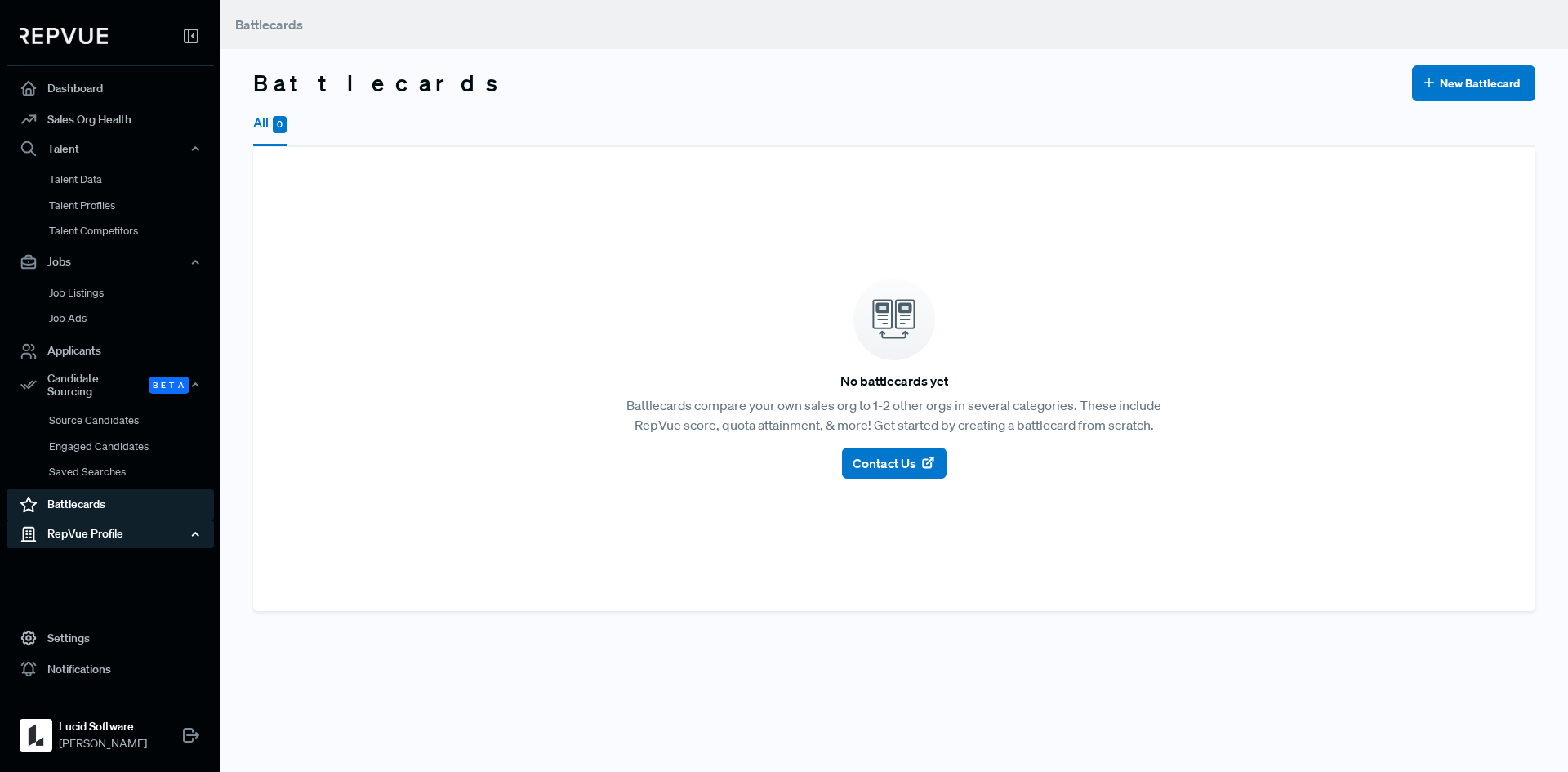
click at [95, 521] on div "RepVue Profile" at bounding box center [110, 533] width 207 height 28
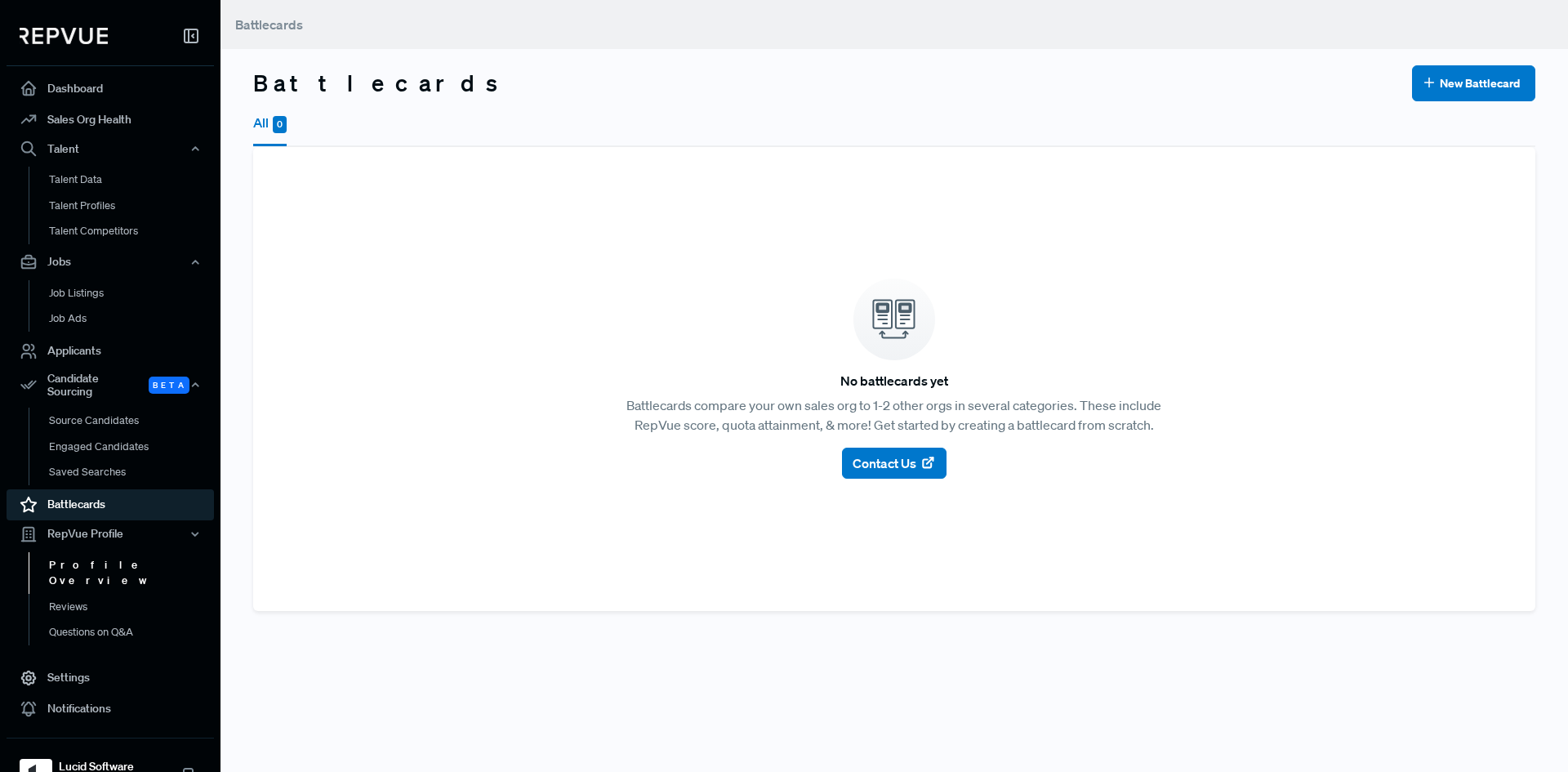
click at [86, 556] on link "Profile Overview" at bounding box center [132, 573] width 207 height 42
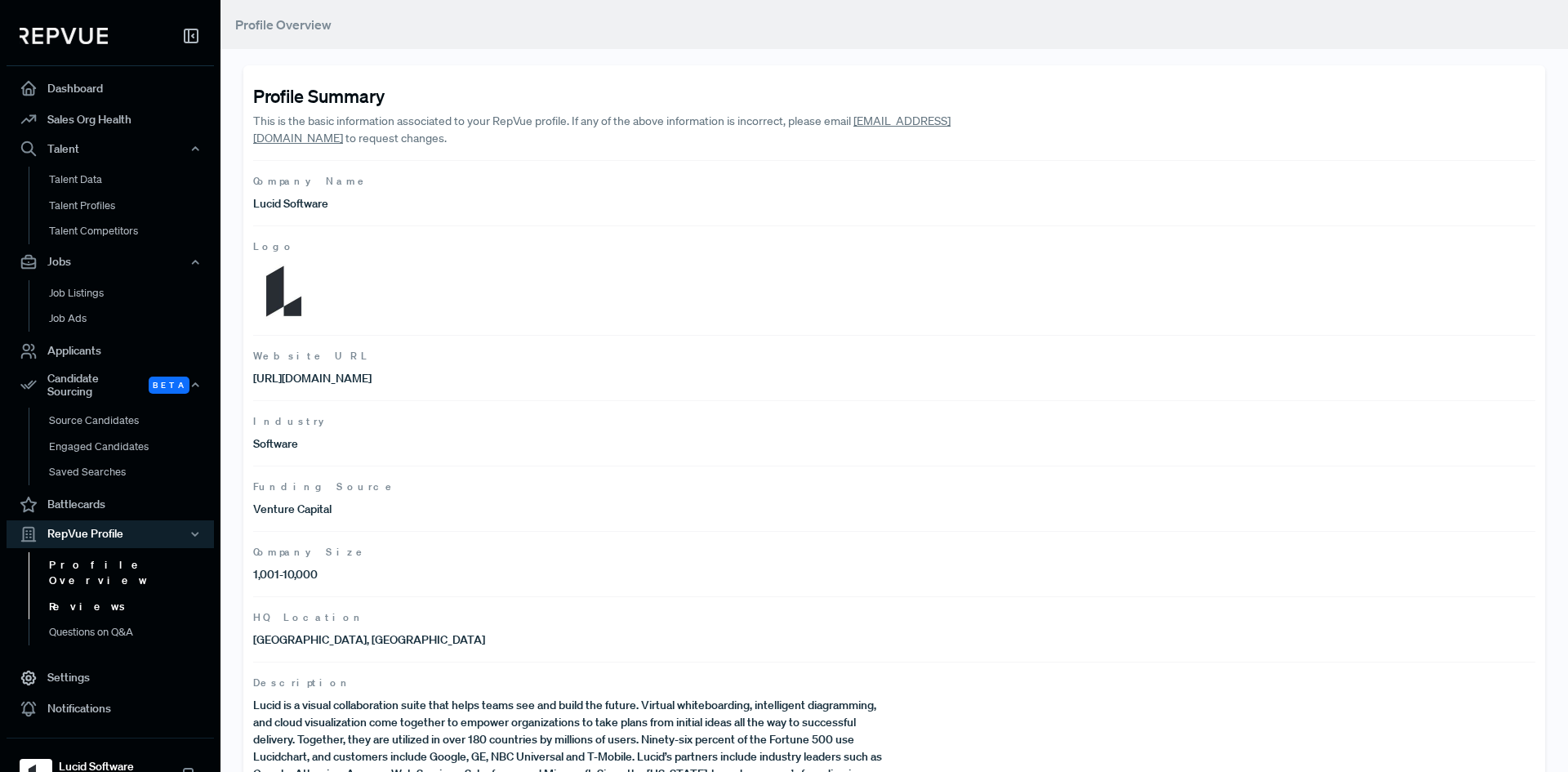
click at [71, 594] on link "Reviews" at bounding box center [132, 607] width 207 height 26
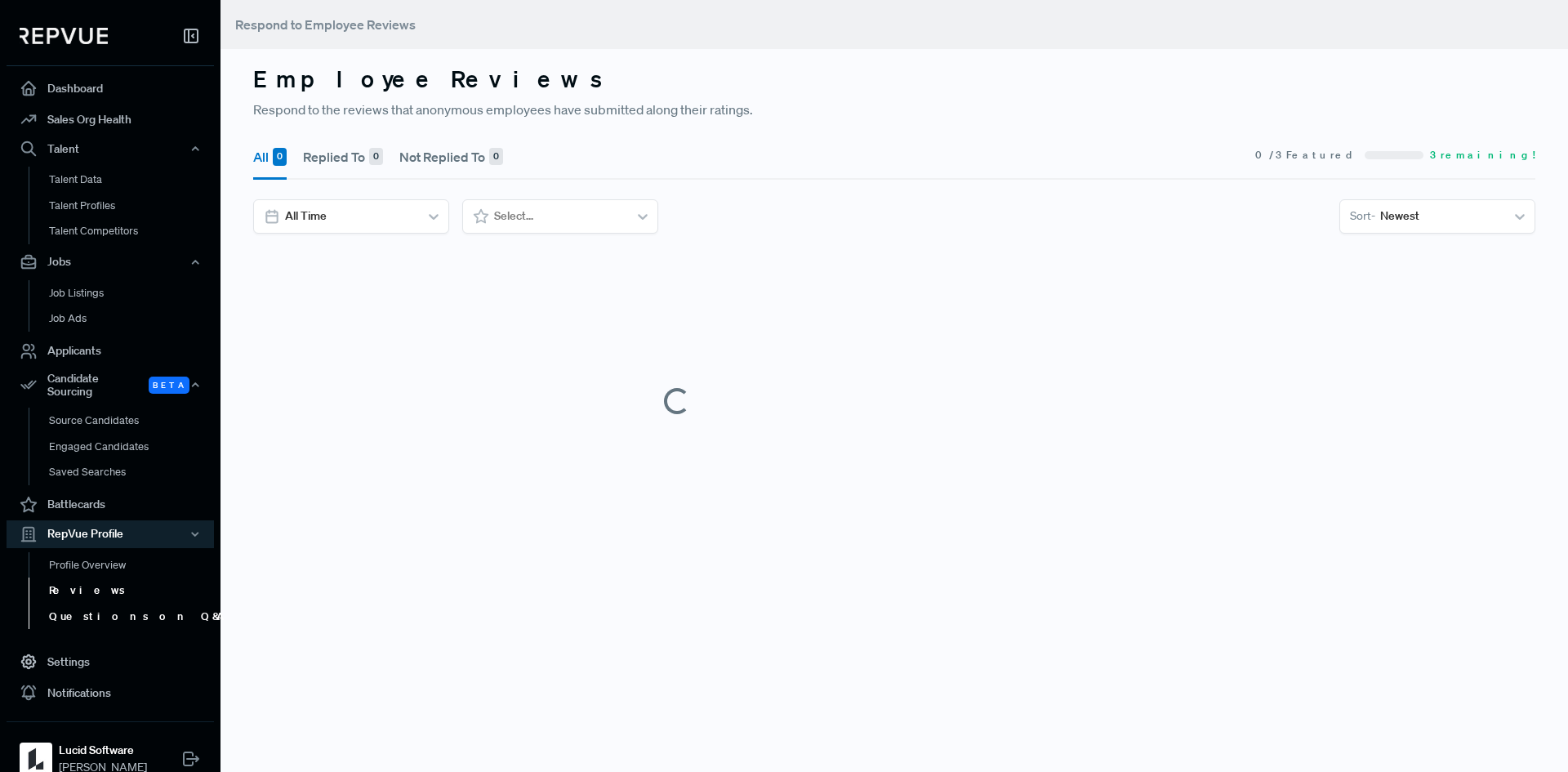
click at [92, 607] on link "Questions on Q&A" at bounding box center [132, 616] width 207 height 26
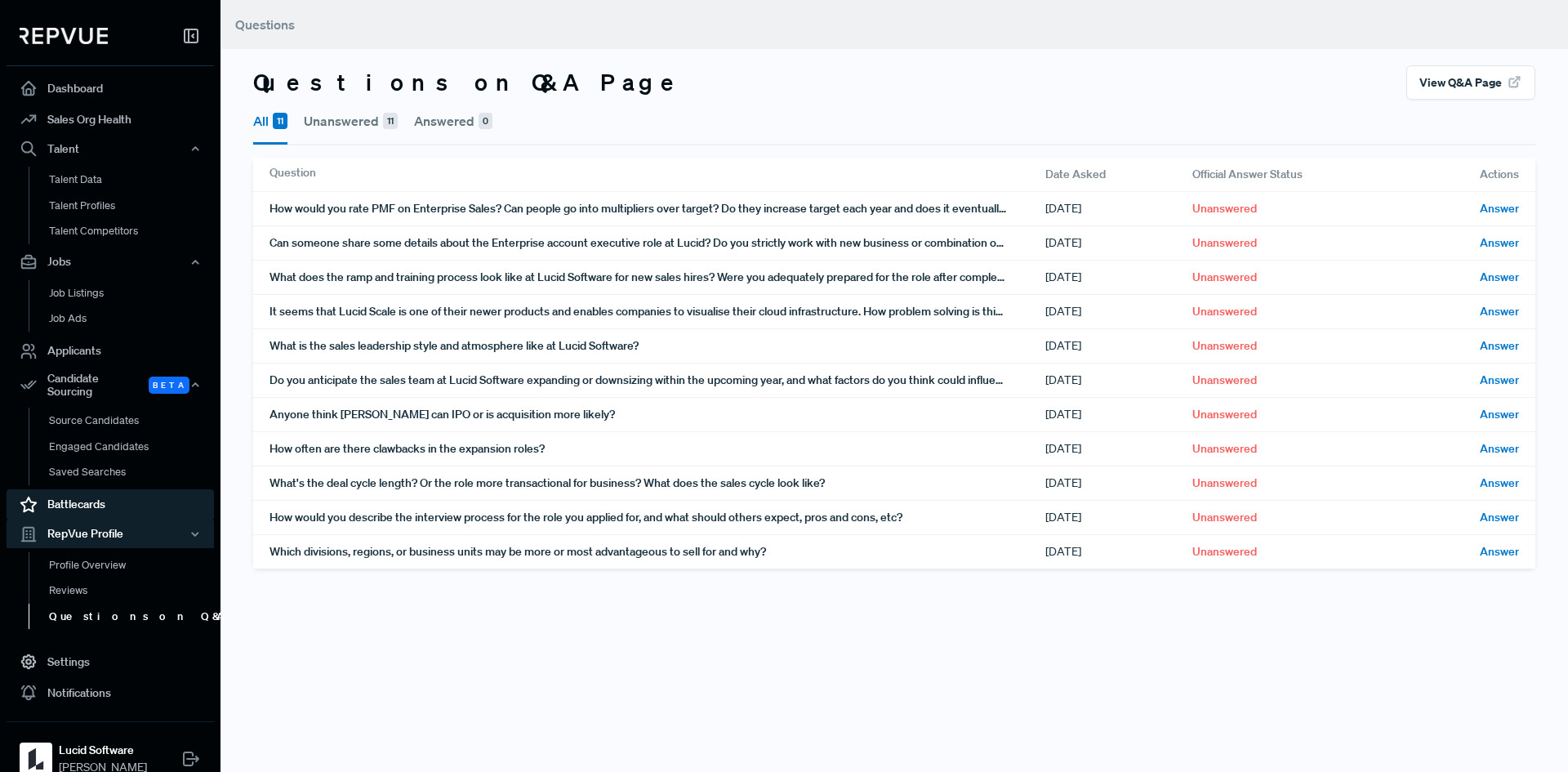
click at [99, 492] on link "Battlecards" at bounding box center [110, 504] width 207 height 31
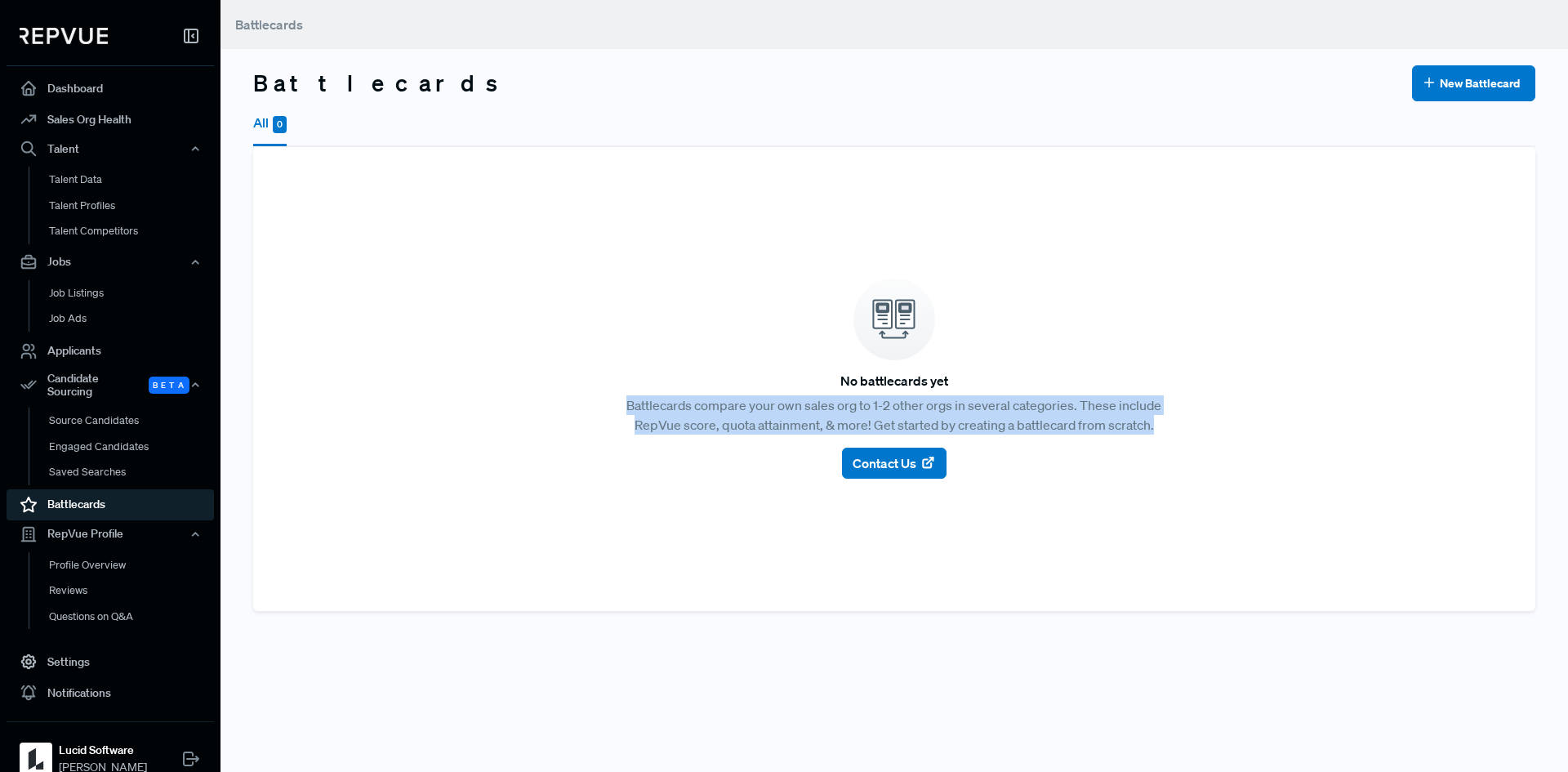
drag, startPoint x: 1150, startPoint y: 430, endPoint x: 597, endPoint y: 408, distance: 553.4
click at [597, 408] on article "No battlecards yet Battlecards compare your own sales org to 1-2 other orgs in …" at bounding box center [894, 379] width 1243 height 424
click at [1034, 497] on article "No battlecards yet Battlecards compare your own sales org to 1-2 other orgs in …" at bounding box center [894, 379] width 1243 height 424
drag, startPoint x: 1158, startPoint y: 428, endPoint x: 600, endPoint y: 409, distance: 558.3
click at [600, 409] on article "No battlecards yet Battlecards compare your own sales org to 1-2 other orgs in …" at bounding box center [894, 379] width 1243 height 424
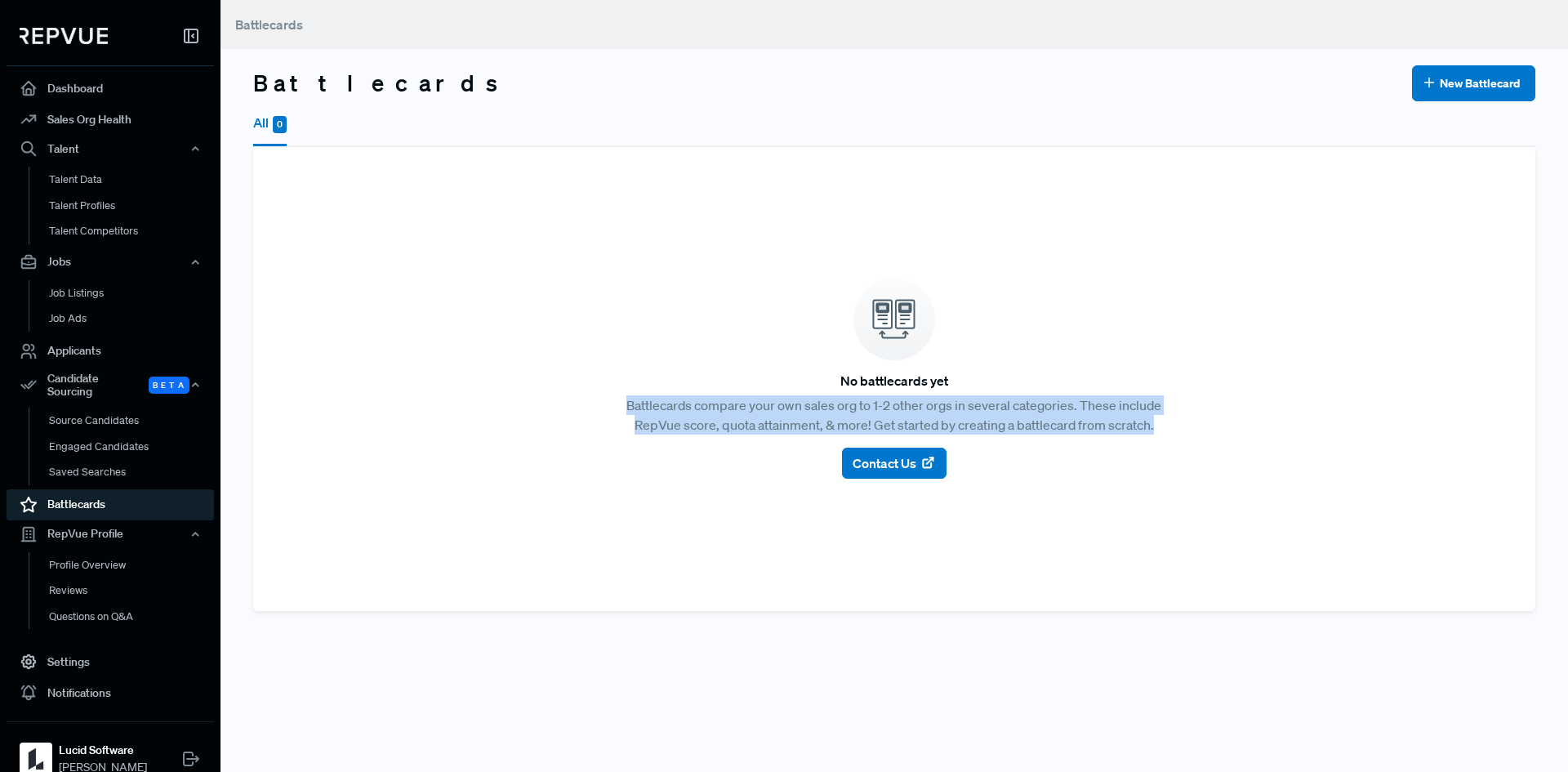
click at [600, 409] on article "No battlecards yet Battlecards compare your own sales org to 1-2 other orgs in …" at bounding box center [894, 379] width 1243 height 424
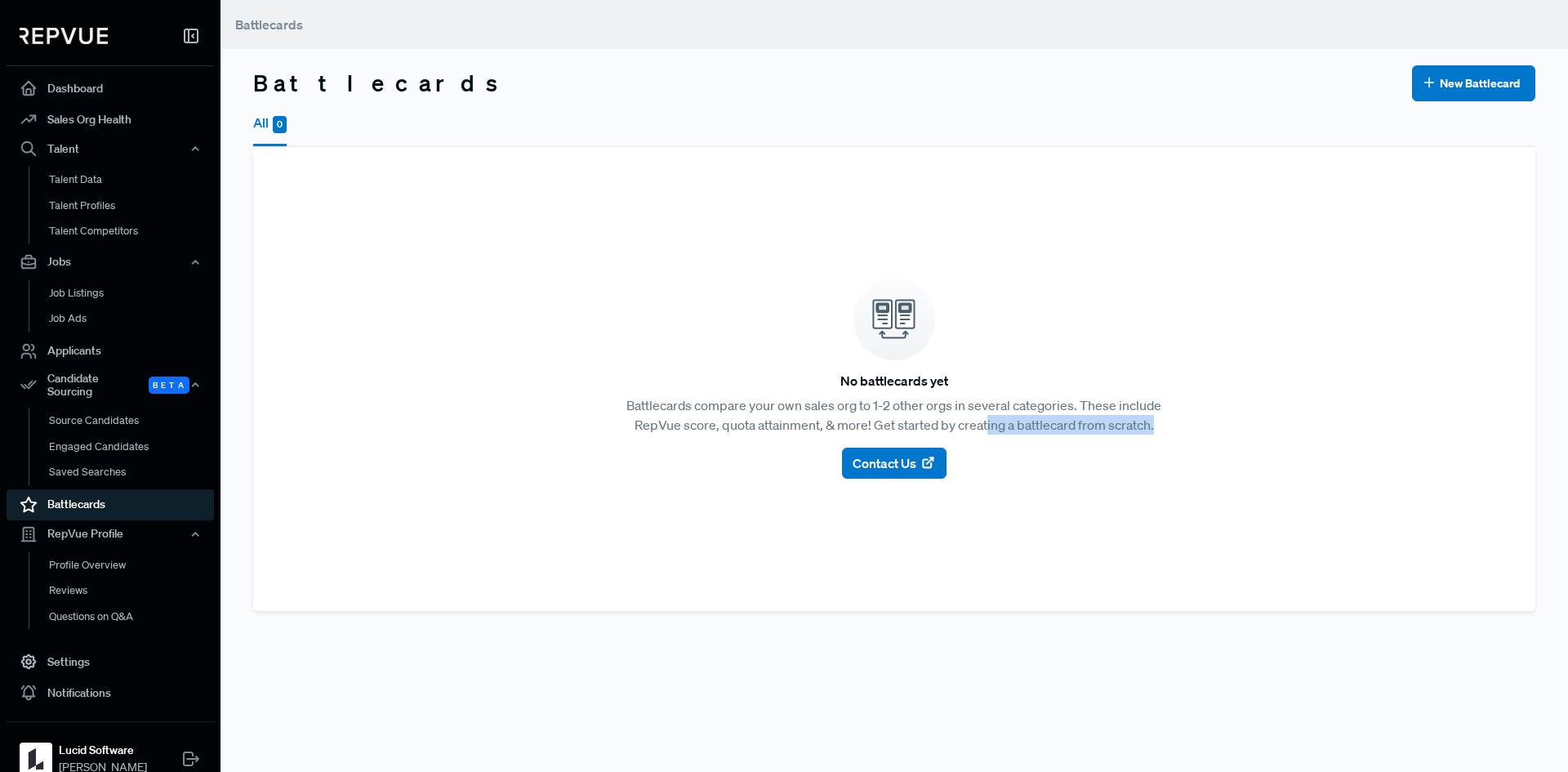
drag, startPoint x: 979, startPoint y: 425, endPoint x: 1244, endPoint y: 430, distance: 265.0
click at [1244, 430] on article "No battlecards yet Battlecards compare your own sales org to 1-2 other orgs in …" at bounding box center [894, 379] width 1243 height 424
click at [1241, 431] on article "No battlecards yet Battlecards compare your own sales org to 1-2 other orgs in …" at bounding box center [894, 379] width 1243 height 424
click at [919, 461] on icon at bounding box center [927, 463] width 16 height 16
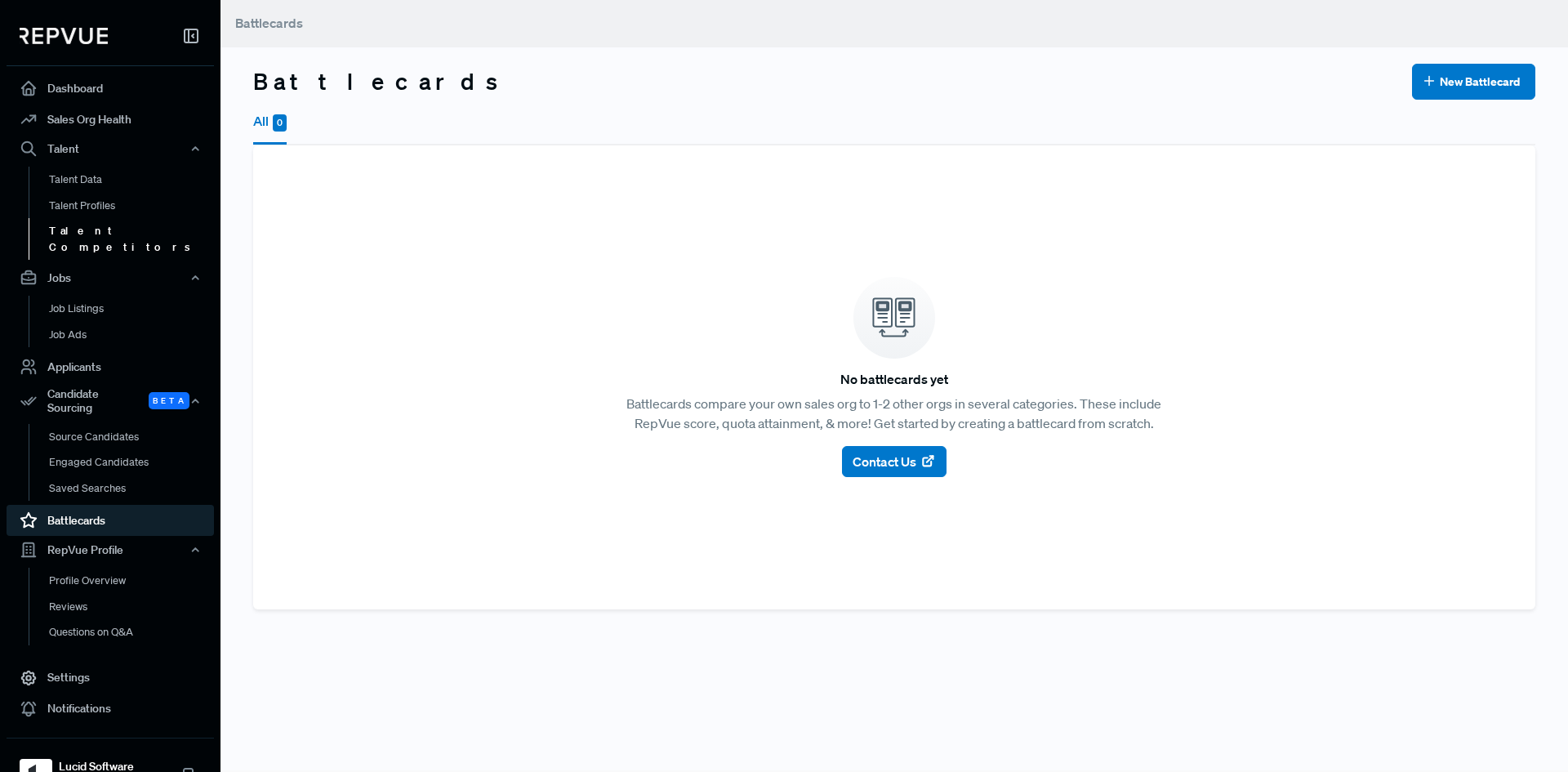
click at [86, 219] on link "Talent Competitors" at bounding box center [132, 239] width 207 height 42
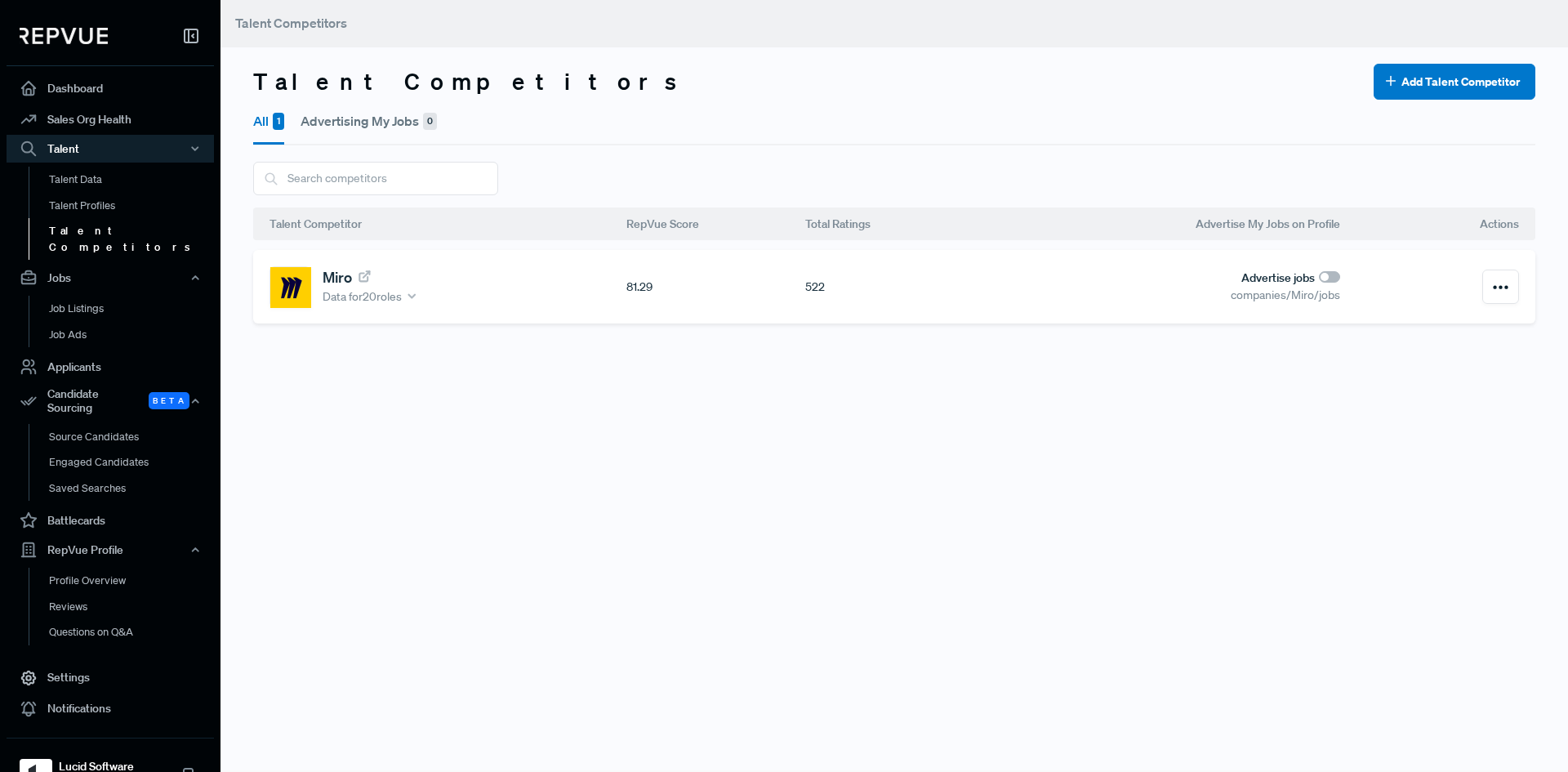
click at [472, 304] on div "Miro Data for 20 roles" at bounding box center [447, 286] width 357 height 41
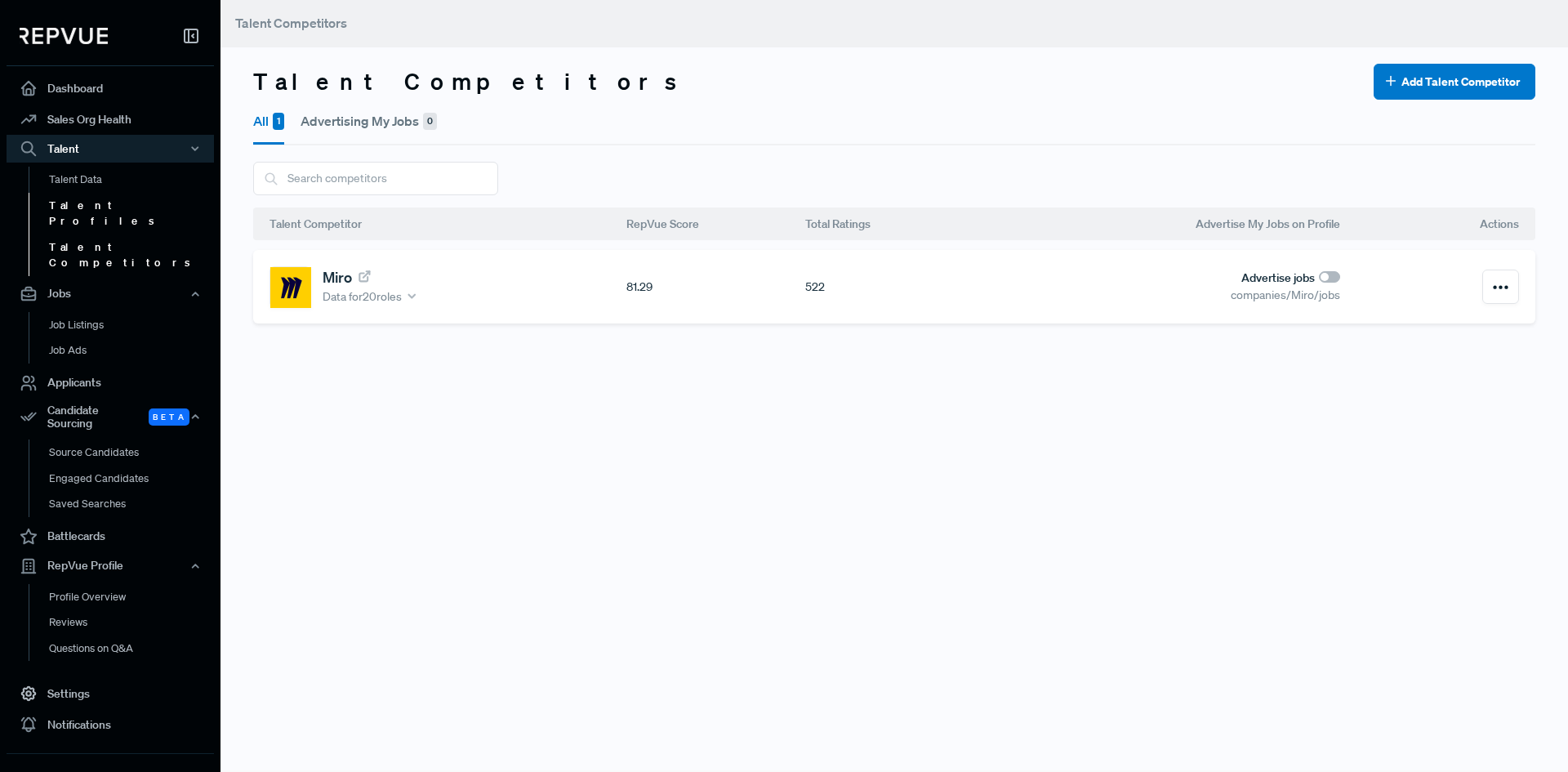
click at [89, 205] on link "Talent Profiles" at bounding box center [132, 213] width 207 height 42
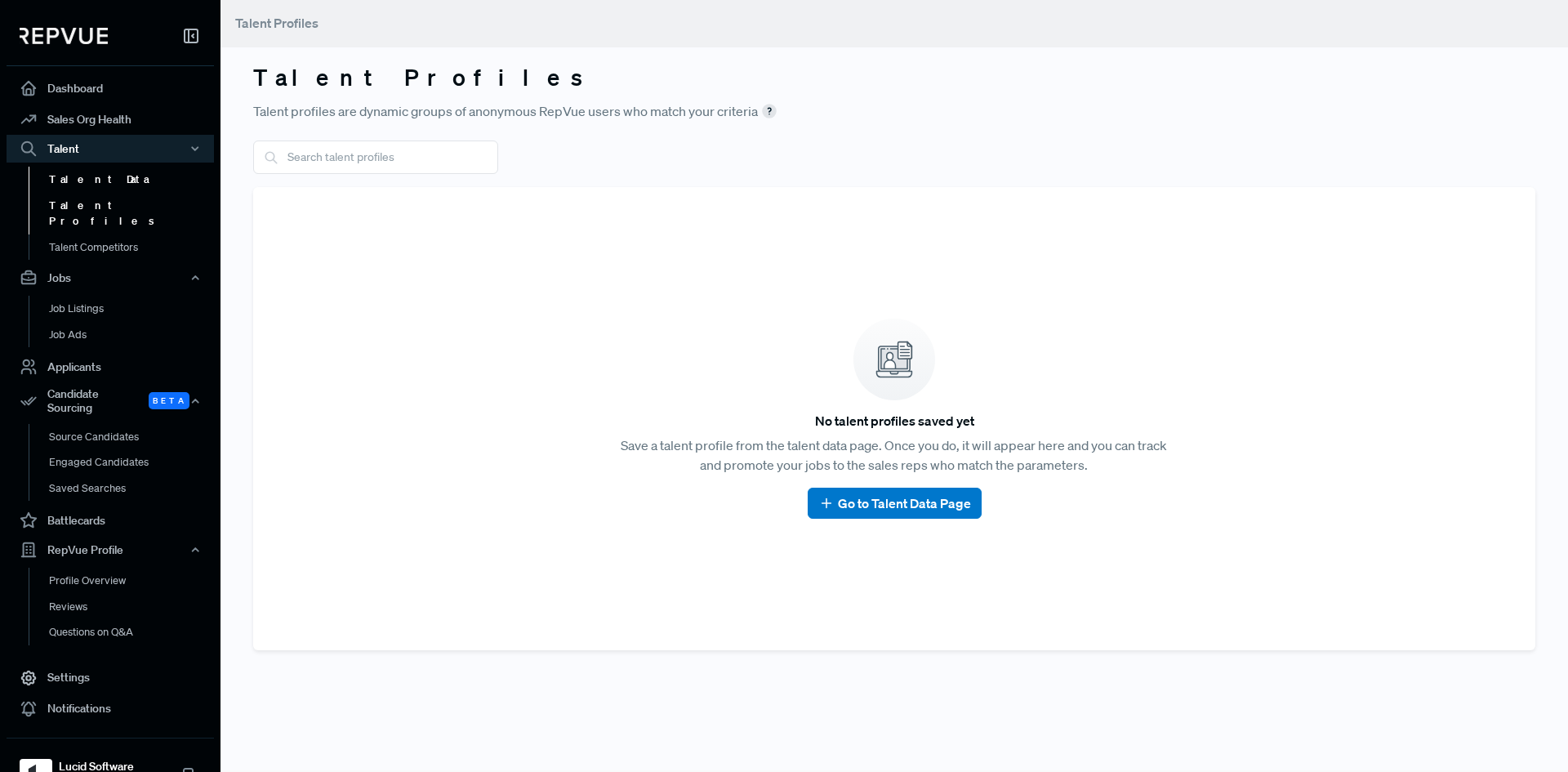
click at [84, 171] on link "Talent Data" at bounding box center [132, 180] width 207 height 26
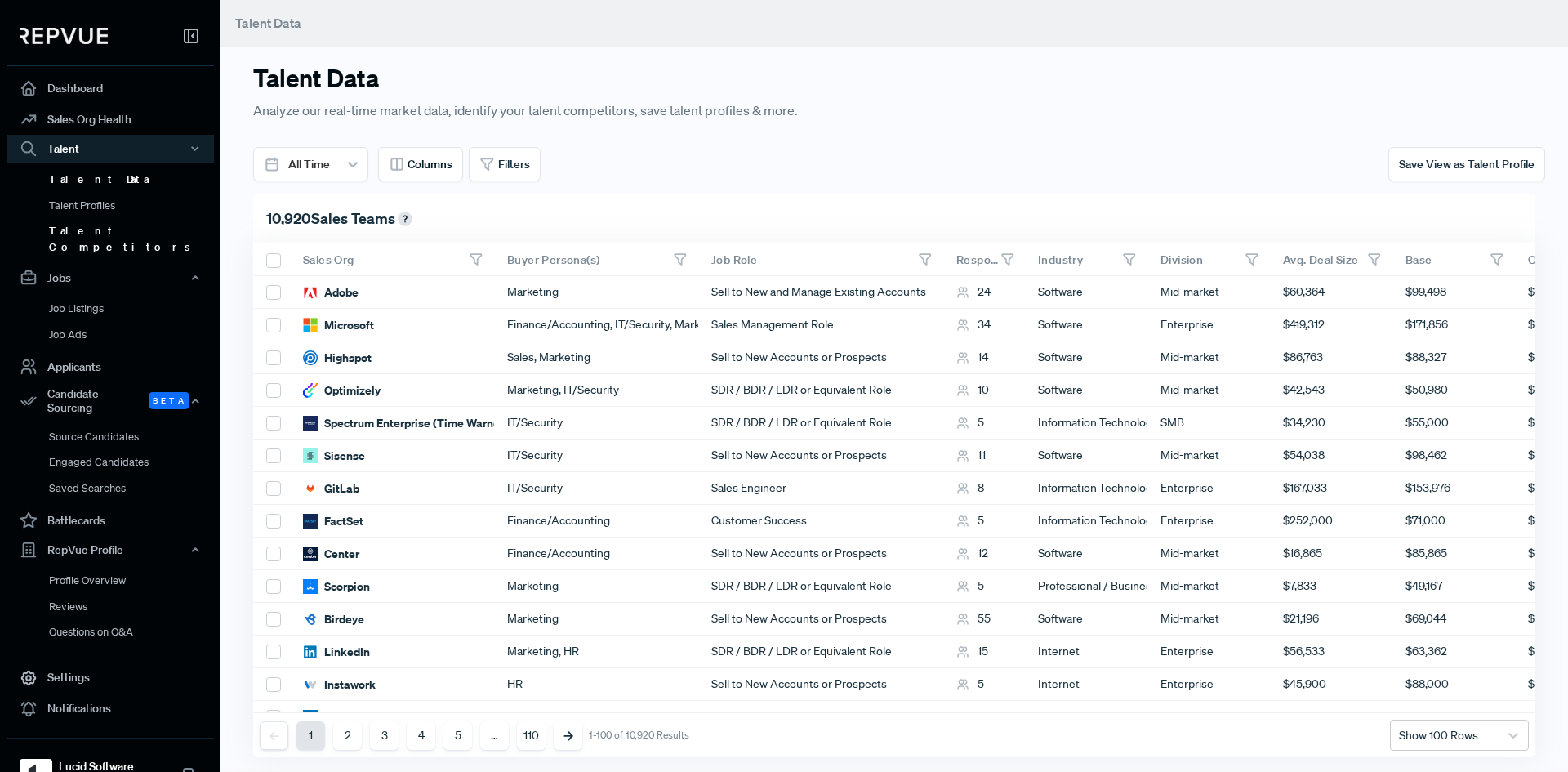
click at [124, 232] on link "Talent Competitors" at bounding box center [132, 239] width 207 height 42
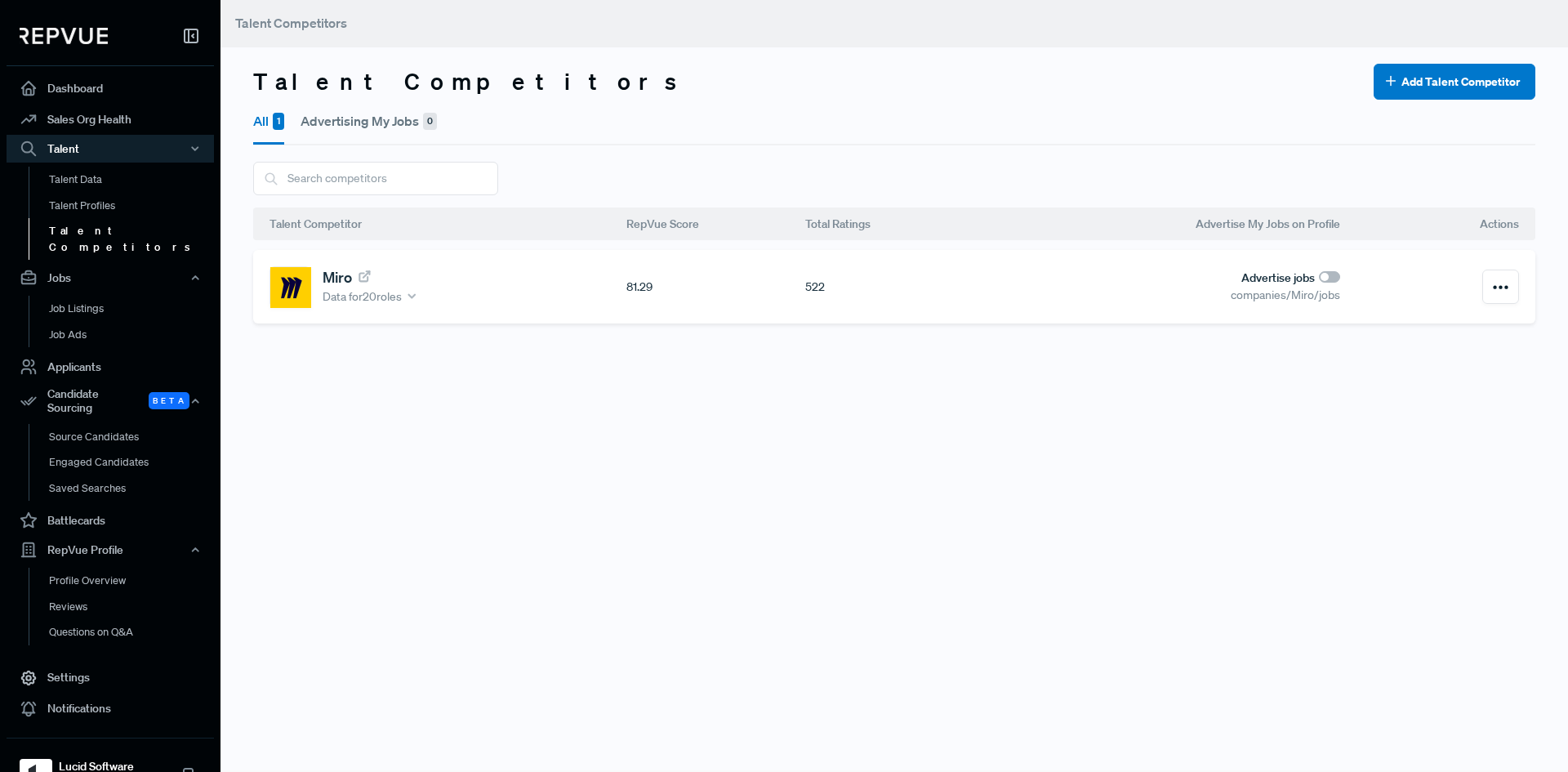
click at [332, 285] on link "Miro" at bounding box center [348, 276] width 49 height 18
click at [508, 446] on div "Talent Competitors Talent Competitors Add Talent Competitor All 1 Advertising M…" at bounding box center [894, 384] width 1347 height 772
click at [104, 504] on link "Battlecards" at bounding box center [110, 520] width 207 height 31
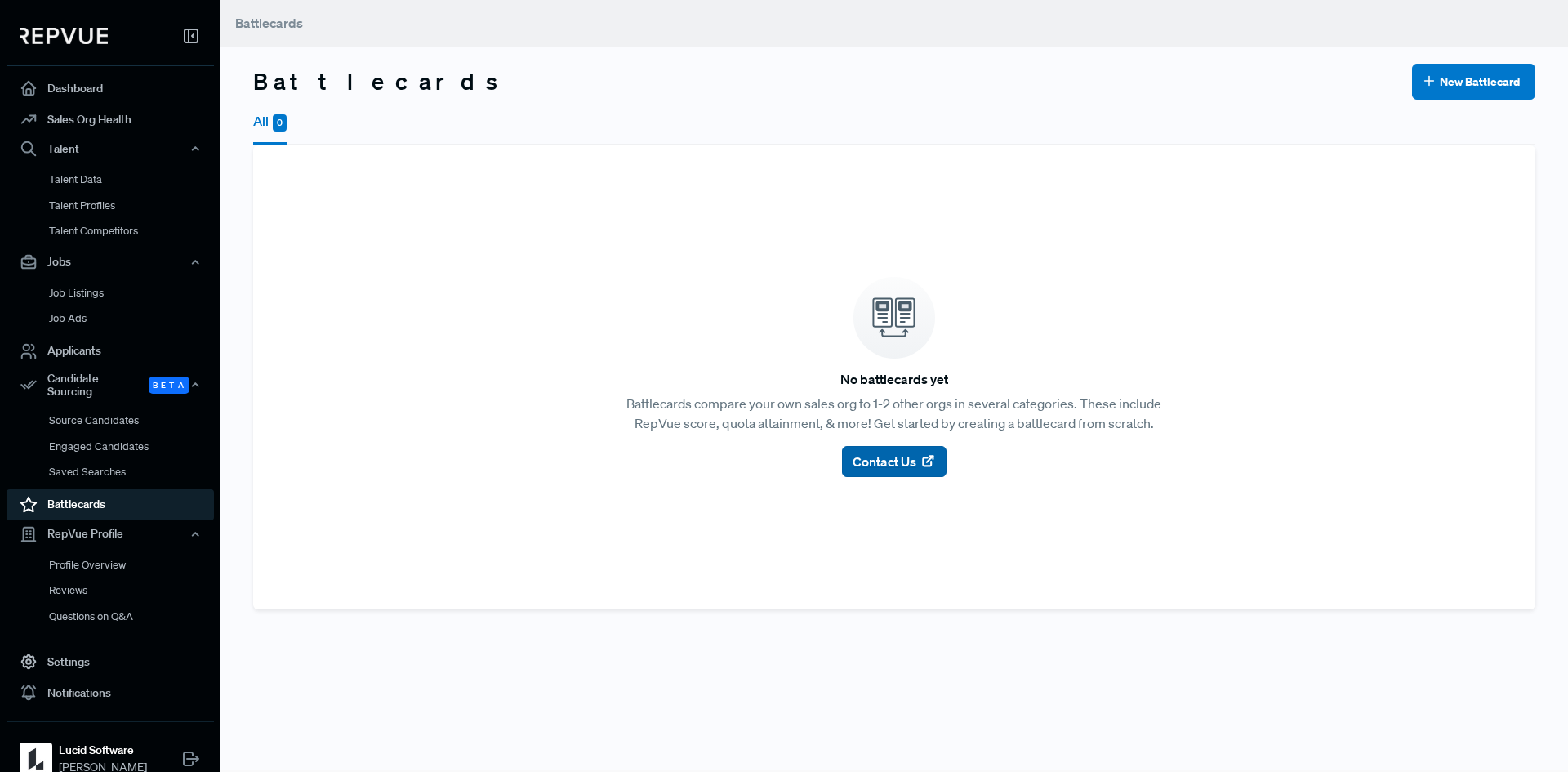
click at [890, 453] on span "Contact Us" at bounding box center [885, 461] width 64 height 20
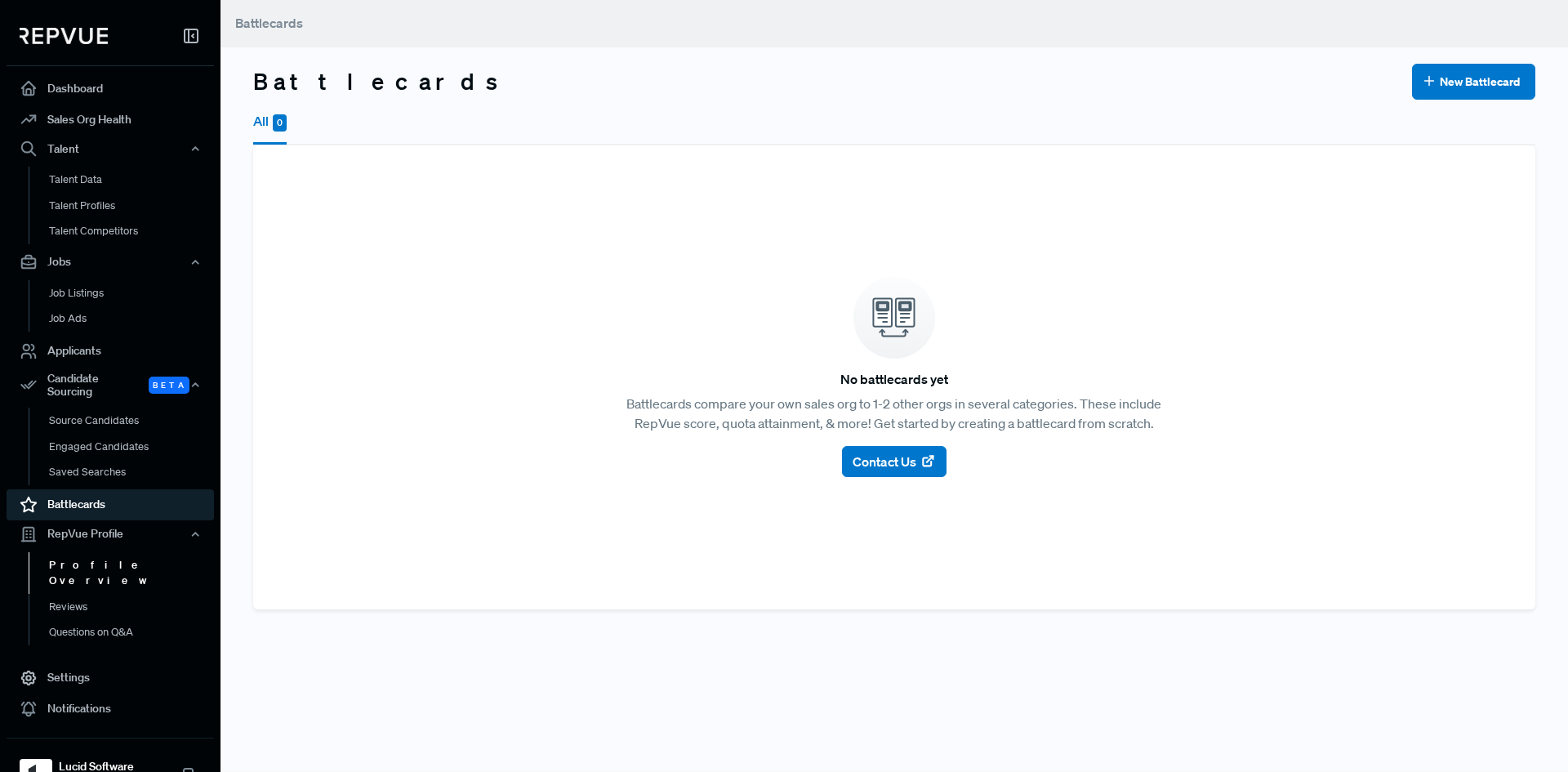
click at [118, 553] on link "Profile Overview" at bounding box center [132, 573] width 207 height 42
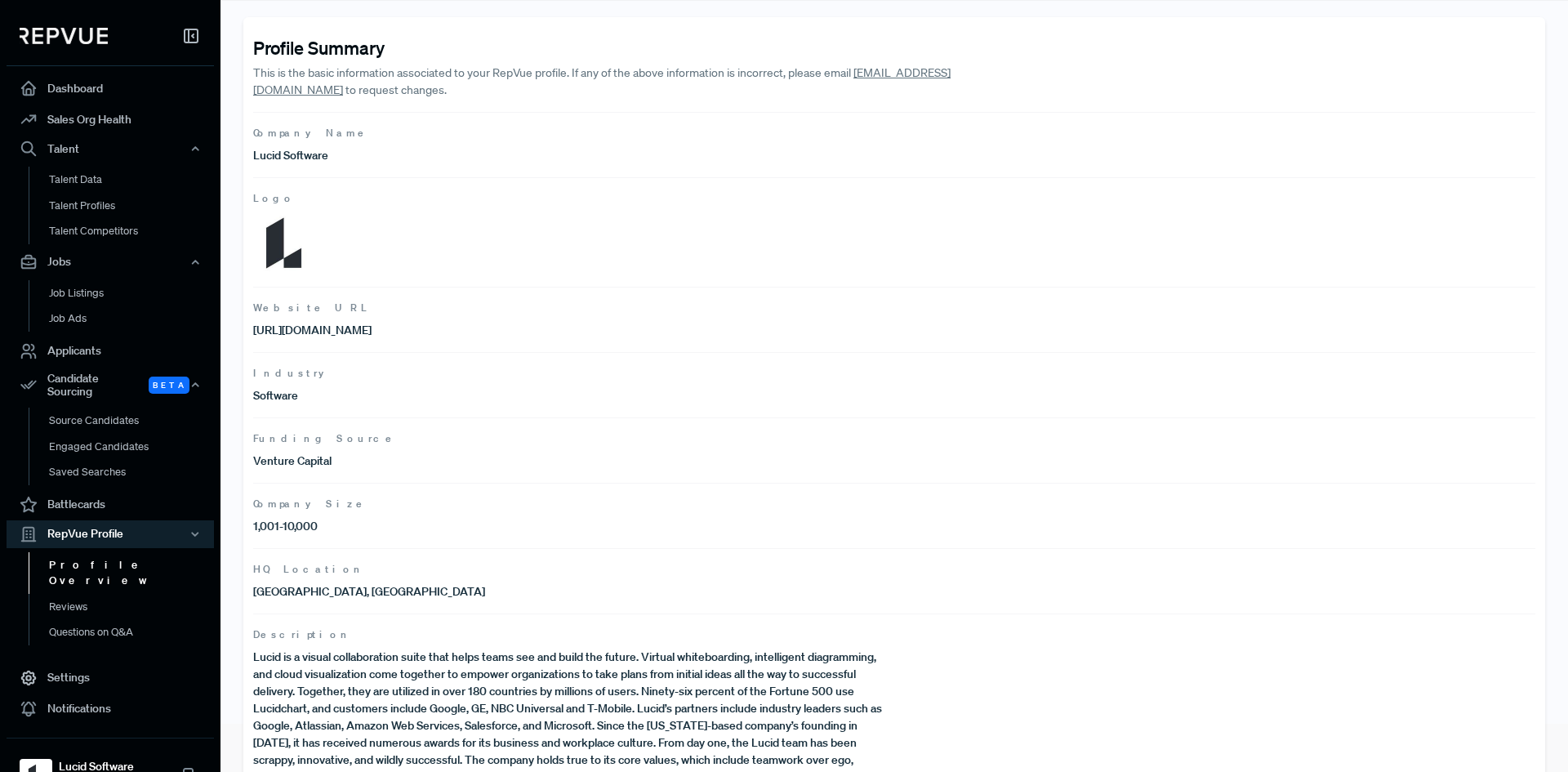
scroll to position [95, 0]
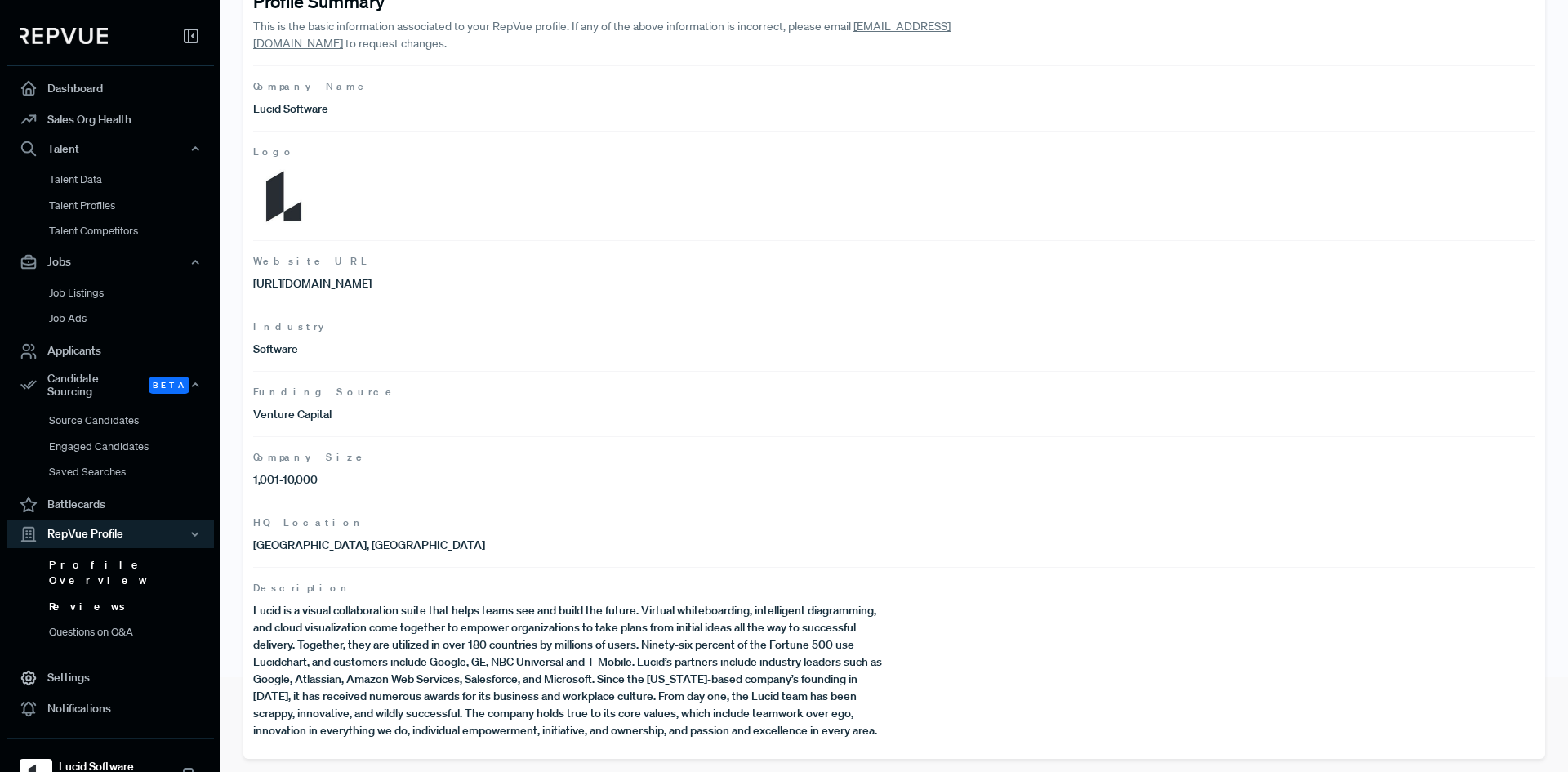
click at [93, 594] on link "Reviews" at bounding box center [132, 607] width 207 height 26
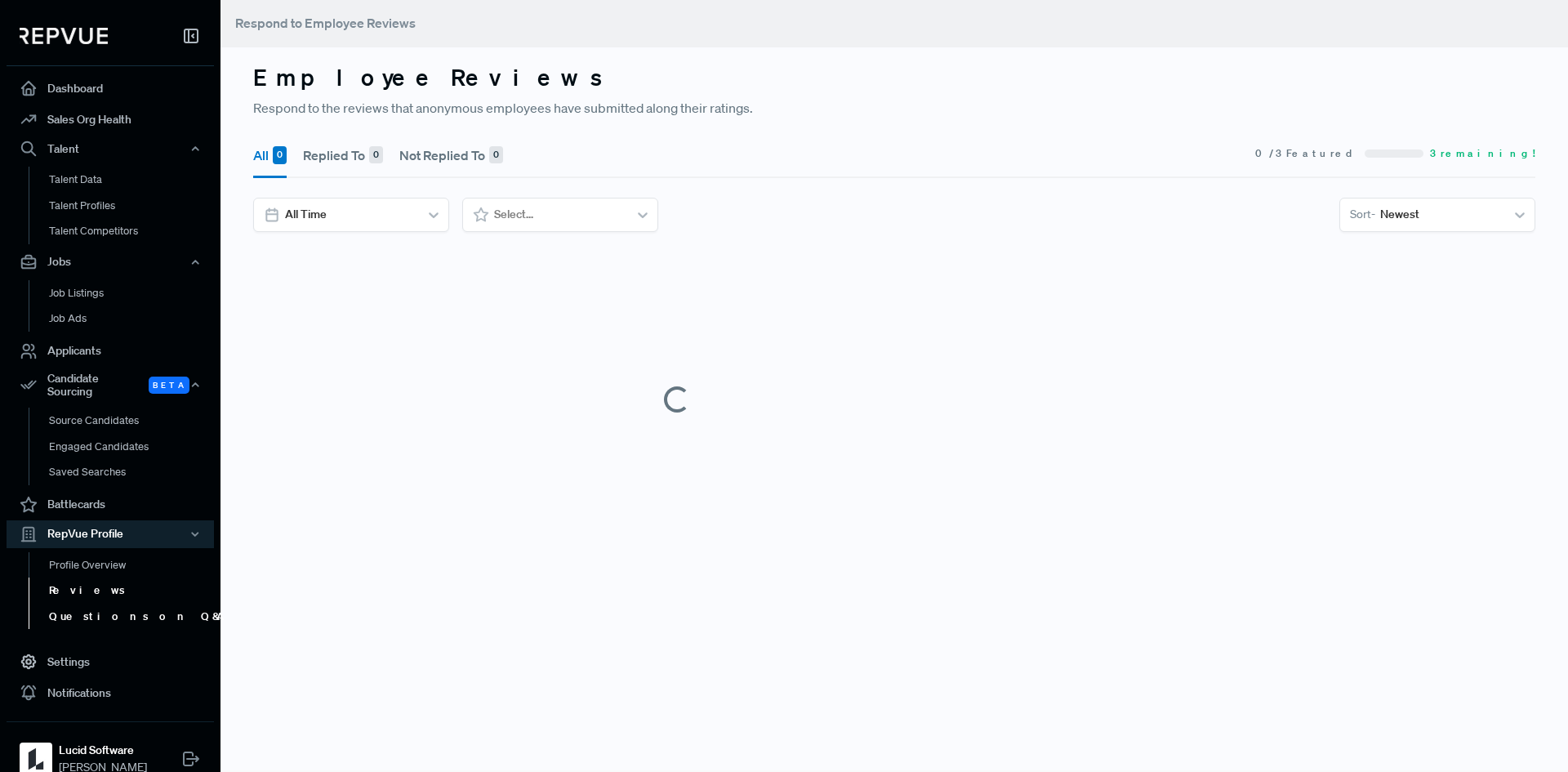
scroll to position [95, 0]
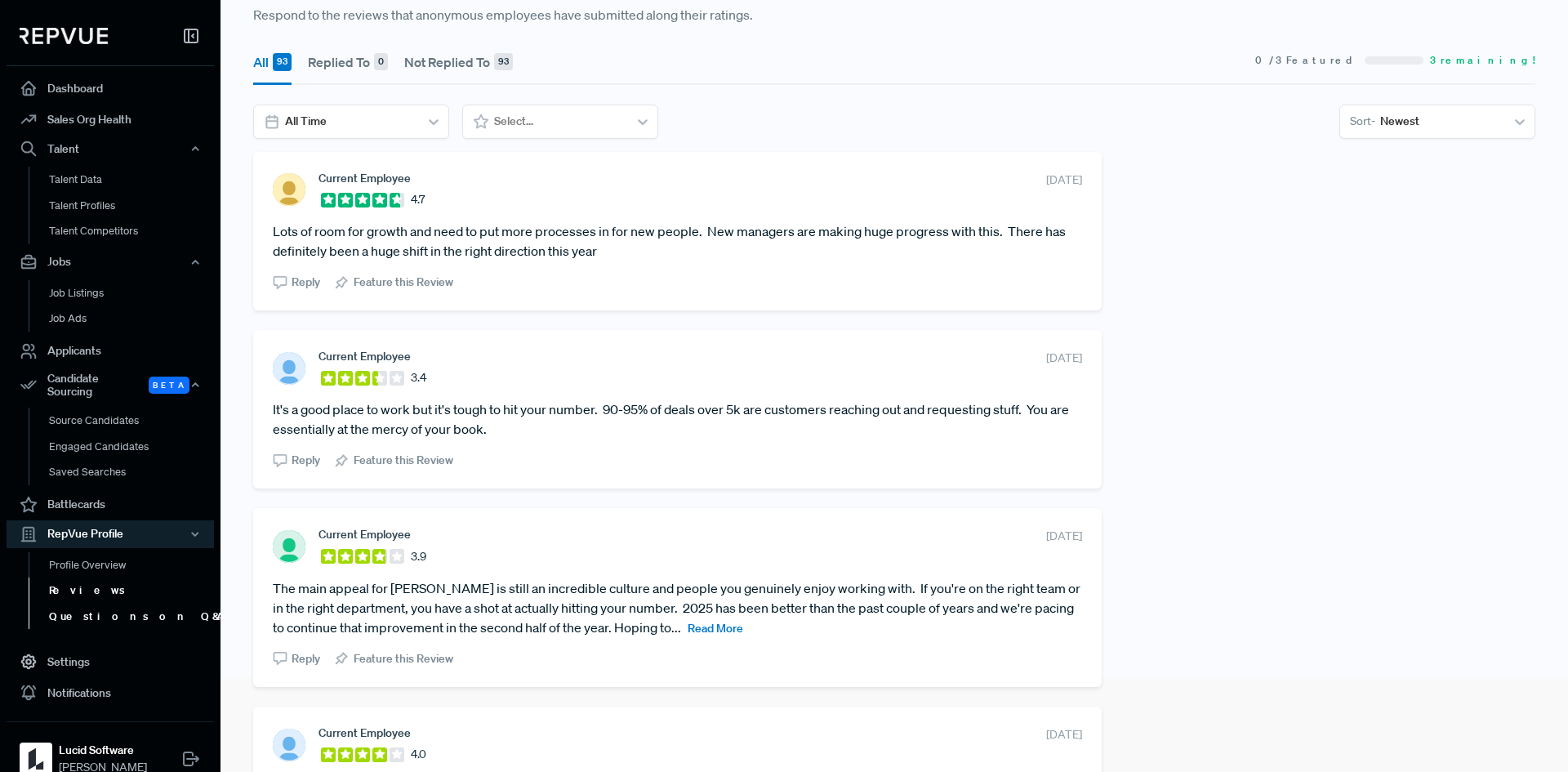
click at [112, 603] on link "Questions on Q&A" at bounding box center [132, 616] width 207 height 26
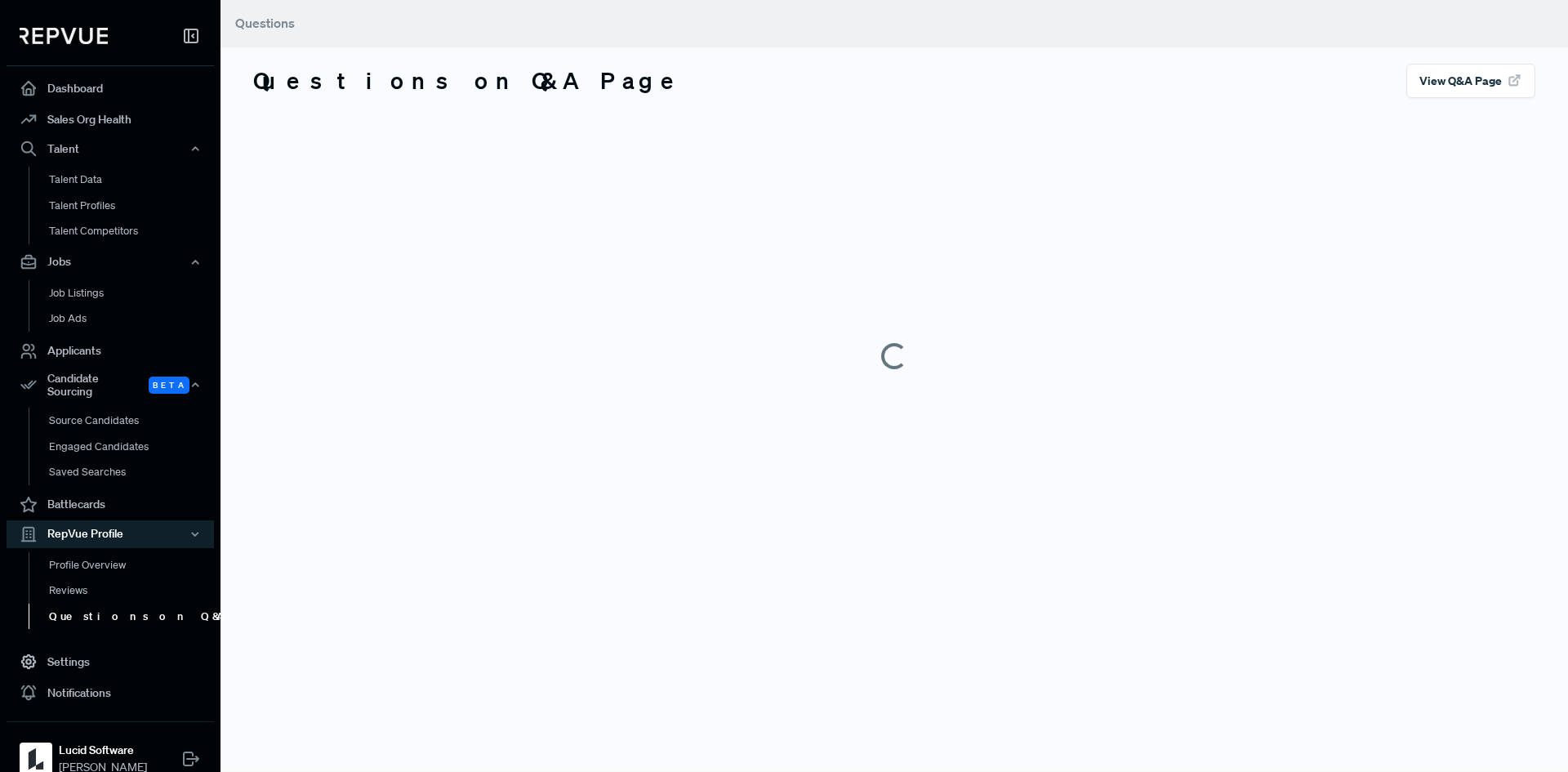
scroll to position [14, 0]
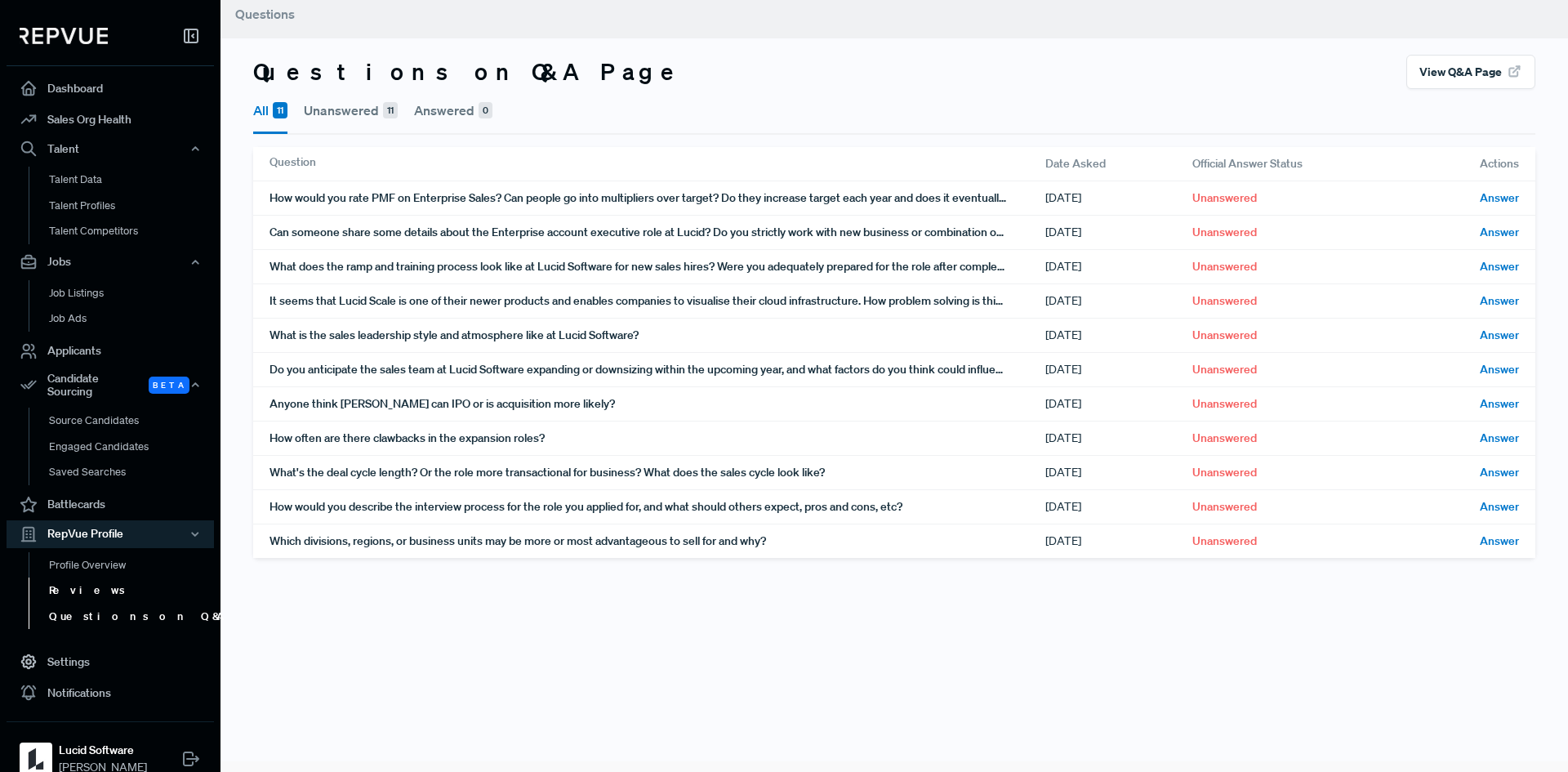
click at [72, 578] on link "Reviews" at bounding box center [132, 591] width 207 height 26
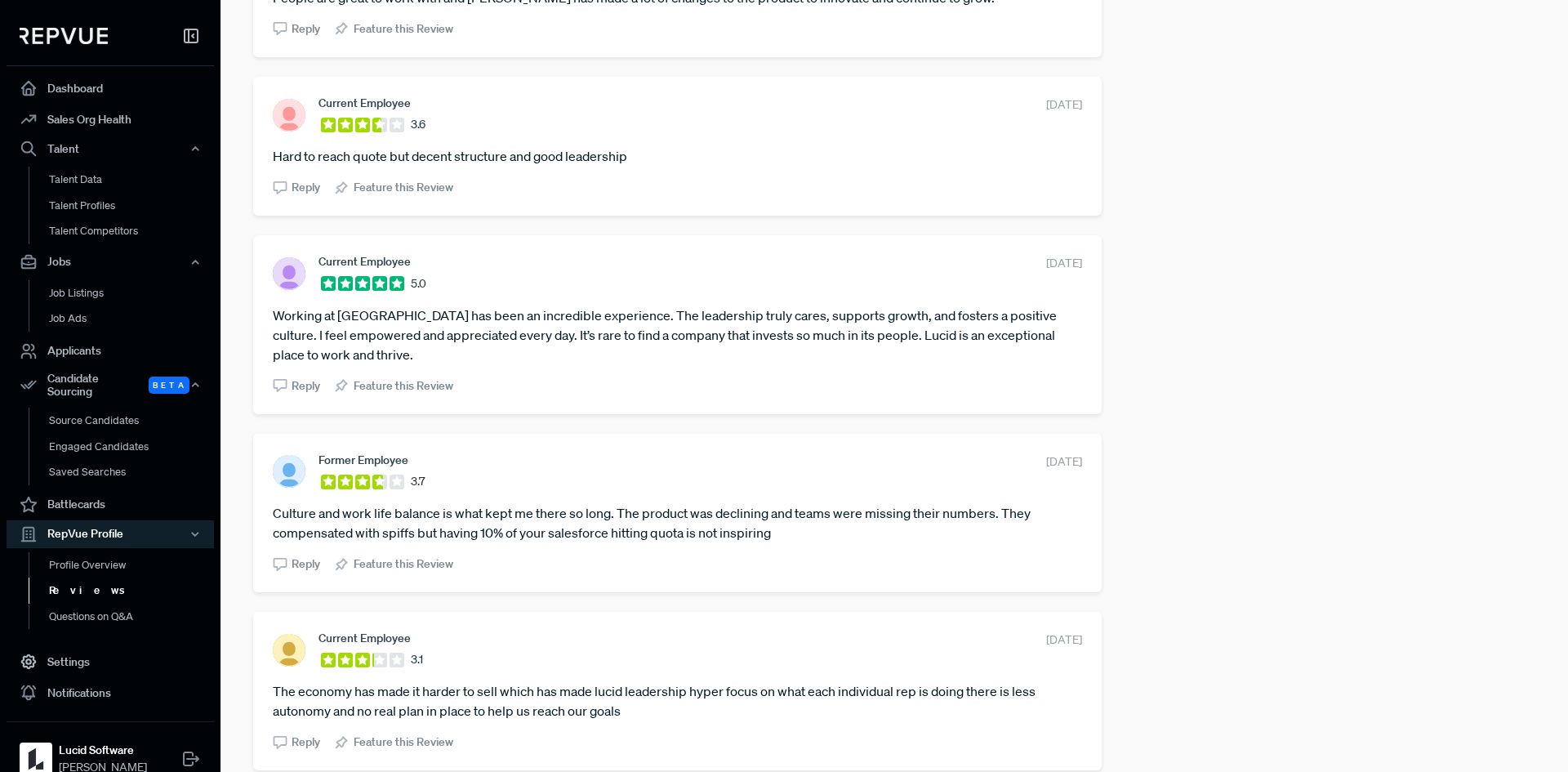
scroll to position [1421, 0]
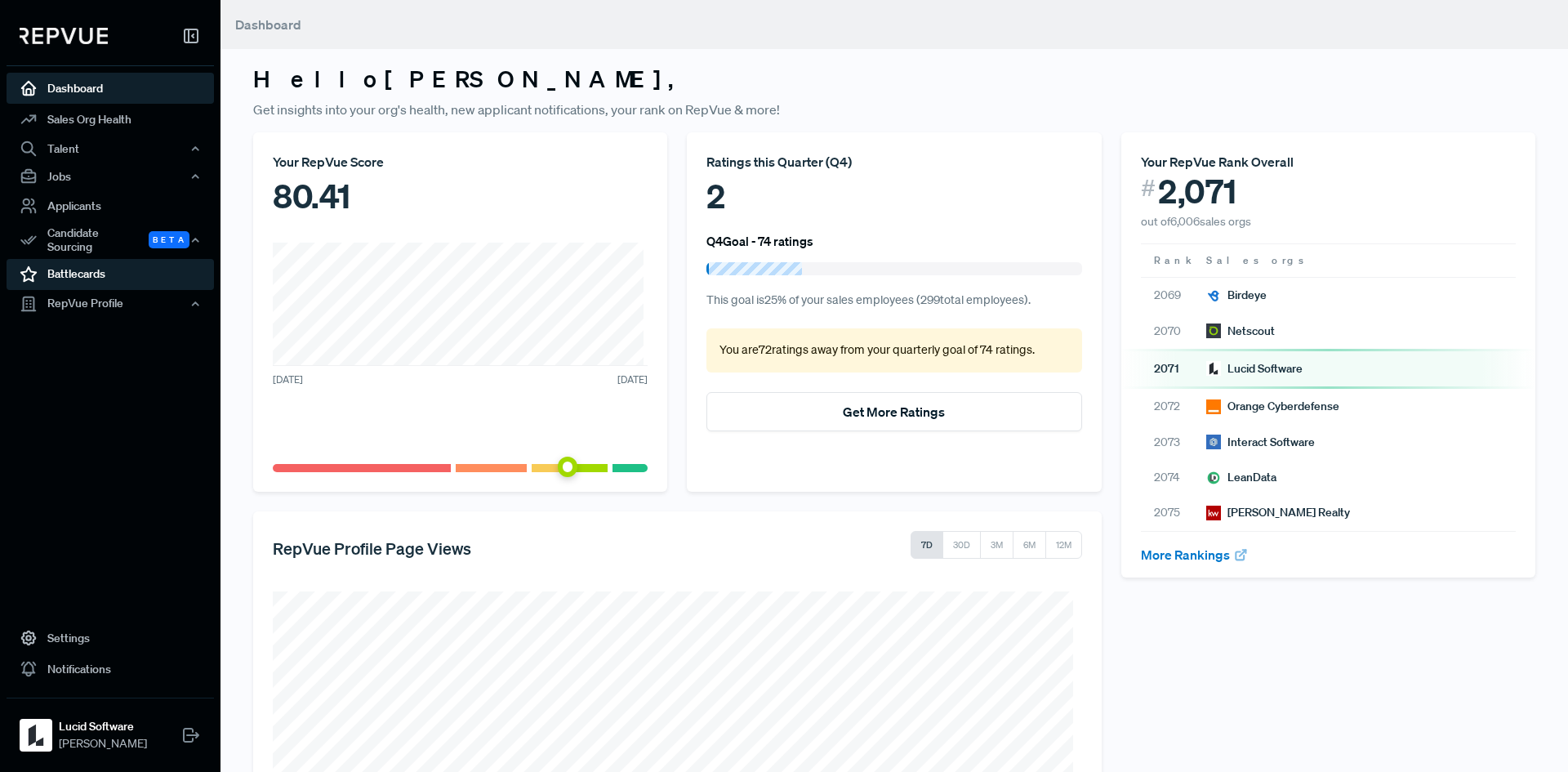
click at [73, 265] on link "Battlecards" at bounding box center [110, 274] width 207 height 31
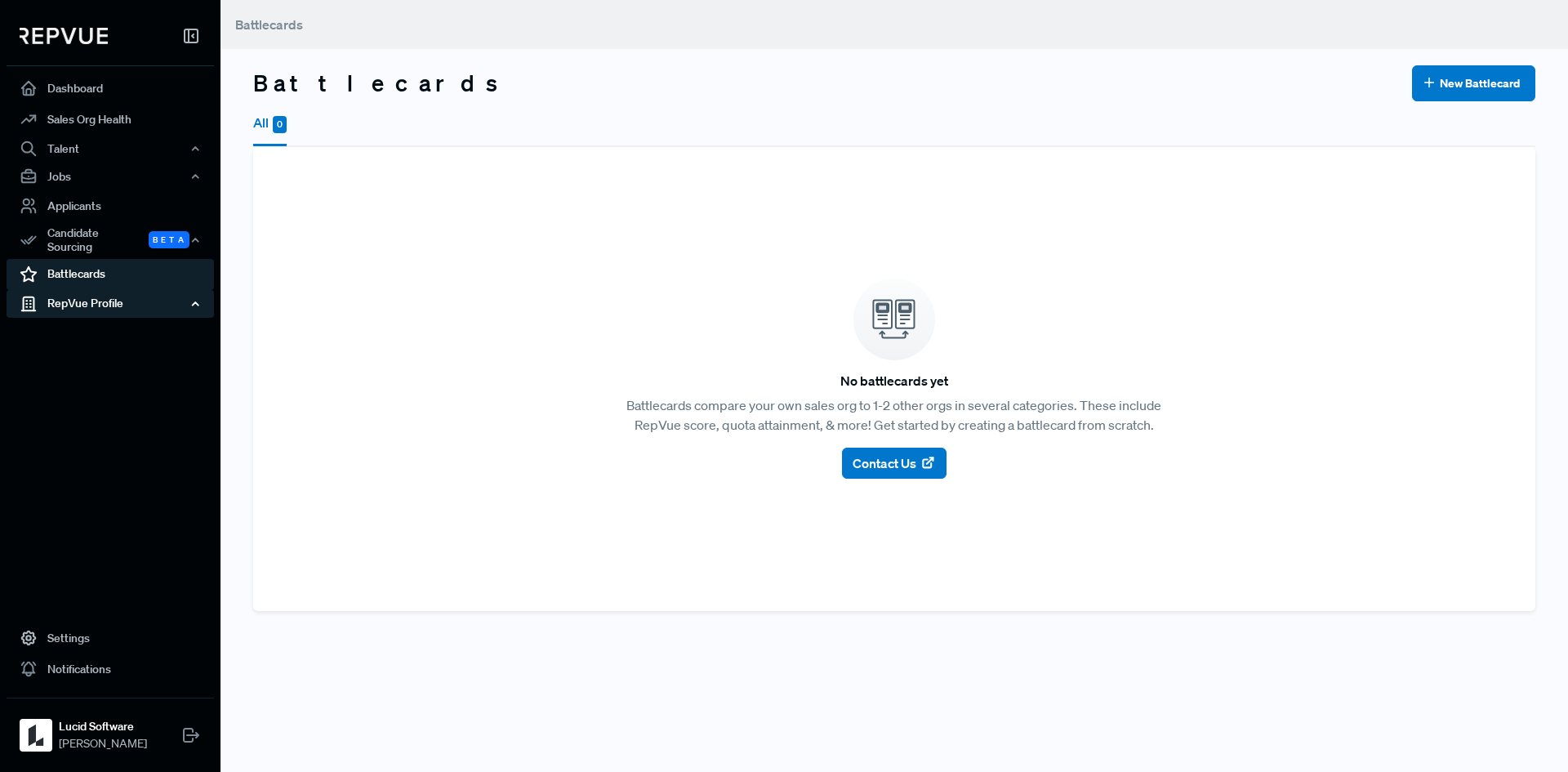
click at [110, 290] on div "RepVue Profile" at bounding box center [110, 303] width 207 height 28
click at [104, 322] on link "Profile Overview" at bounding box center [132, 343] width 207 height 42
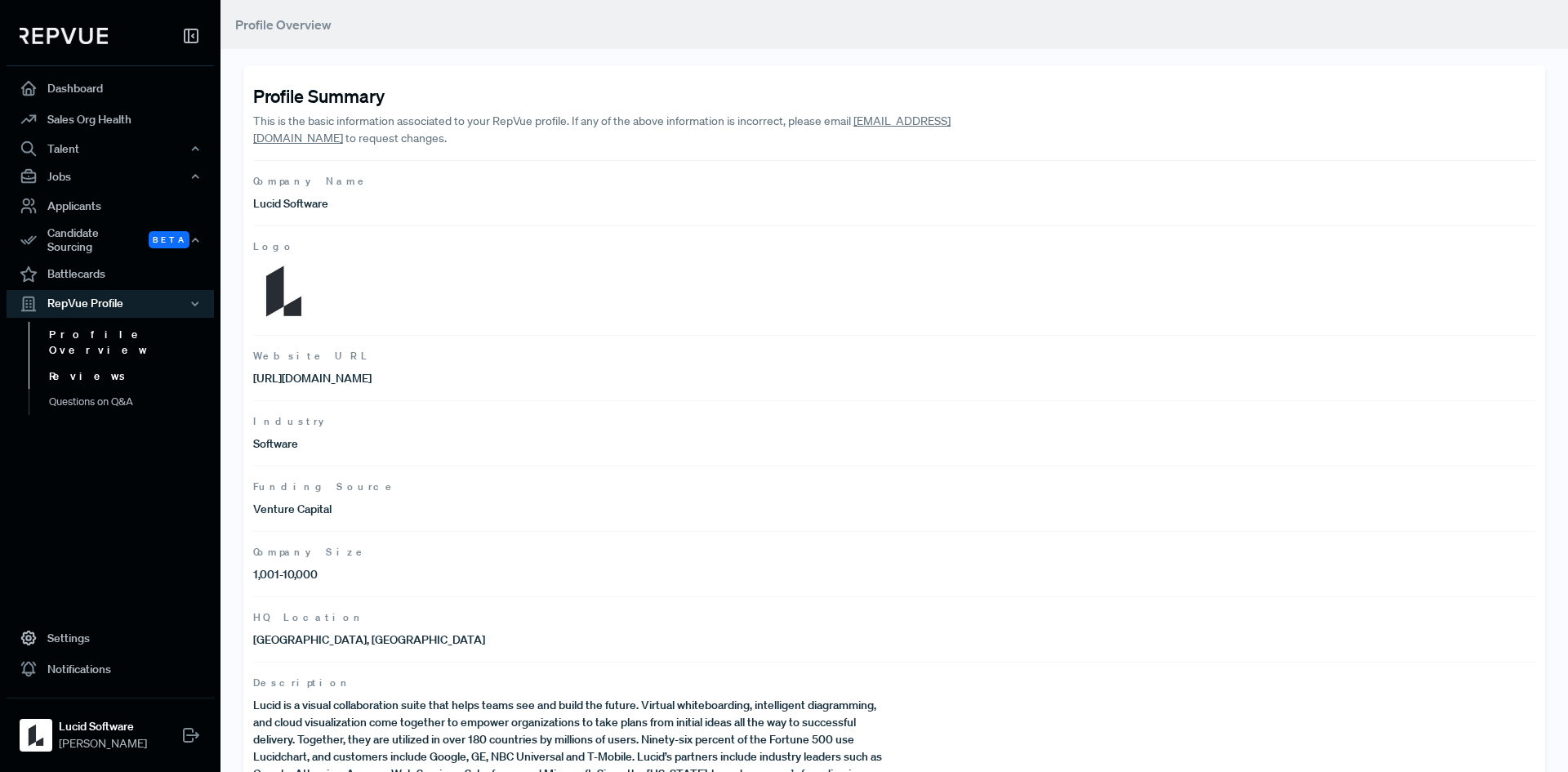
click at [78, 363] on link "Reviews" at bounding box center [132, 376] width 207 height 26
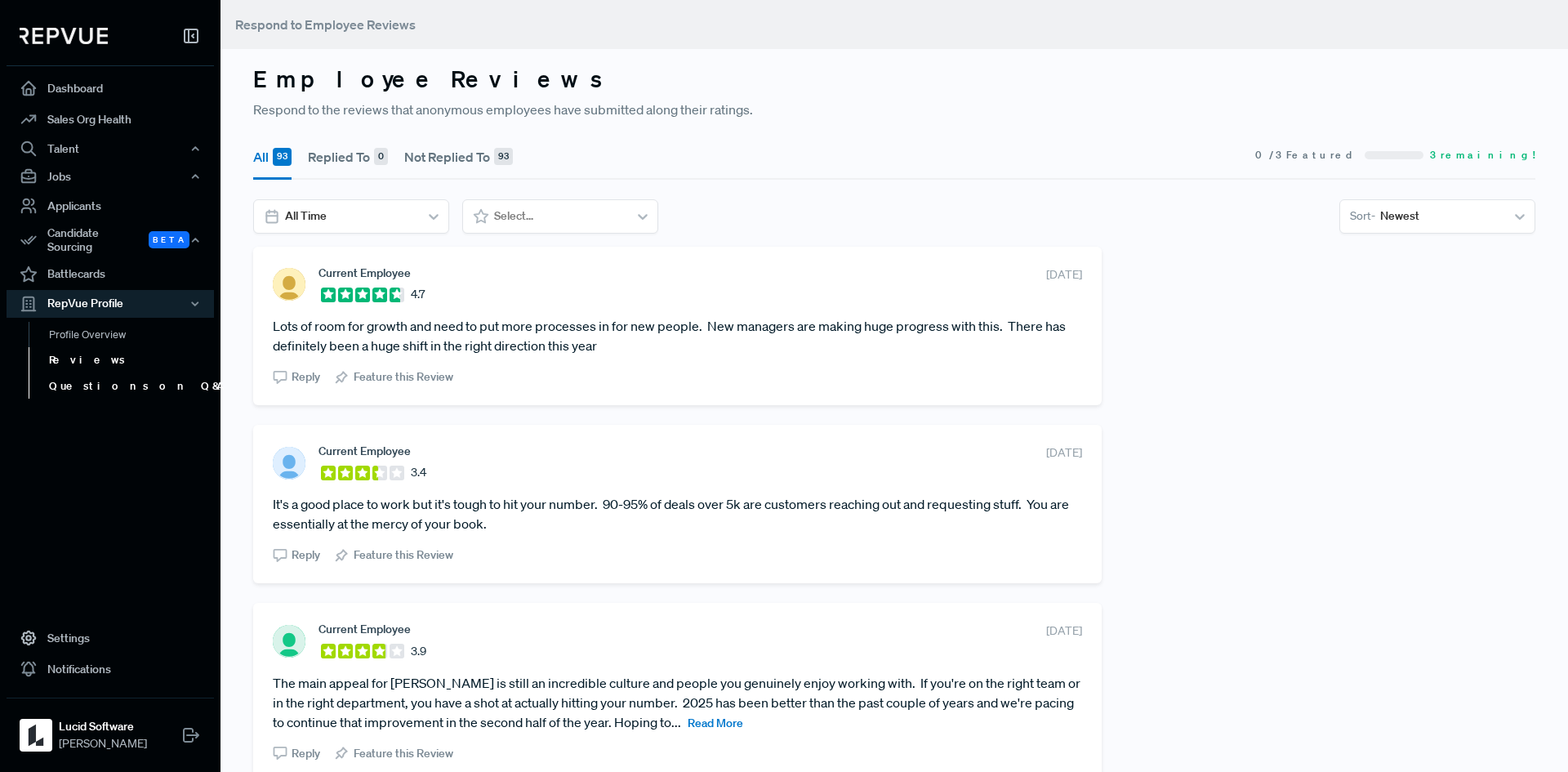
click at [81, 375] on link "Questions on Q&A" at bounding box center [132, 386] width 207 height 26
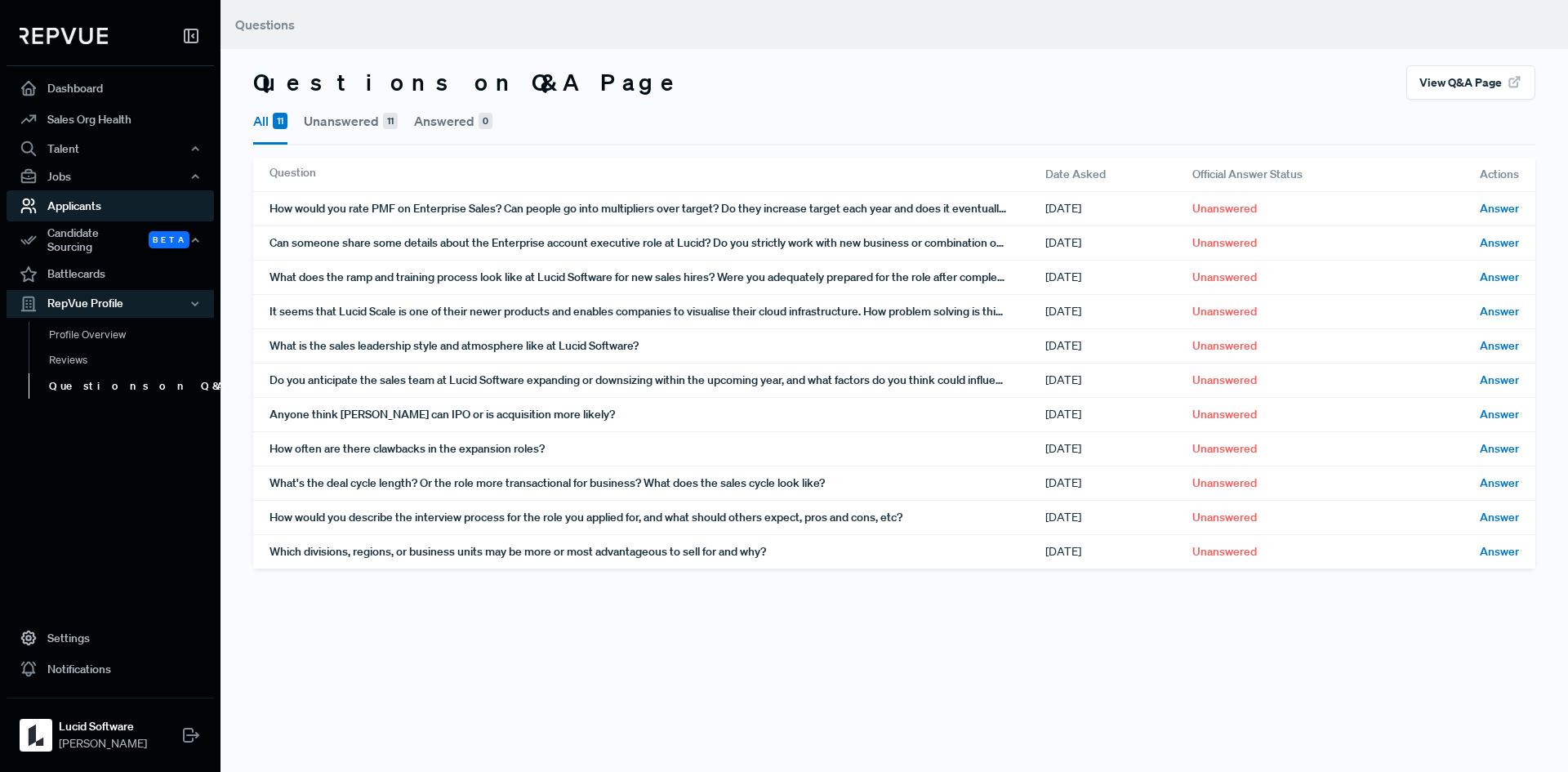
click at [69, 216] on link "Applicants" at bounding box center [110, 205] width 207 height 31
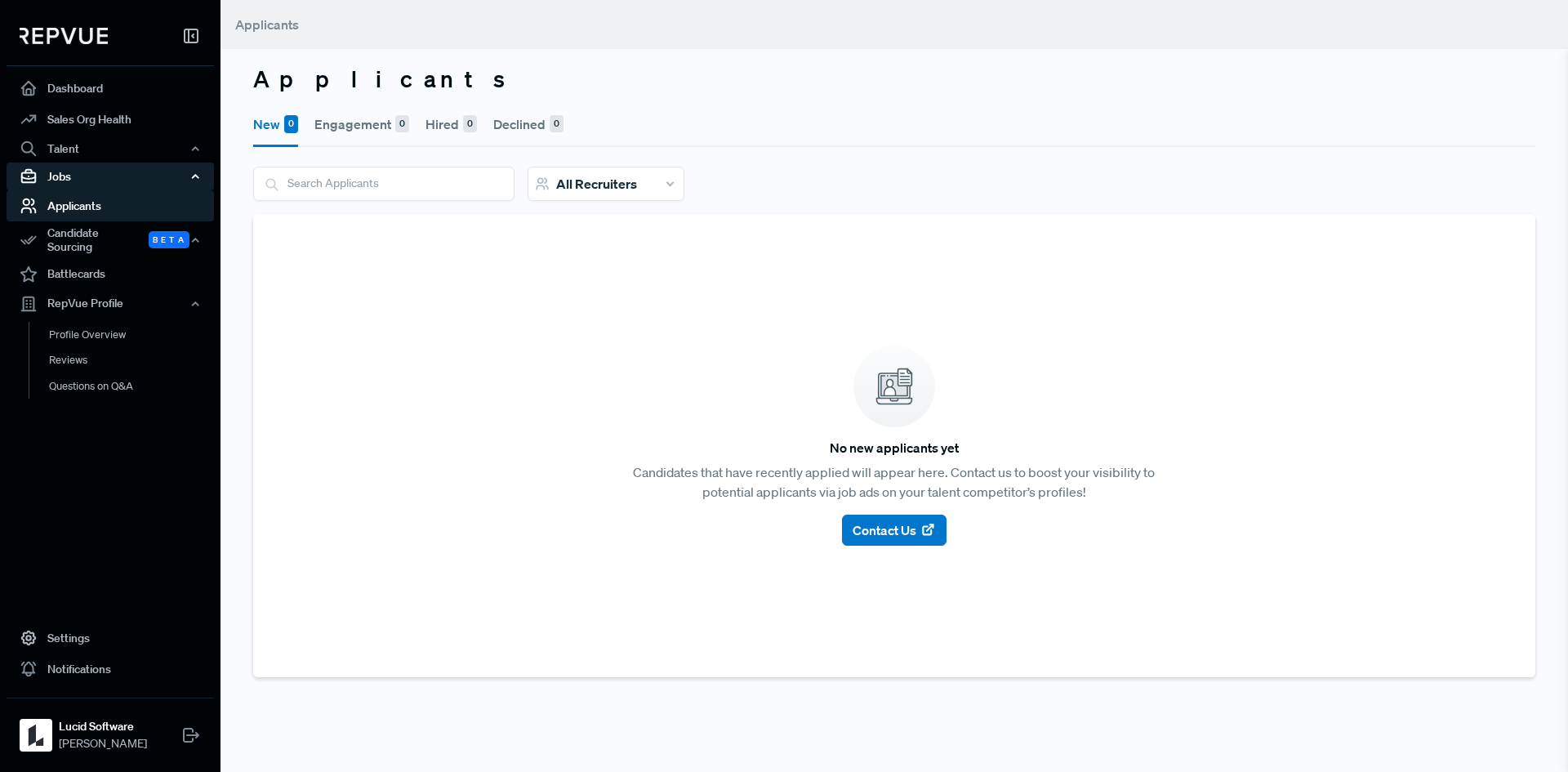
click at [84, 189] on div "Jobs" at bounding box center [110, 176] width 207 height 28
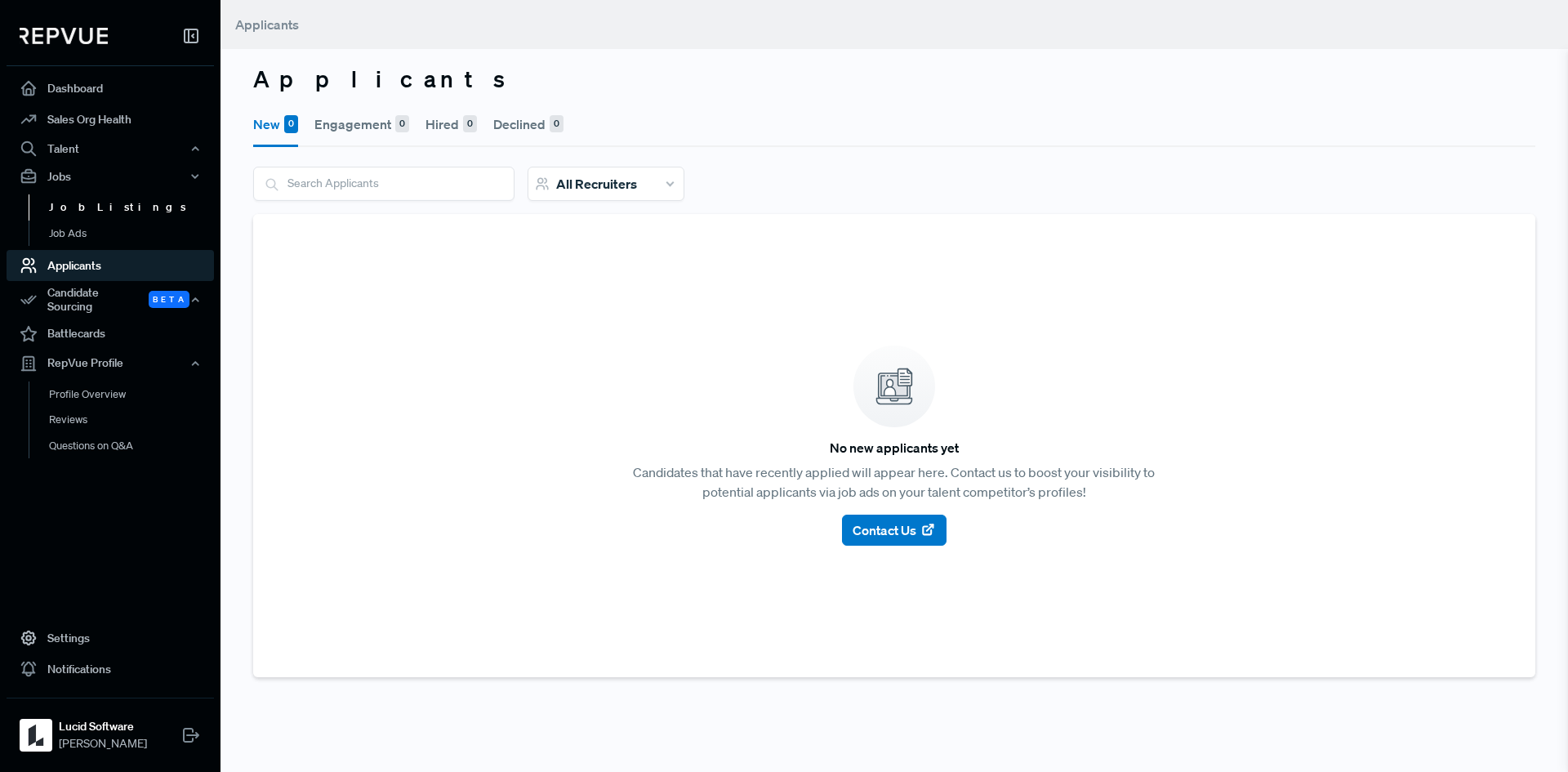
click at [61, 211] on link "Job Listings" at bounding box center [132, 207] width 207 height 26
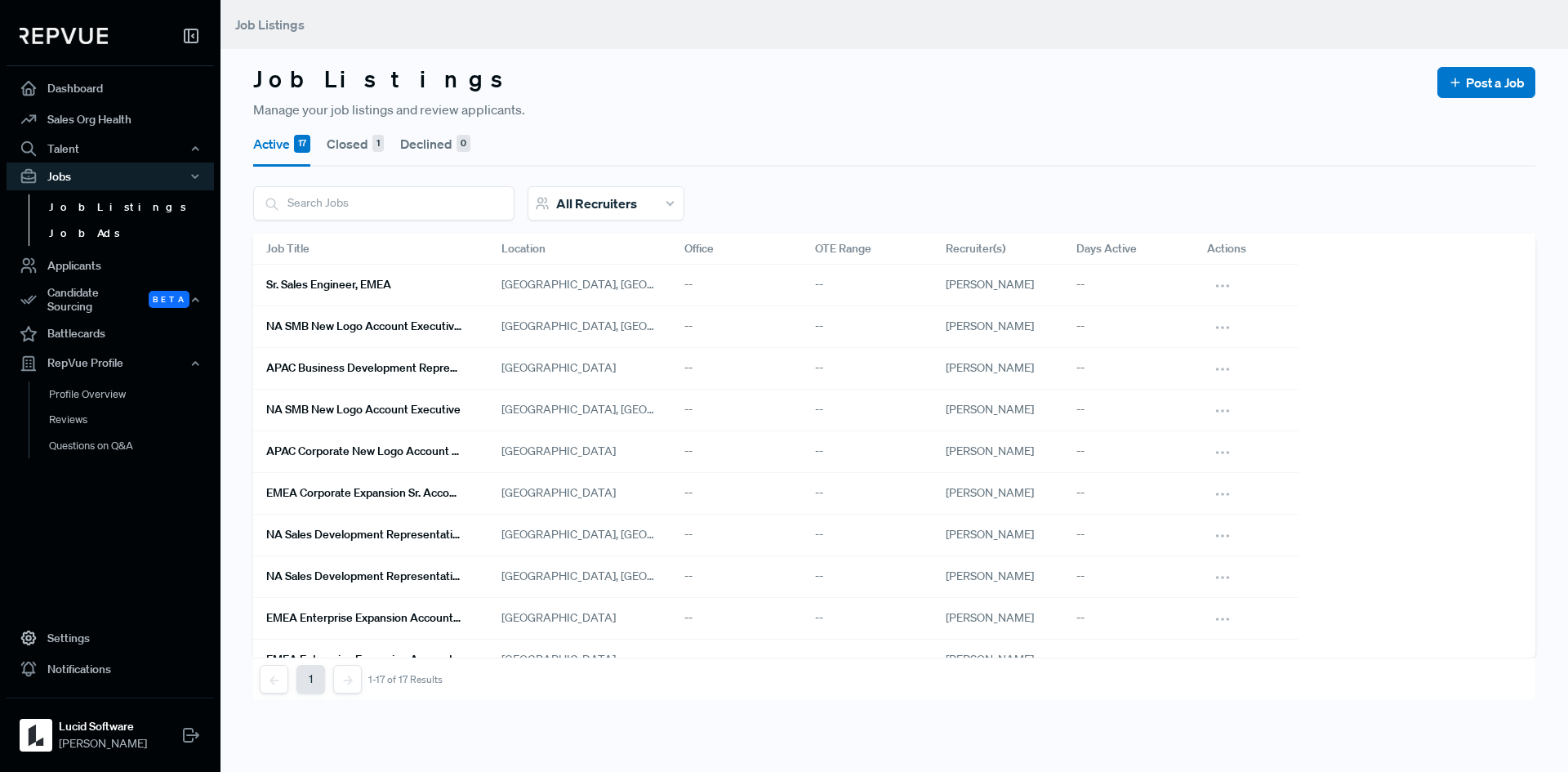
click at [88, 228] on link "Job Ads" at bounding box center [132, 233] width 207 height 26
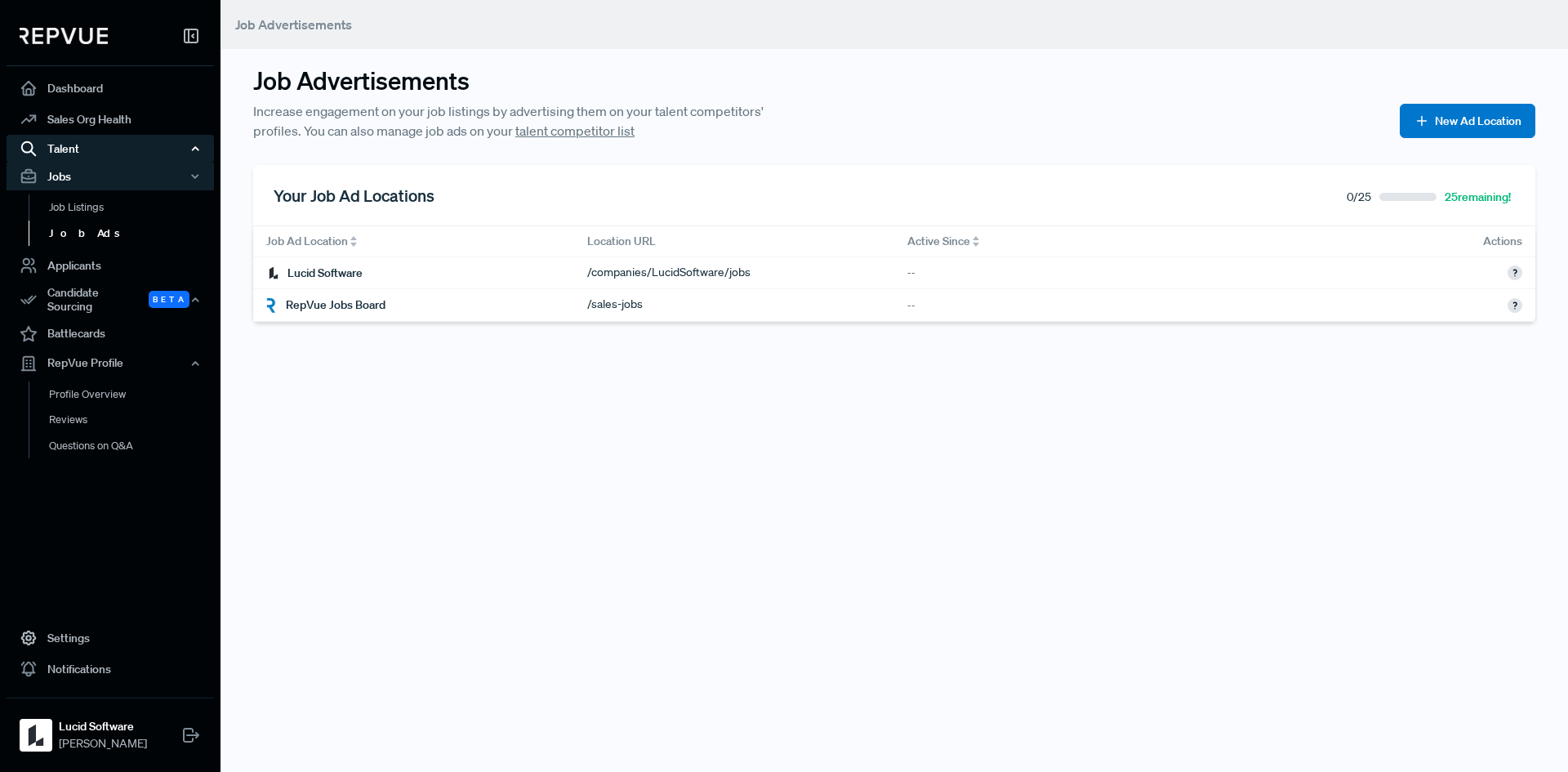
click at [58, 149] on div "Talent" at bounding box center [110, 148] width 207 height 28
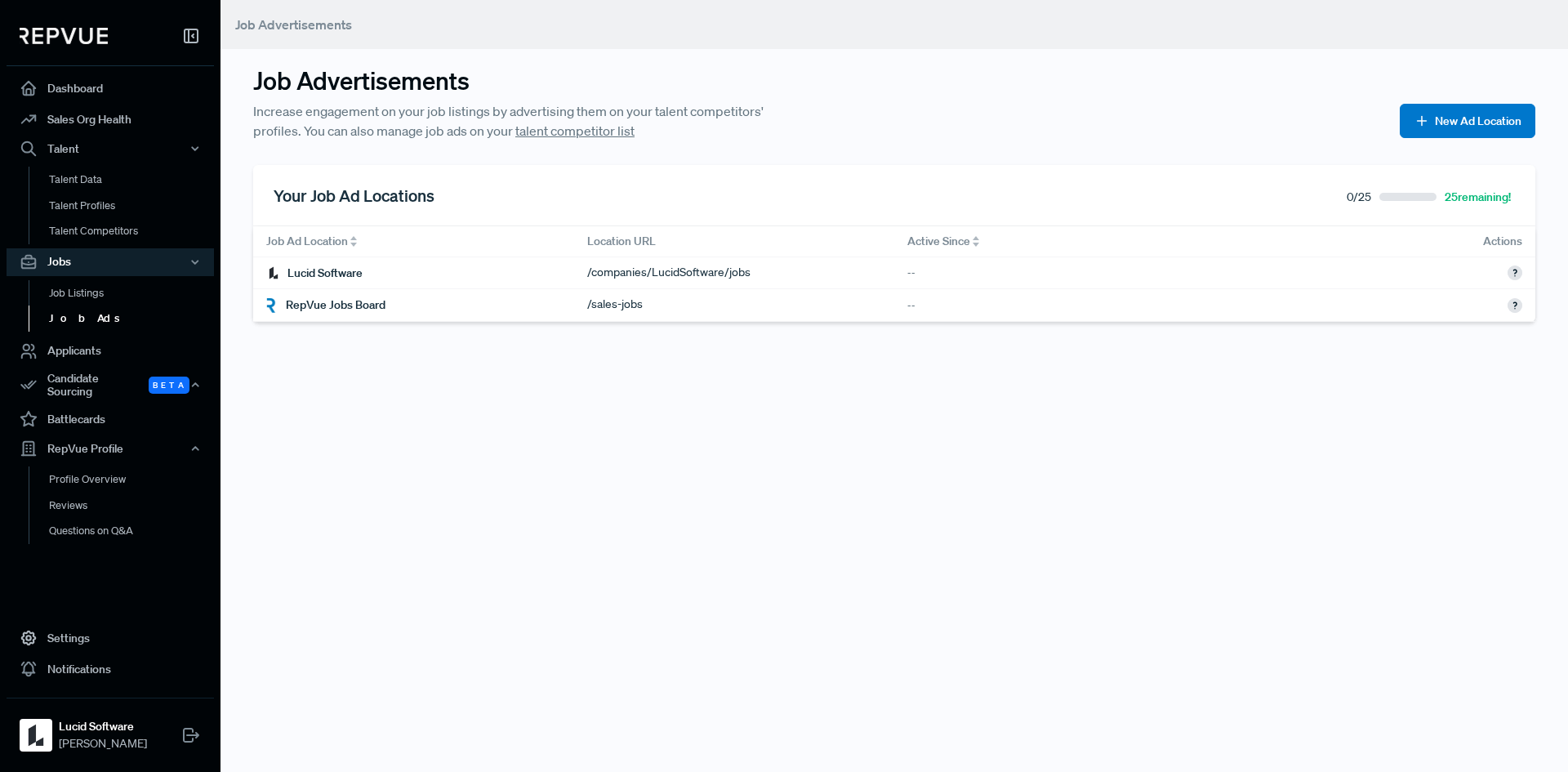
click at [103, 165] on div "Talent Data Talent Profiles Talent Competitors" at bounding box center [110, 205] width 207 height 86
click at [107, 185] on link "Talent Data" at bounding box center [132, 180] width 207 height 26
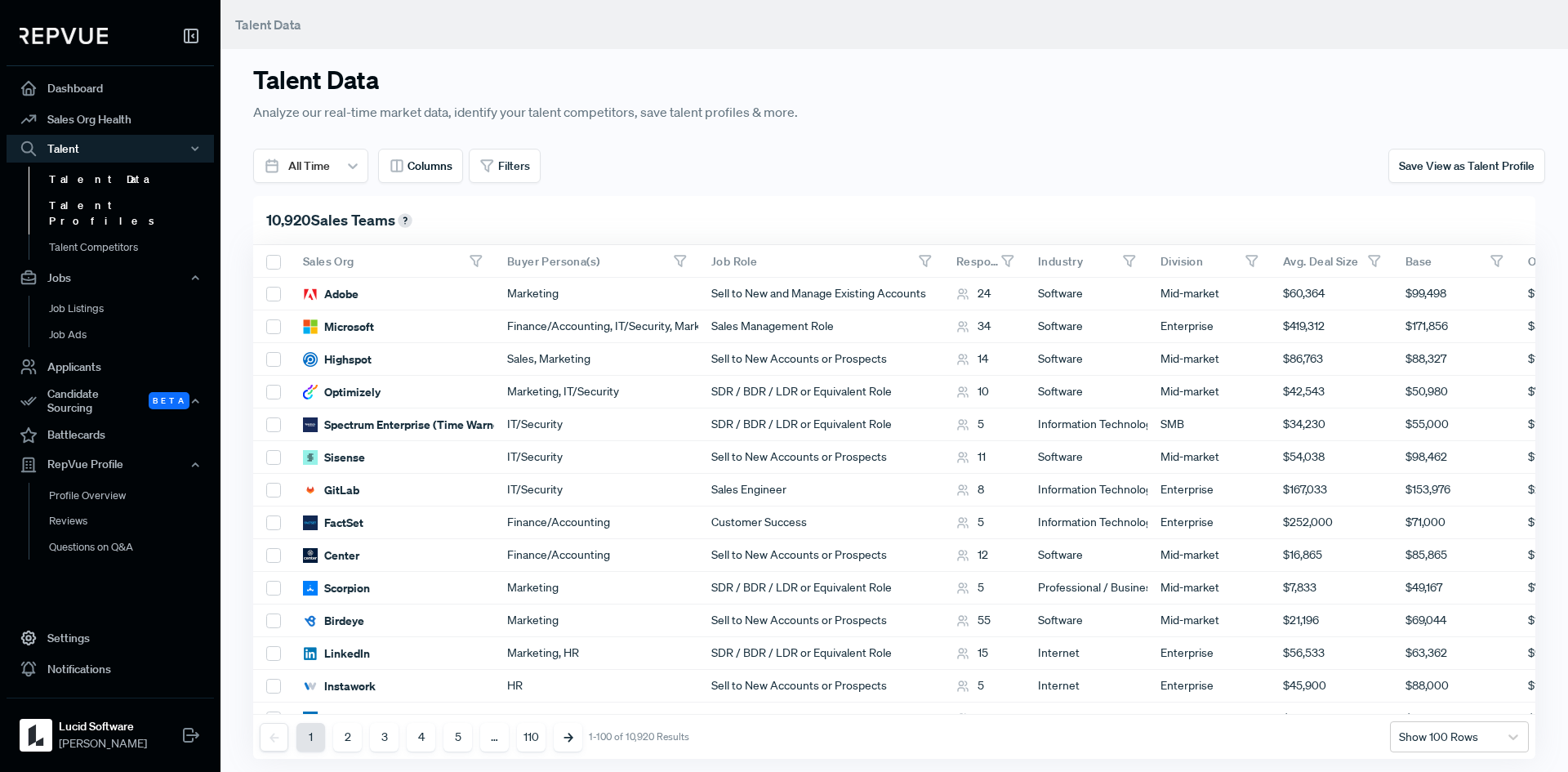
click at [116, 209] on link "Talent Profiles" at bounding box center [132, 213] width 207 height 42
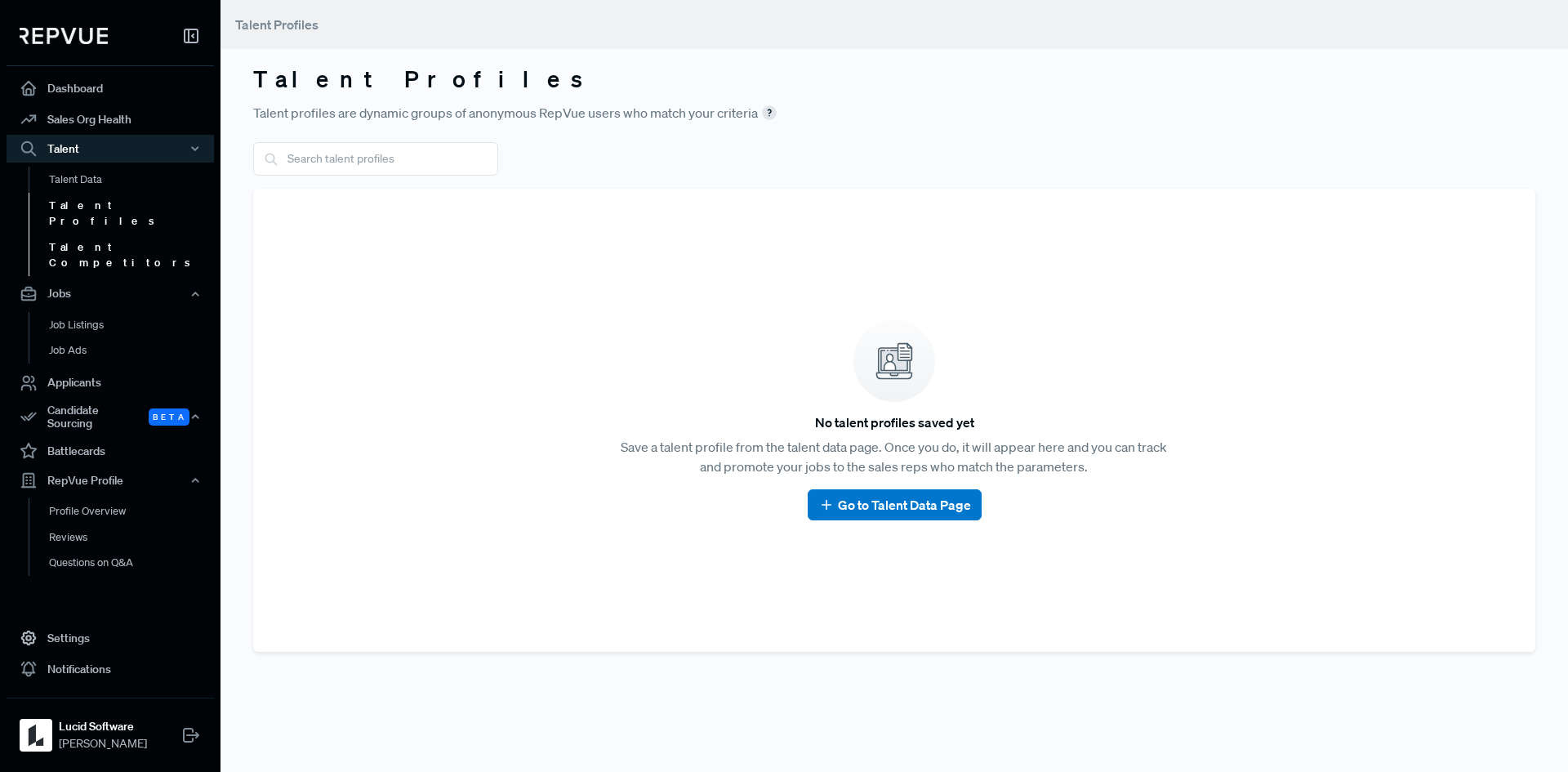
click at [121, 234] on link "Talent Competitors" at bounding box center [132, 255] width 207 height 42
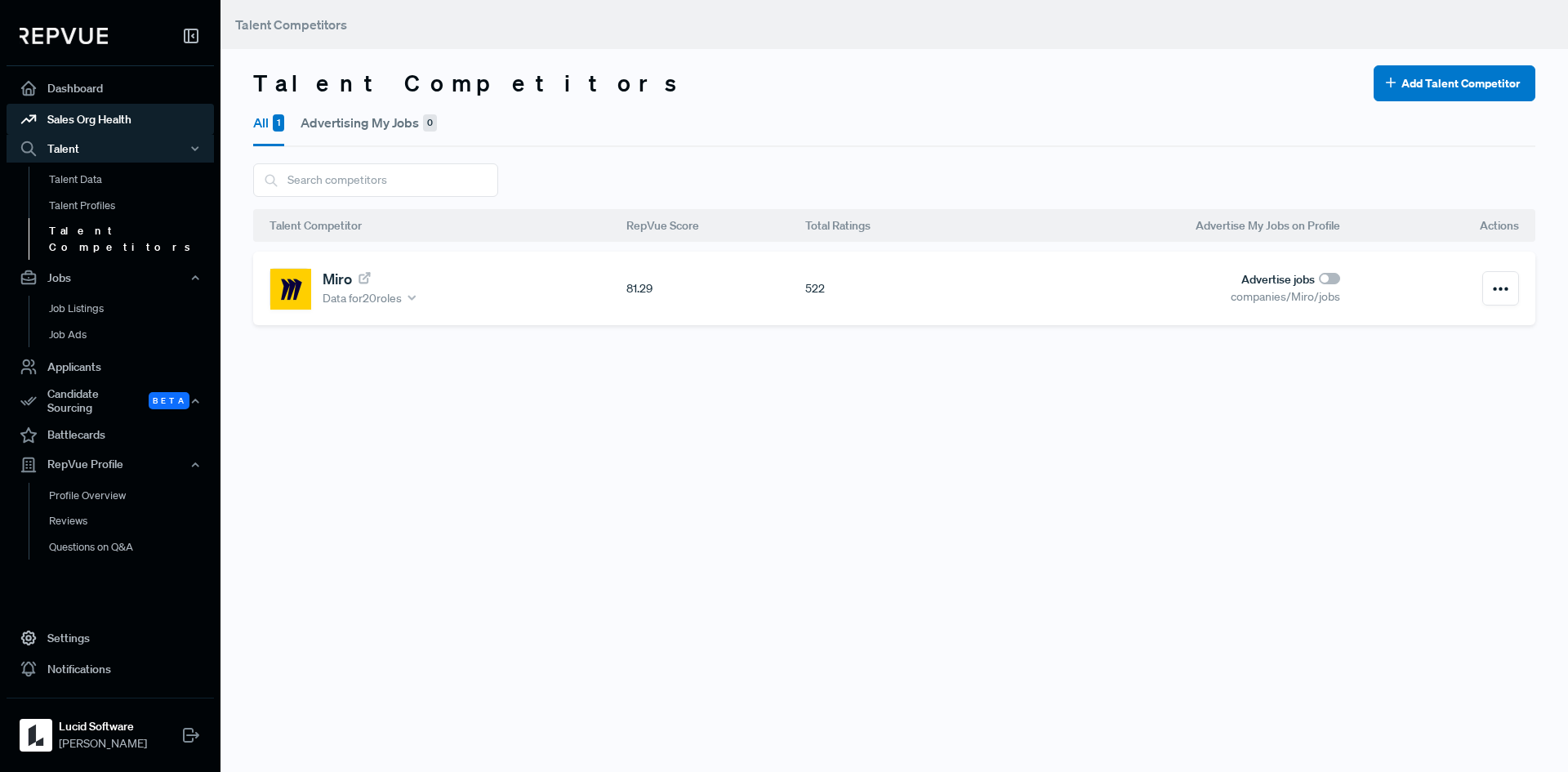
click at [91, 122] on link "Sales Org Health" at bounding box center [110, 119] width 207 height 31
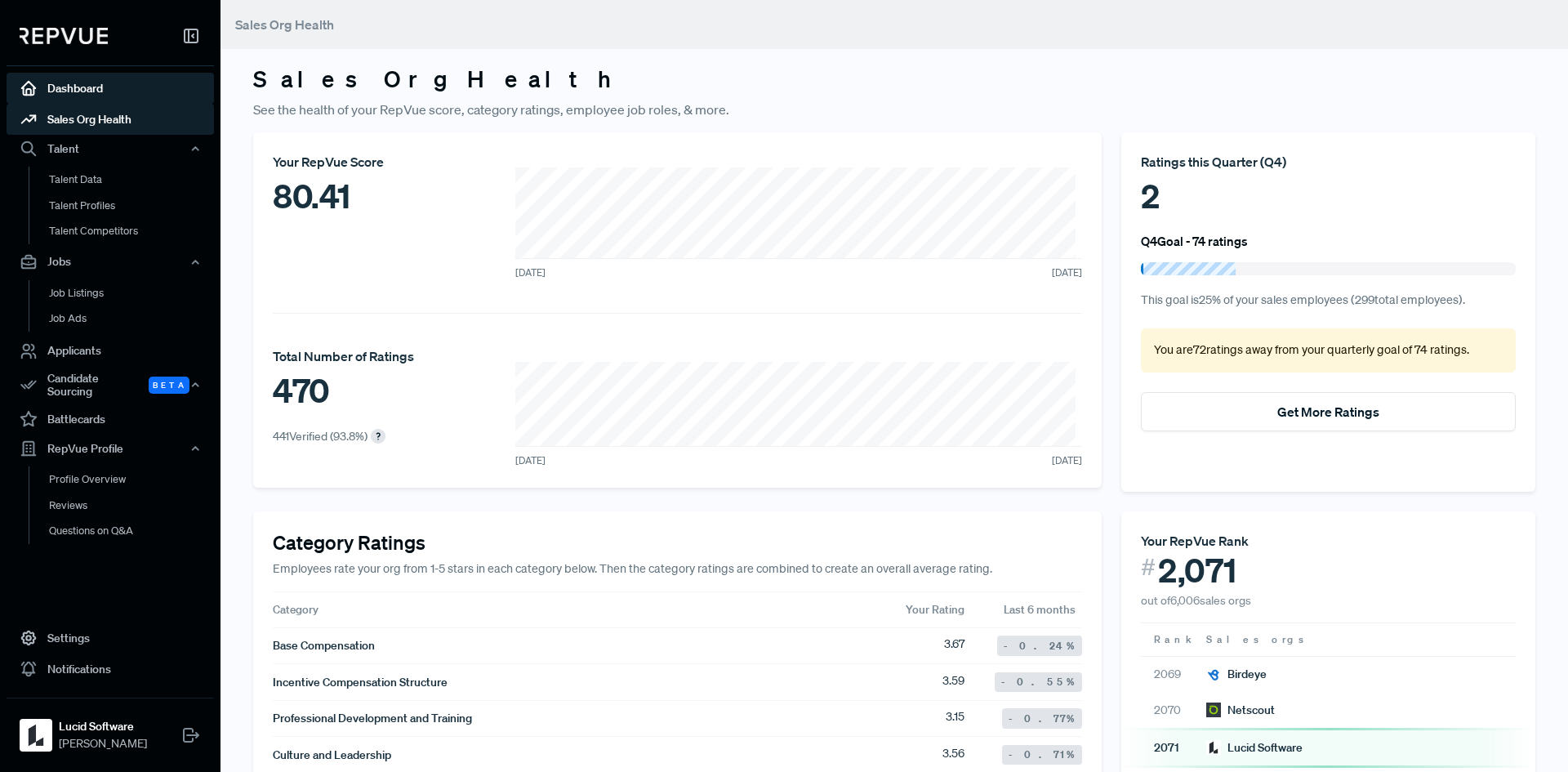
click at [85, 80] on link "Dashboard" at bounding box center [110, 88] width 207 height 31
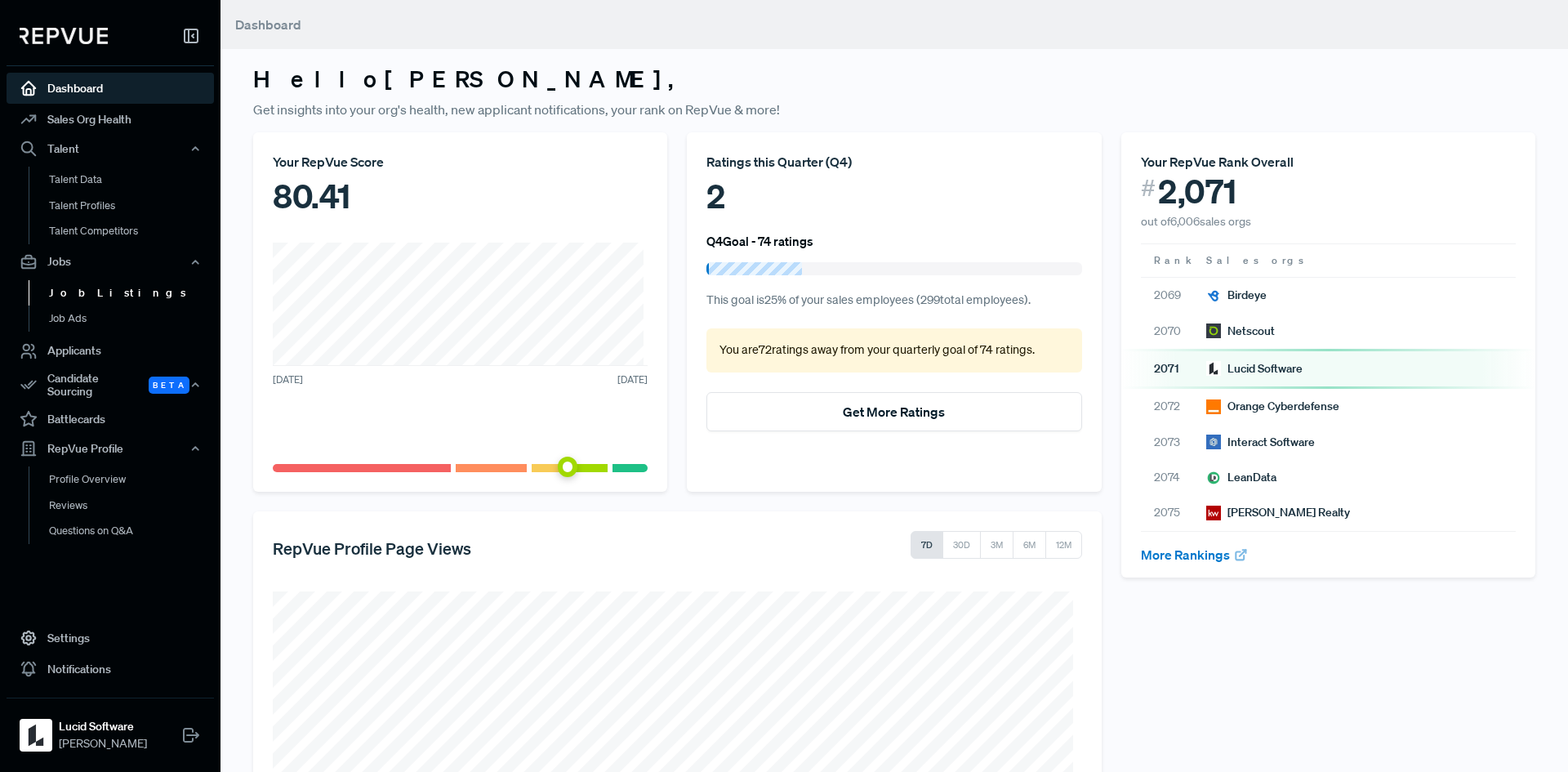
click at [89, 287] on link "Job Listings" at bounding box center [132, 293] width 207 height 26
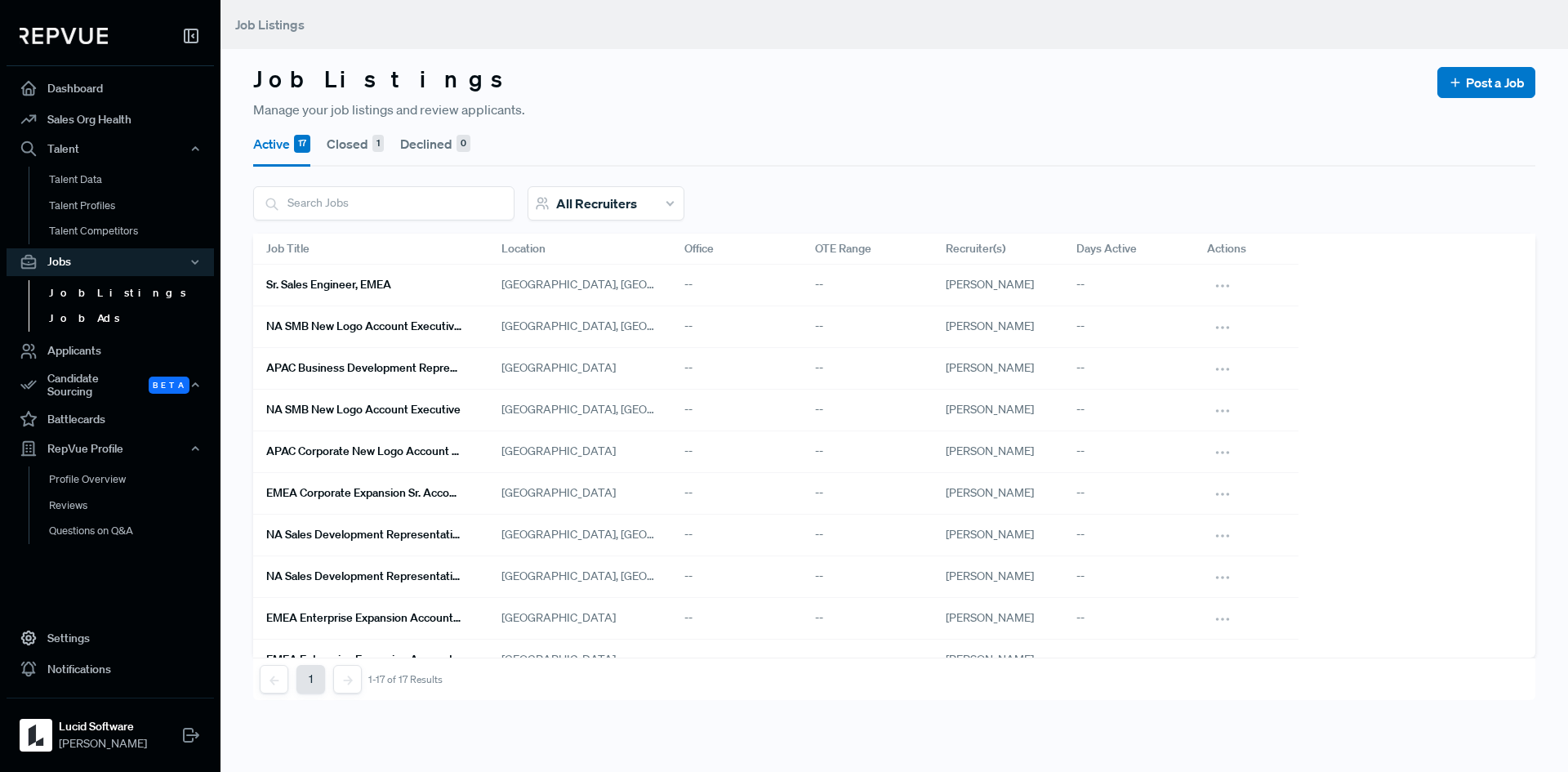
click at [77, 320] on link "Job Ads" at bounding box center [132, 318] width 207 height 26
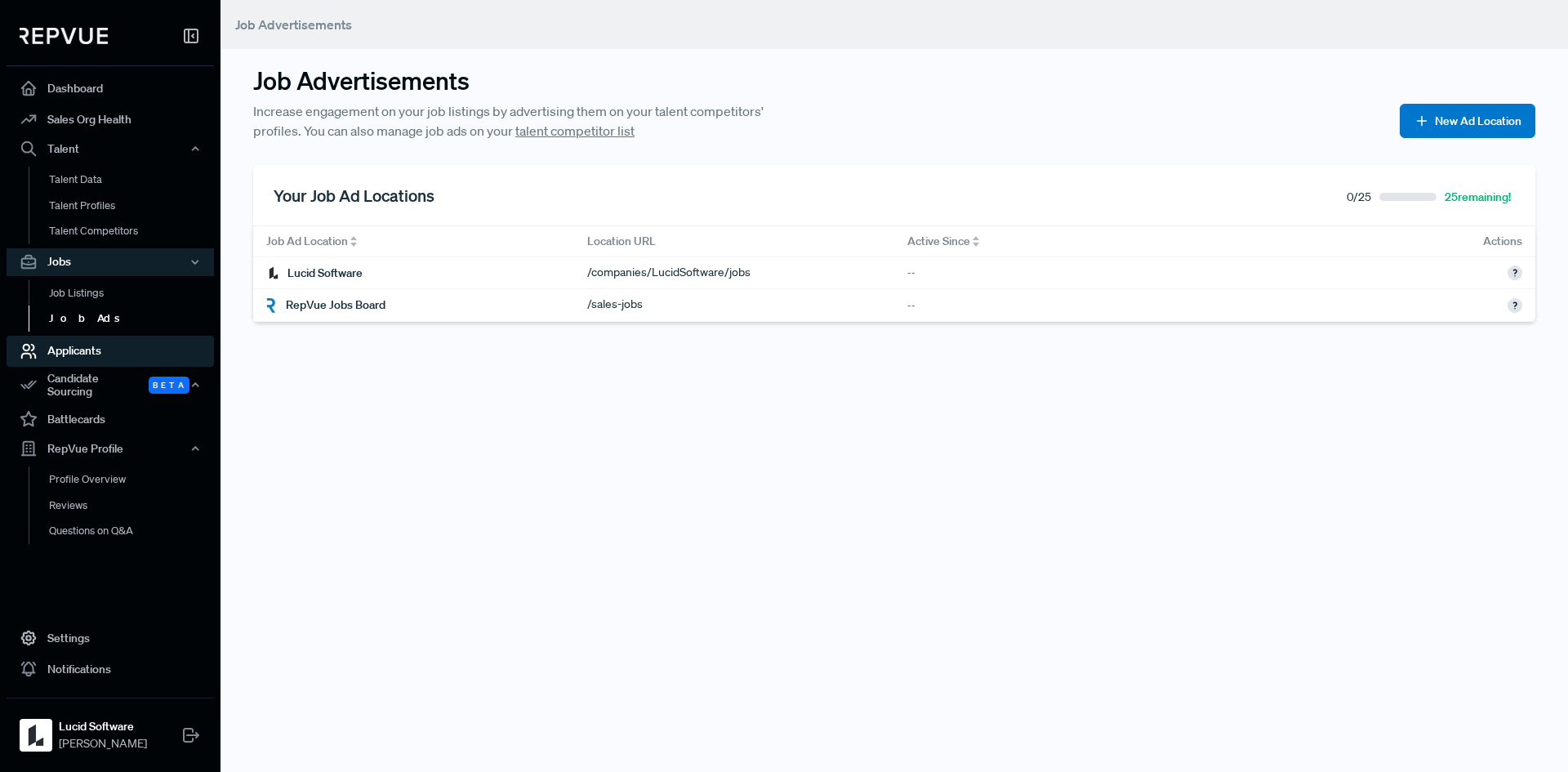
click at [85, 345] on link "Applicants" at bounding box center [110, 351] width 207 height 31
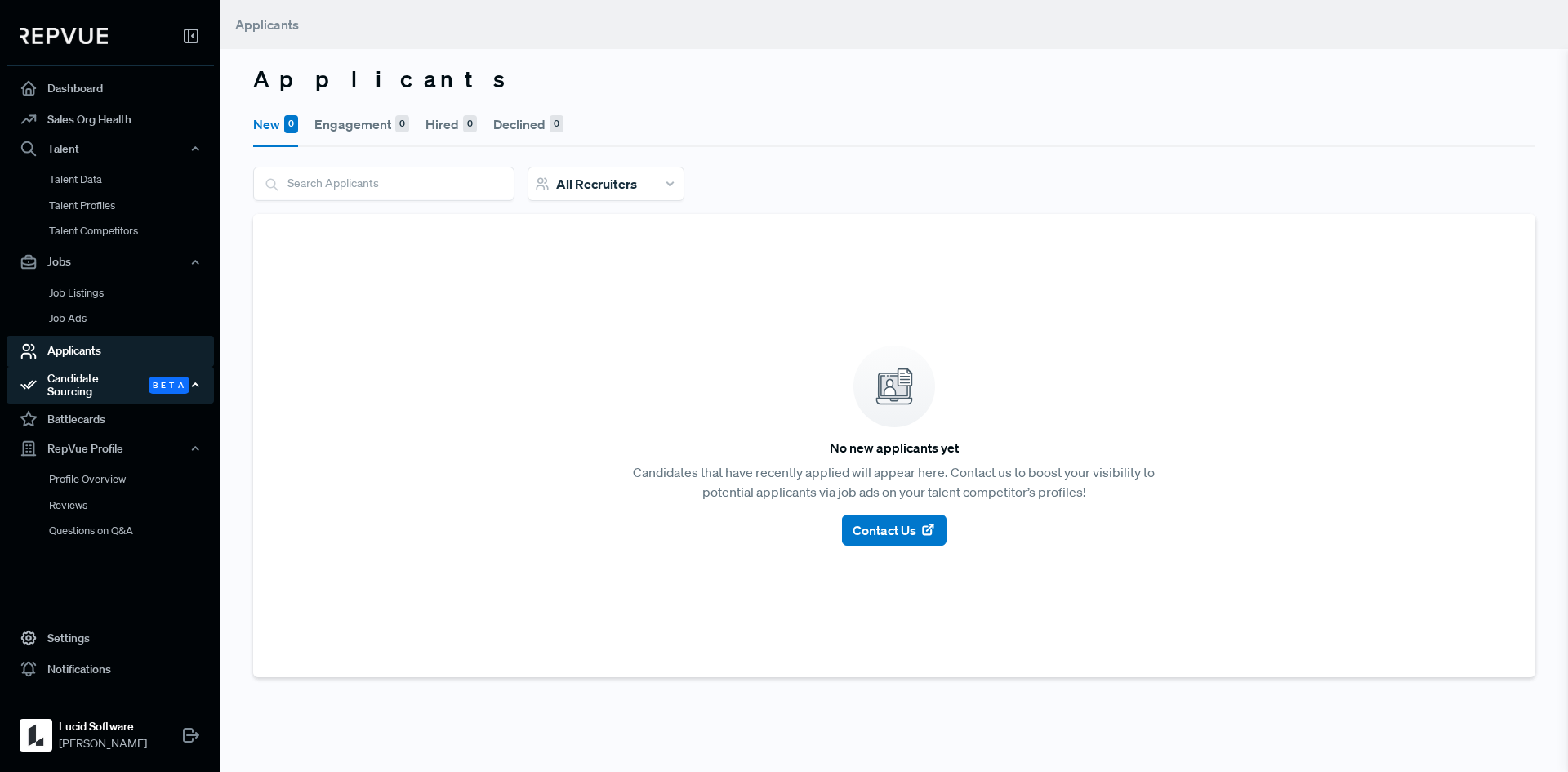
click at [100, 385] on div "Candidate Sourcing Beta" at bounding box center [110, 385] width 207 height 37
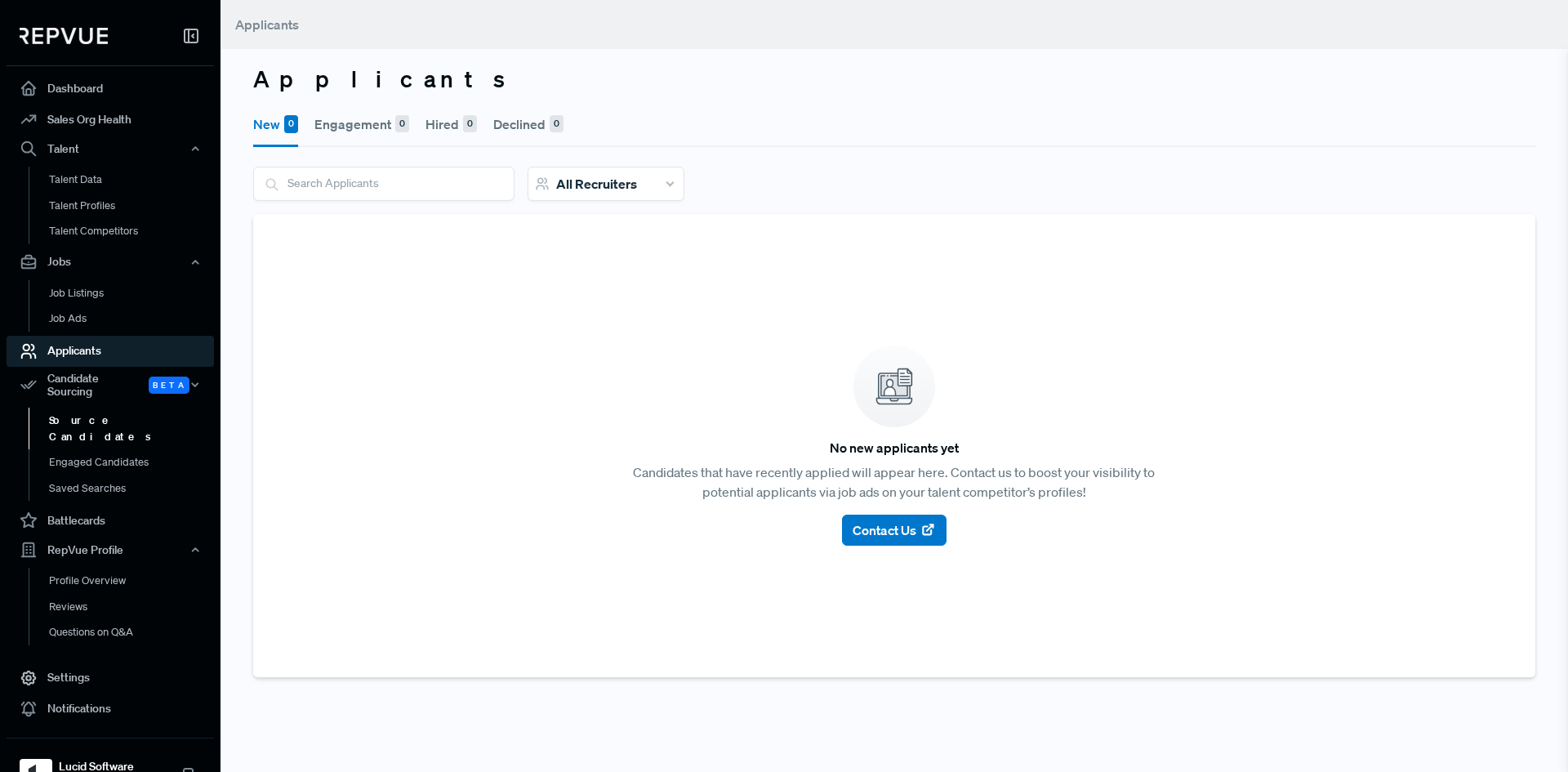
click at [90, 418] on link "Source Candidates" at bounding box center [132, 428] width 207 height 42
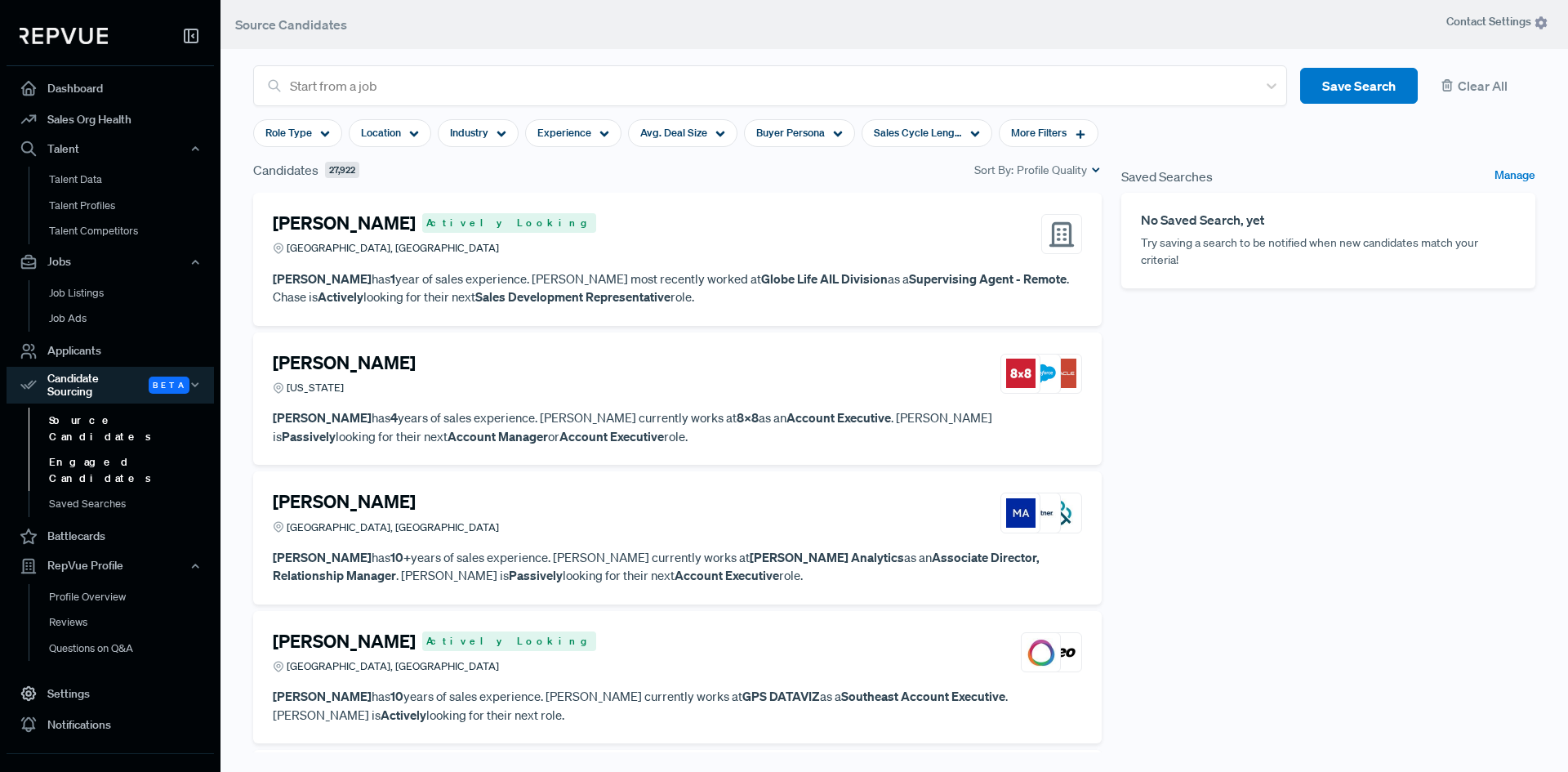
click at [95, 449] on link "Engaged Candidates" at bounding box center [132, 470] width 207 height 42
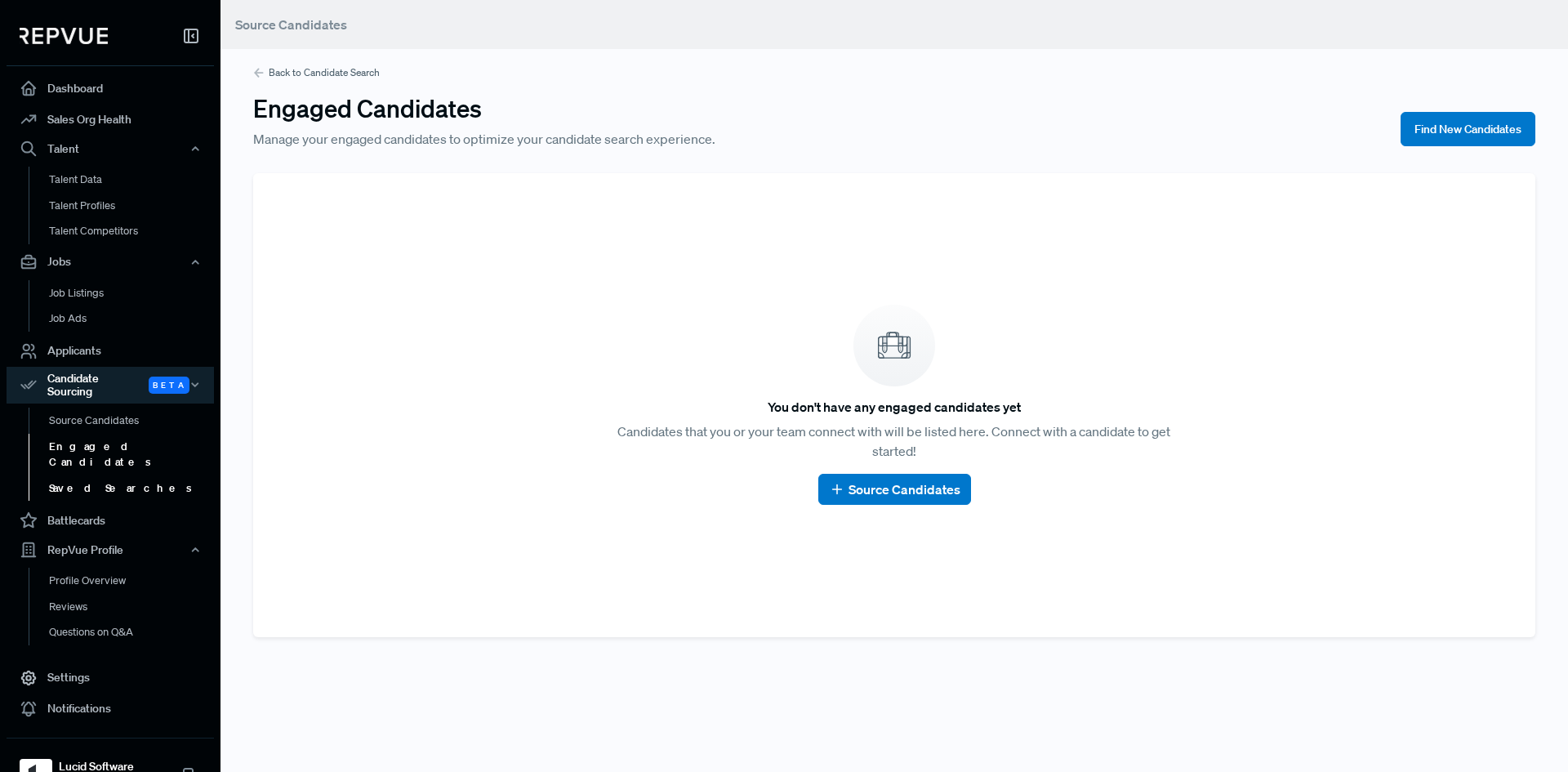
click at [91, 475] on link "Saved Searches" at bounding box center [132, 488] width 207 height 26
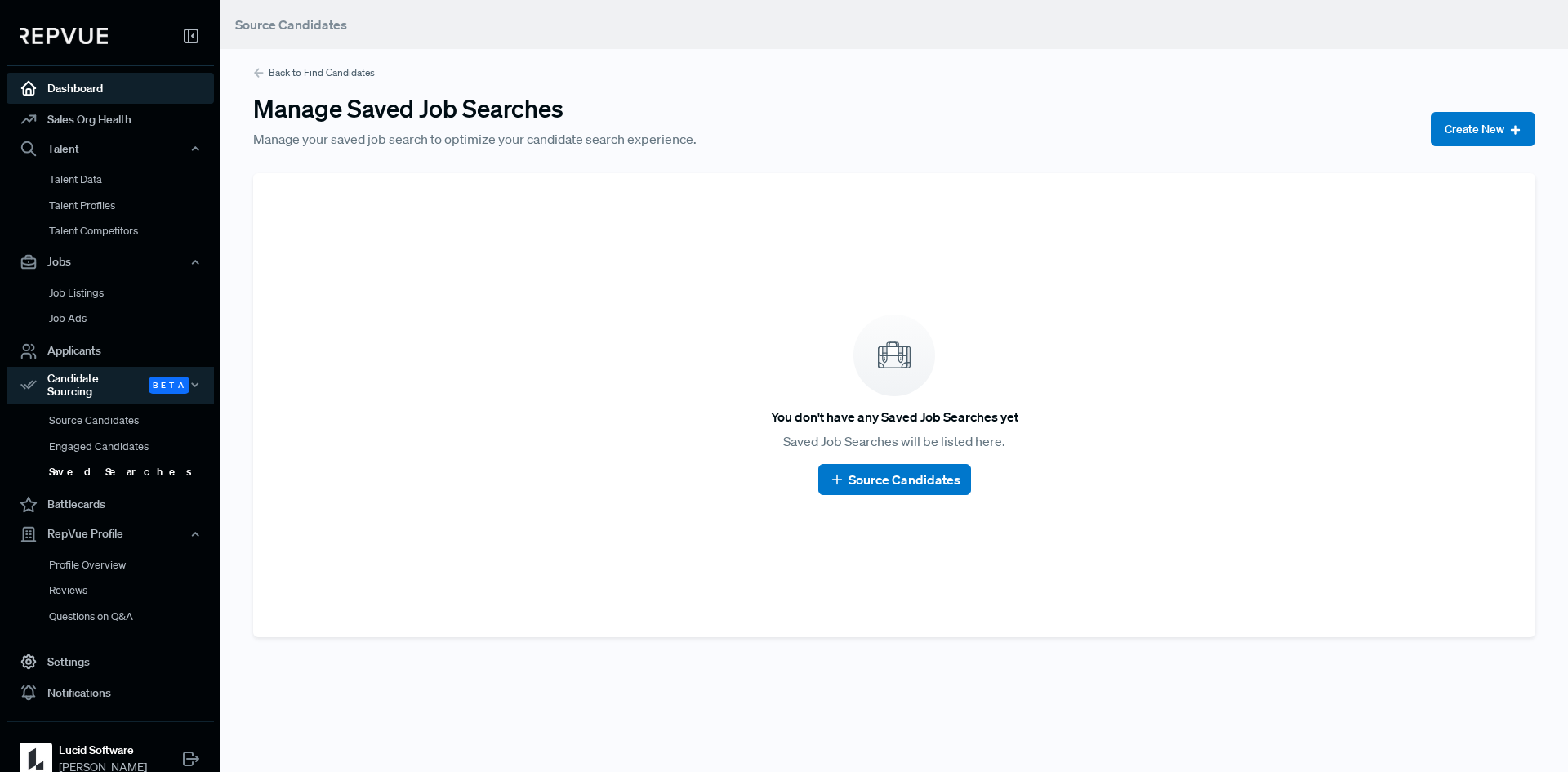
click at [90, 85] on link "Dashboard" at bounding box center [110, 88] width 207 height 31
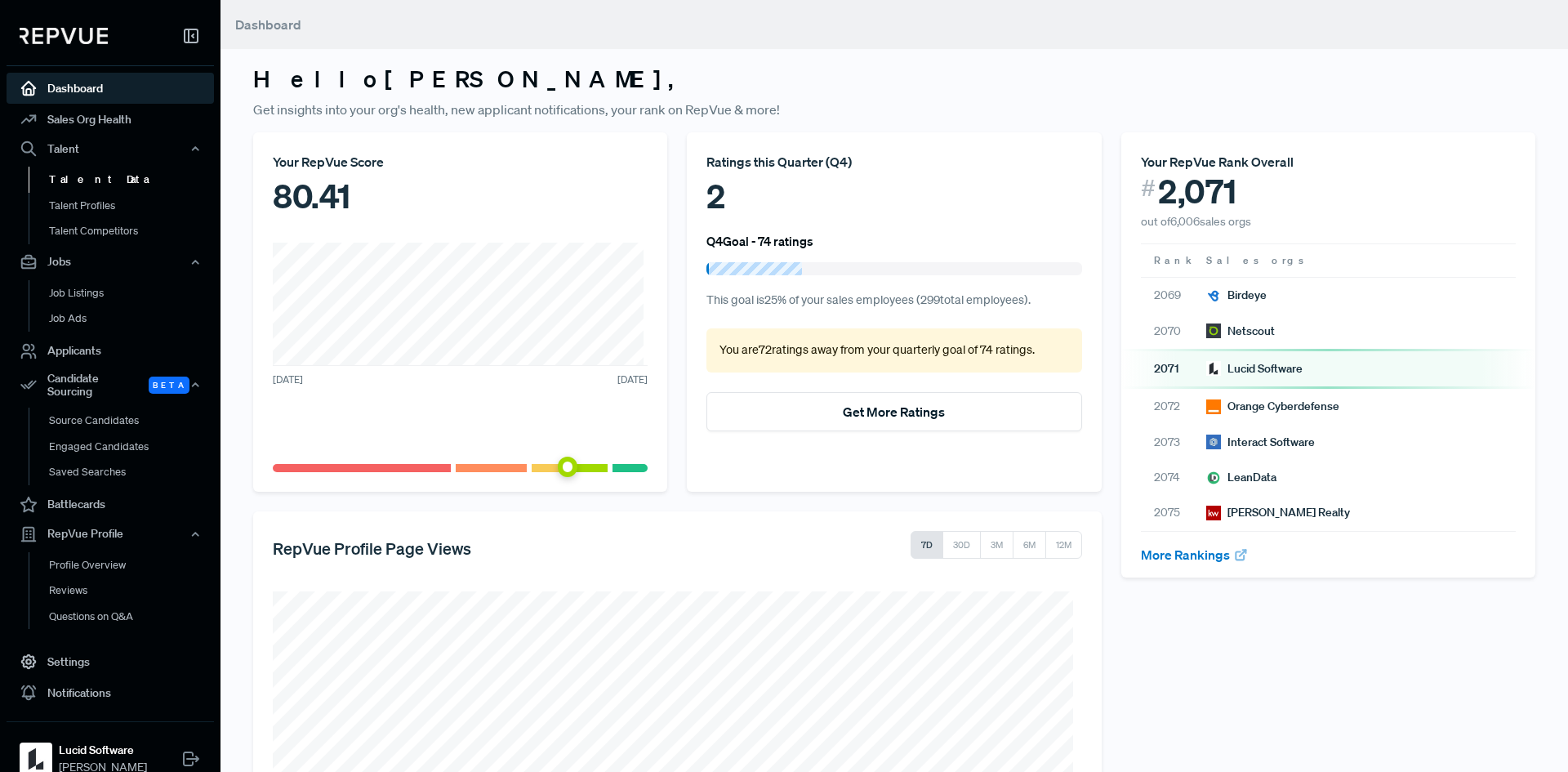
click at [78, 183] on link "Talent Data" at bounding box center [132, 180] width 207 height 26
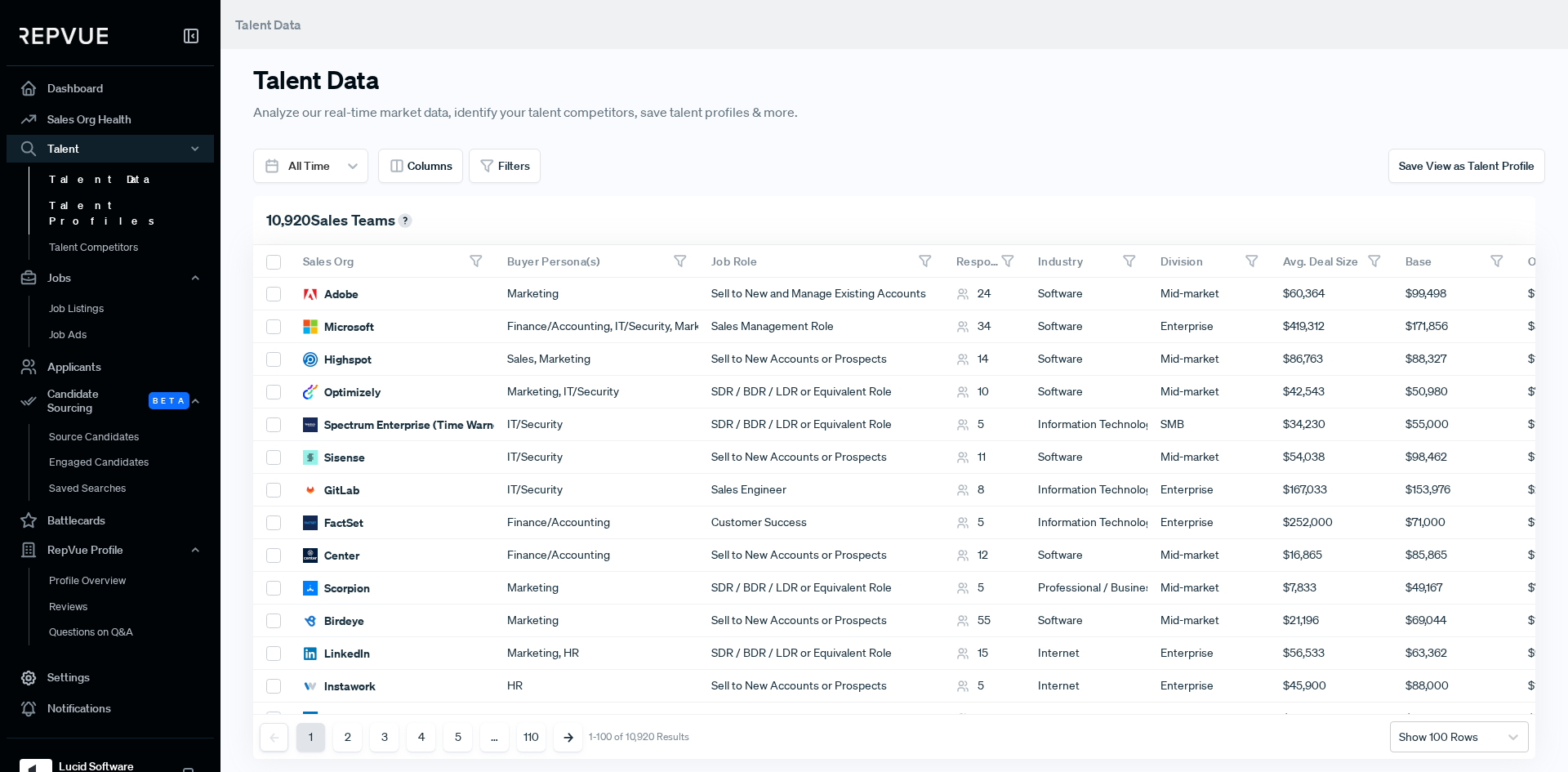
click at [81, 210] on link "Talent Profiles" at bounding box center [132, 213] width 207 height 42
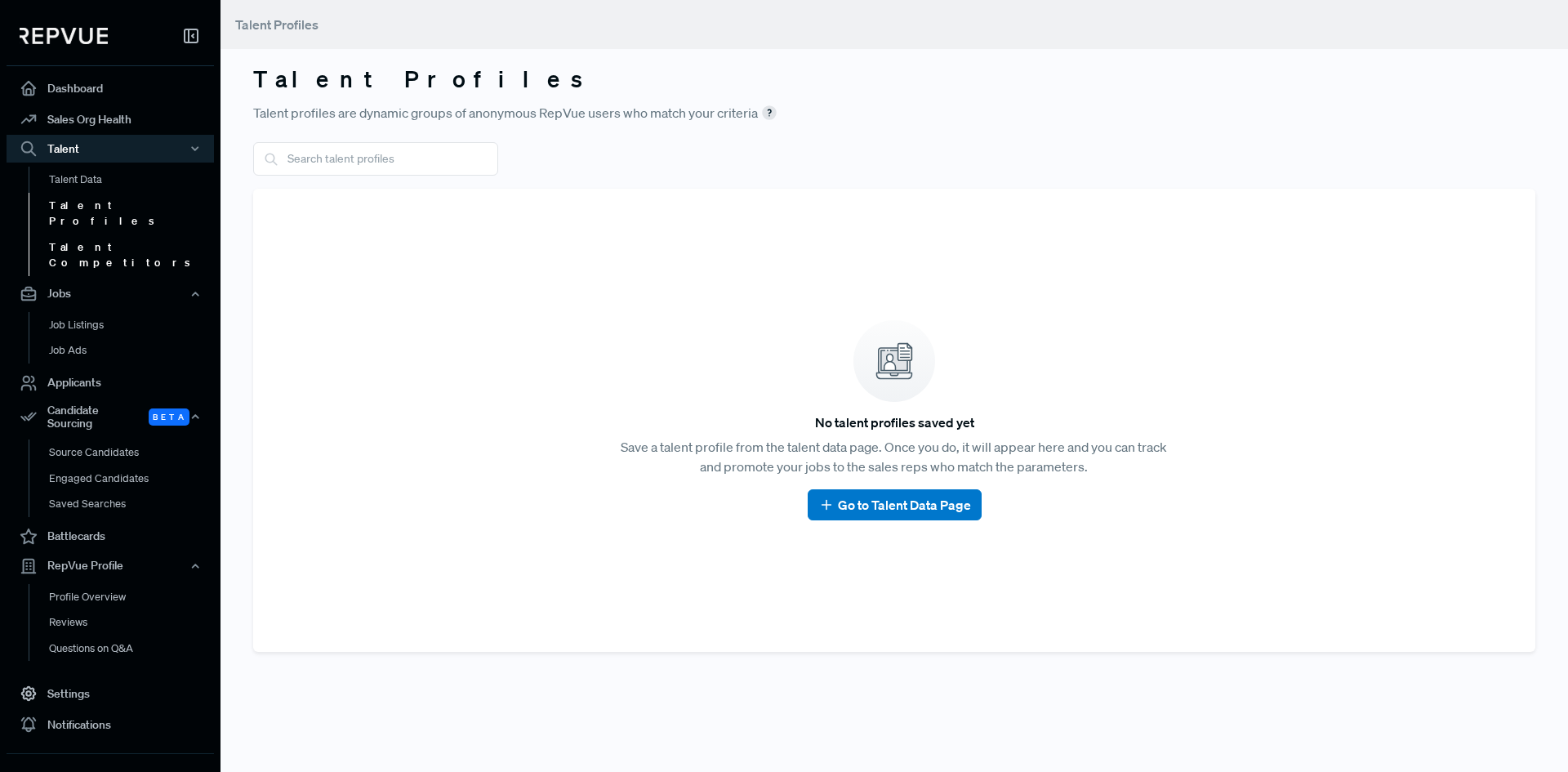
click at [89, 234] on link "Talent Competitors" at bounding box center [132, 255] width 207 height 42
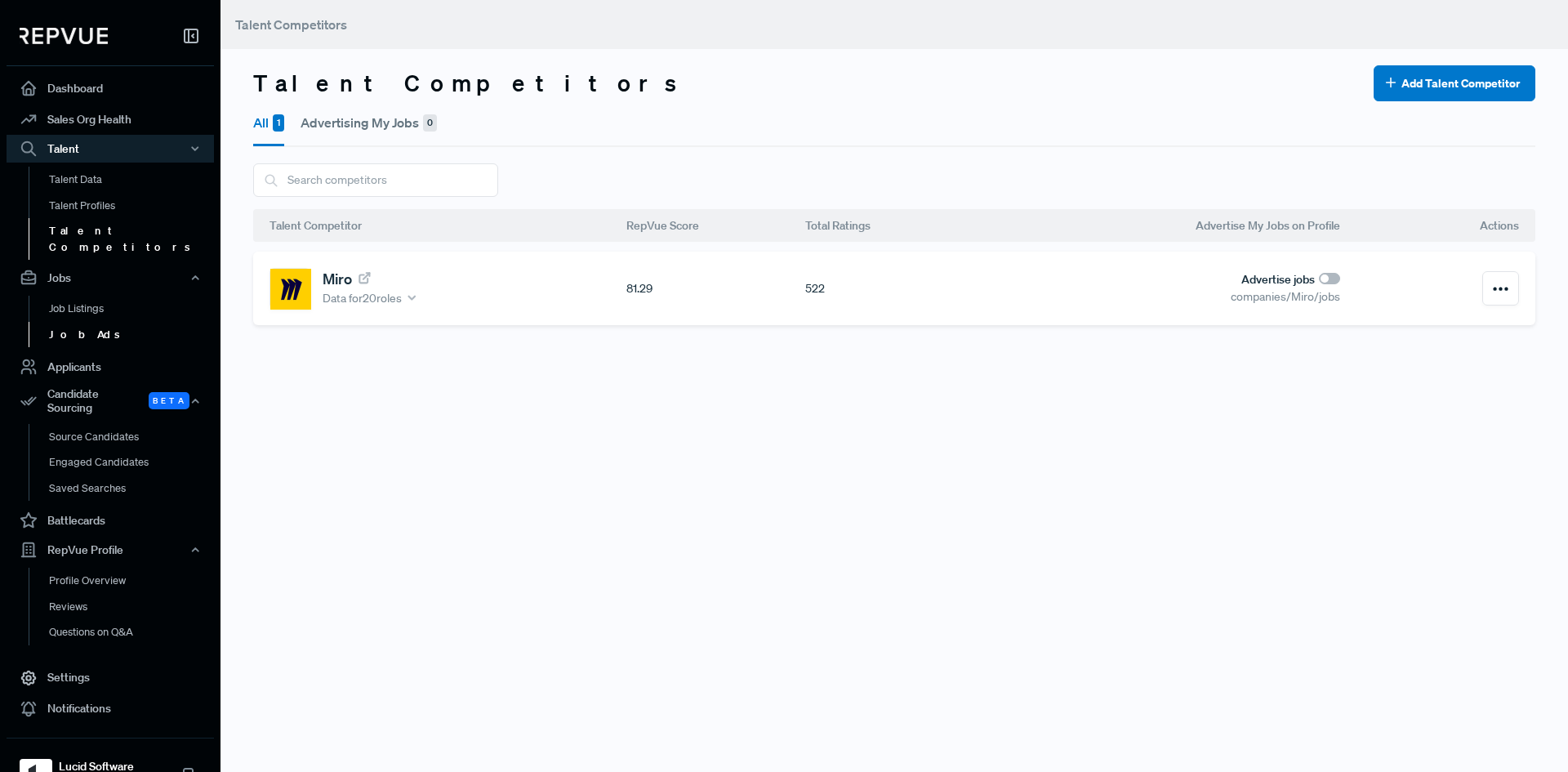
click at [70, 322] on link "Job Ads" at bounding box center [132, 335] width 207 height 26
